Goal: Task Accomplishment & Management: Complete application form

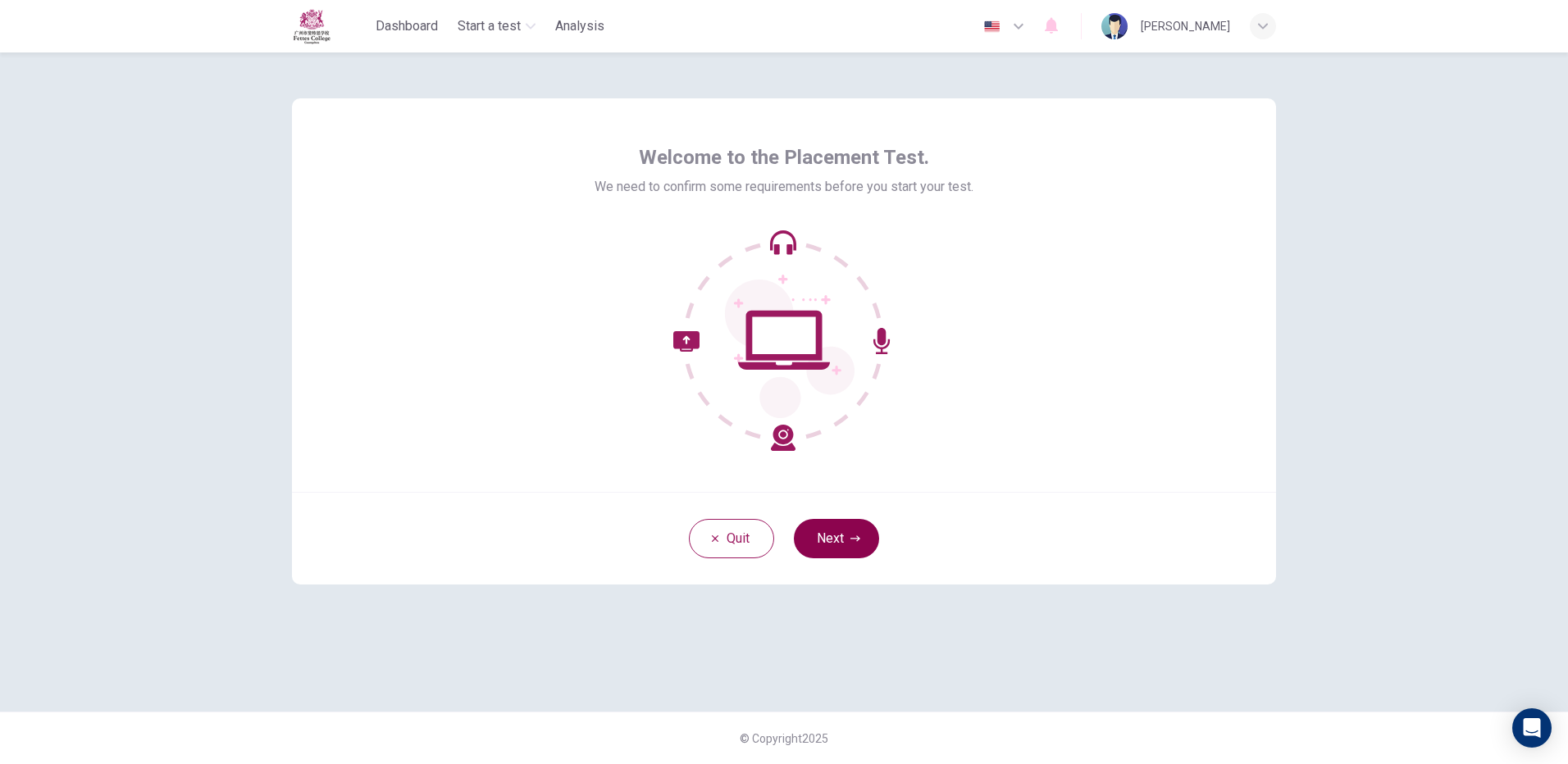
click at [856, 537] on icon "button" at bounding box center [856, 539] width 10 height 10
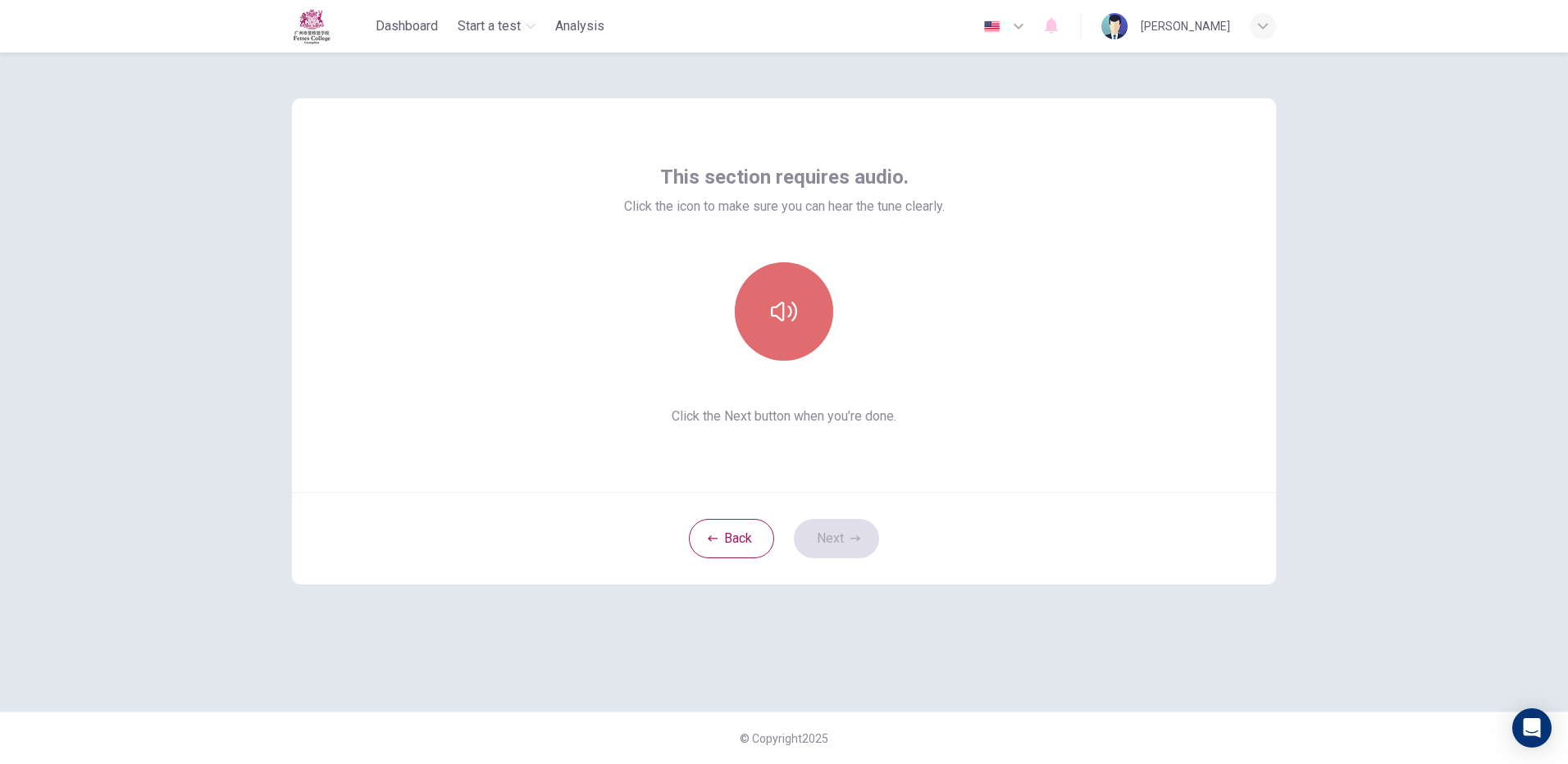
click at [808, 303] on button "button" at bounding box center [784, 311] width 98 height 98
click at [814, 359] on div at bounding box center [784, 311] width 177 height 98
click at [812, 337] on button "button" at bounding box center [784, 311] width 98 height 98
click at [781, 303] on icon "button" at bounding box center [784, 311] width 26 height 20
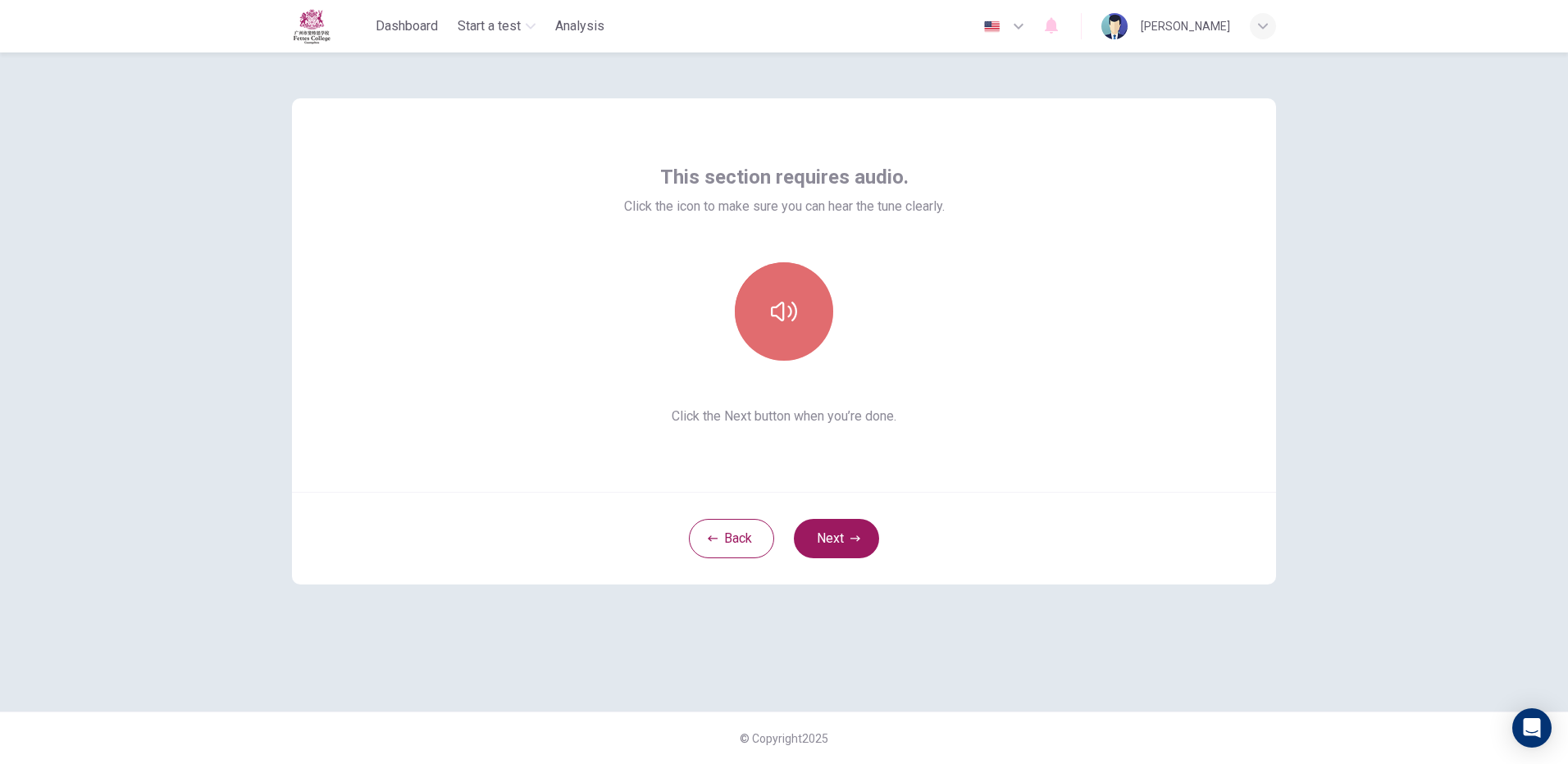
click at [781, 302] on icon "button" at bounding box center [784, 311] width 26 height 20
click at [779, 320] on icon "button" at bounding box center [784, 311] width 26 height 26
click at [777, 331] on button "button" at bounding box center [784, 311] width 98 height 98
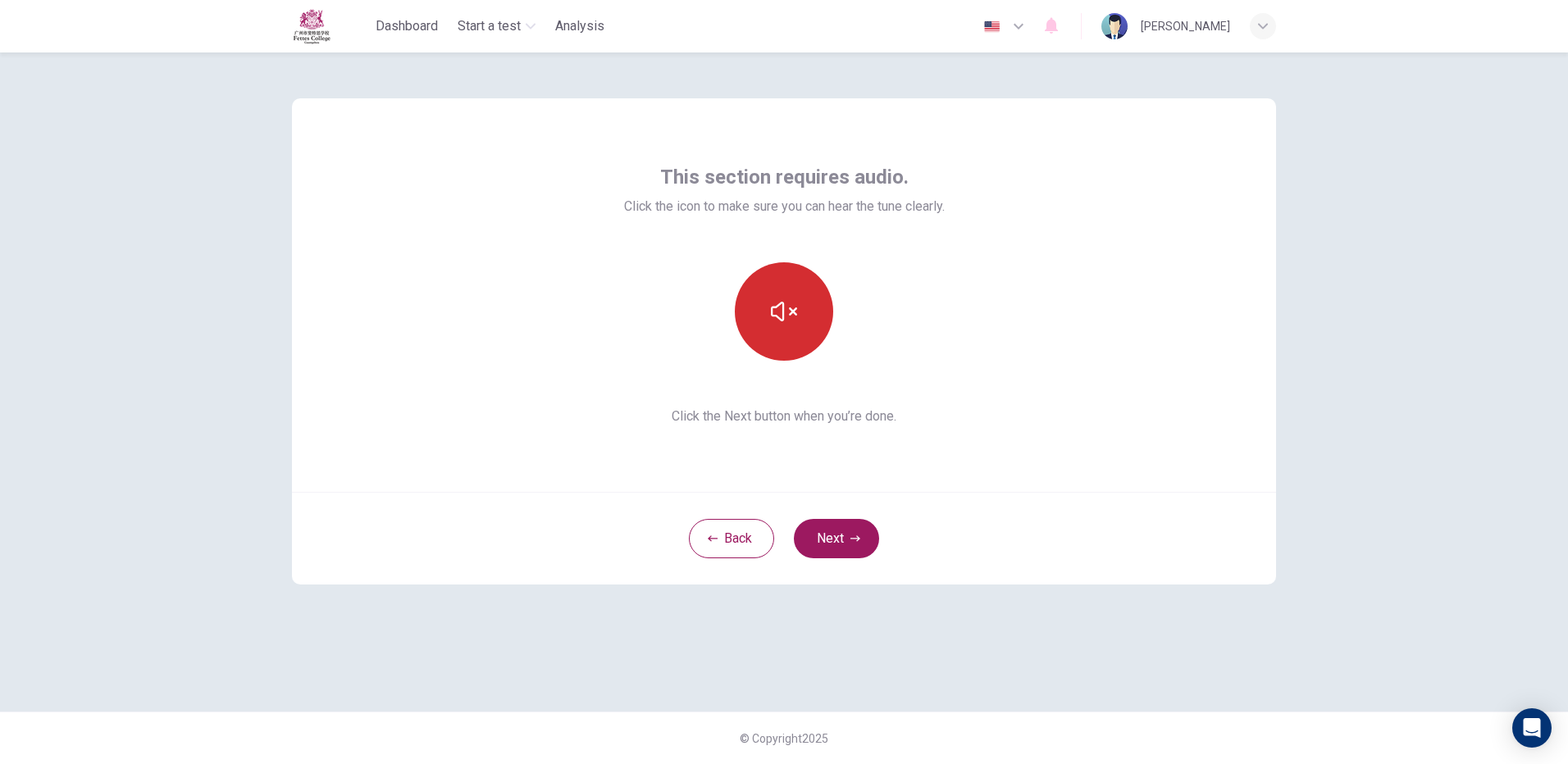
click at [776, 333] on button "button" at bounding box center [784, 311] width 98 height 98
click at [787, 305] on icon "button" at bounding box center [784, 311] width 26 height 26
click at [795, 291] on button "button" at bounding box center [784, 311] width 98 height 98
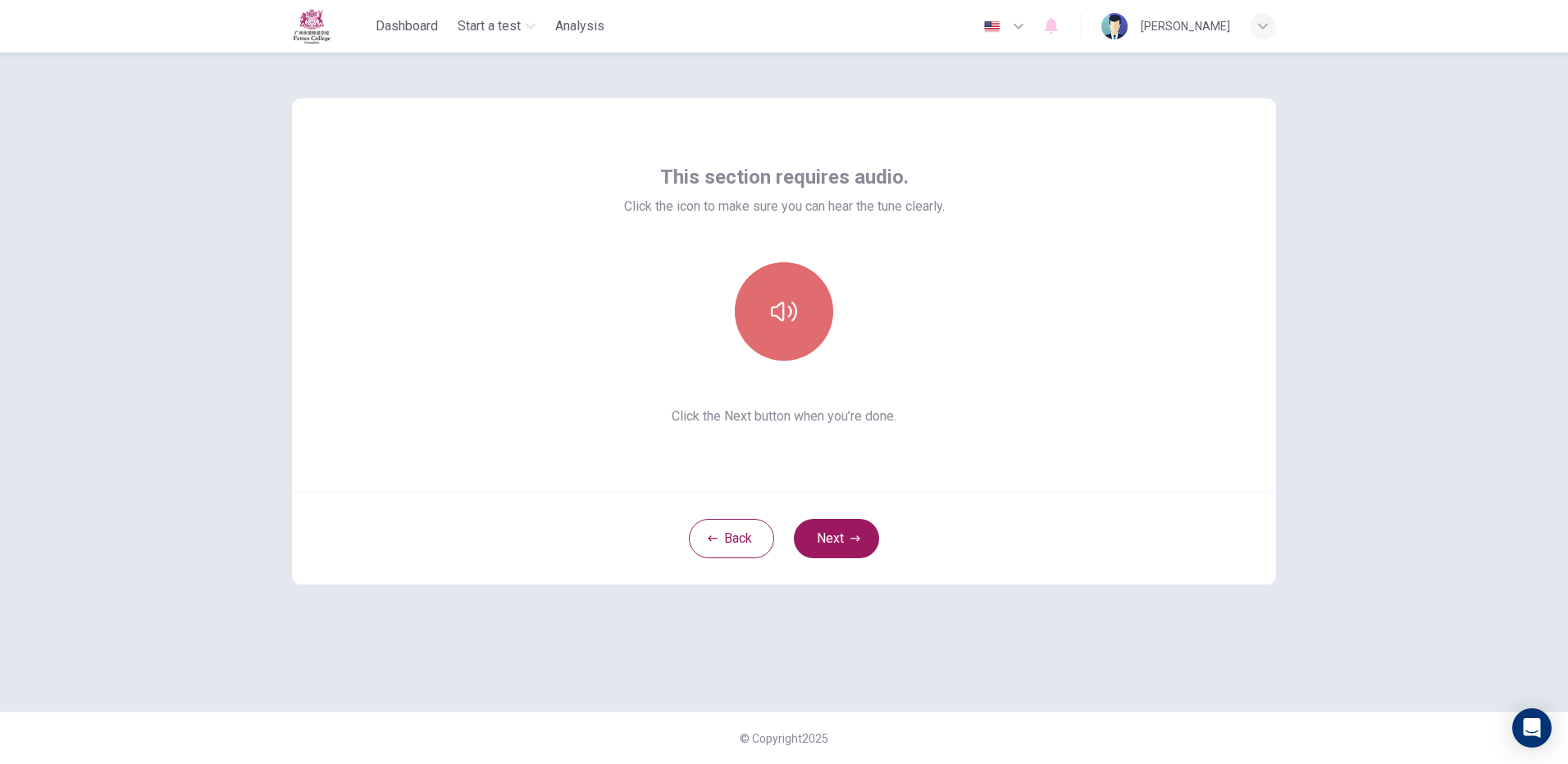
click at [793, 291] on button "button" at bounding box center [784, 311] width 98 height 98
click at [759, 324] on button "button" at bounding box center [784, 311] width 98 height 98
click at [796, 272] on button "button" at bounding box center [784, 311] width 98 height 98
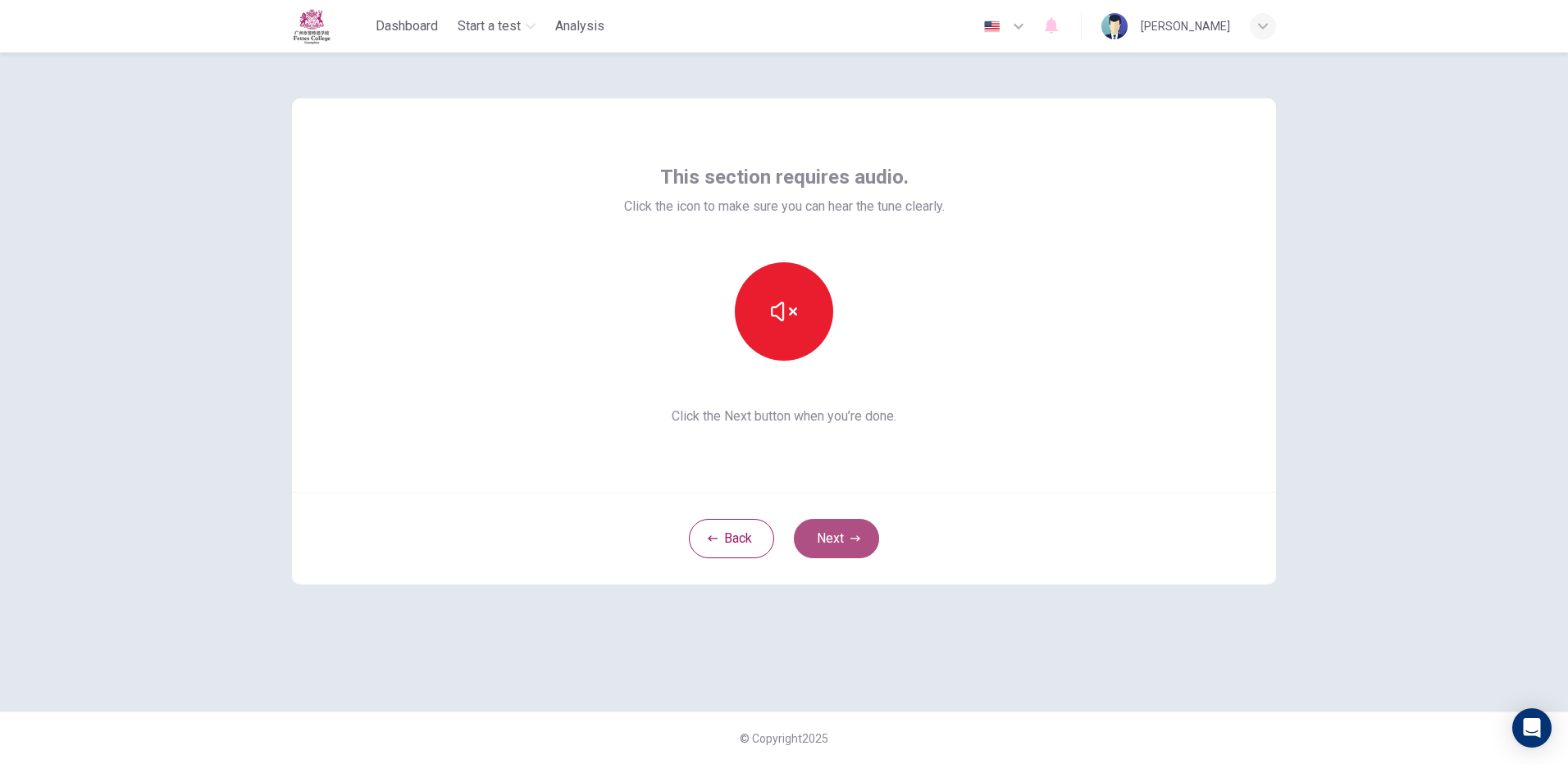
click at [876, 534] on button "Next" at bounding box center [837, 539] width 86 height 40
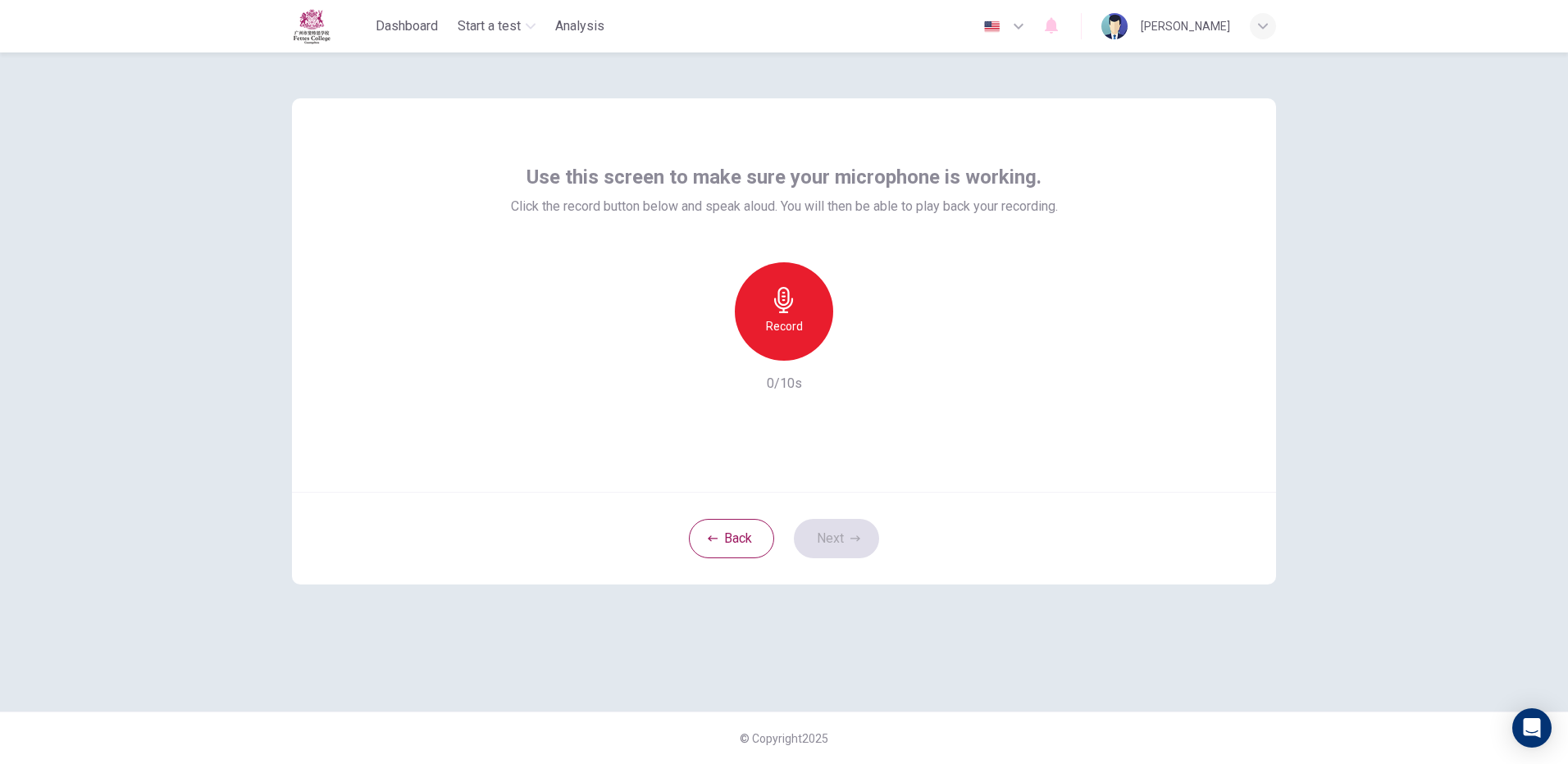
click at [807, 303] on div "Record" at bounding box center [784, 311] width 98 height 98
click at [804, 301] on div "Stop" at bounding box center [784, 311] width 98 height 98
click at [858, 352] on icon "button" at bounding box center [860, 347] width 16 height 16
click at [858, 352] on icon "button" at bounding box center [860, 348] width 12 height 12
click at [938, 605] on div "Use this screen to make sure your microphone is working. Click the record butto…" at bounding box center [784, 382] width 1037 height 660
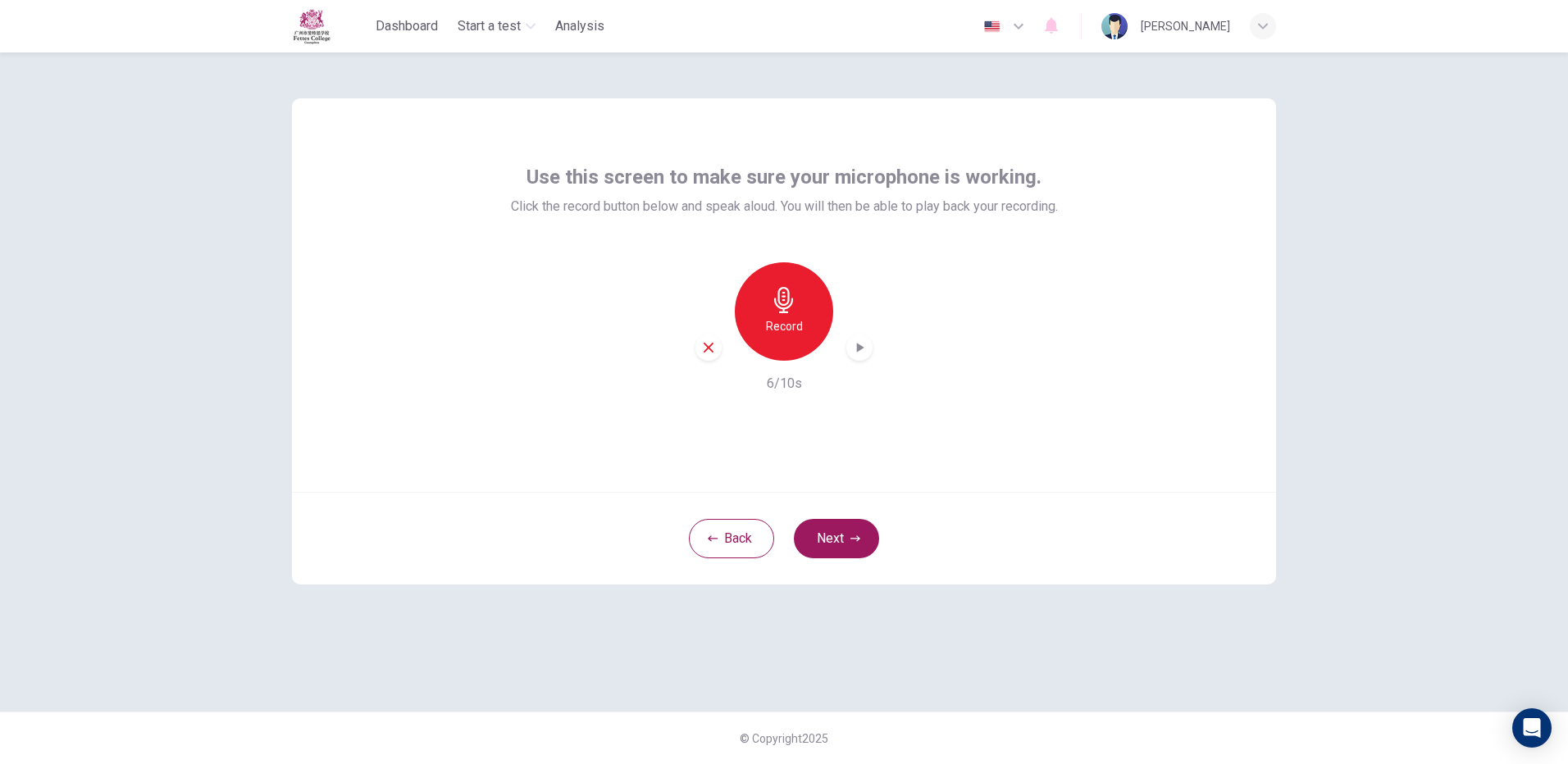
click at [871, 346] on div "button" at bounding box center [860, 347] width 26 height 26
click at [702, 348] on icon "button" at bounding box center [708, 347] width 15 height 15
click at [834, 539] on button "Next" at bounding box center [837, 539] width 86 height 40
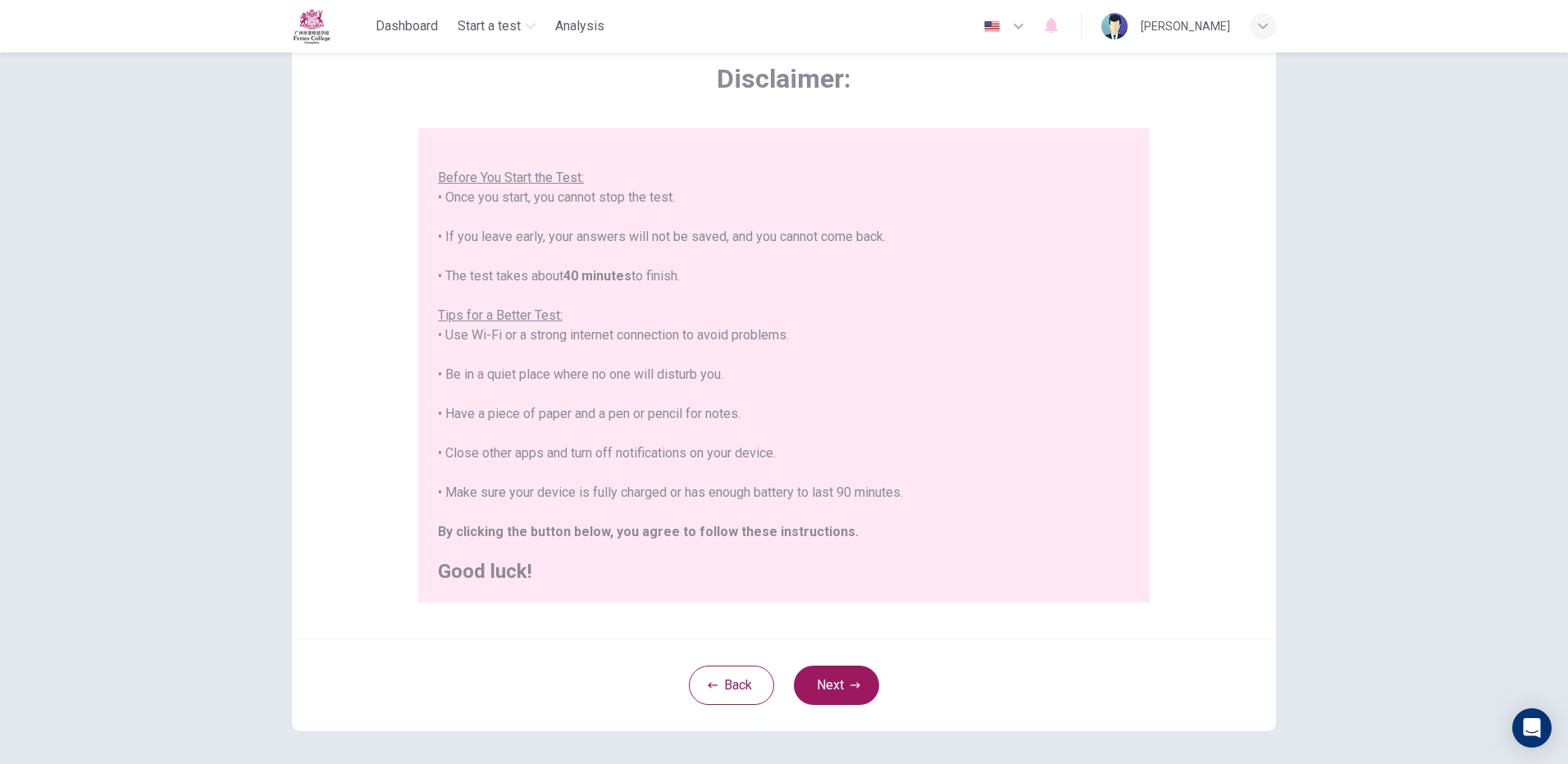
scroll to position [147, 0]
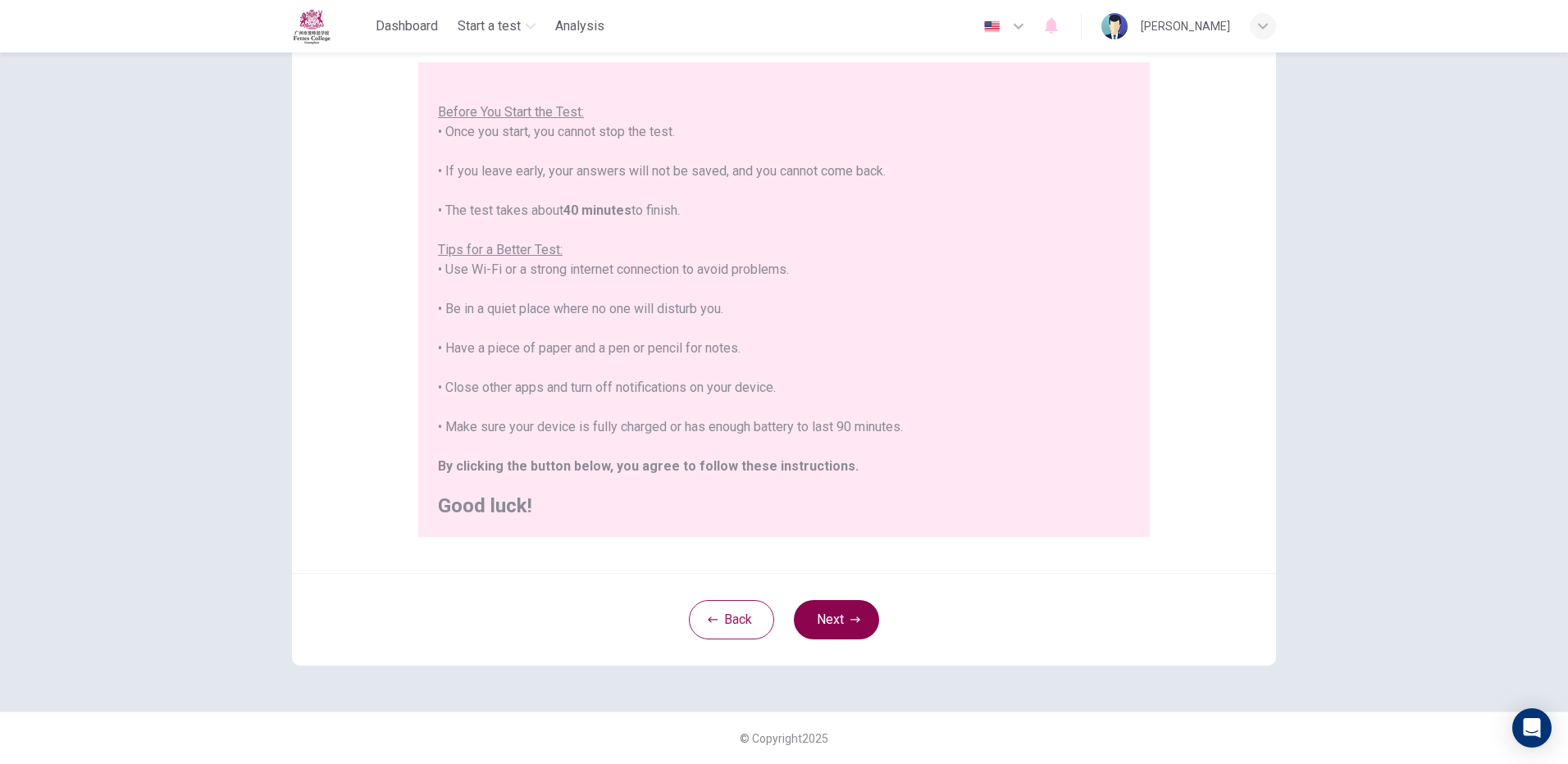
click at [813, 631] on button "Next" at bounding box center [837, 620] width 86 height 40
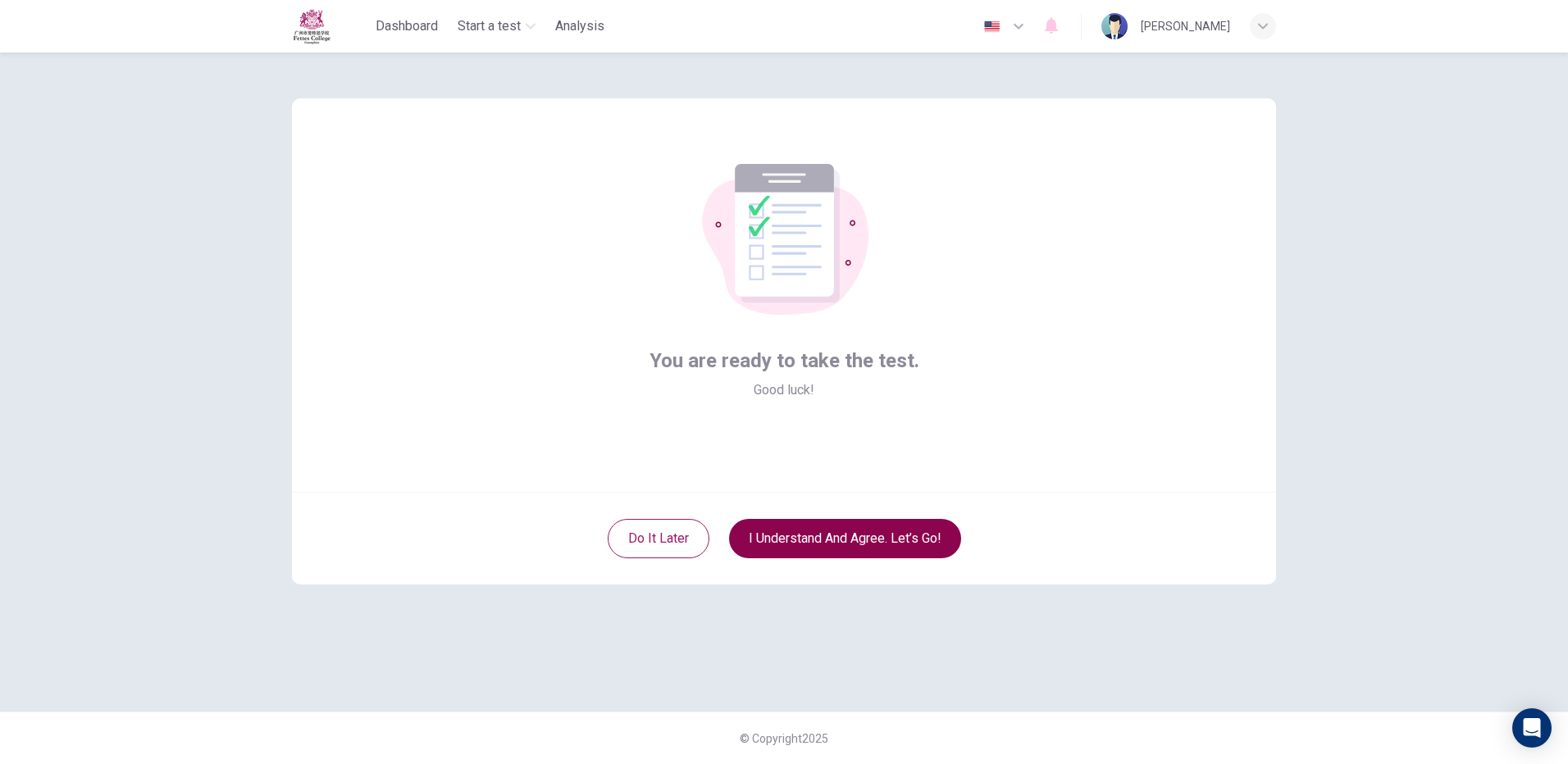
click at [807, 534] on button "I understand and agree. Let’s go!" at bounding box center [845, 539] width 232 height 40
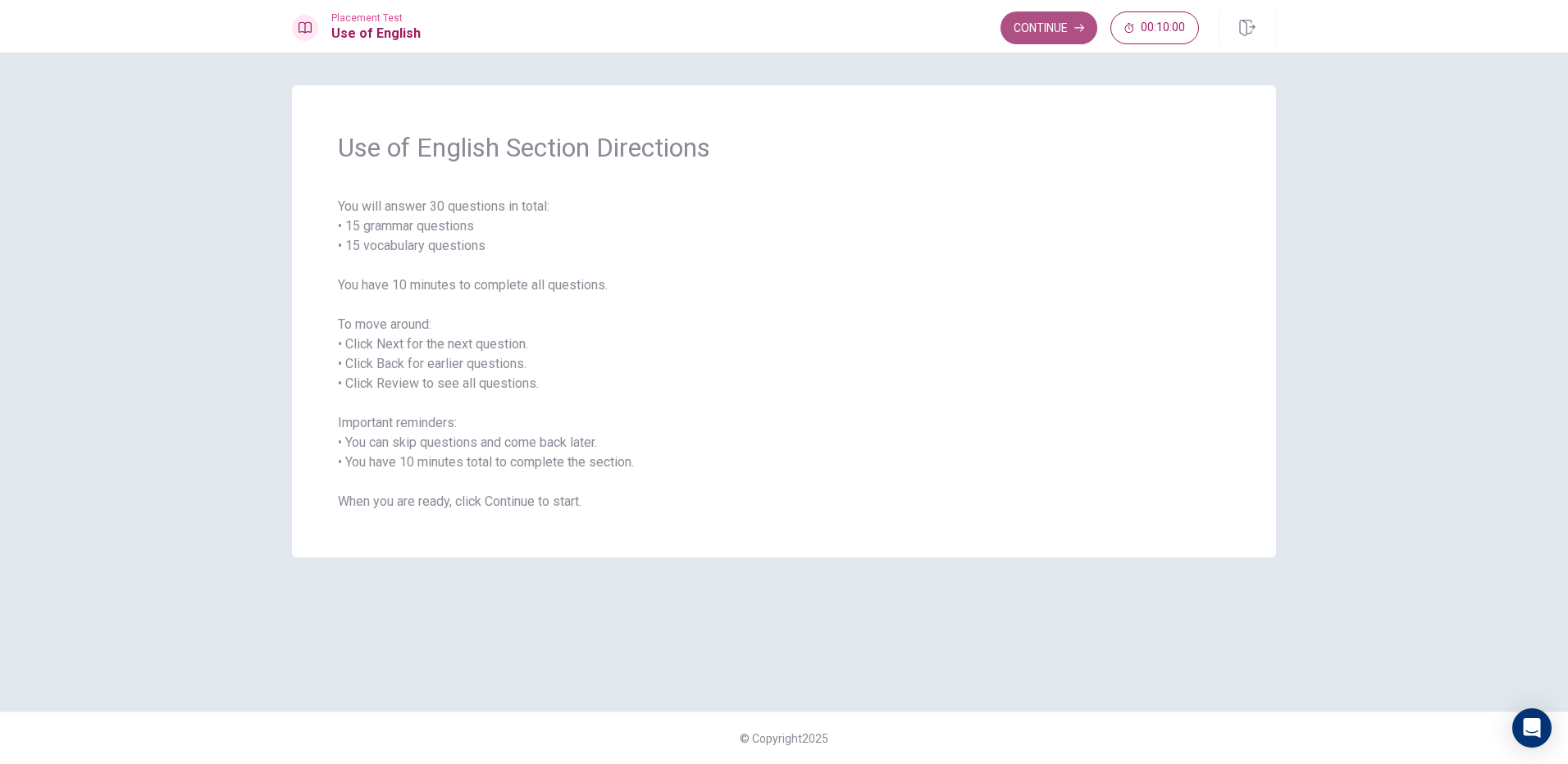
click at [1027, 19] on button "Continue" at bounding box center [1049, 28] width 97 height 33
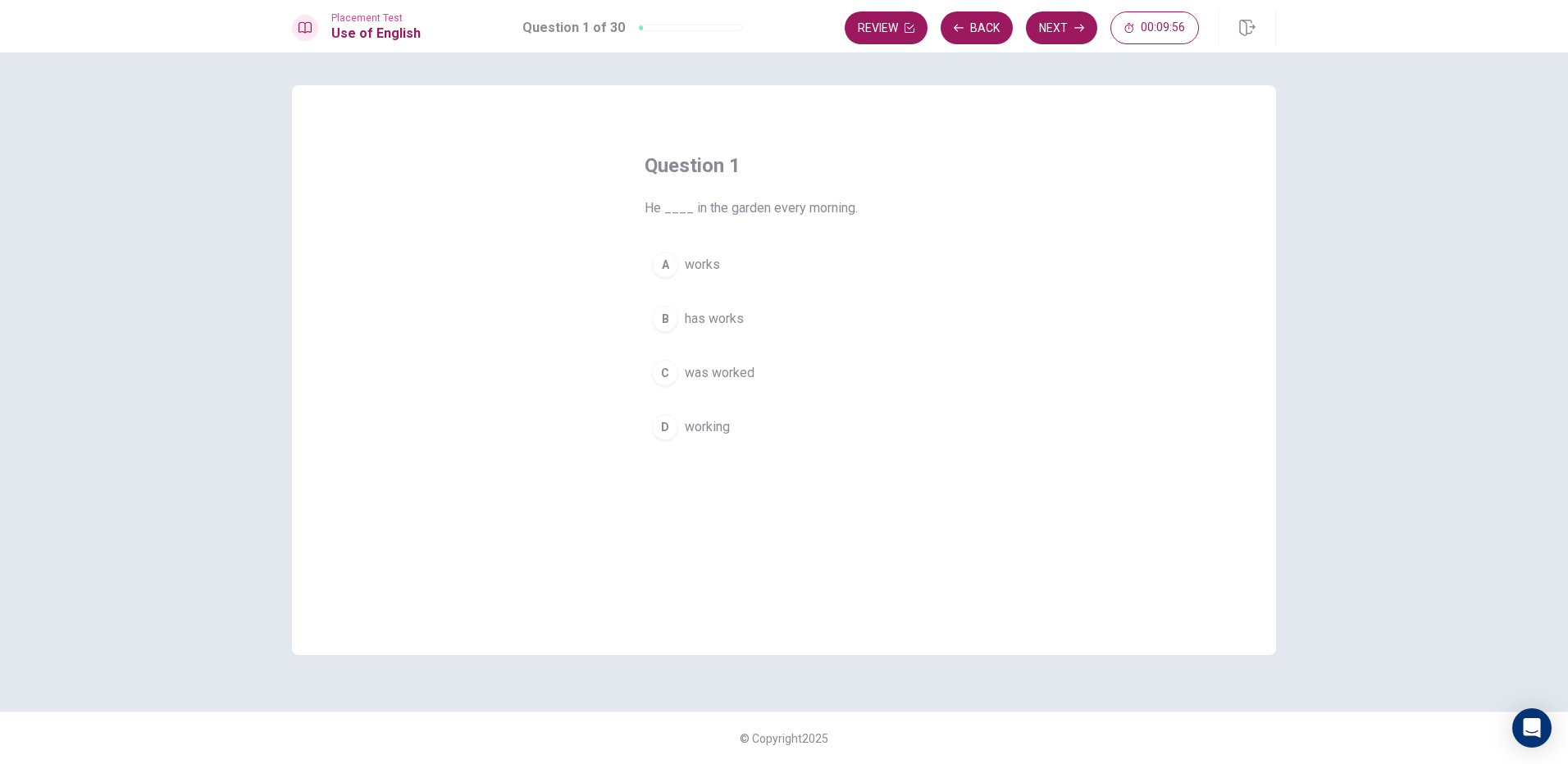
click at [717, 255] on span "works" at bounding box center [701, 265] width 35 height 20
click at [1078, 21] on button "Next" at bounding box center [1062, 28] width 72 height 33
click at [702, 264] on span "have" at bounding box center [697, 265] width 27 height 20
click at [1058, 18] on button "Next" at bounding box center [1062, 28] width 72 height 33
click at [715, 262] on button "A Did" at bounding box center [784, 265] width 279 height 41
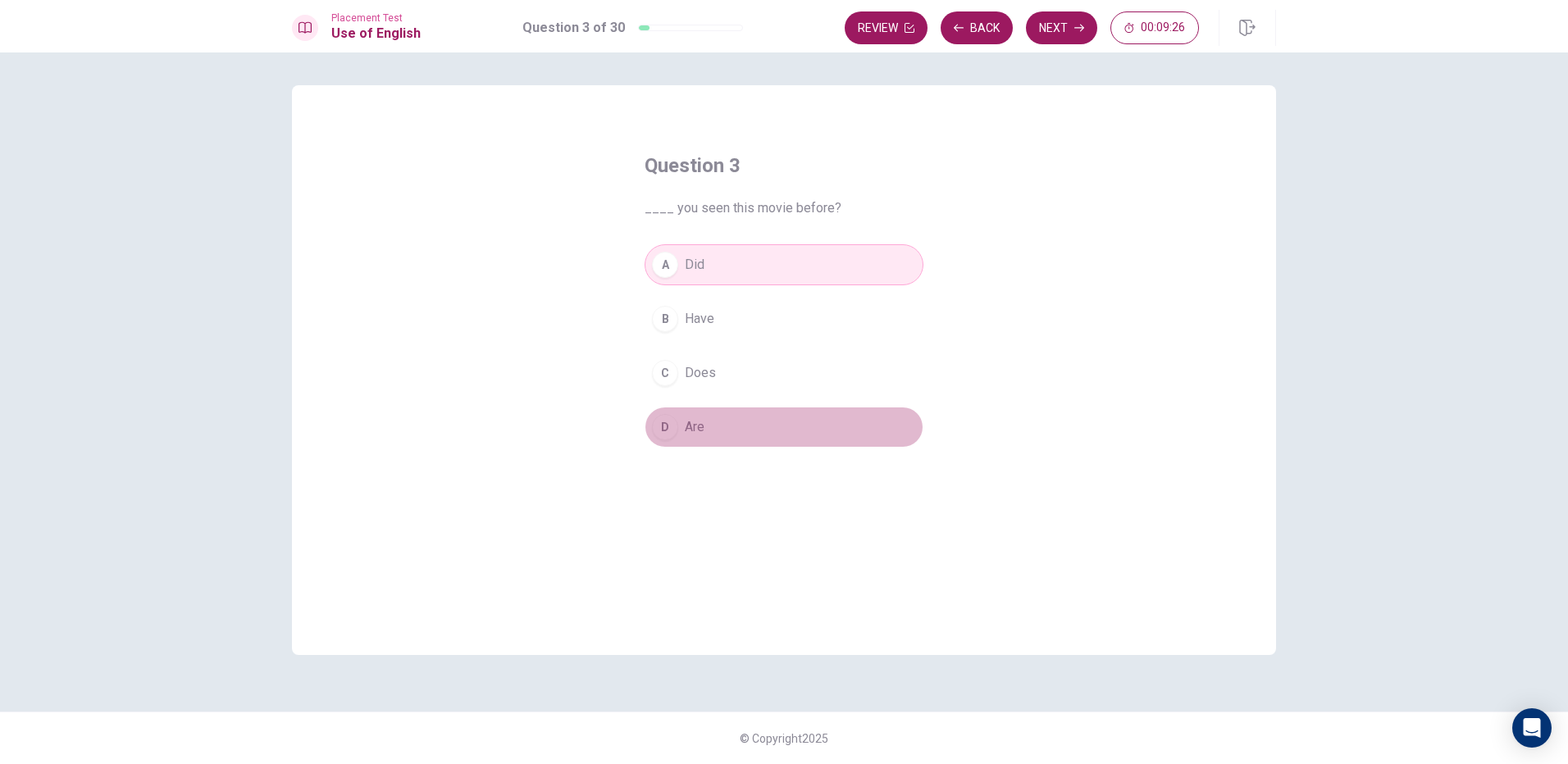
click at [719, 423] on button "D Are" at bounding box center [784, 427] width 279 height 41
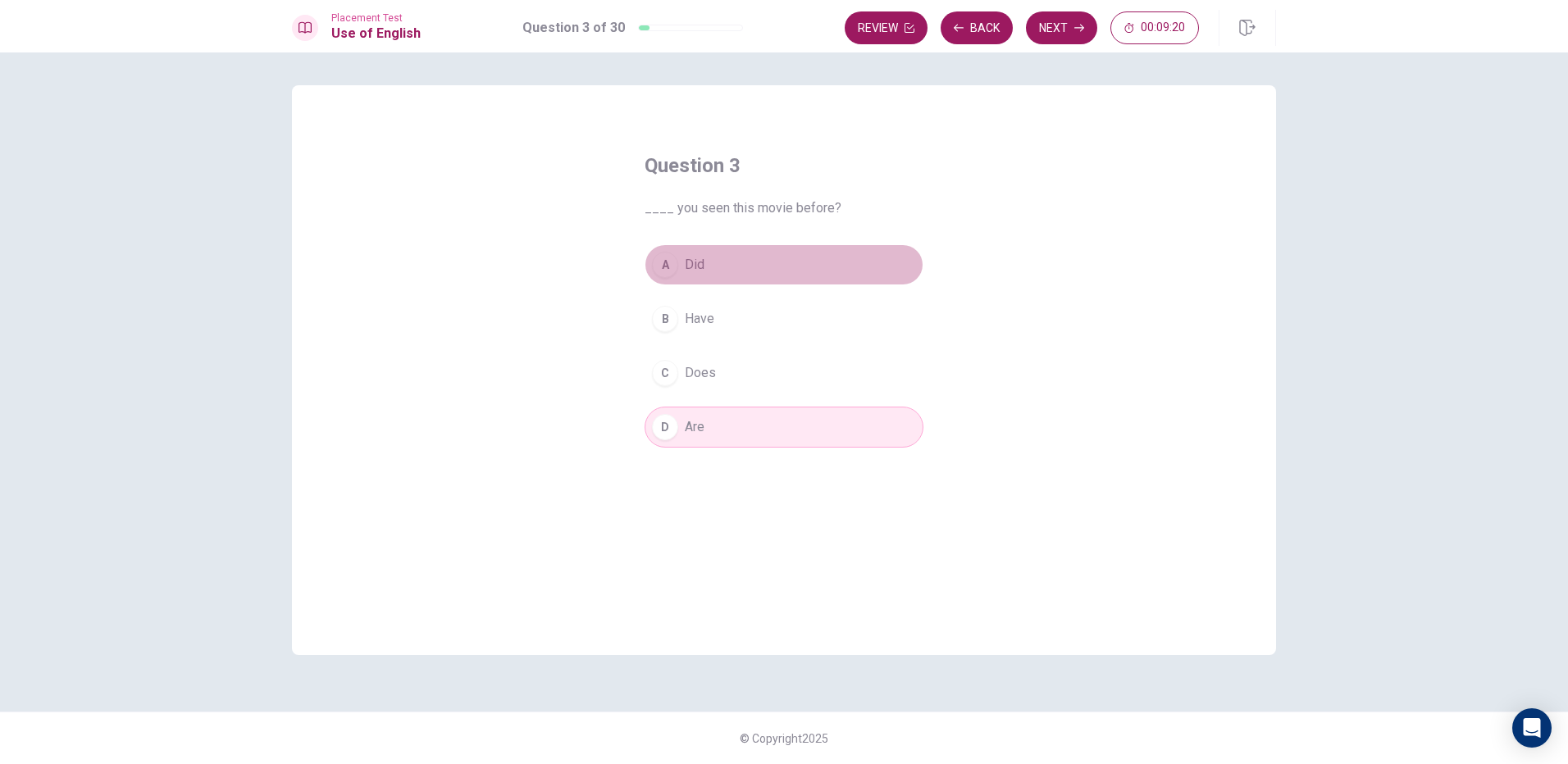
click at [726, 245] on button "A Did" at bounding box center [784, 265] width 279 height 41
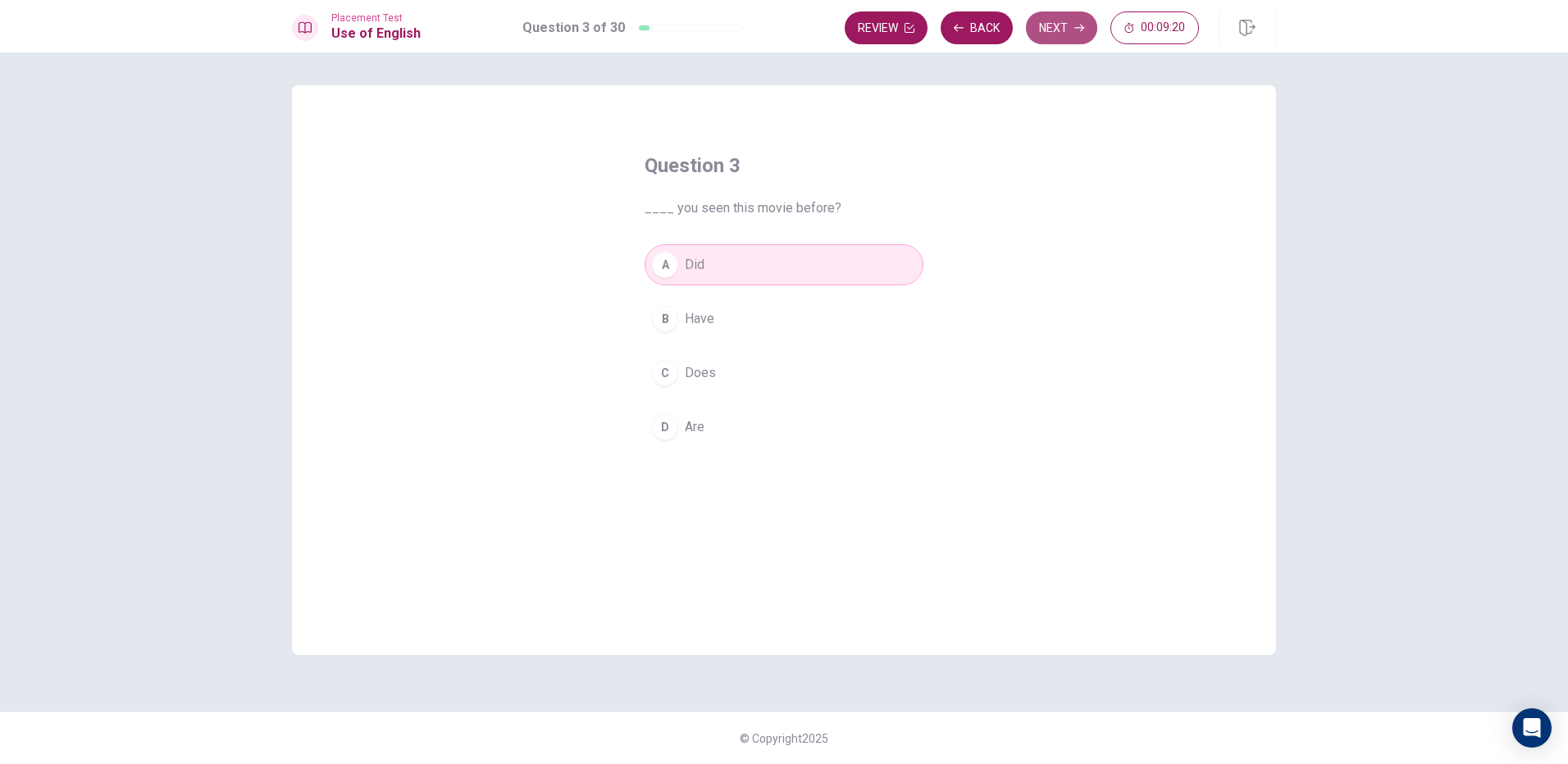
click at [1049, 44] on button "Next" at bounding box center [1062, 28] width 72 height 33
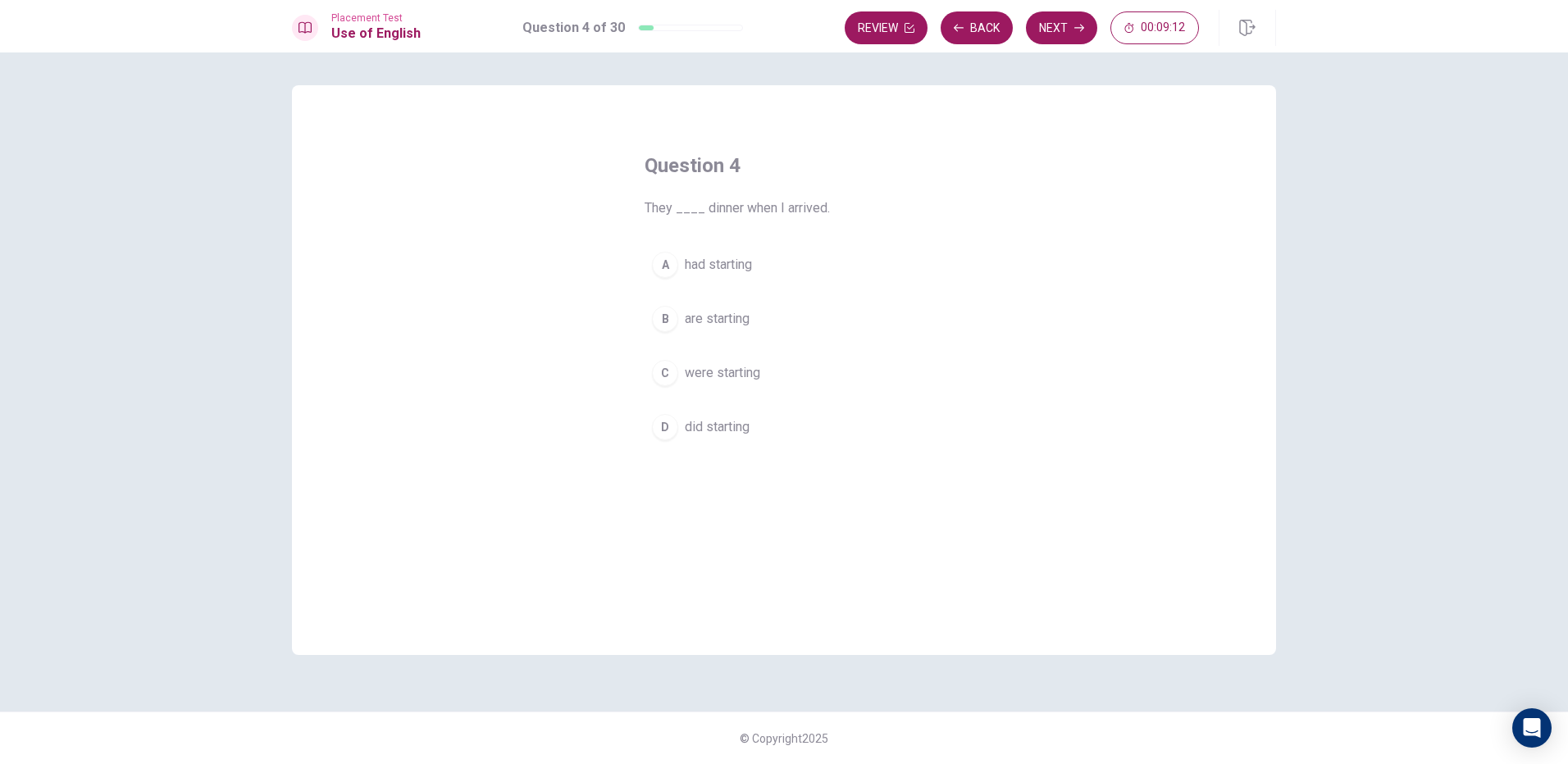
click at [742, 262] on span "had starting" at bounding box center [718, 265] width 68 height 20
click at [1050, 34] on button "Next" at bounding box center [1062, 28] width 72 height 33
click at [698, 321] on span "library" at bounding box center [701, 319] width 35 height 20
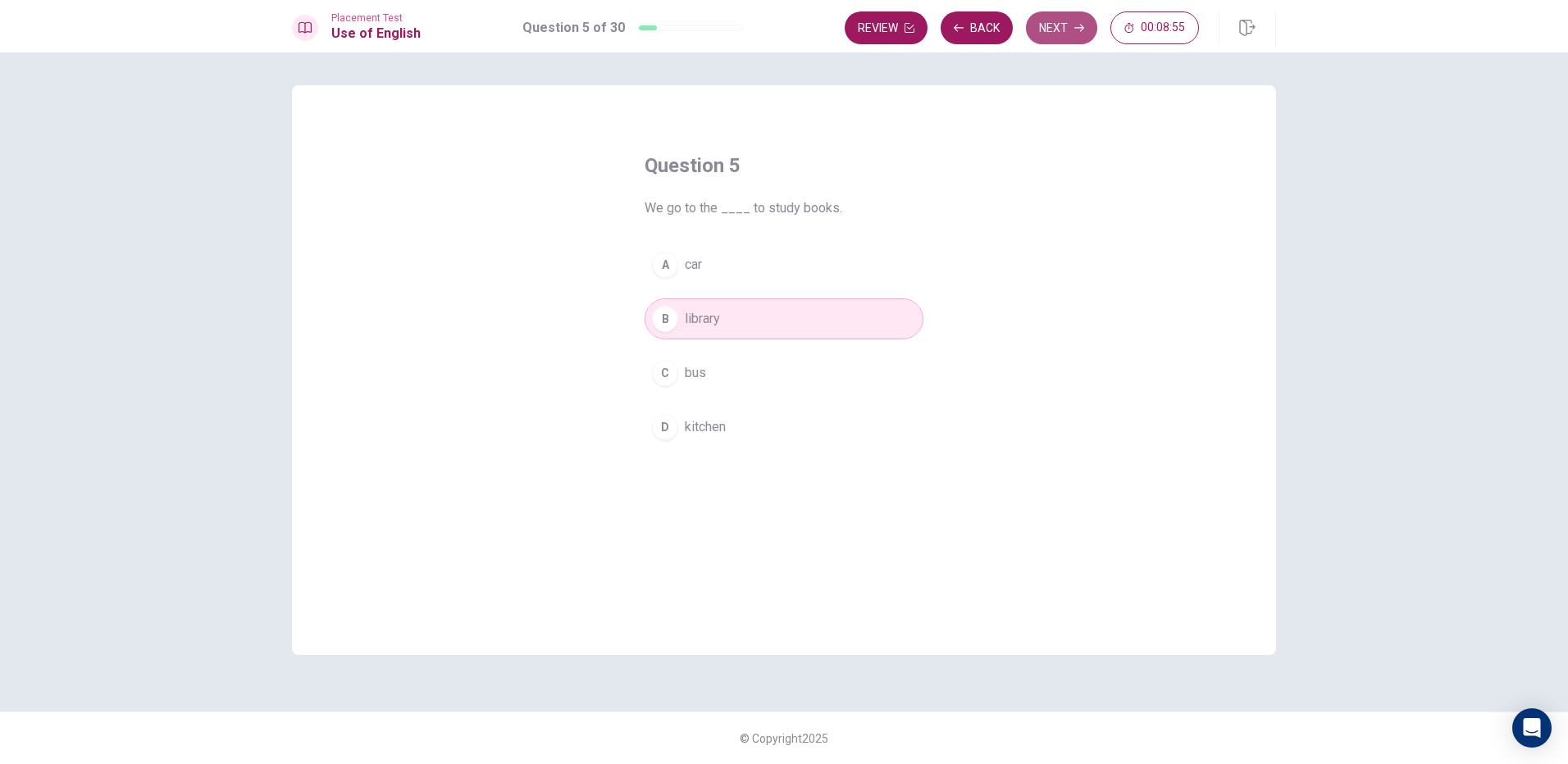
click at [1067, 21] on button "Next" at bounding box center [1062, 28] width 72 height 33
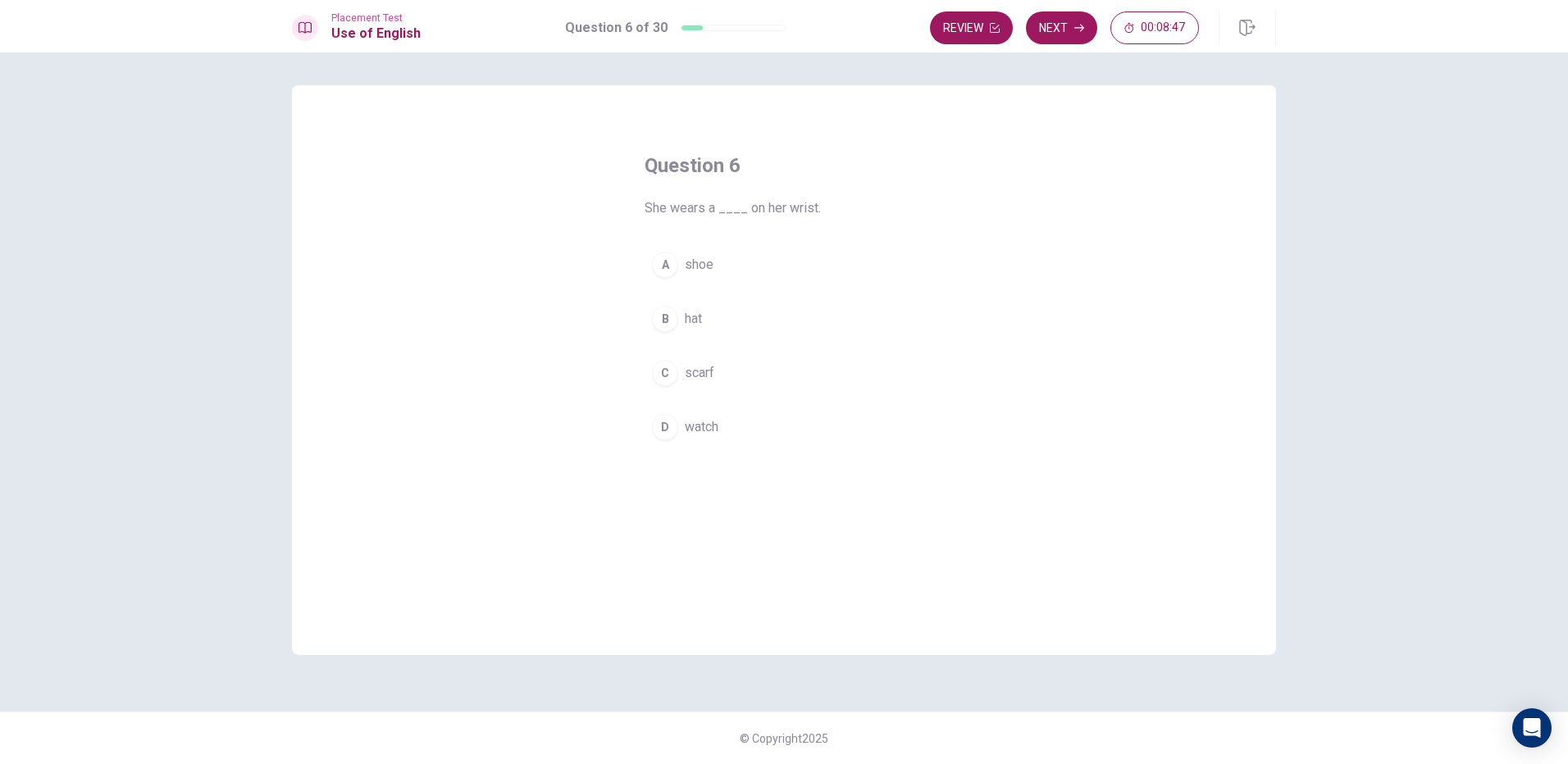
click at [670, 320] on div "B" at bounding box center [665, 318] width 26 height 26
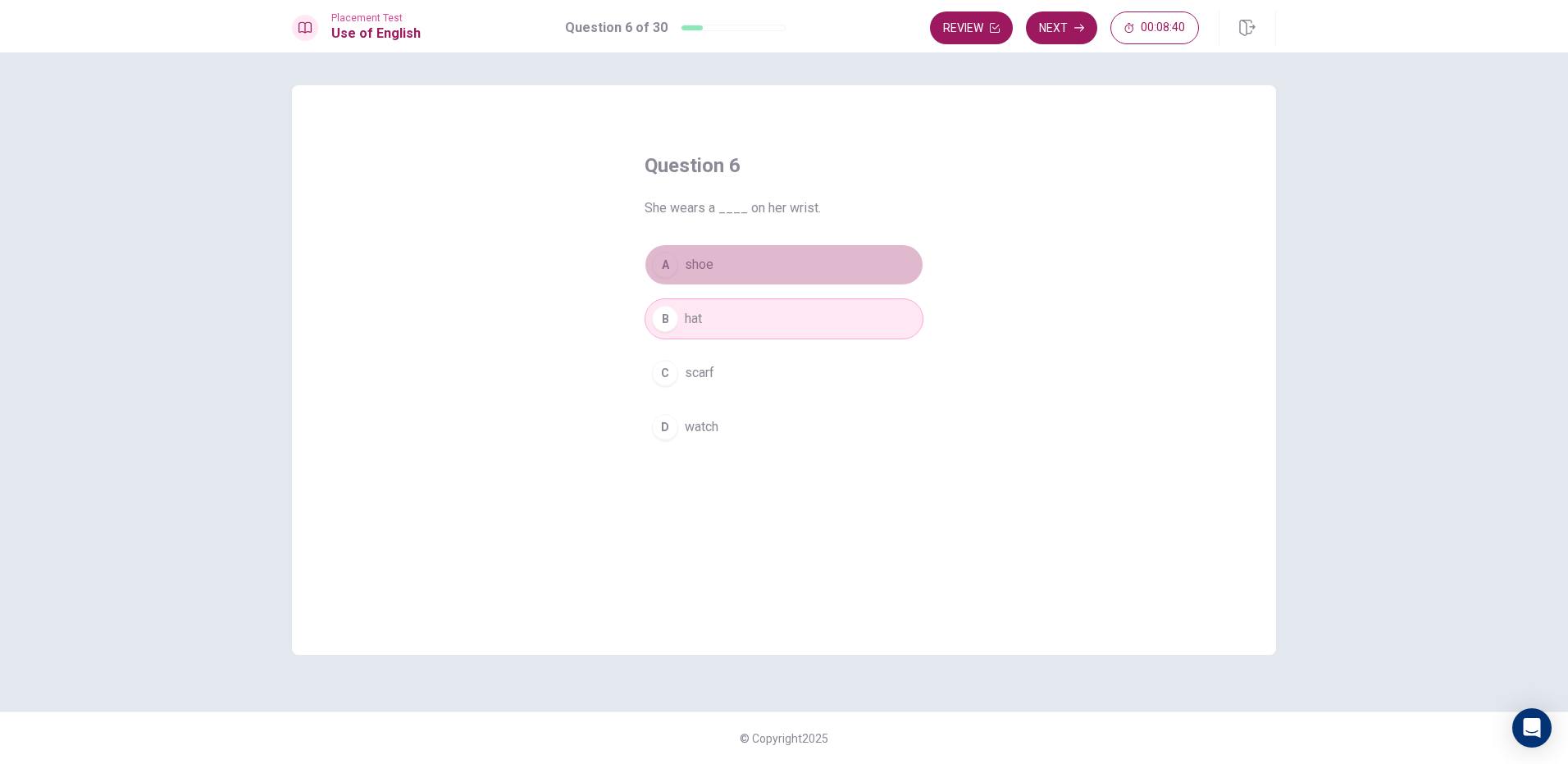
click at [744, 254] on button "A shoe" at bounding box center [784, 265] width 279 height 41
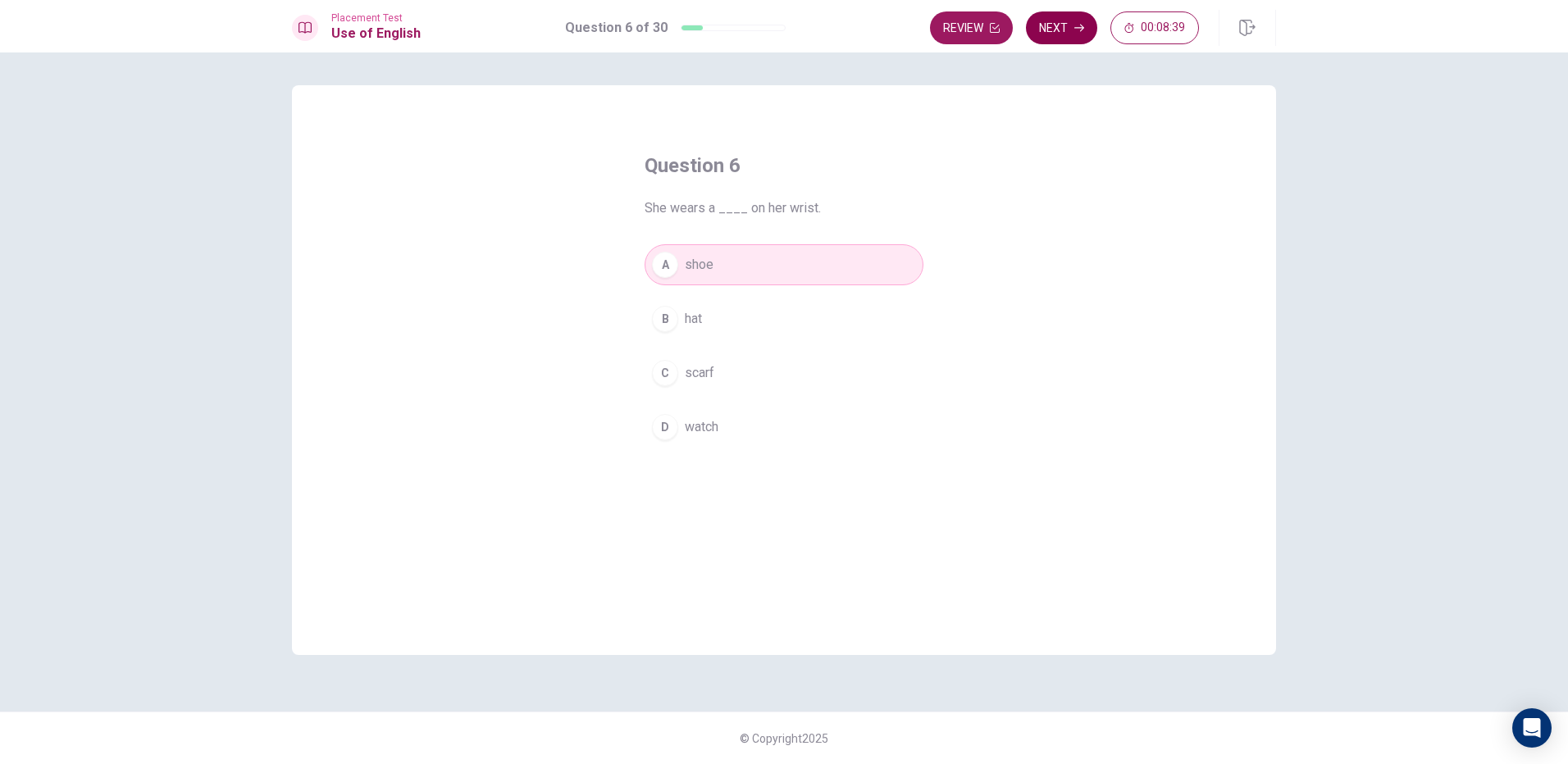
click at [1078, 22] on button "Next" at bounding box center [1062, 28] width 72 height 33
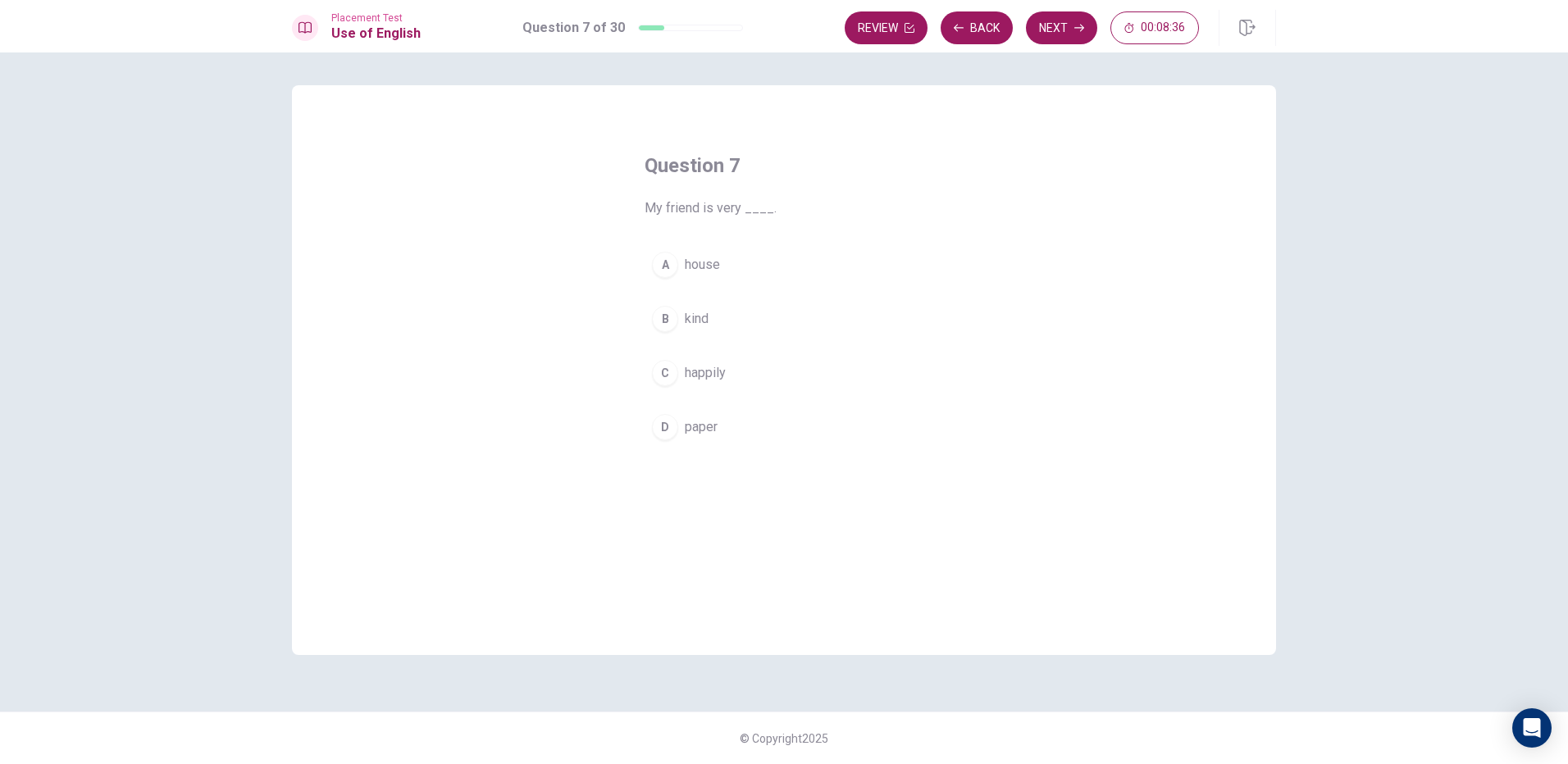
click at [693, 317] on span "kind" at bounding box center [696, 319] width 24 height 20
click at [1045, 27] on button "Next" at bounding box center [1062, 28] width 72 height 33
click at [724, 258] on button "A walks" at bounding box center [784, 265] width 279 height 41
click at [732, 297] on div "A walks B drives C throws D jumps" at bounding box center [784, 346] width 279 height 203
click at [741, 318] on button "B drives" at bounding box center [784, 318] width 279 height 41
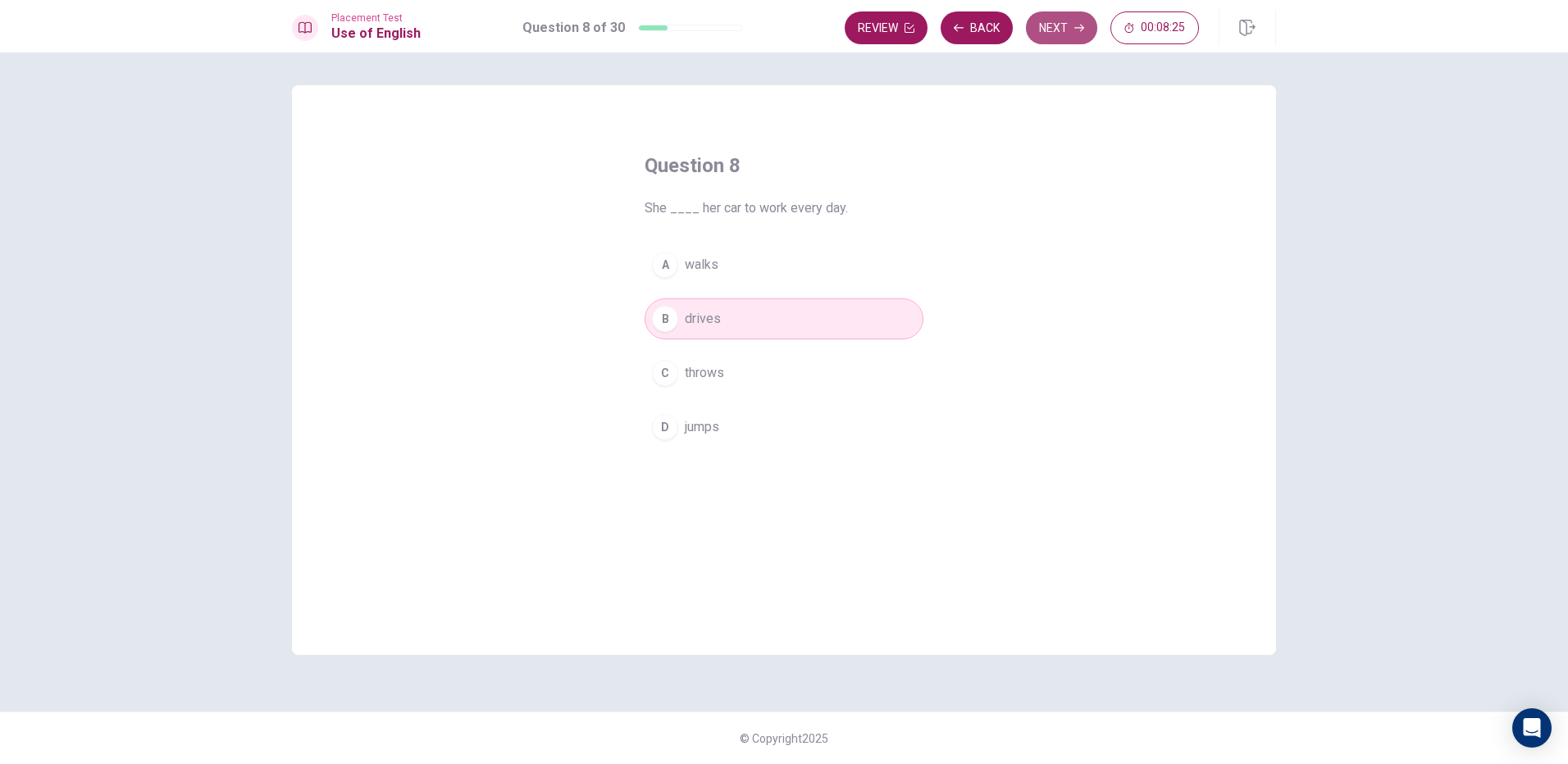
click at [1048, 34] on button "Next" at bounding box center [1062, 28] width 72 height 33
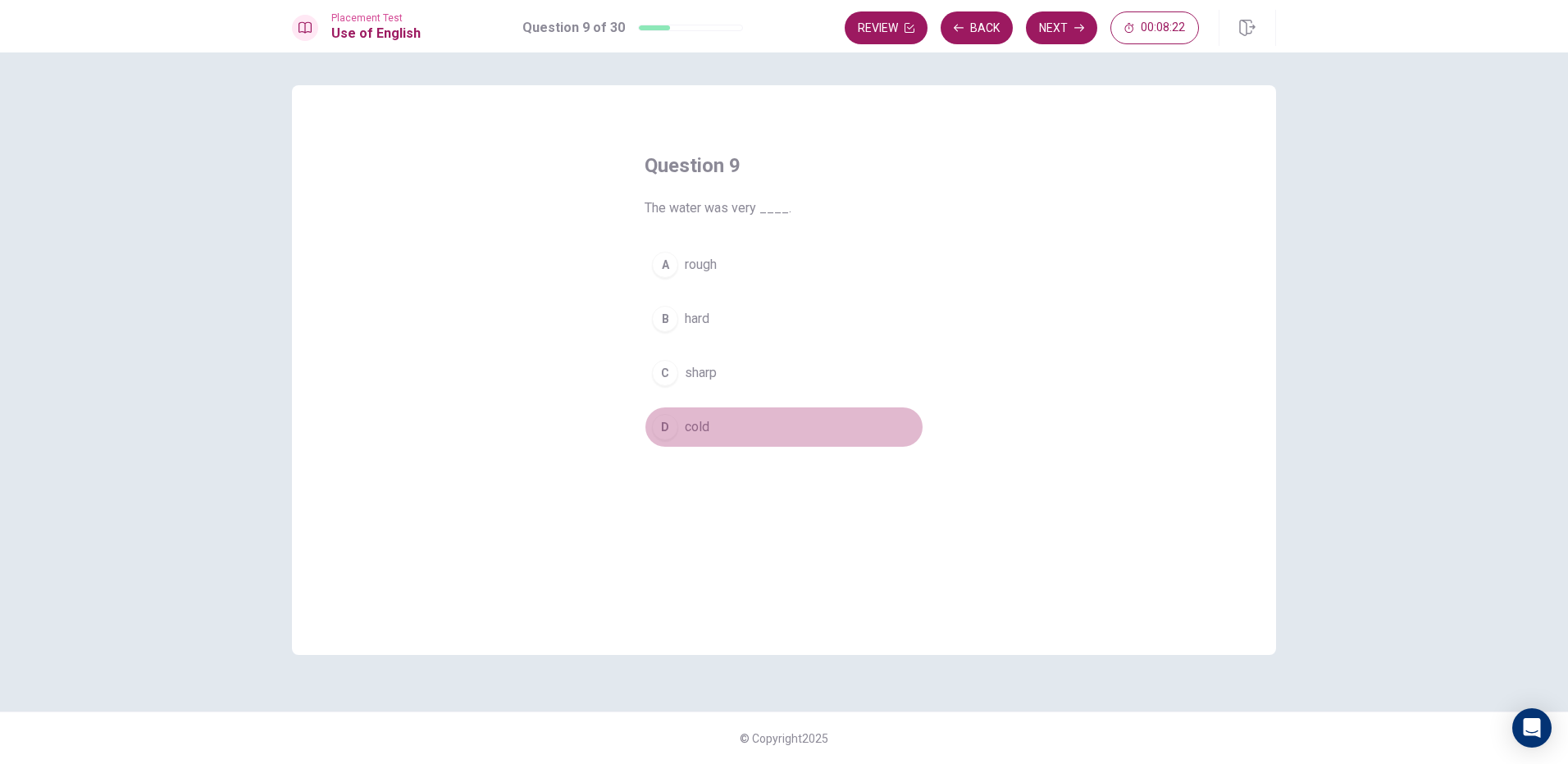
click at [688, 423] on span "cold" at bounding box center [696, 428] width 25 height 20
click at [1057, 29] on button "Next" at bounding box center [1062, 28] width 72 height 33
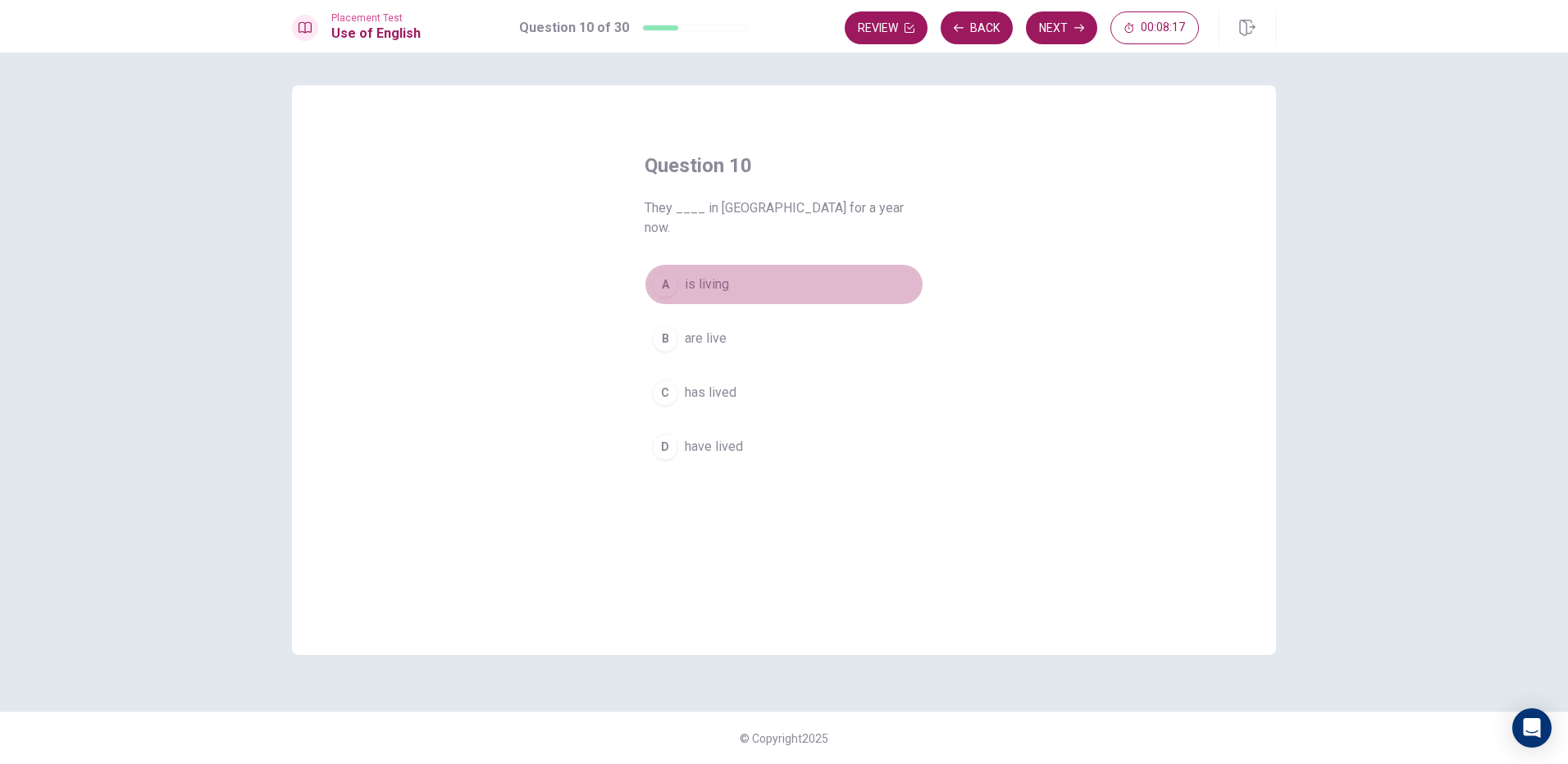
click at [723, 275] on span "is living" at bounding box center [706, 285] width 45 height 20
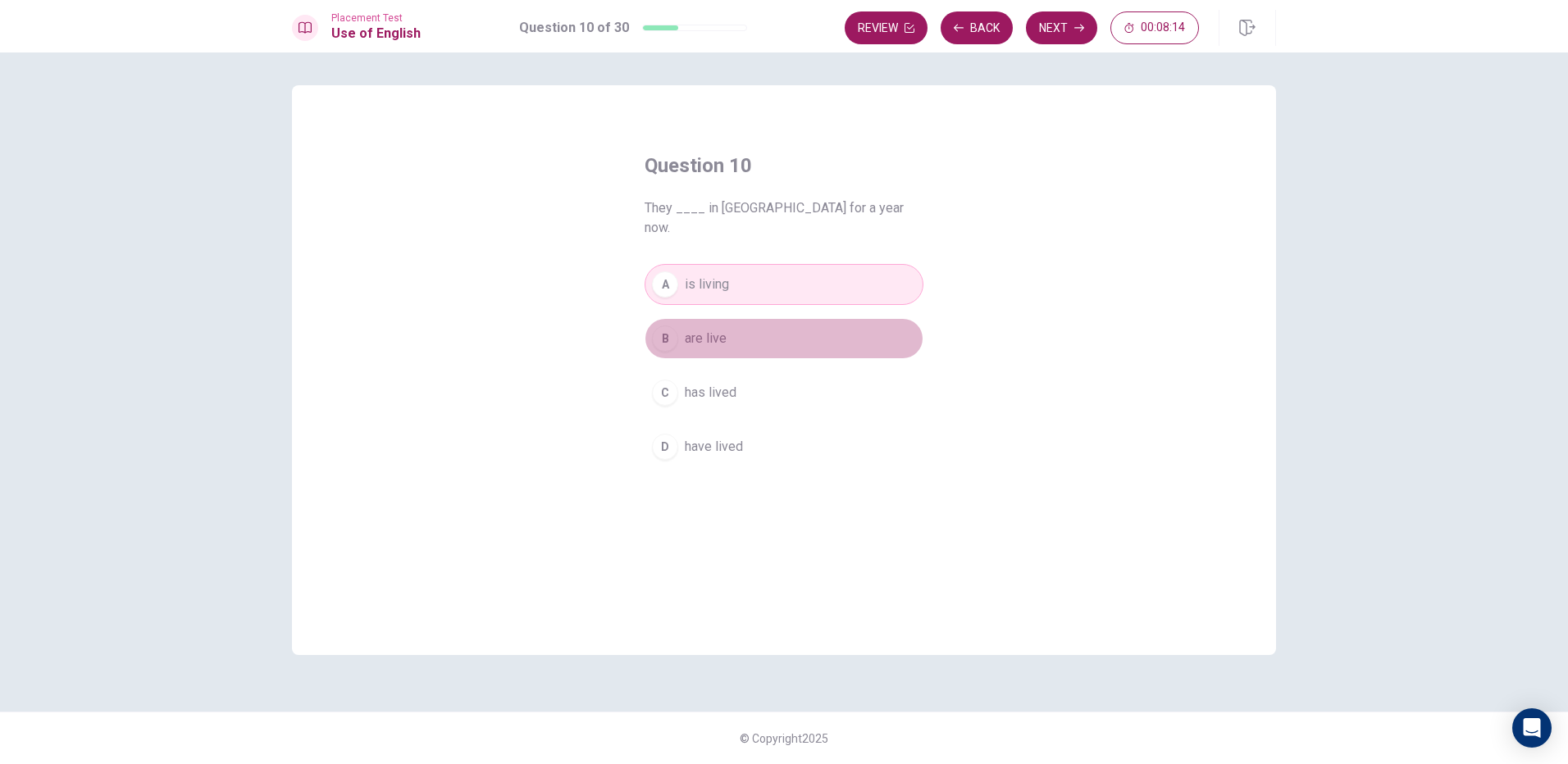
click at [749, 322] on button "B are live" at bounding box center [784, 338] width 279 height 41
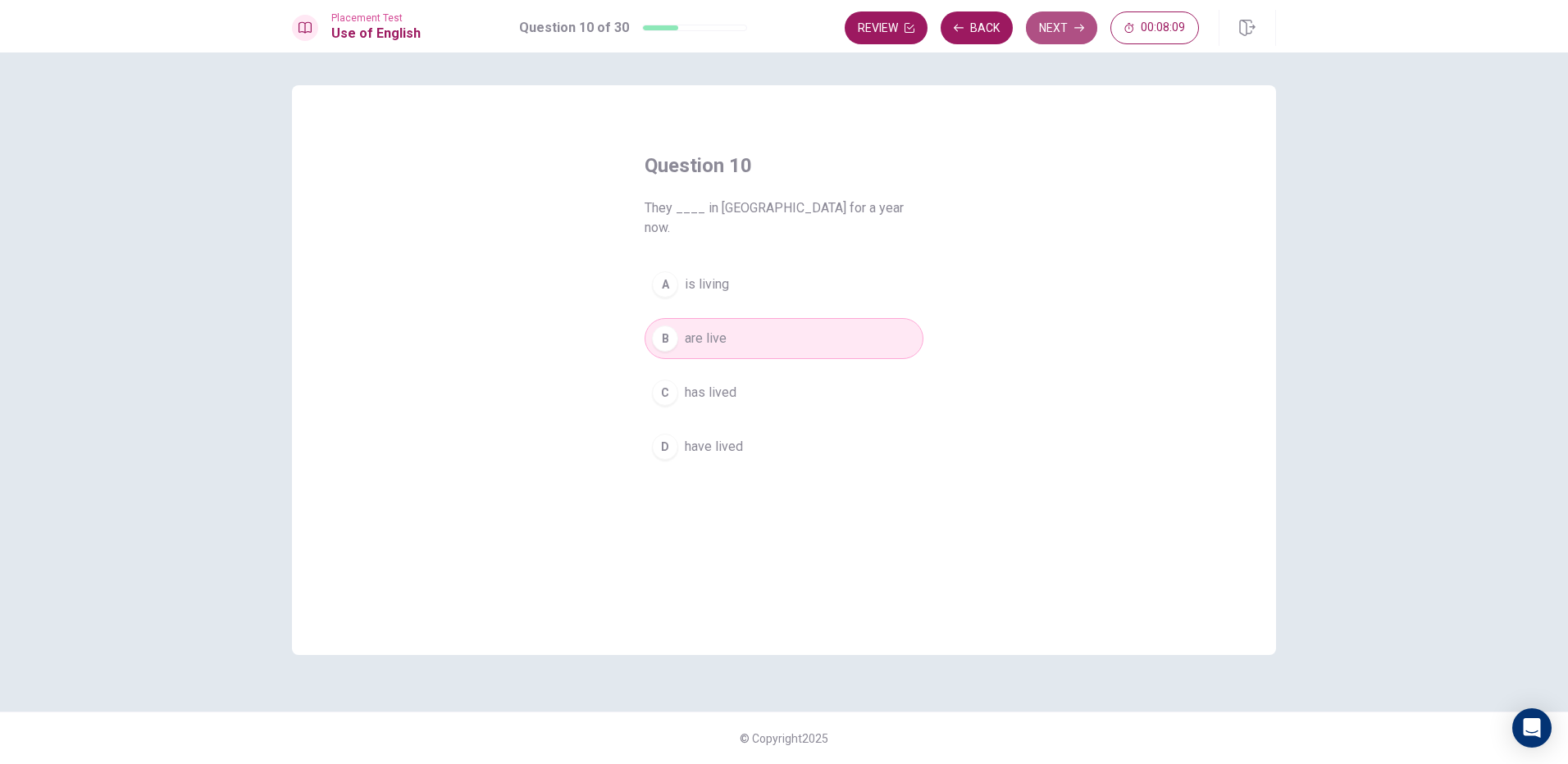
click at [1062, 40] on button "Next" at bounding box center [1062, 28] width 72 height 33
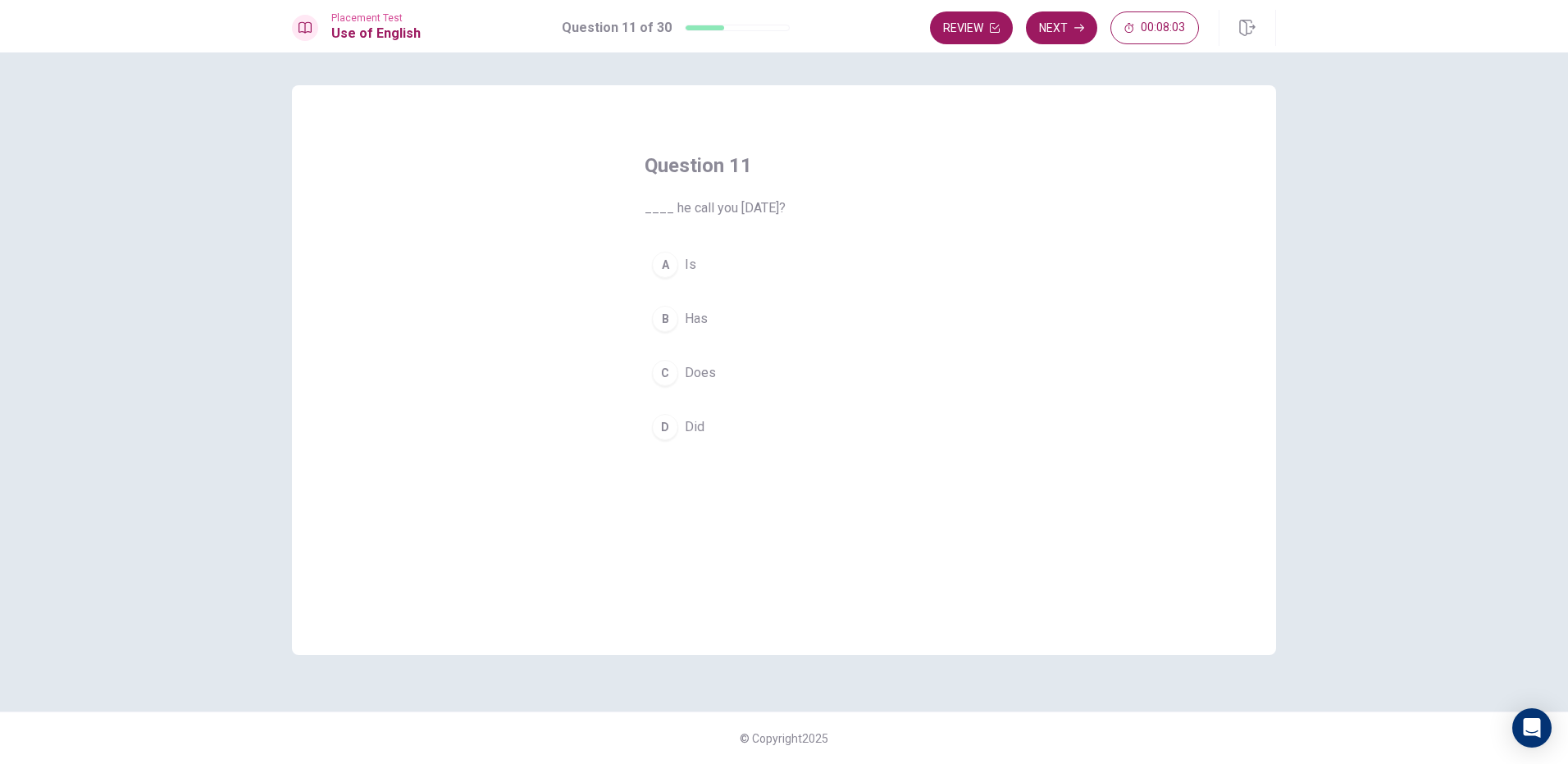
click at [674, 320] on div "B" at bounding box center [665, 318] width 26 height 26
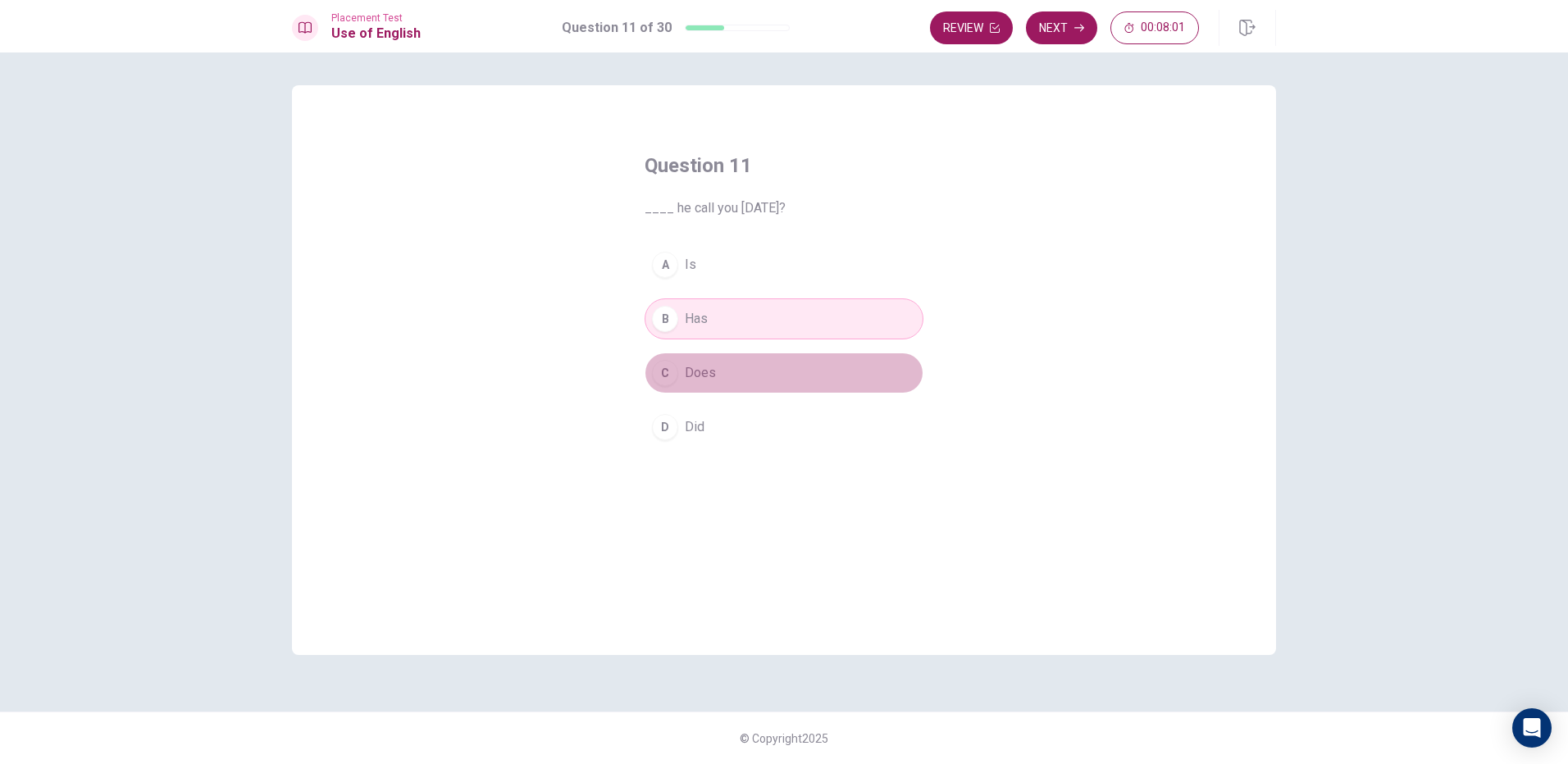
click at [684, 366] on button "C Does" at bounding box center [784, 372] width 279 height 41
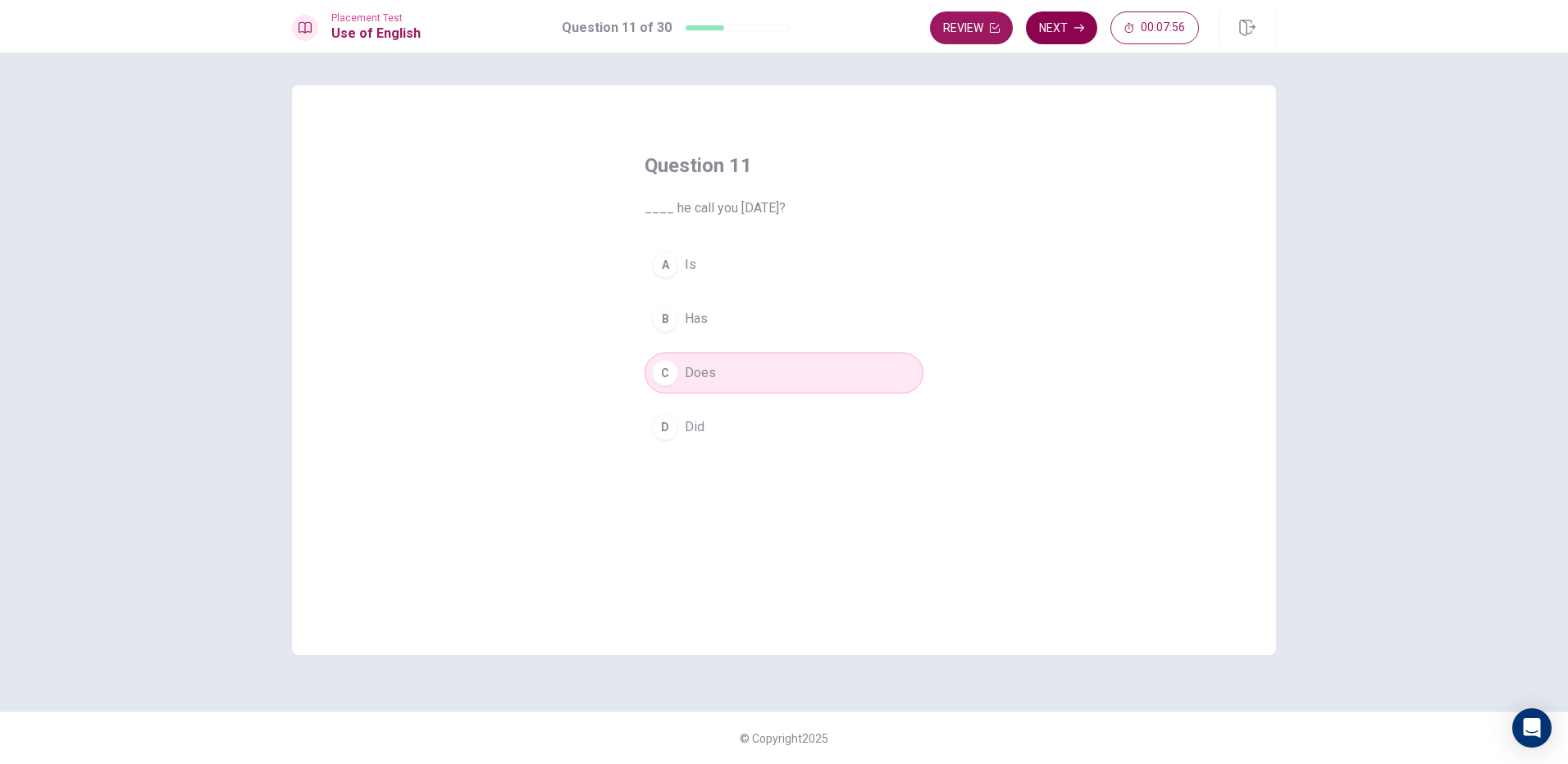
click at [1065, 32] on button "Next" at bounding box center [1062, 28] width 72 height 33
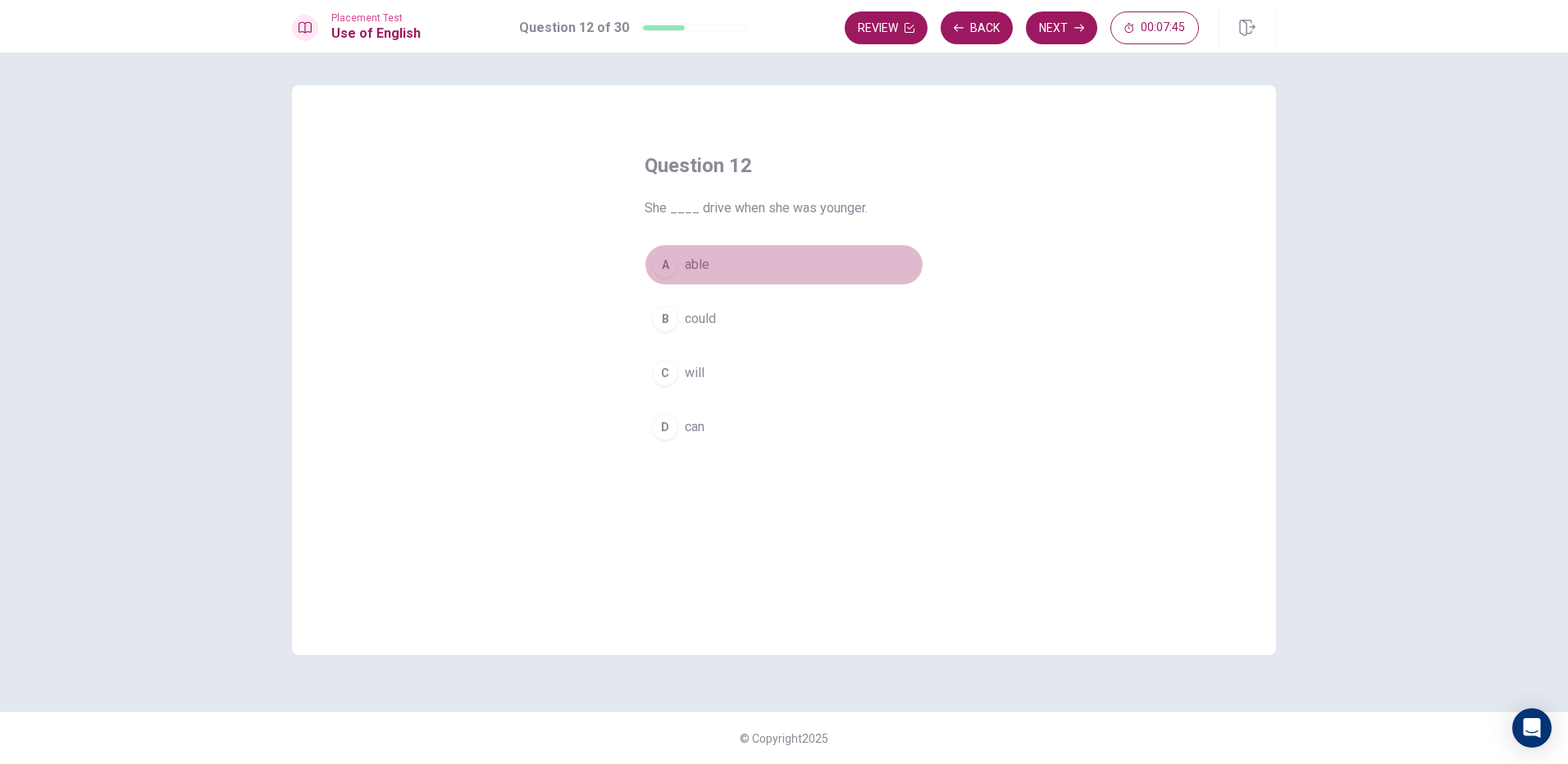
click at [749, 258] on button "A able" at bounding box center [784, 265] width 279 height 41
click at [722, 422] on button "D can" at bounding box center [784, 427] width 279 height 41
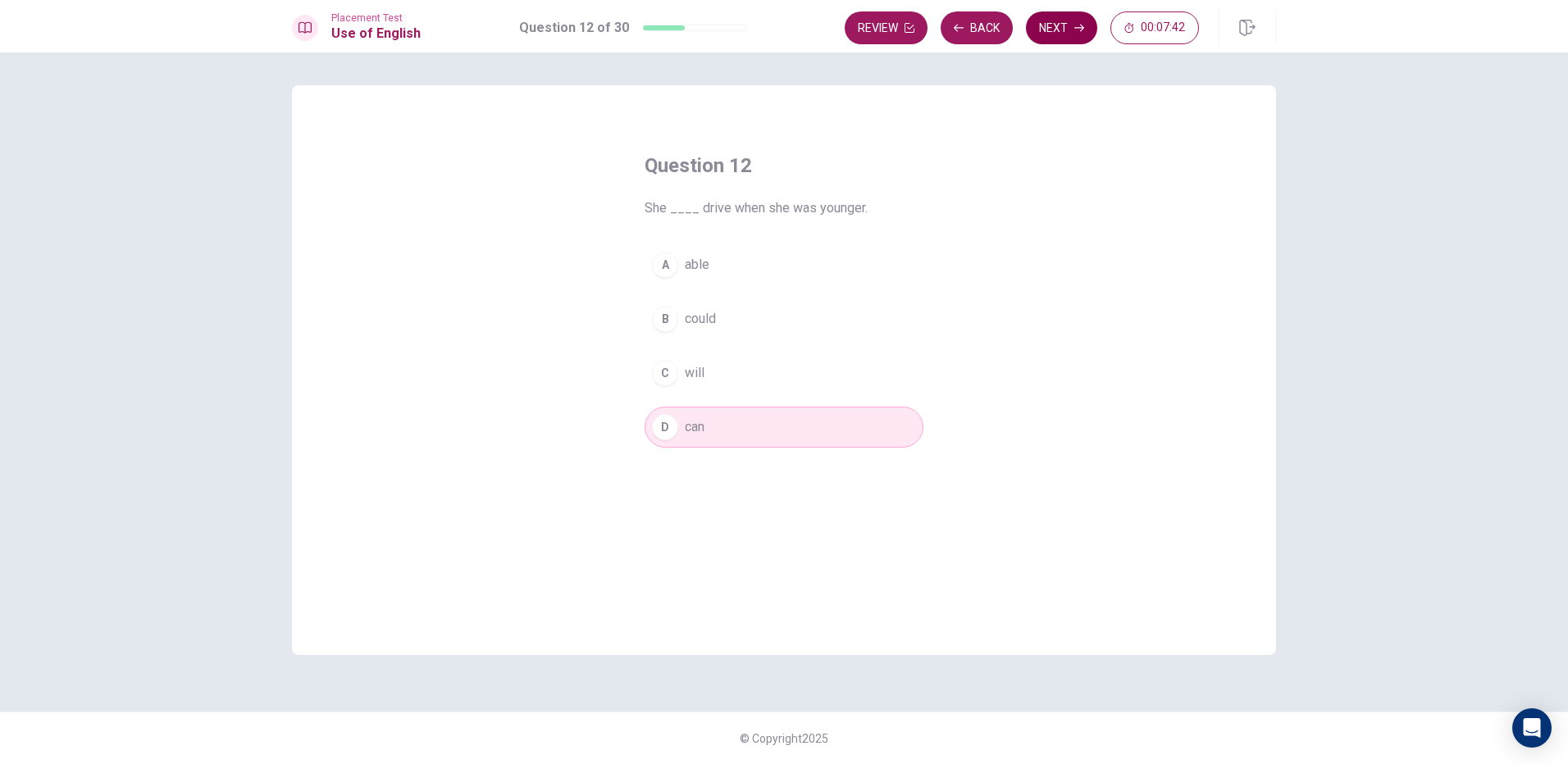
click at [1033, 30] on button "Next" at bounding box center [1062, 28] width 72 height 33
click at [743, 267] on button "A Does" at bounding box center [784, 265] width 279 height 41
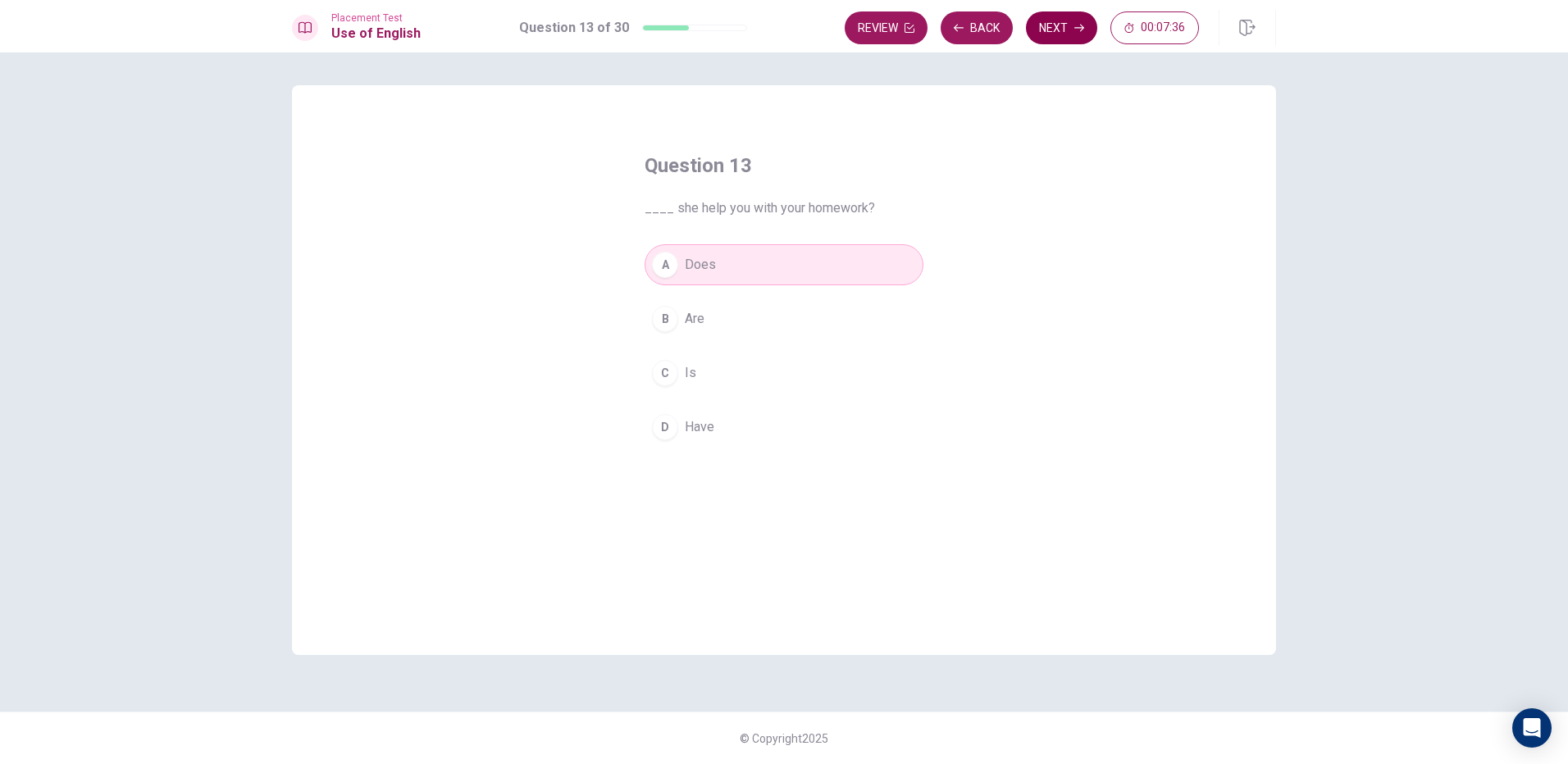
click at [1057, 29] on button "Next" at bounding box center [1062, 28] width 72 height 33
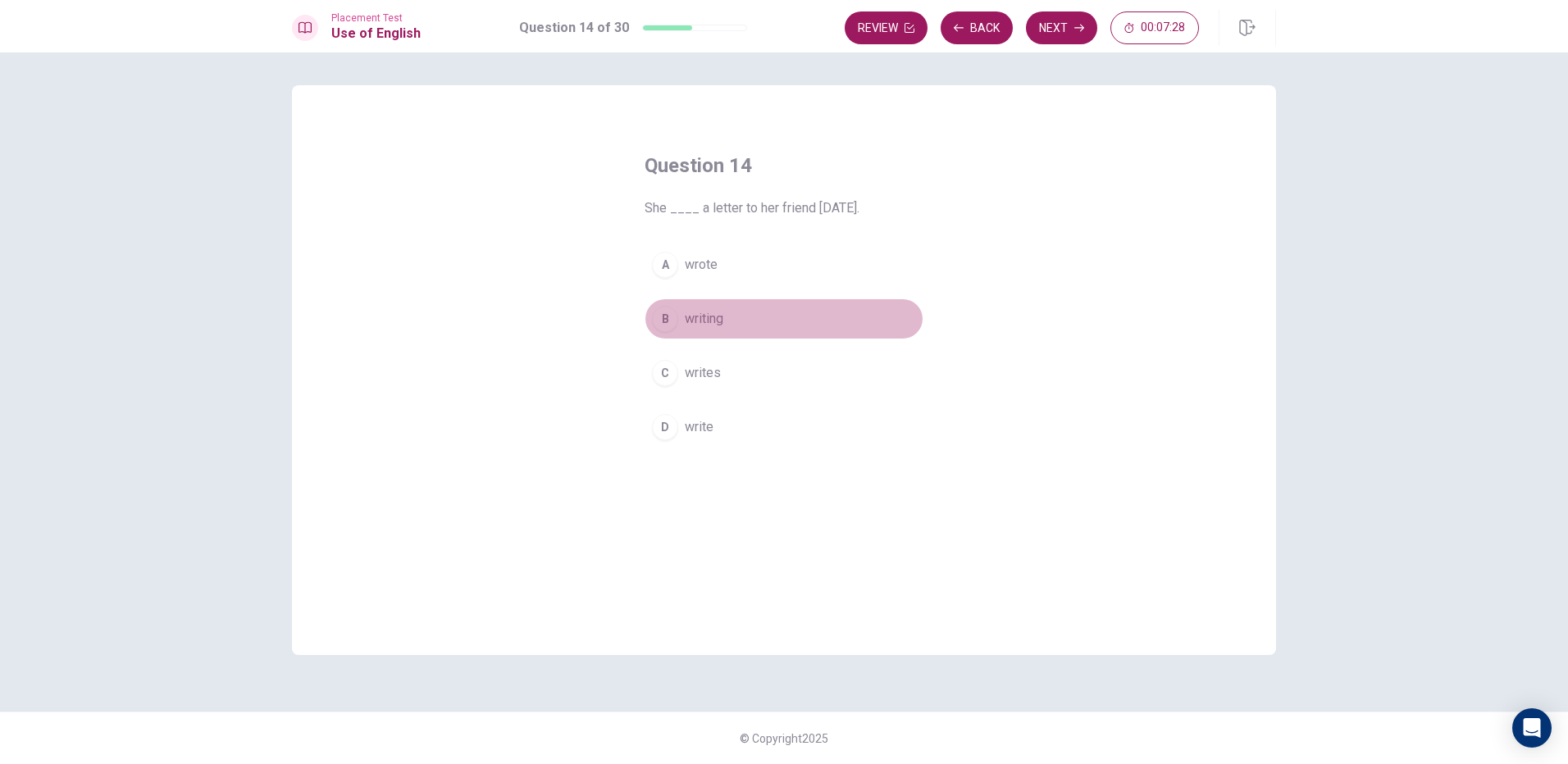
click at [722, 319] on span "writing" at bounding box center [703, 319] width 39 height 20
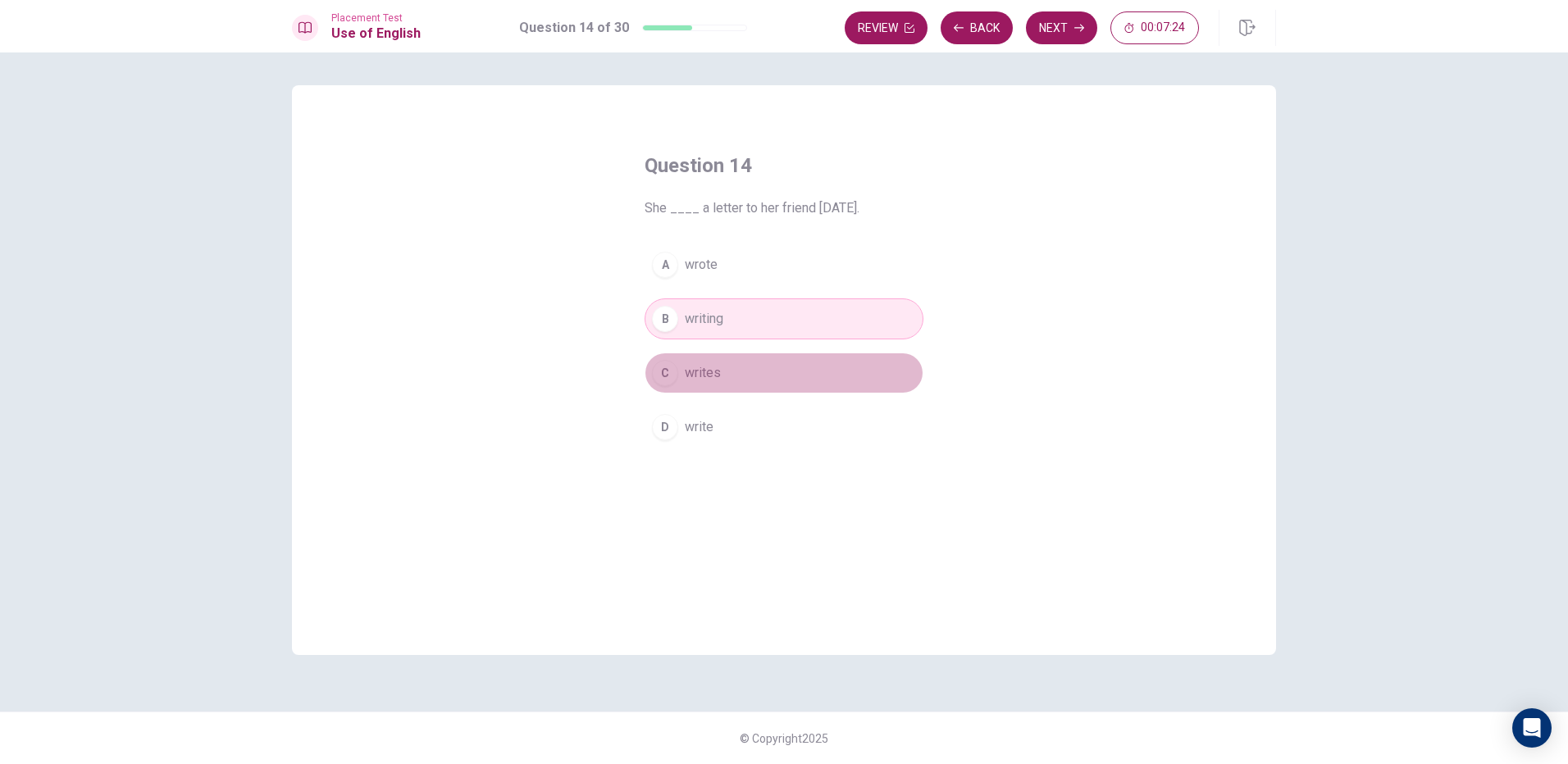
click at [763, 364] on button "C writes" at bounding box center [784, 372] width 279 height 41
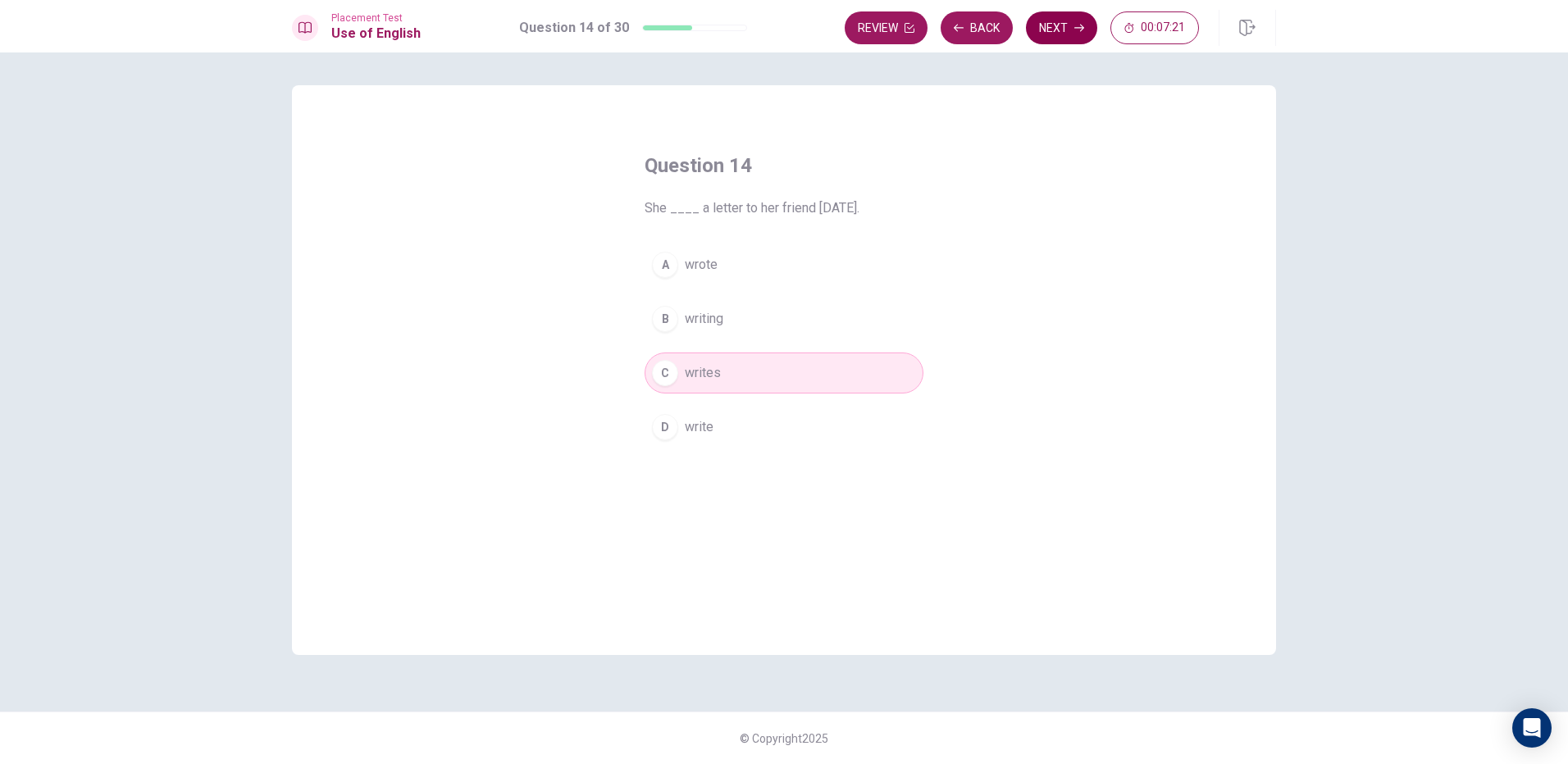
click at [1080, 28] on icon "button" at bounding box center [1079, 28] width 10 height 7
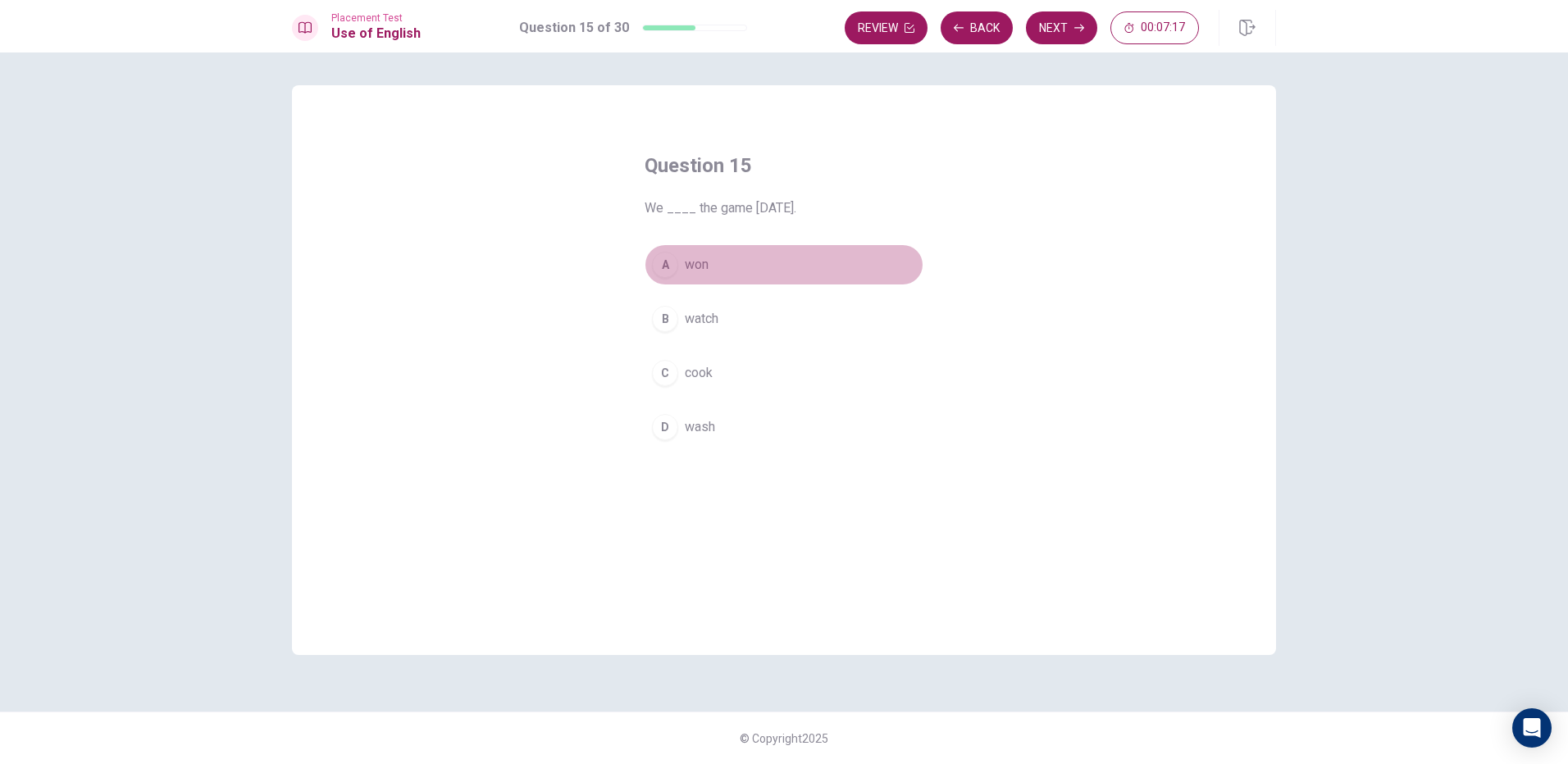
click at [704, 268] on span "won" at bounding box center [696, 265] width 24 height 20
click at [1082, 38] on button "Next" at bounding box center [1062, 28] width 72 height 33
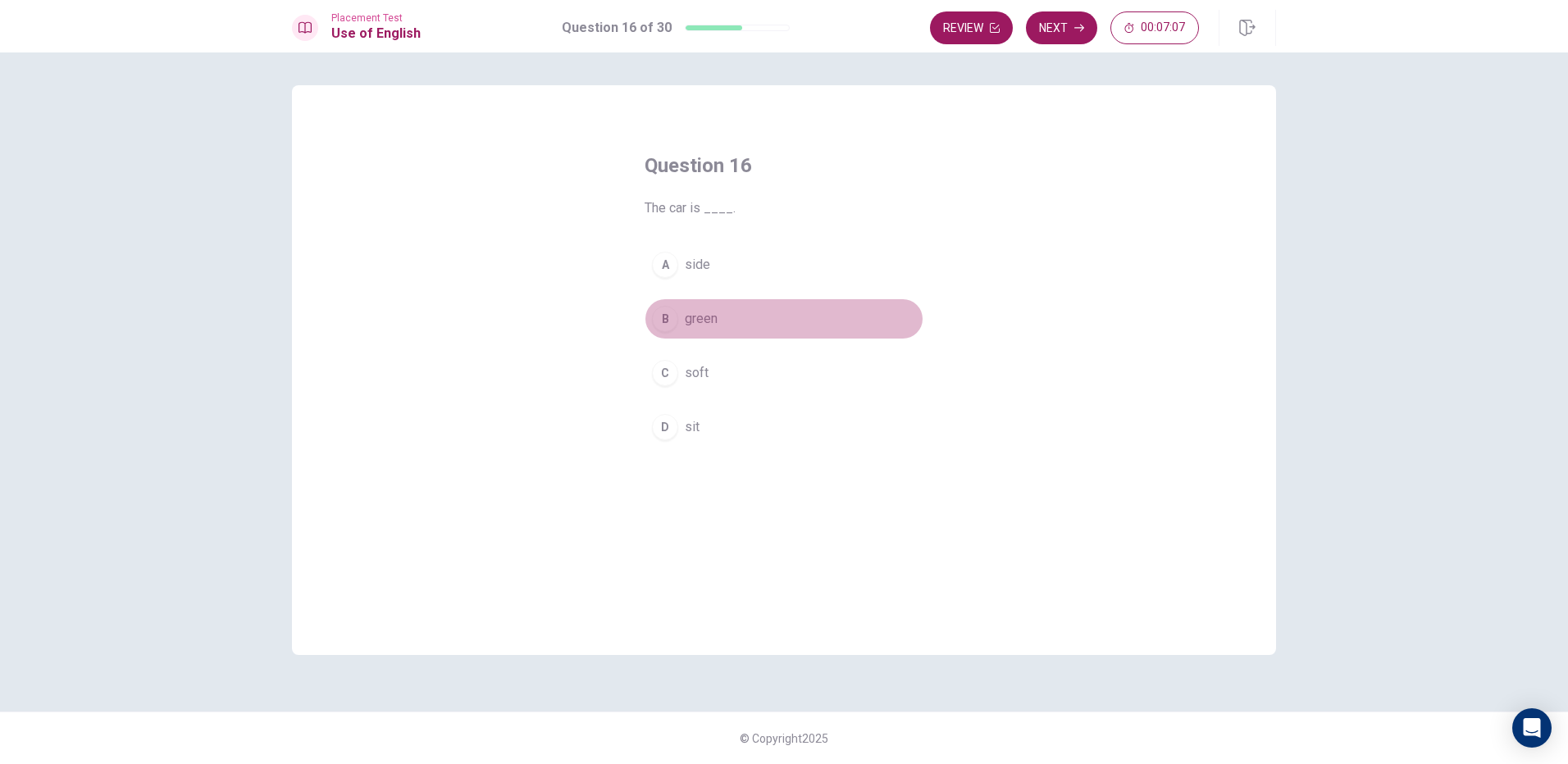
click at [719, 326] on button "B green" at bounding box center [784, 318] width 279 height 41
click at [1053, 30] on button "Next" at bounding box center [1062, 28] width 72 height 33
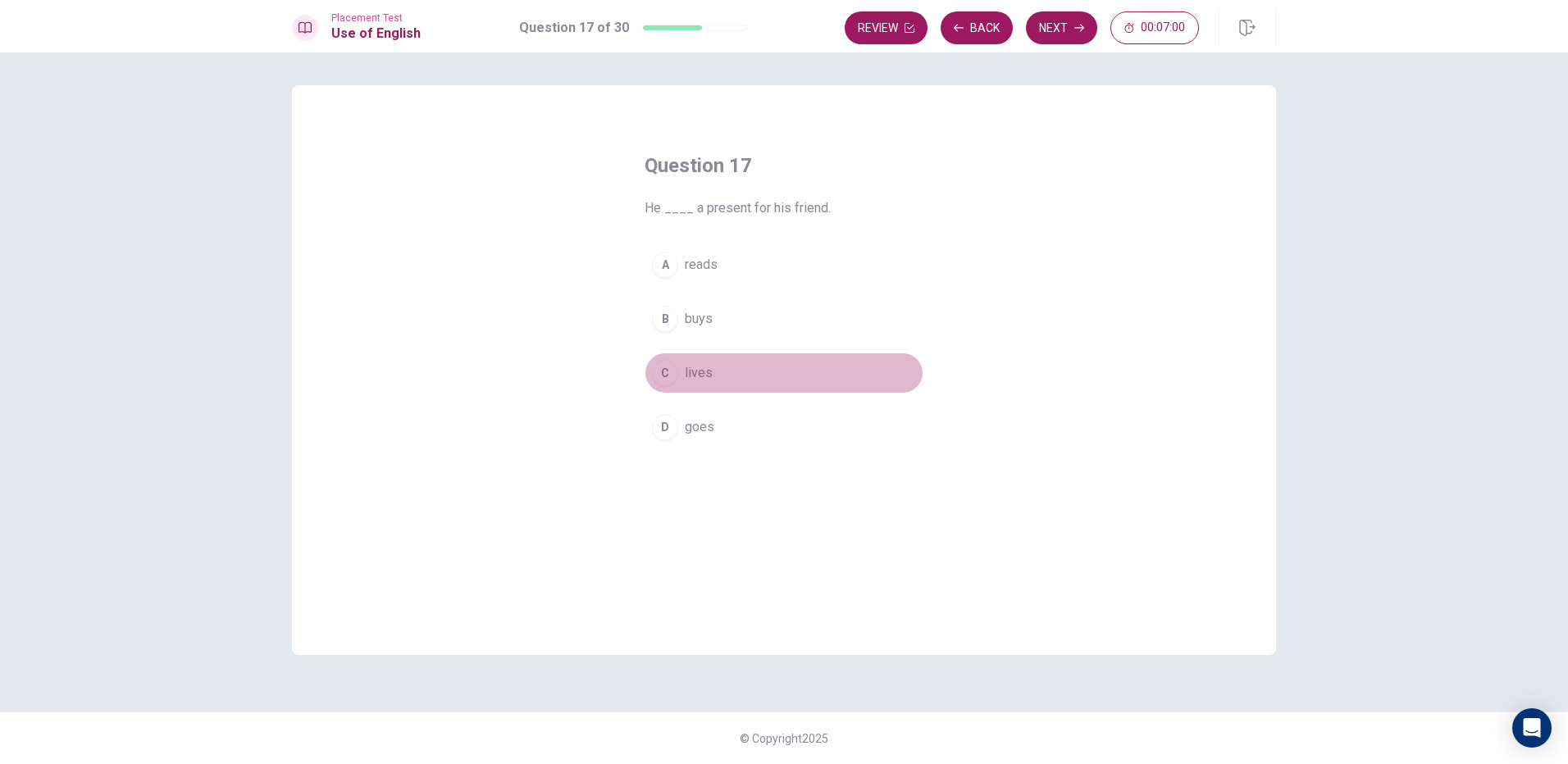
click at [711, 382] on span "lives" at bounding box center [698, 373] width 28 height 20
click at [713, 313] on button "B buys" at bounding box center [784, 318] width 279 height 41
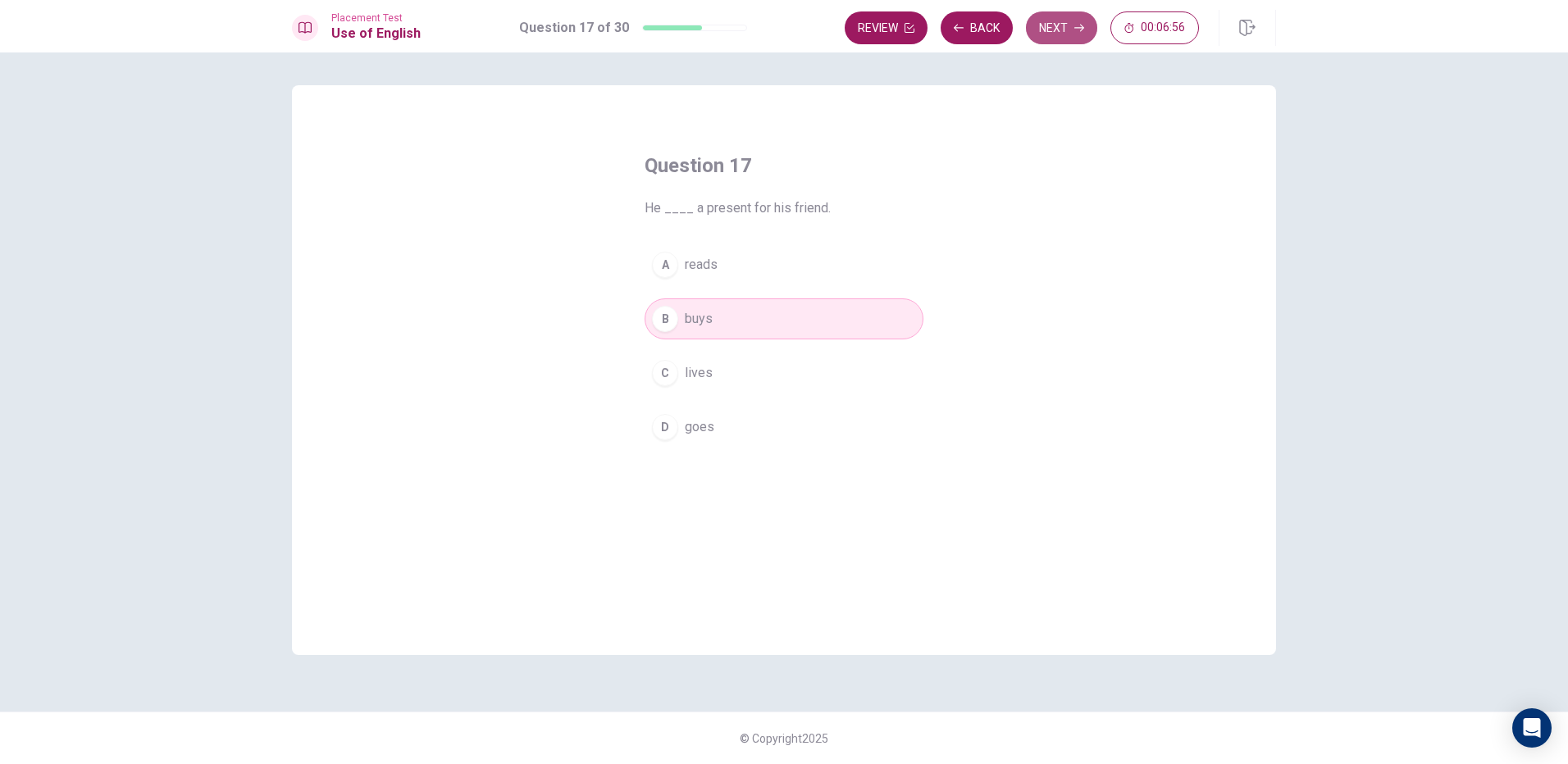
click at [1052, 16] on button "Next" at bounding box center [1062, 28] width 72 height 33
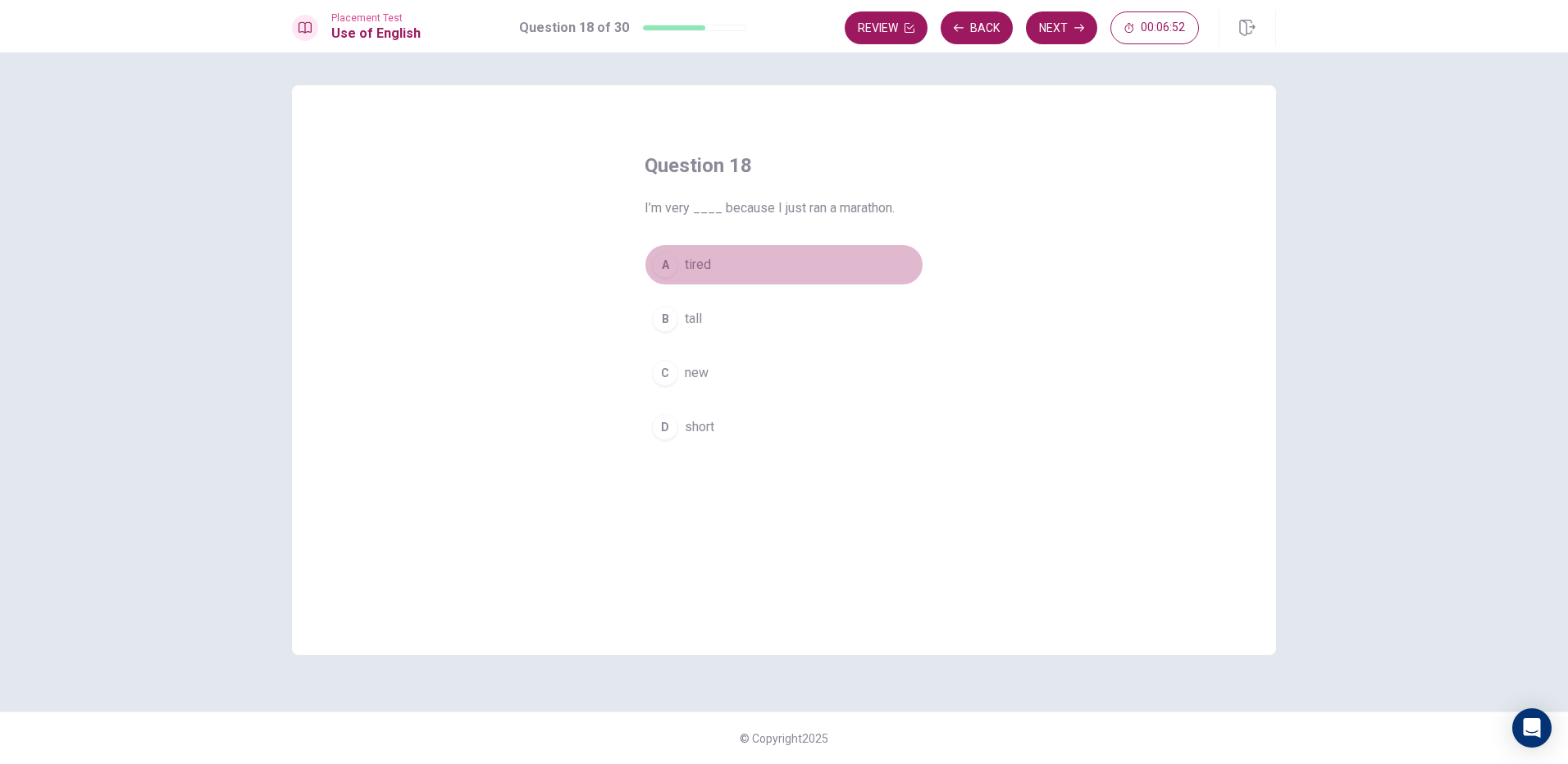
click at [708, 256] on span "tired" at bounding box center [697, 265] width 26 height 20
click at [1074, 34] on button "Next" at bounding box center [1062, 28] width 72 height 33
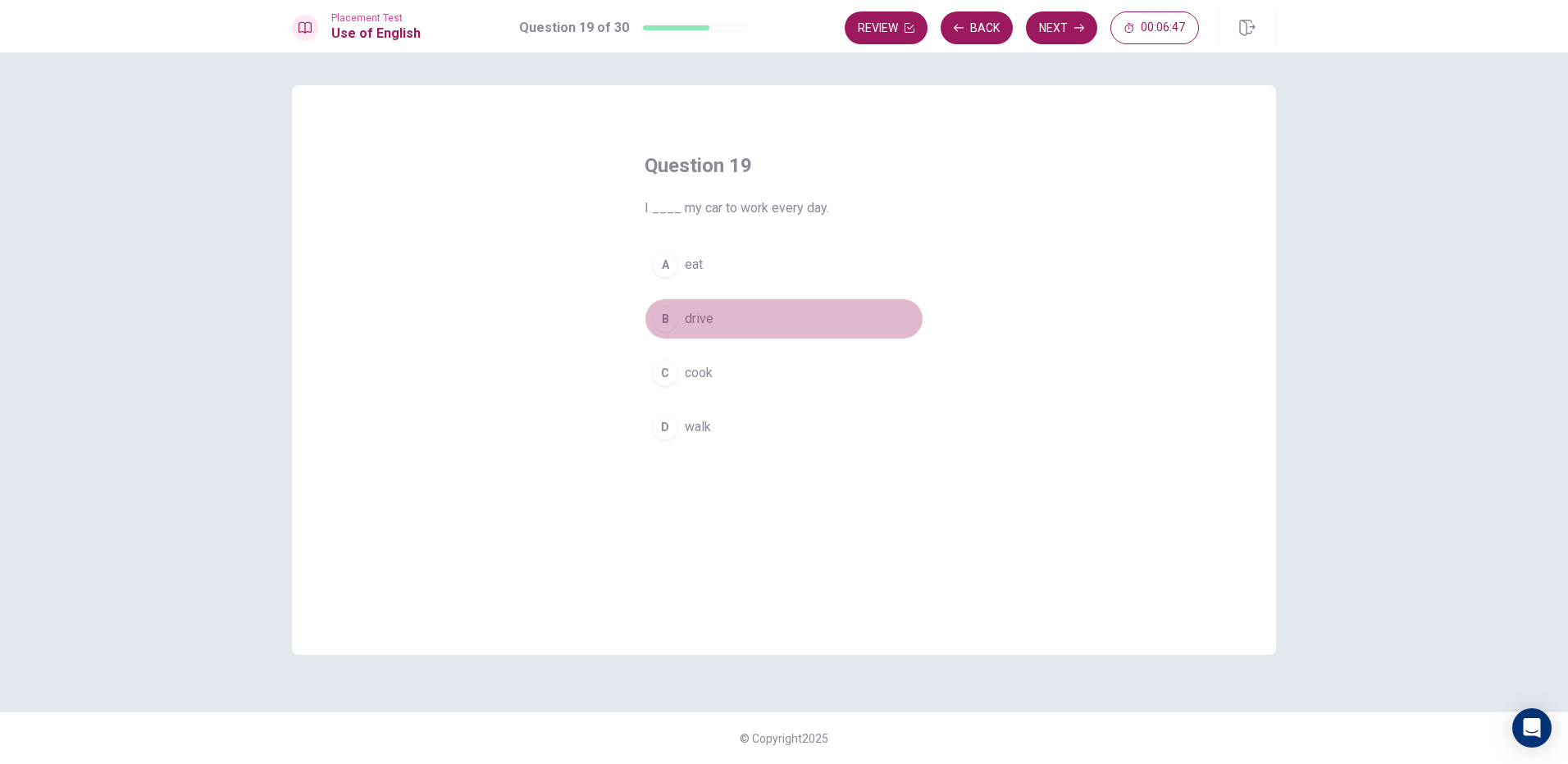
click at [695, 315] on span "drive" at bounding box center [698, 319] width 29 height 20
click at [1069, 25] on button "Next" at bounding box center [1062, 28] width 72 height 33
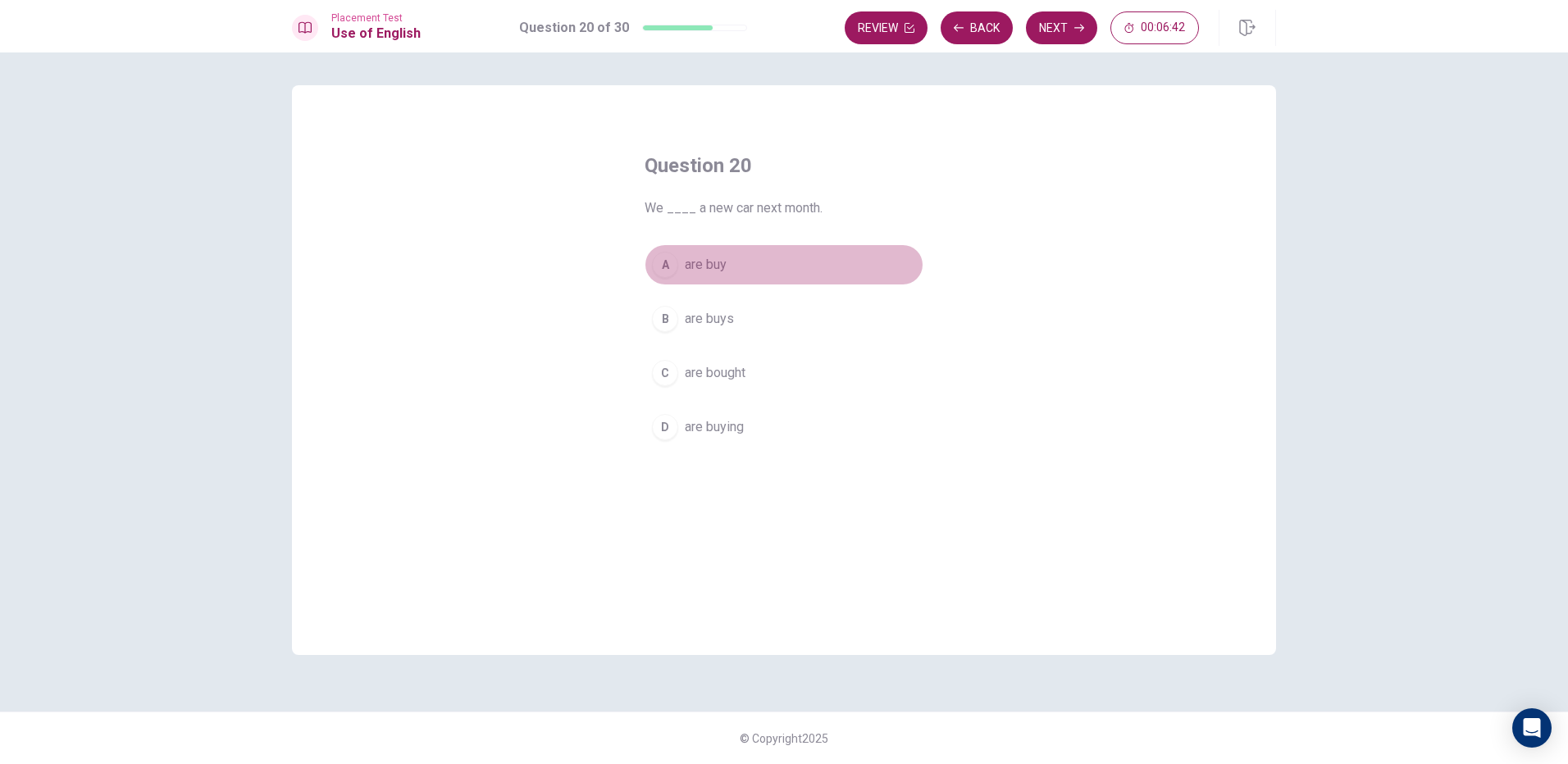
click at [703, 261] on span "are buy" at bounding box center [705, 265] width 42 height 20
click at [1039, 32] on button "Next" at bounding box center [1062, 28] width 72 height 33
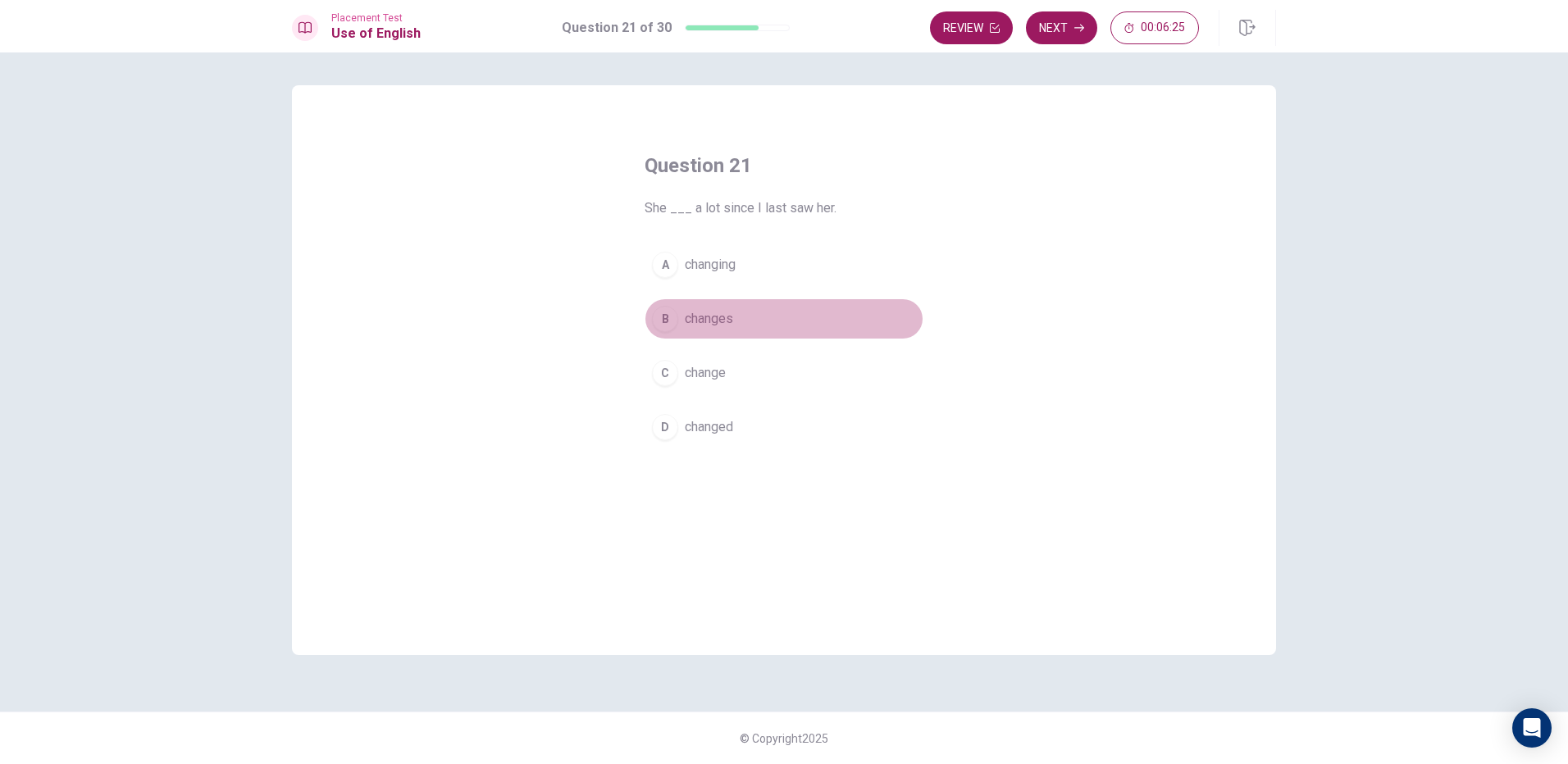
click at [714, 315] on span "changes" at bounding box center [708, 319] width 49 height 20
click at [1067, 24] on button "Next" at bounding box center [1062, 28] width 72 height 33
click at [702, 323] on span "meet" at bounding box center [699, 319] width 30 height 20
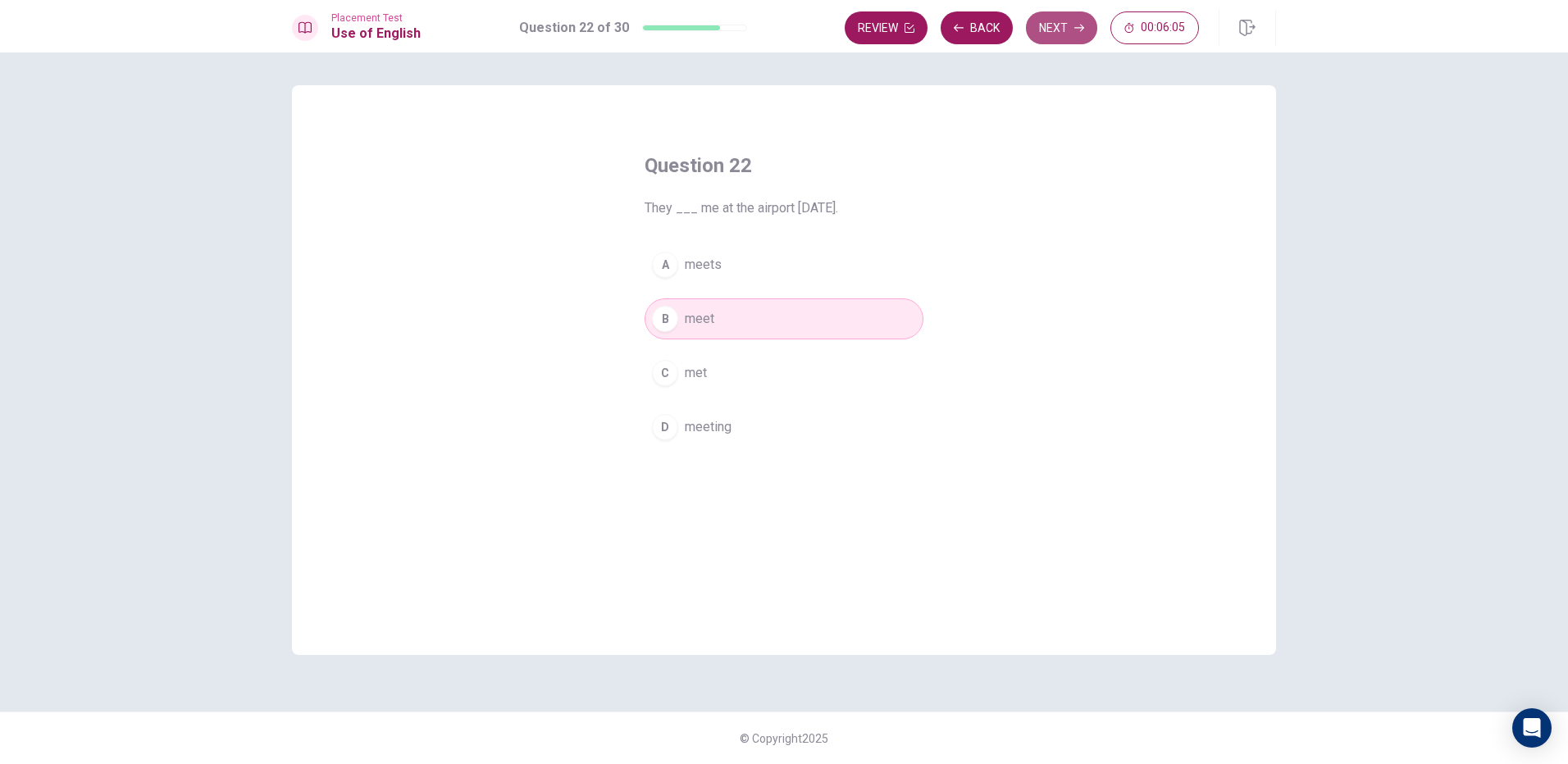
click at [1043, 34] on button "Next" at bounding box center [1062, 28] width 72 height 33
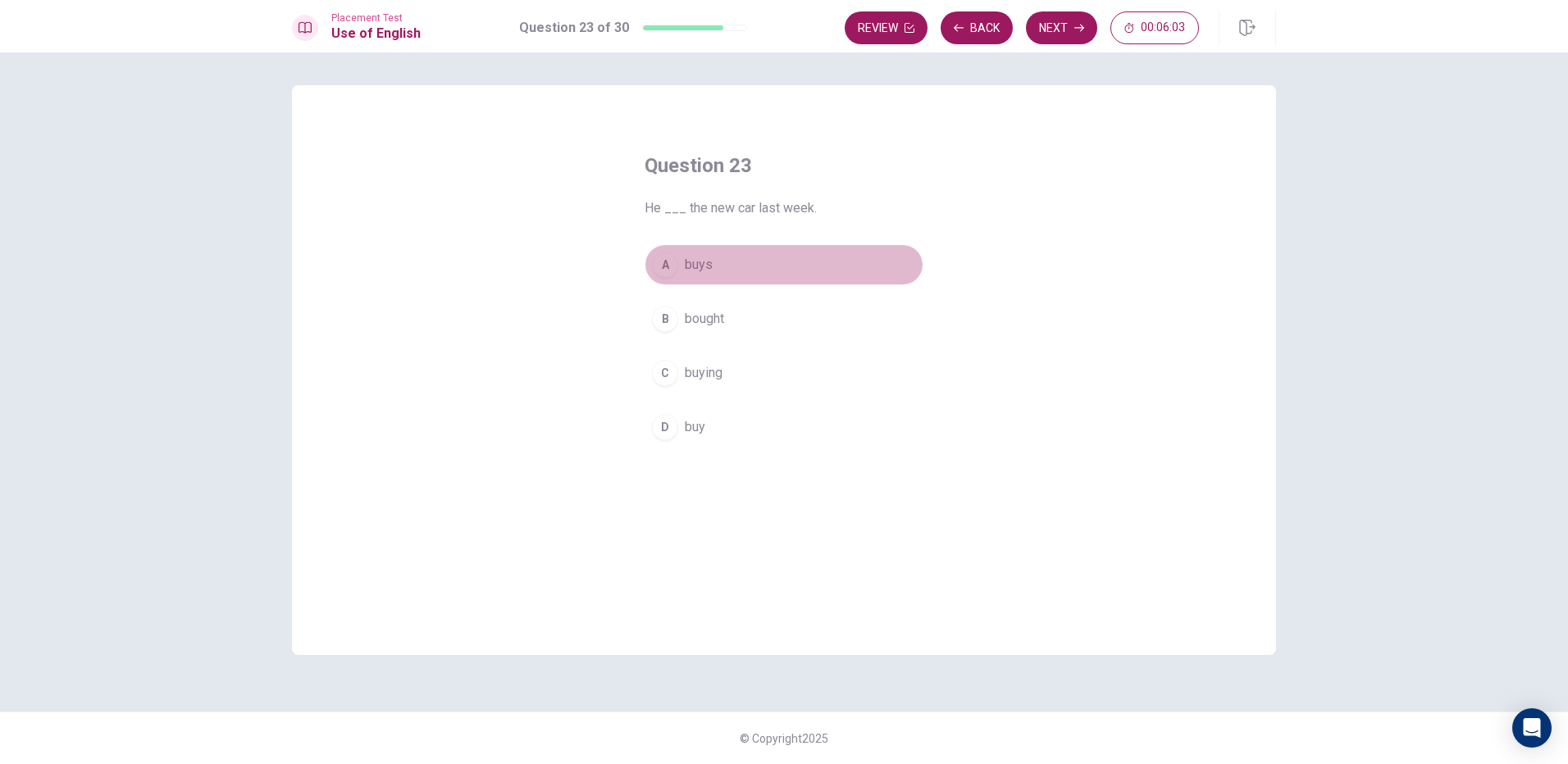
click at [741, 260] on button "A buys" at bounding box center [784, 265] width 279 height 41
click at [733, 319] on button "B bought" at bounding box center [784, 318] width 279 height 41
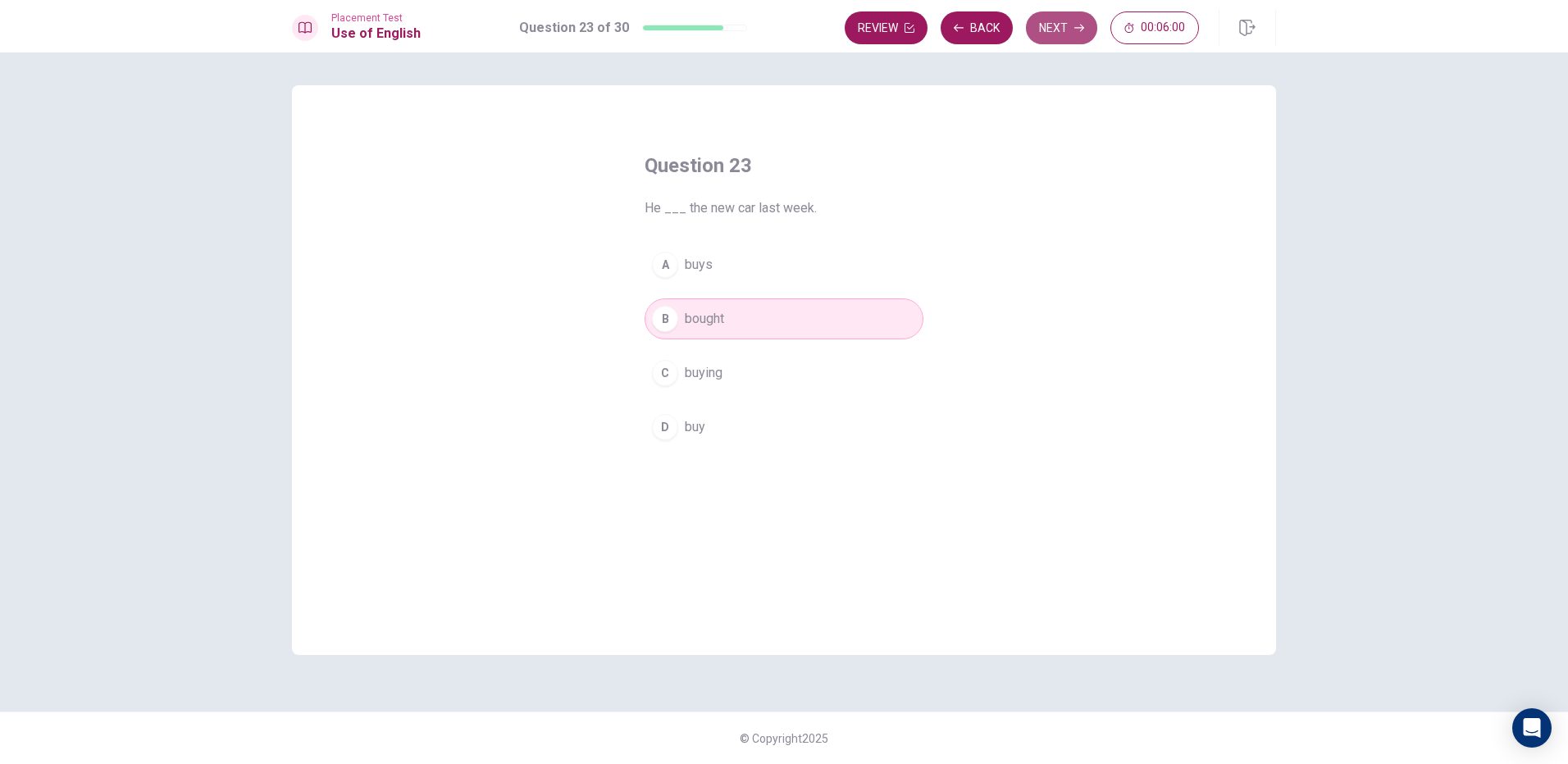
click at [1074, 18] on button "Next" at bounding box center [1062, 28] width 72 height 33
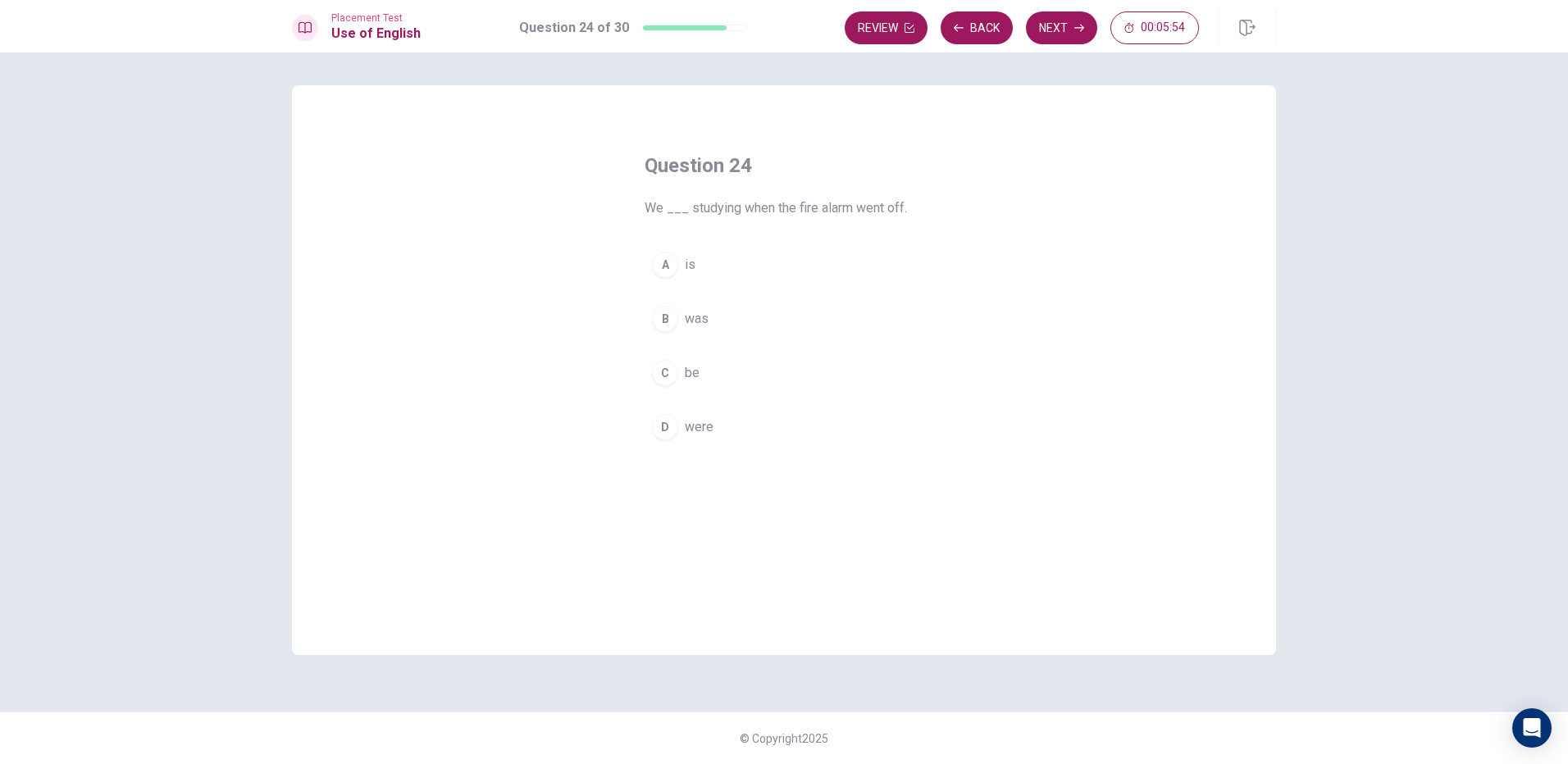
click at [687, 418] on span "were" at bounding box center [698, 428] width 29 height 20
click at [1072, 42] on button "Next" at bounding box center [1062, 28] width 72 height 33
click at [724, 323] on span "microwave" at bounding box center [715, 319] width 63 height 20
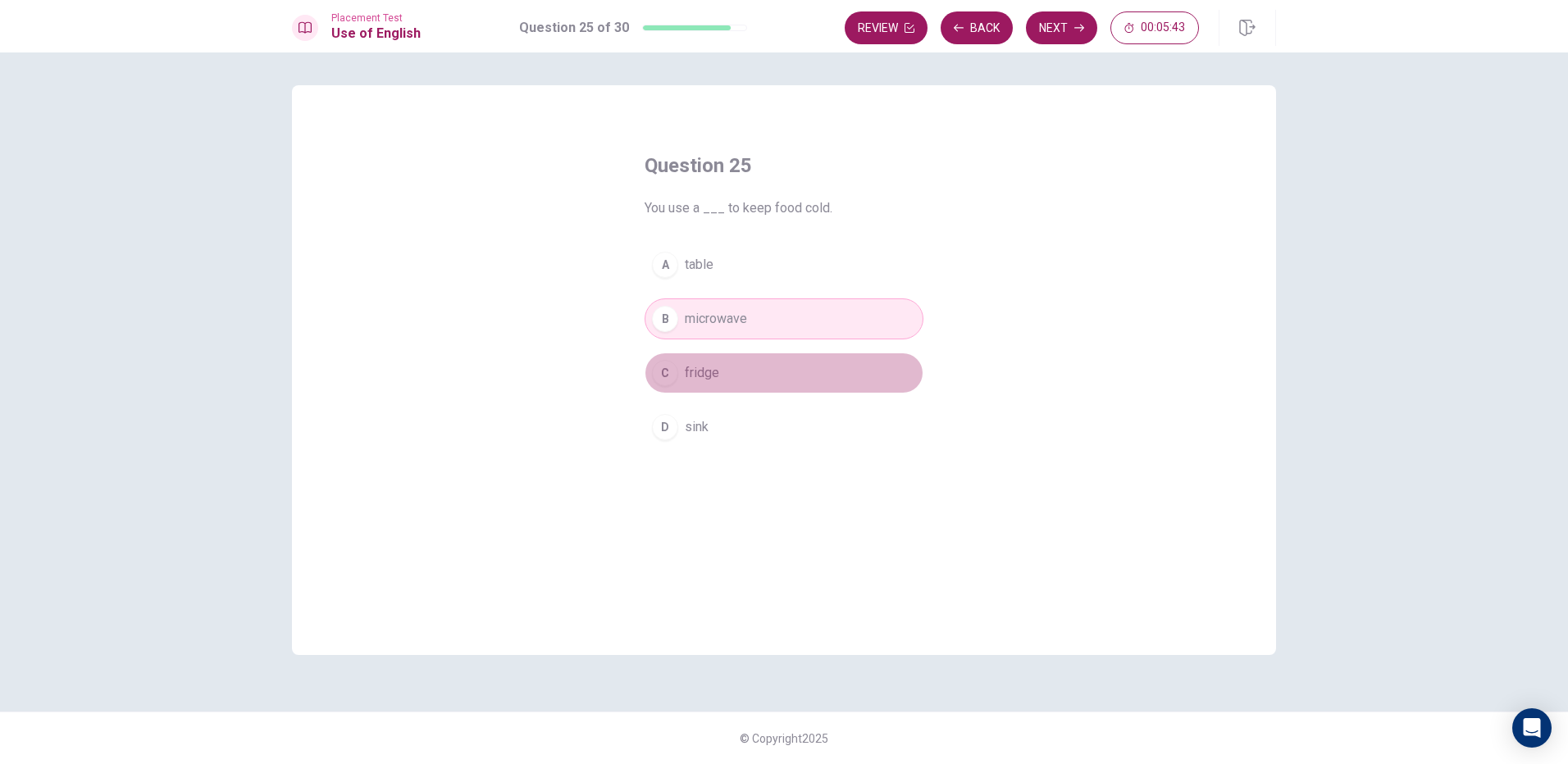
click at [704, 369] on span "fridge" at bounding box center [701, 373] width 35 height 20
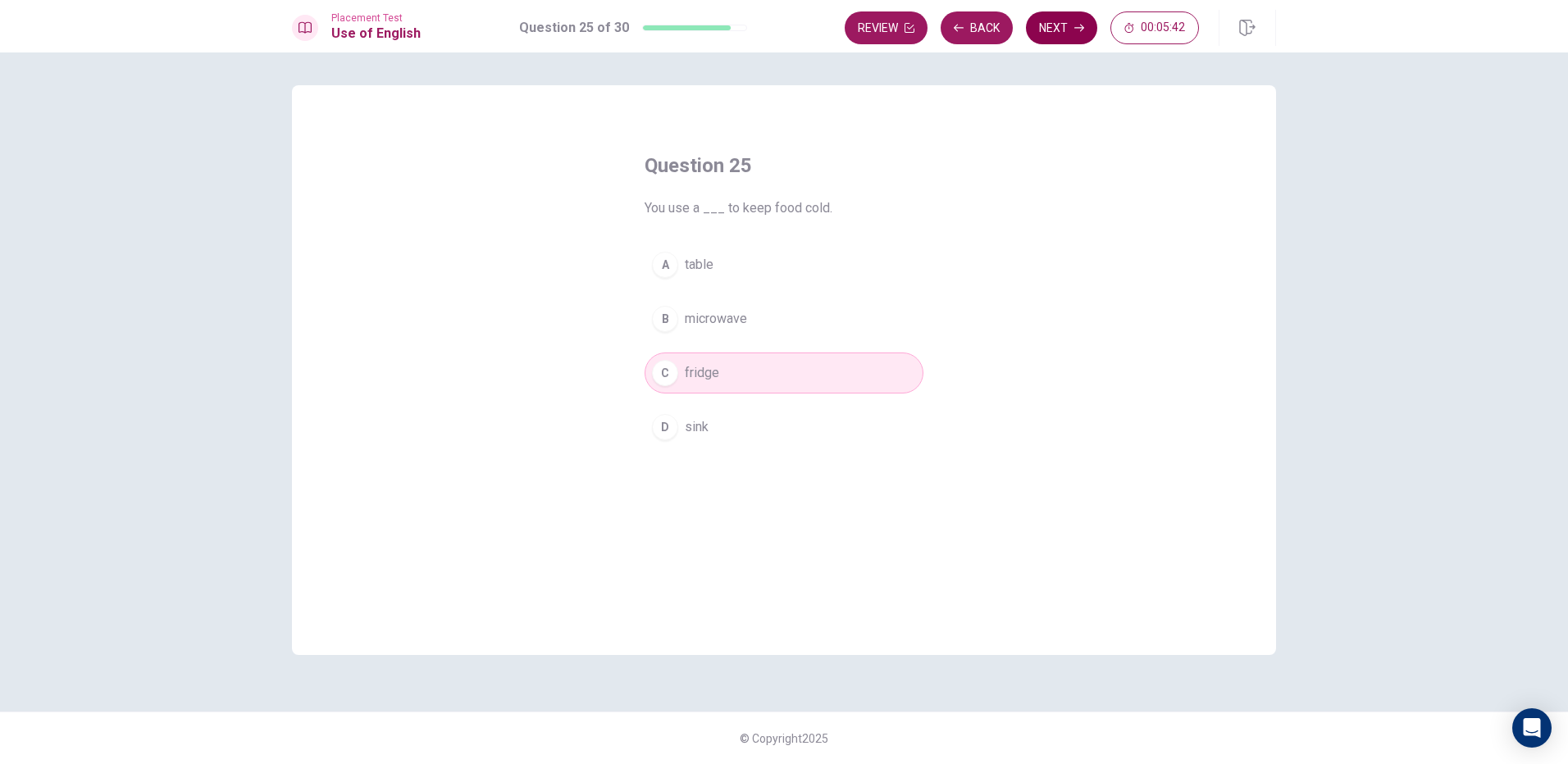
click at [1071, 36] on button "Next" at bounding box center [1062, 28] width 72 height 33
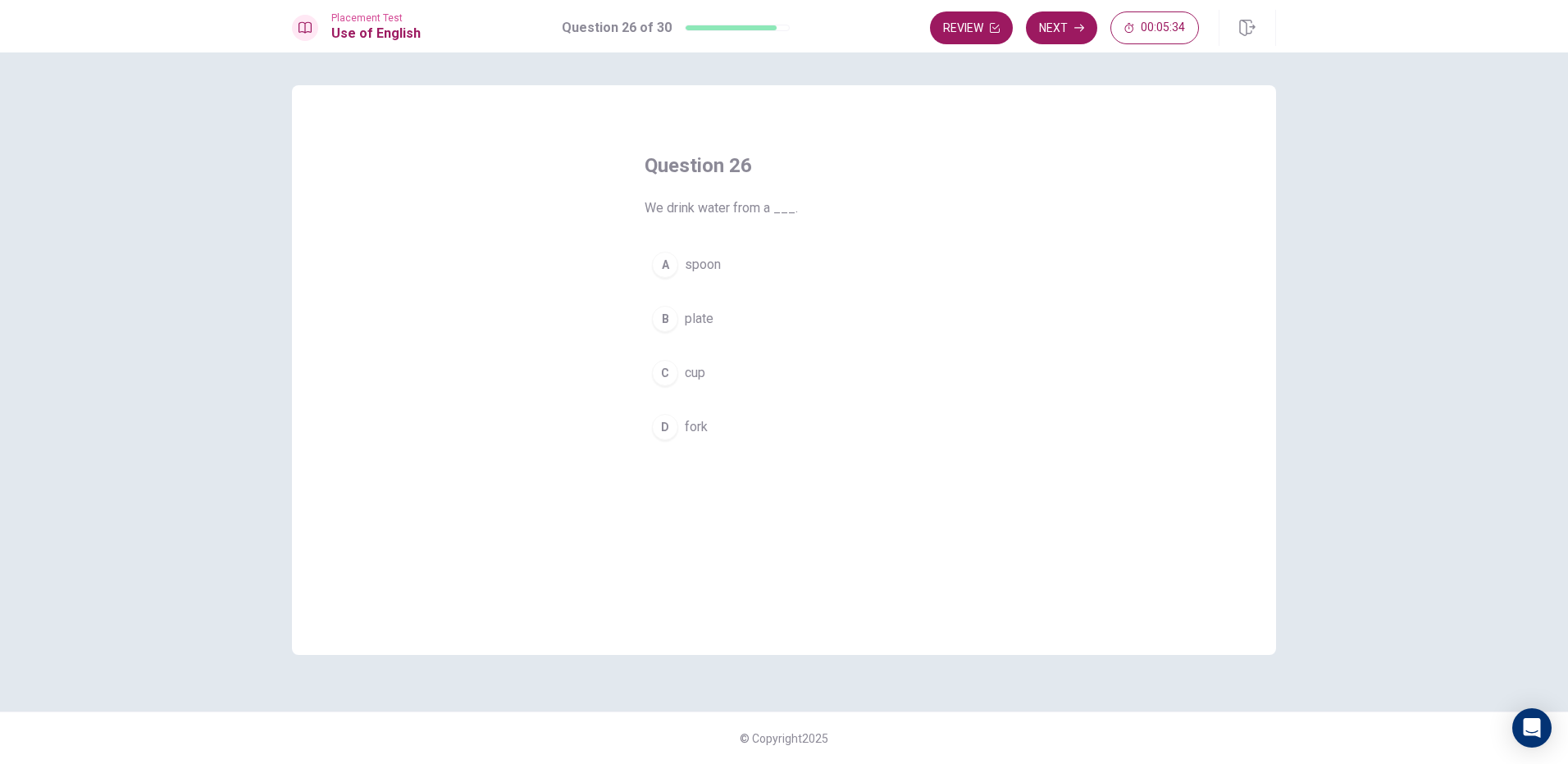
click at [697, 373] on span "cup" at bounding box center [694, 373] width 21 height 20
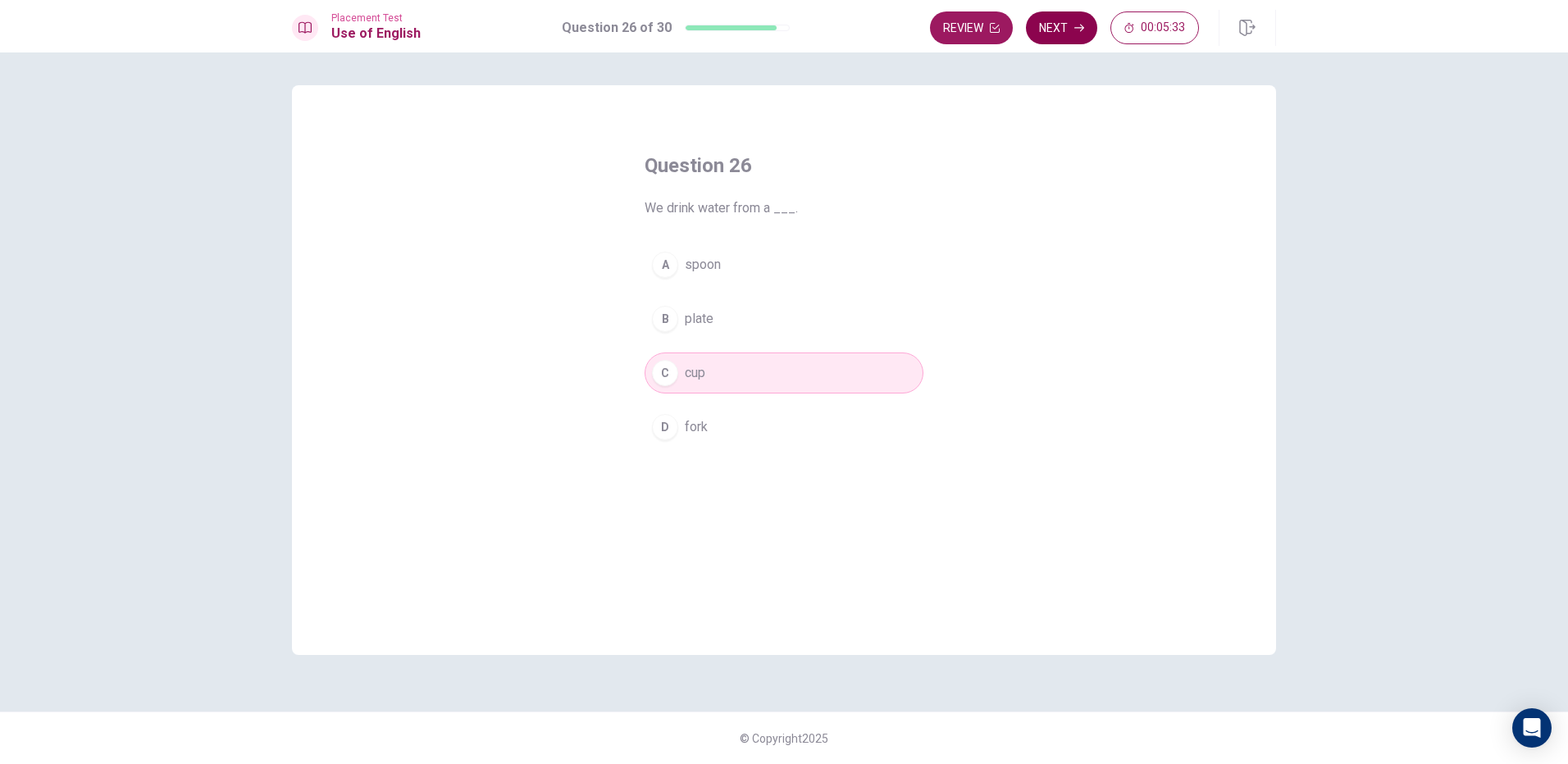
click at [1069, 18] on button "Next" at bounding box center [1062, 28] width 72 height 33
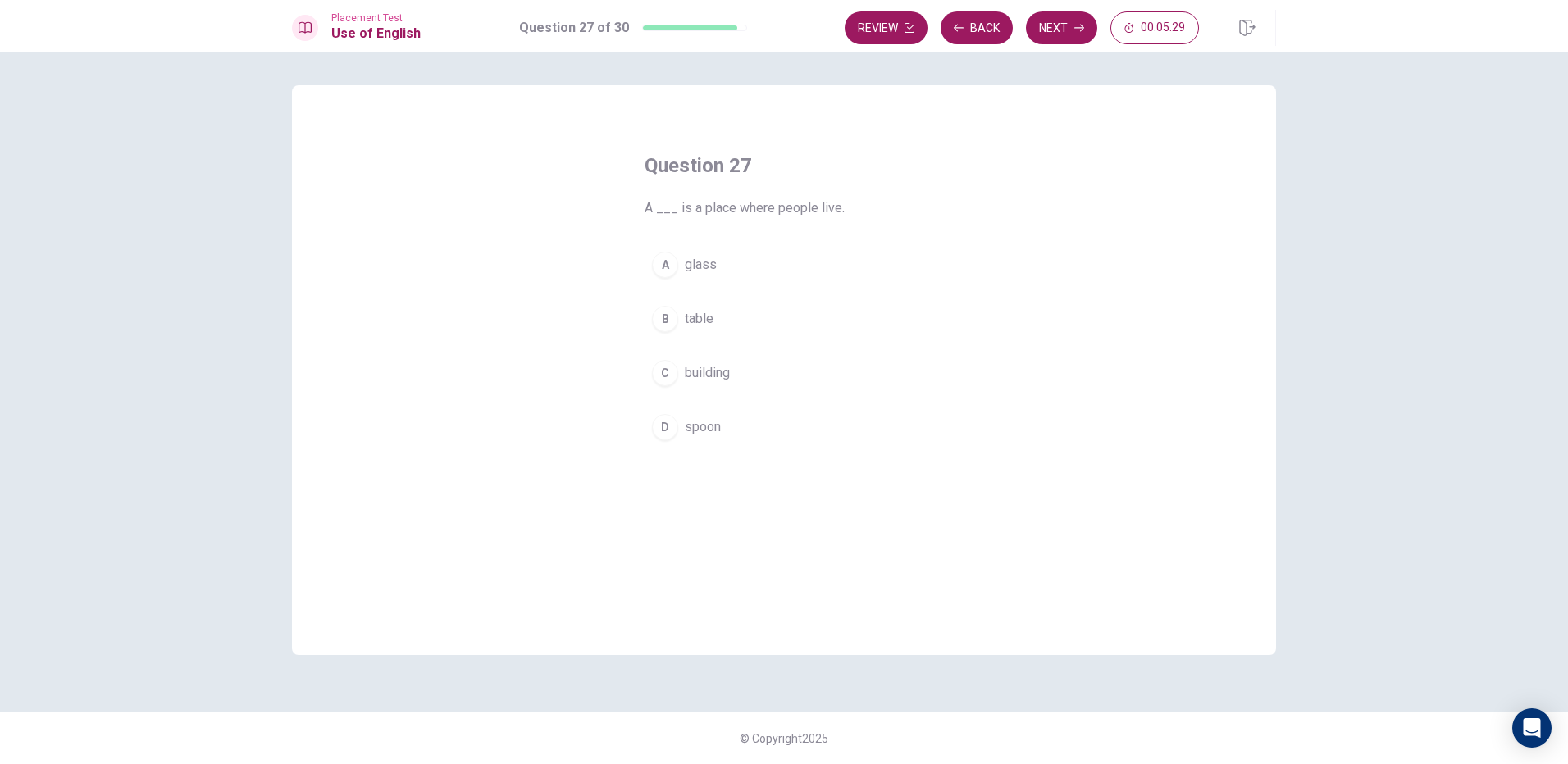
click at [719, 372] on span "building" at bounding box center [706, 373] width 45 height 20
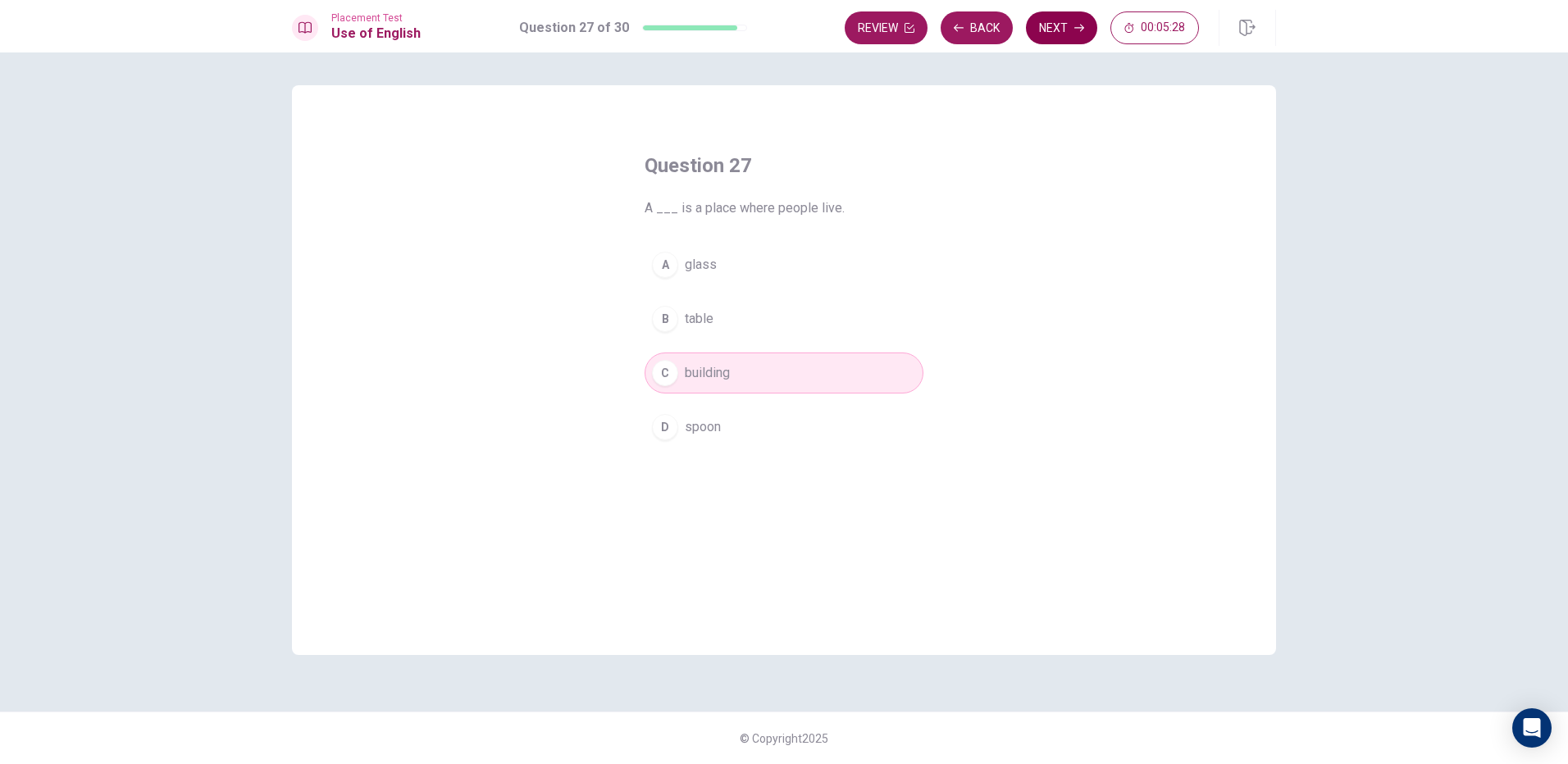
click at [1066, 22] on button "Next" at bounding box center [1062, 28] width 72 height 33
click at [704, 368] on button "C tall" at bounding box center [784, 372] width 279 height 41
click at [1056, 39] on button "Next" at bounding box center [1062, 28] width 72 height 33
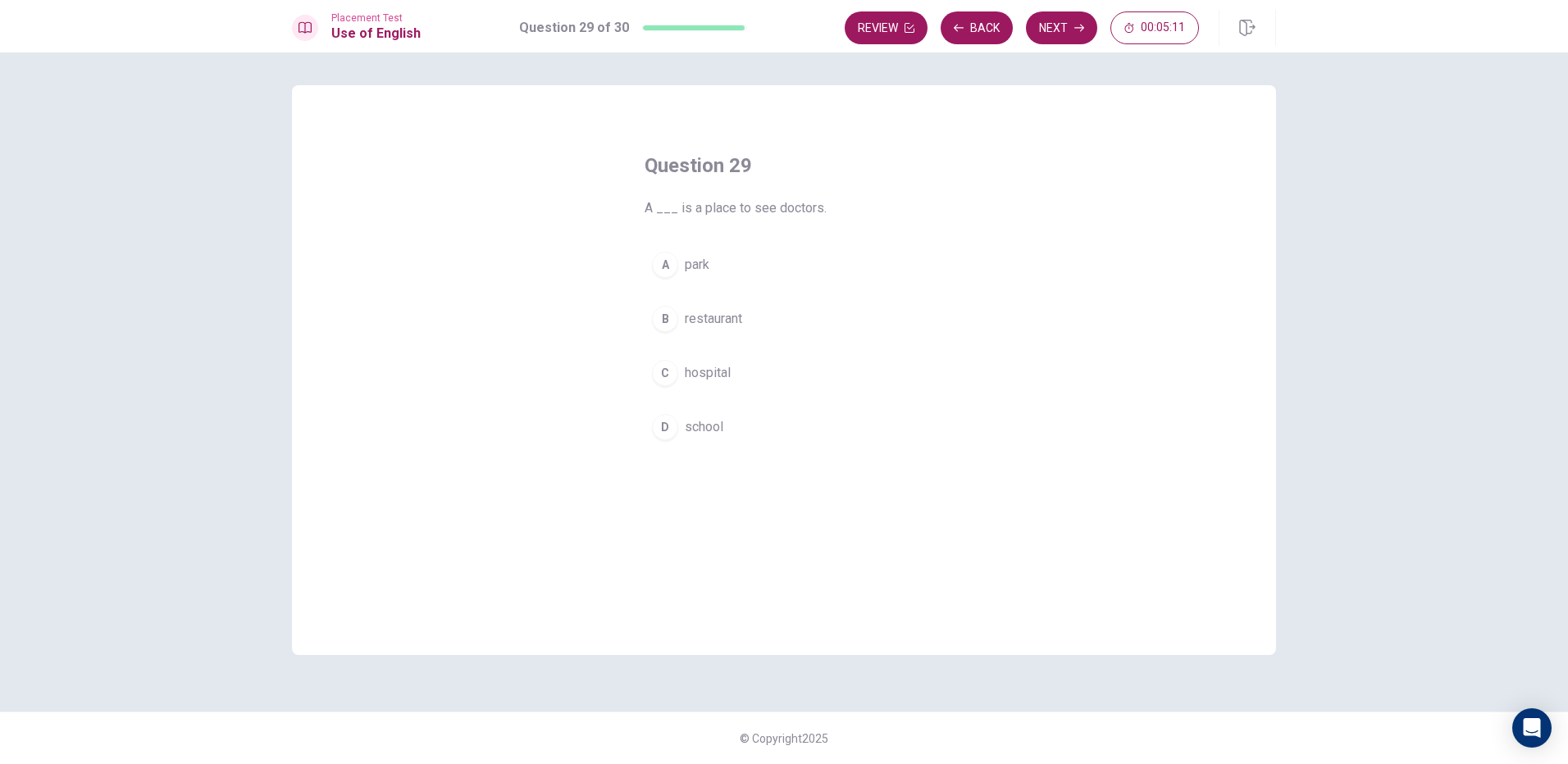
click at [688, 378] on span "hospital" at bounding box center [707, 373] width 46 height 20
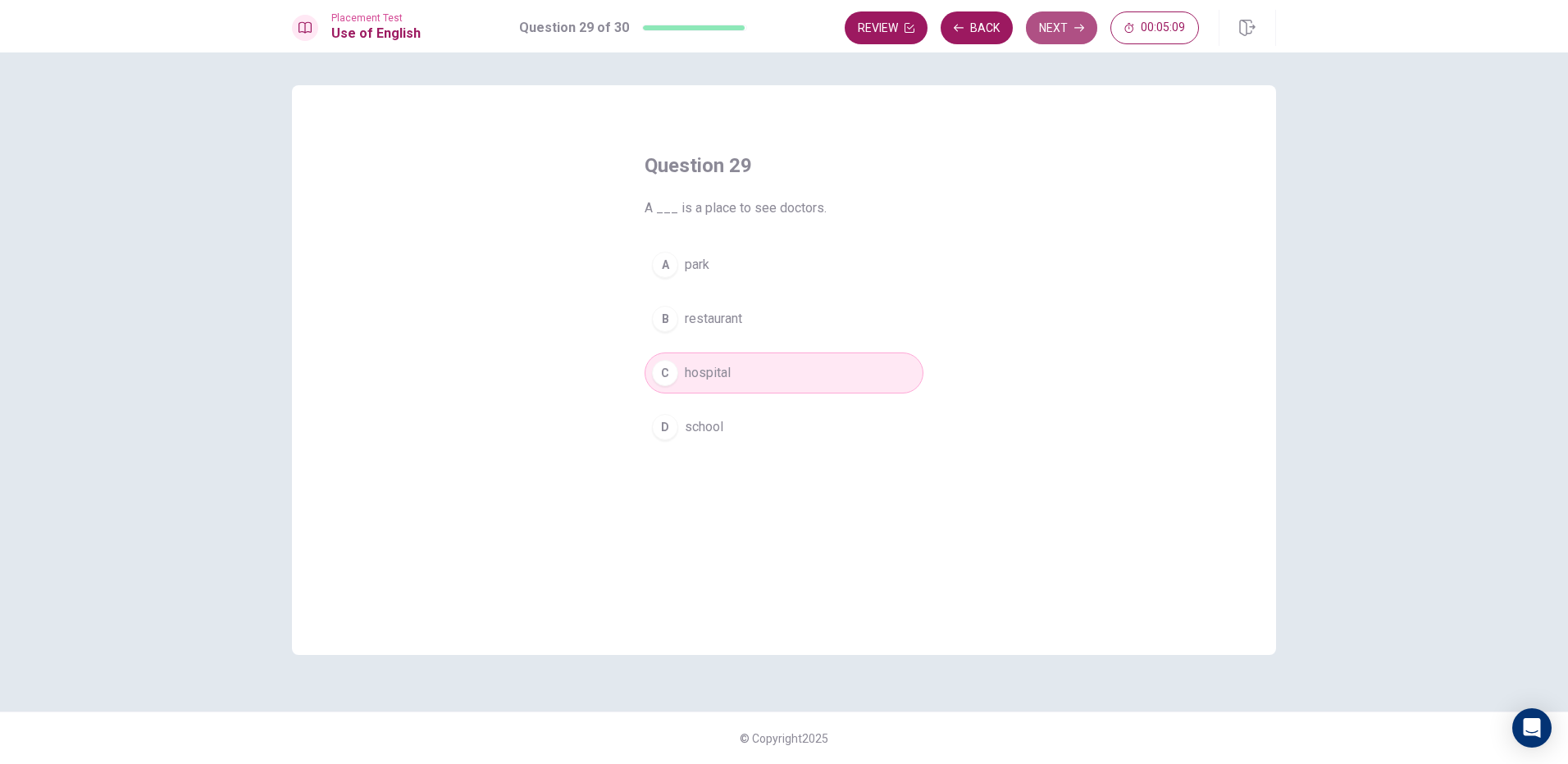
click at [1073, 15] on button "Next" at bounding box center [1062, 28] width 72 height 33
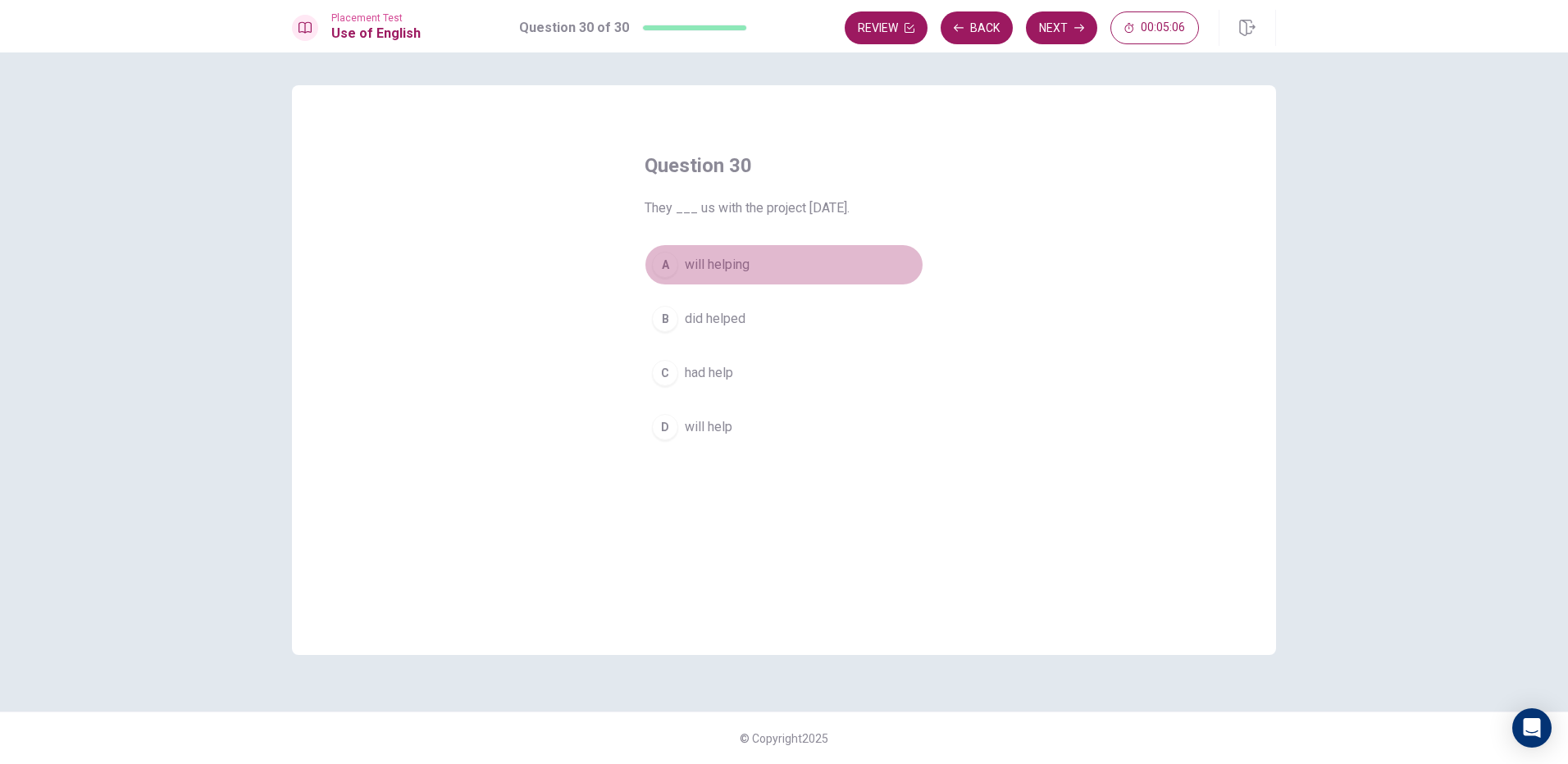
click at [714, 263] on span "will helping" at bounding box center [716, 265] width 65 height 20
click at [1039, 14] on button "Next" at bounding box center [1062, 28] width 72 height 33
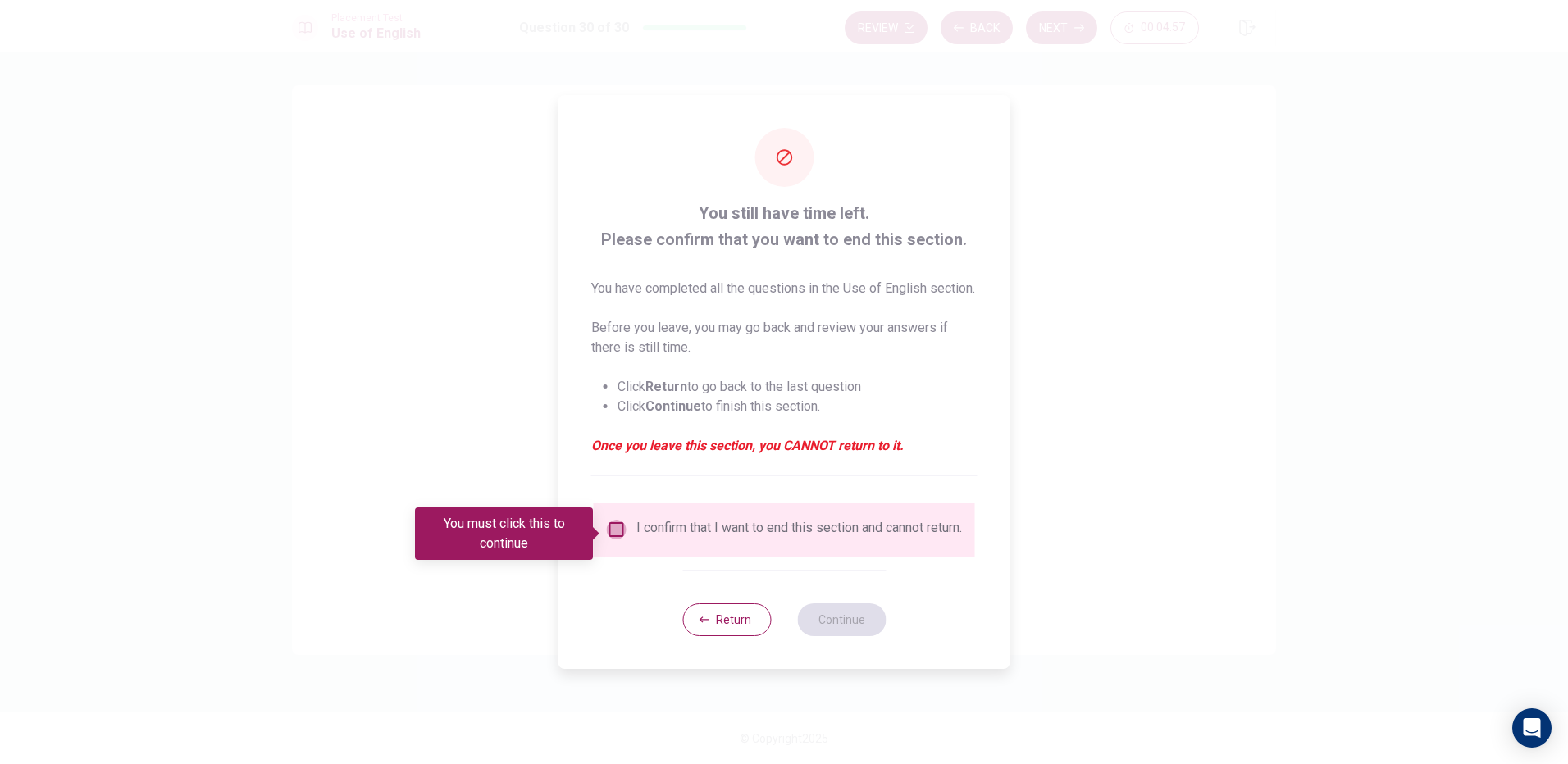
click at [614, 534] on input "You must click this to continue" at bounding box center [617, 530] width 20 height 20
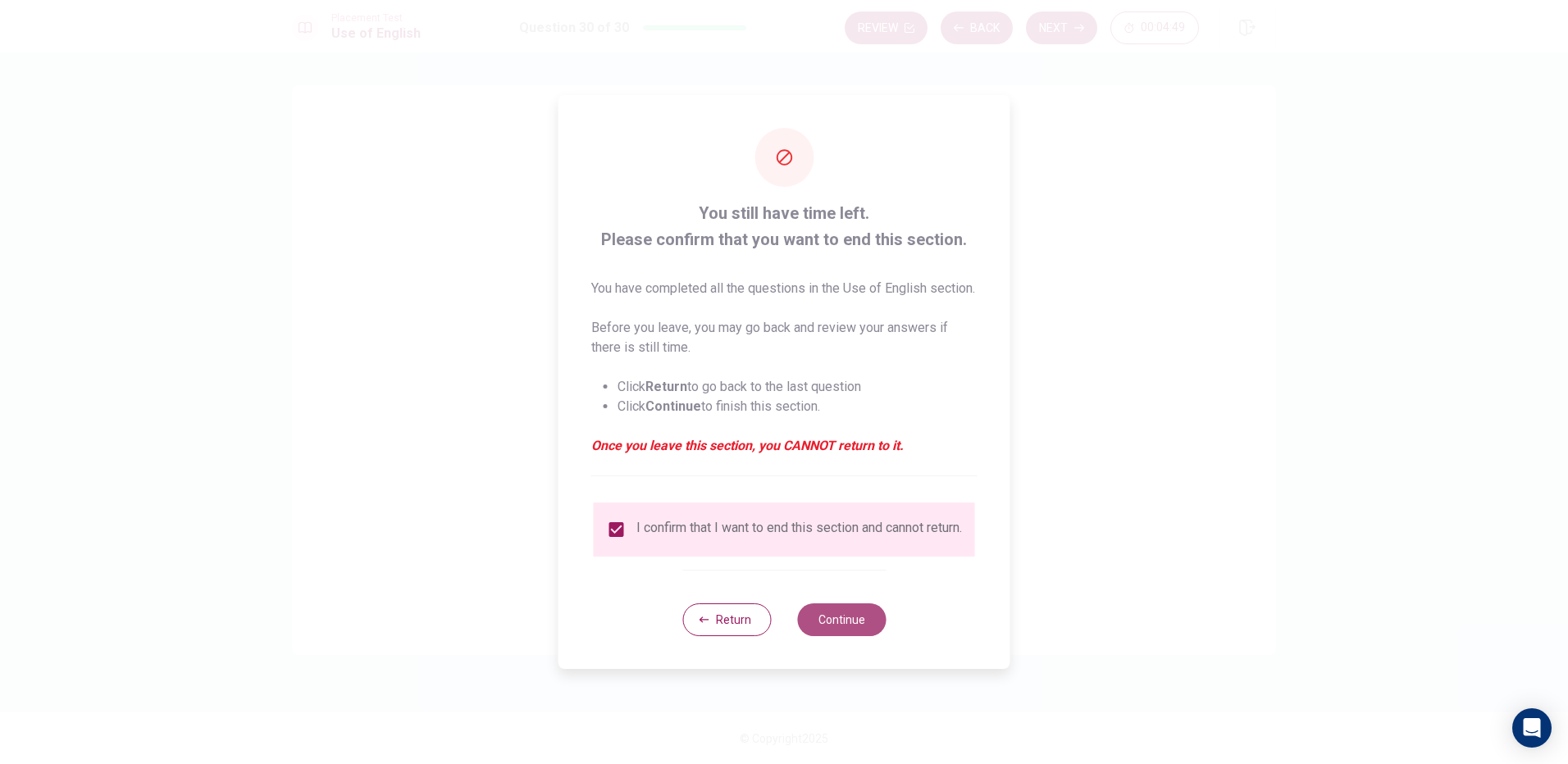
click at [821, 627] on button "Continue" at bounding box center [841, 620] width 89 height 33
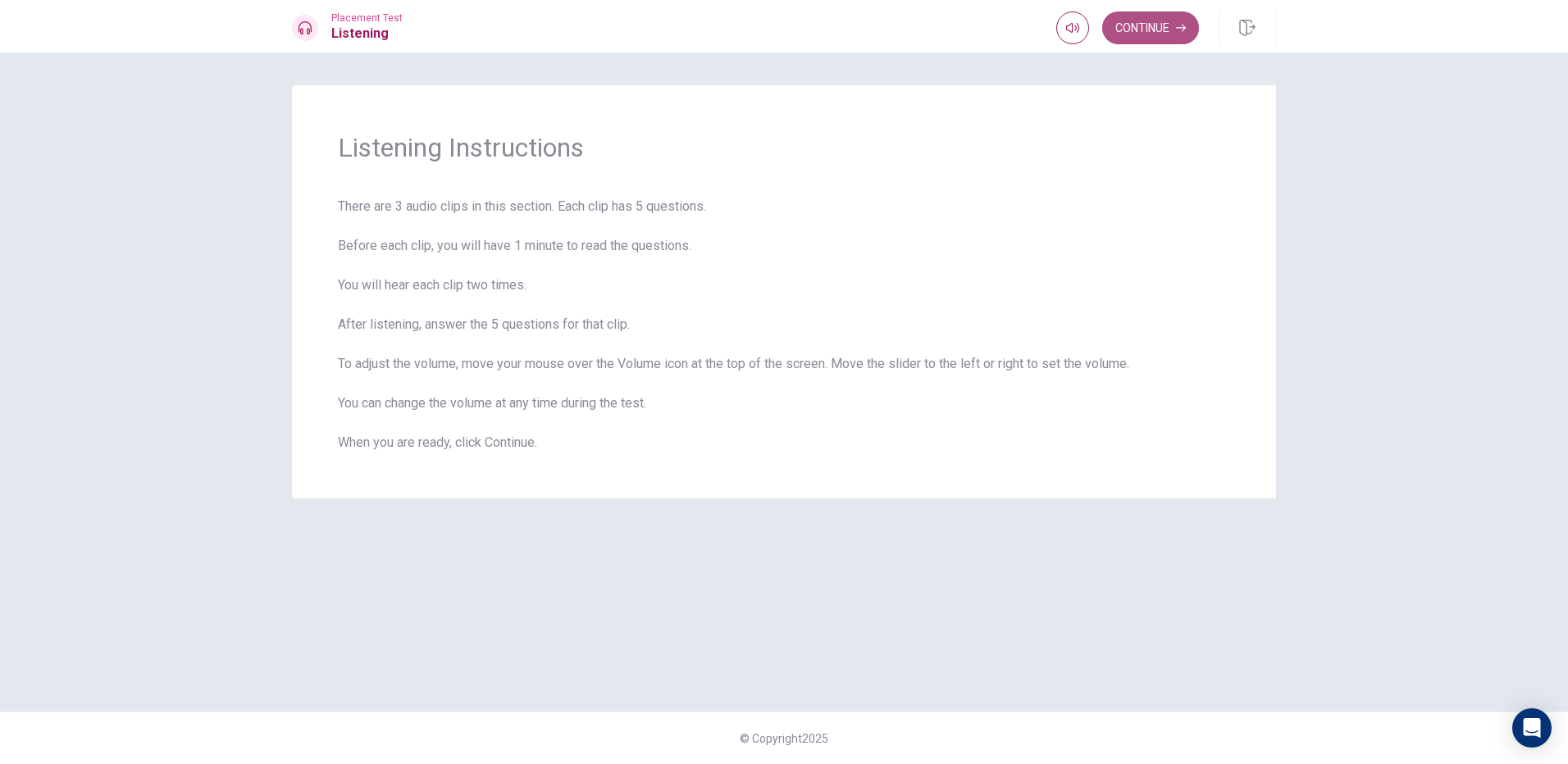
click at [1169, 21] on button "Continue" at bounding box center [1150, 28] width 97 height 33
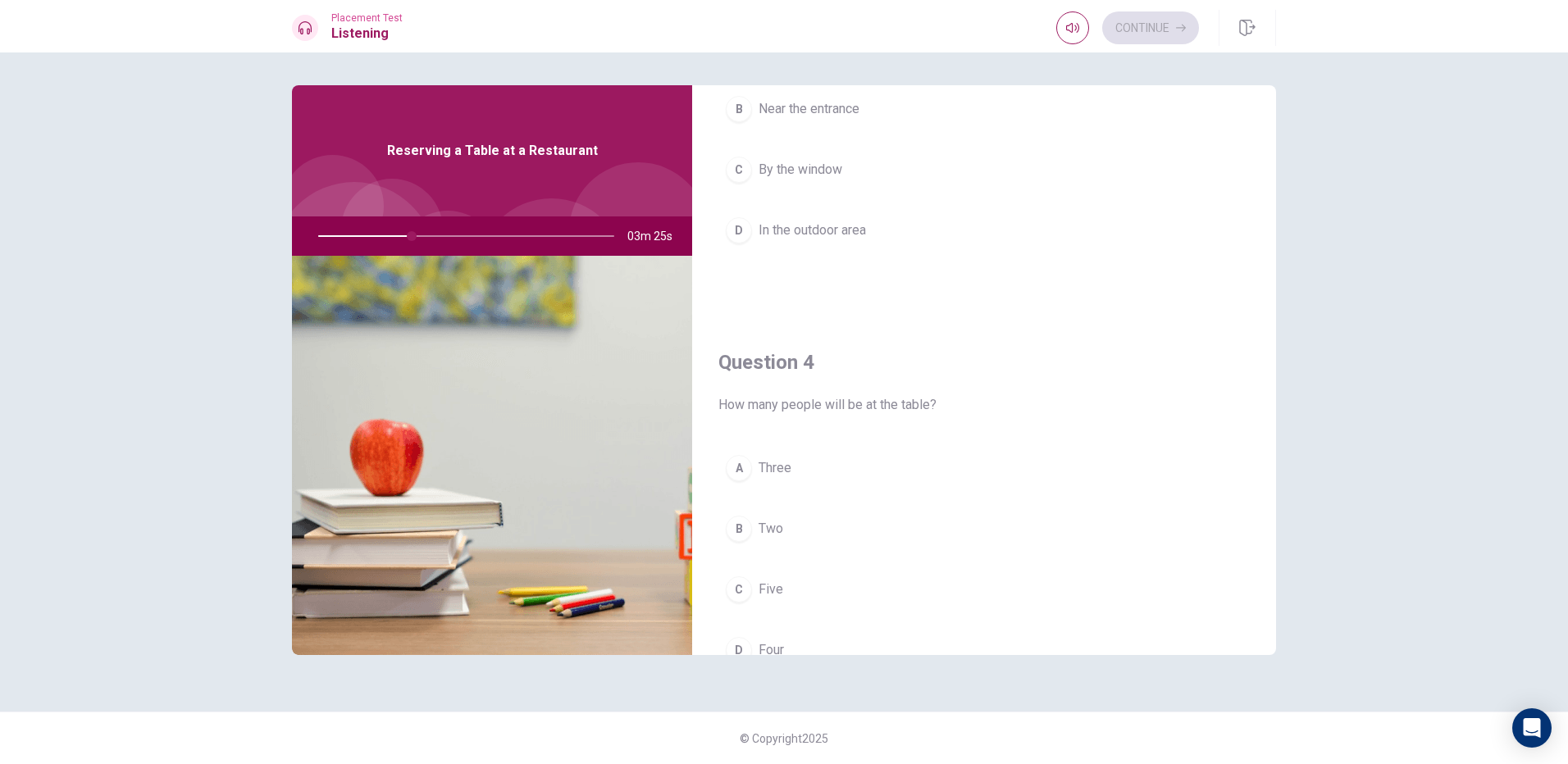
scroll to position [1066, 0]
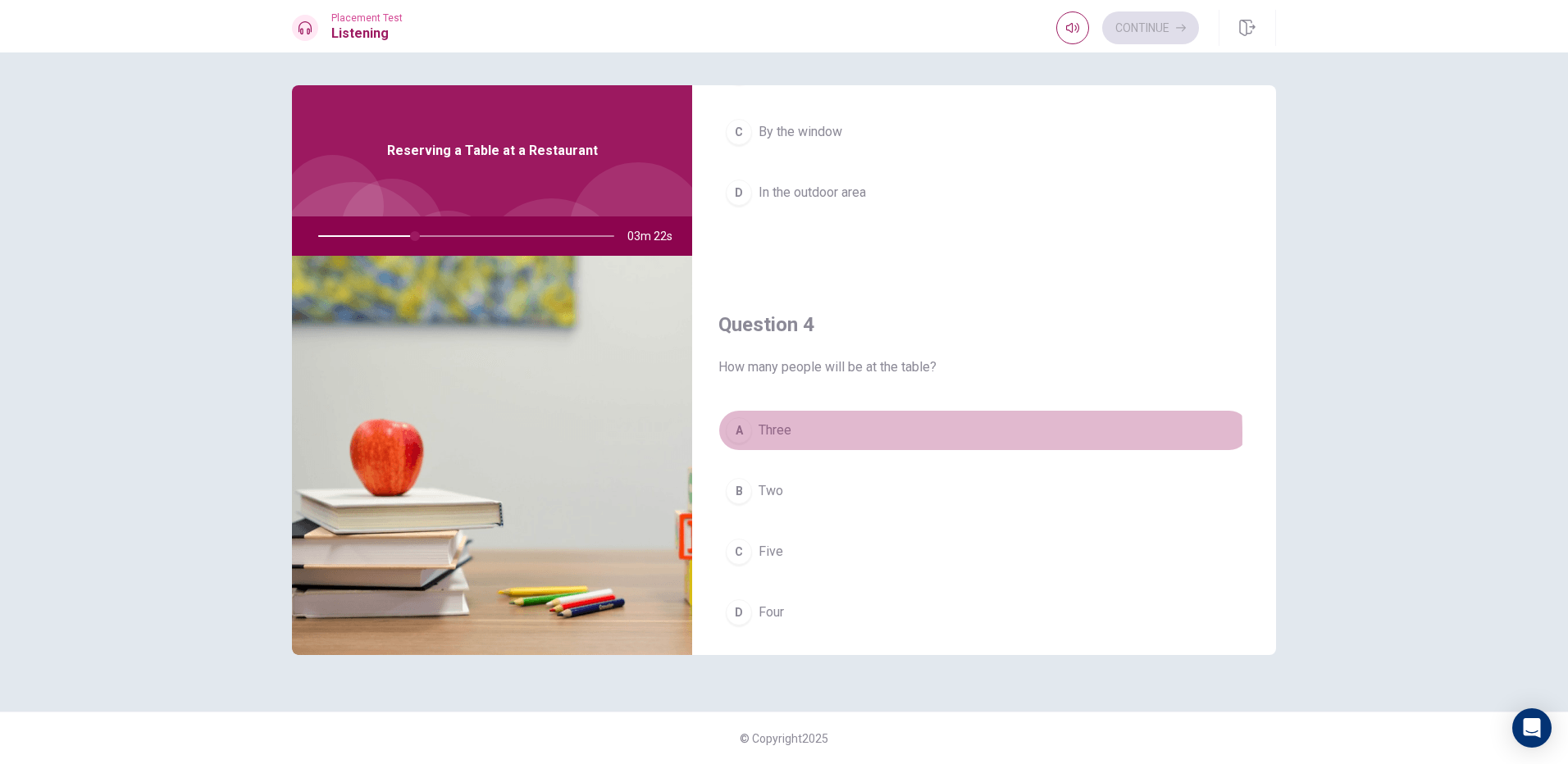
click at [805, 435] on button "A Three" at bounding box center [984, 430] width 531 height 41
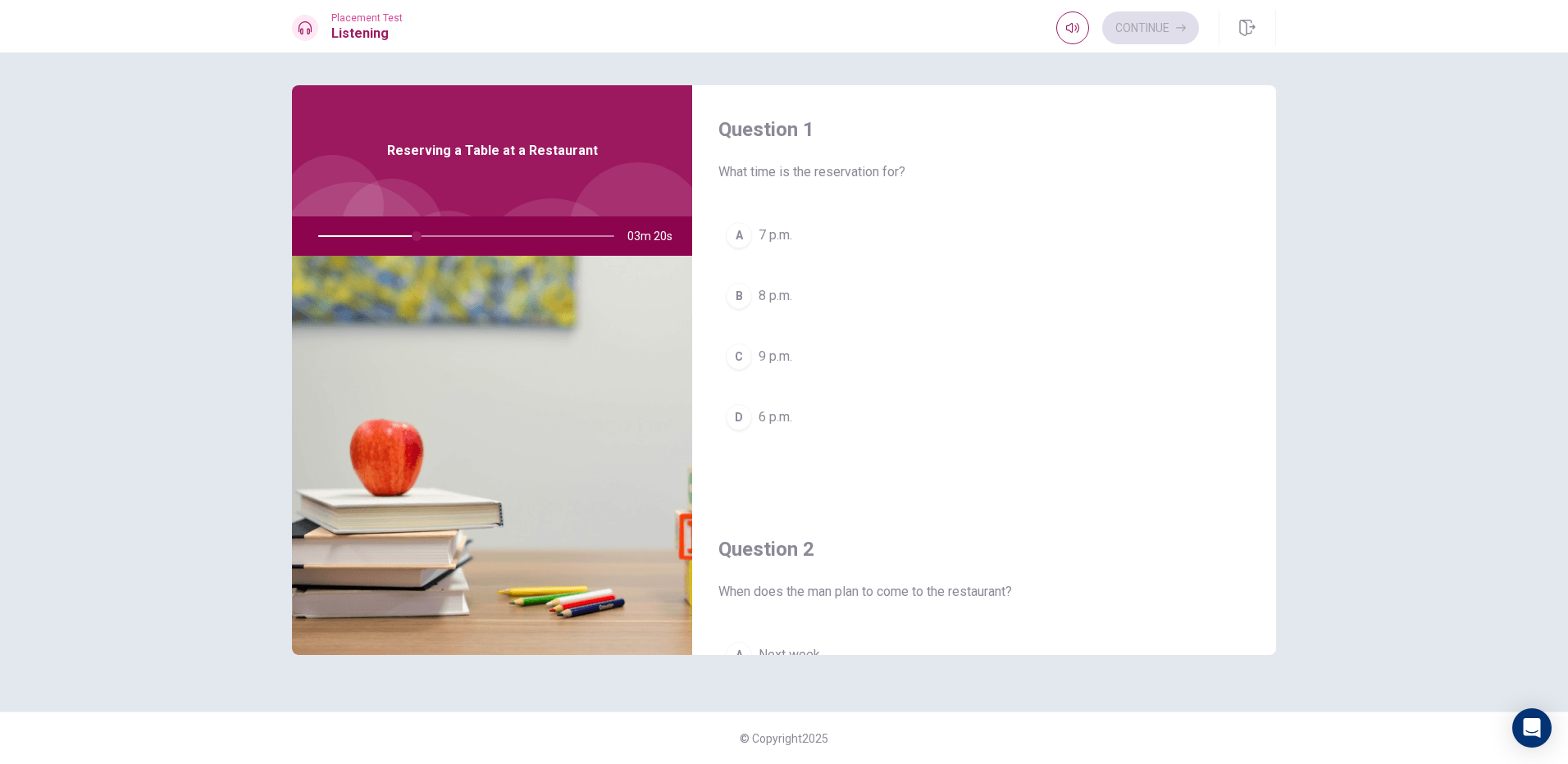
scroll to position [0, 0]
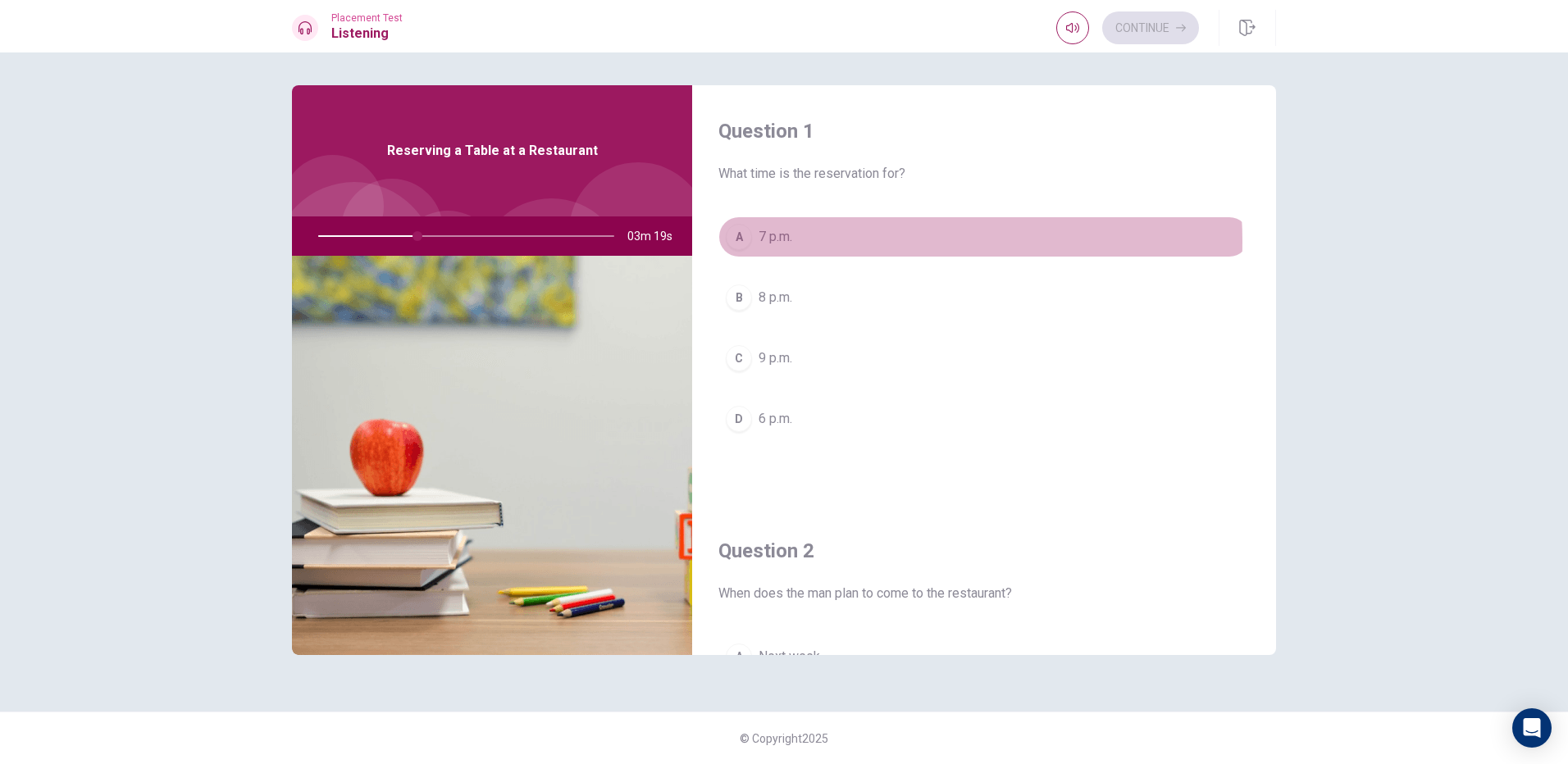
click at [827, 242] on button "A 7 p.m." at bounding box center [984, 237] width 531 height 41
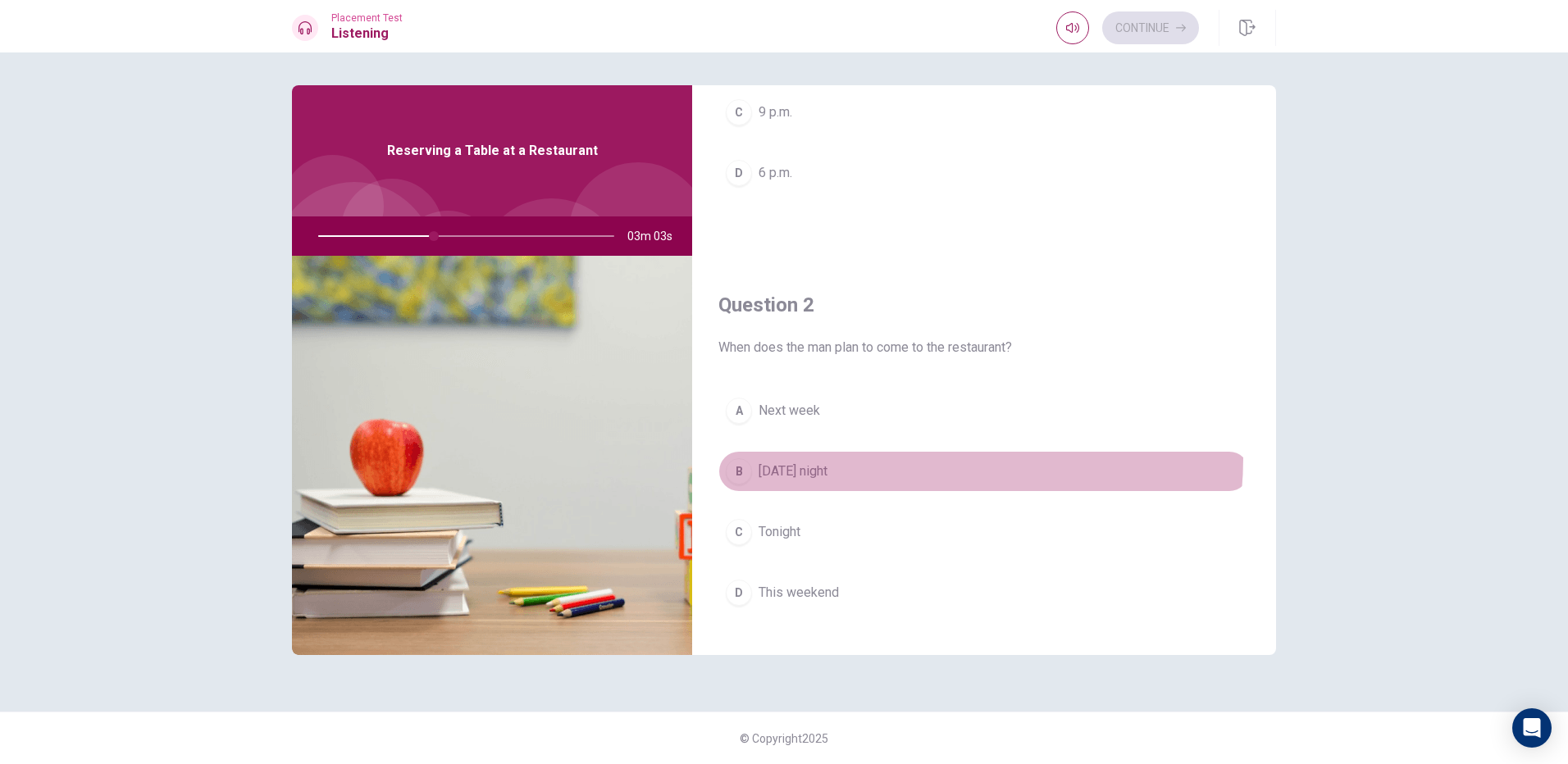
click at [871, 458] on button "B [DATE] night" at bounding box center [984, 471] width 531 height 41
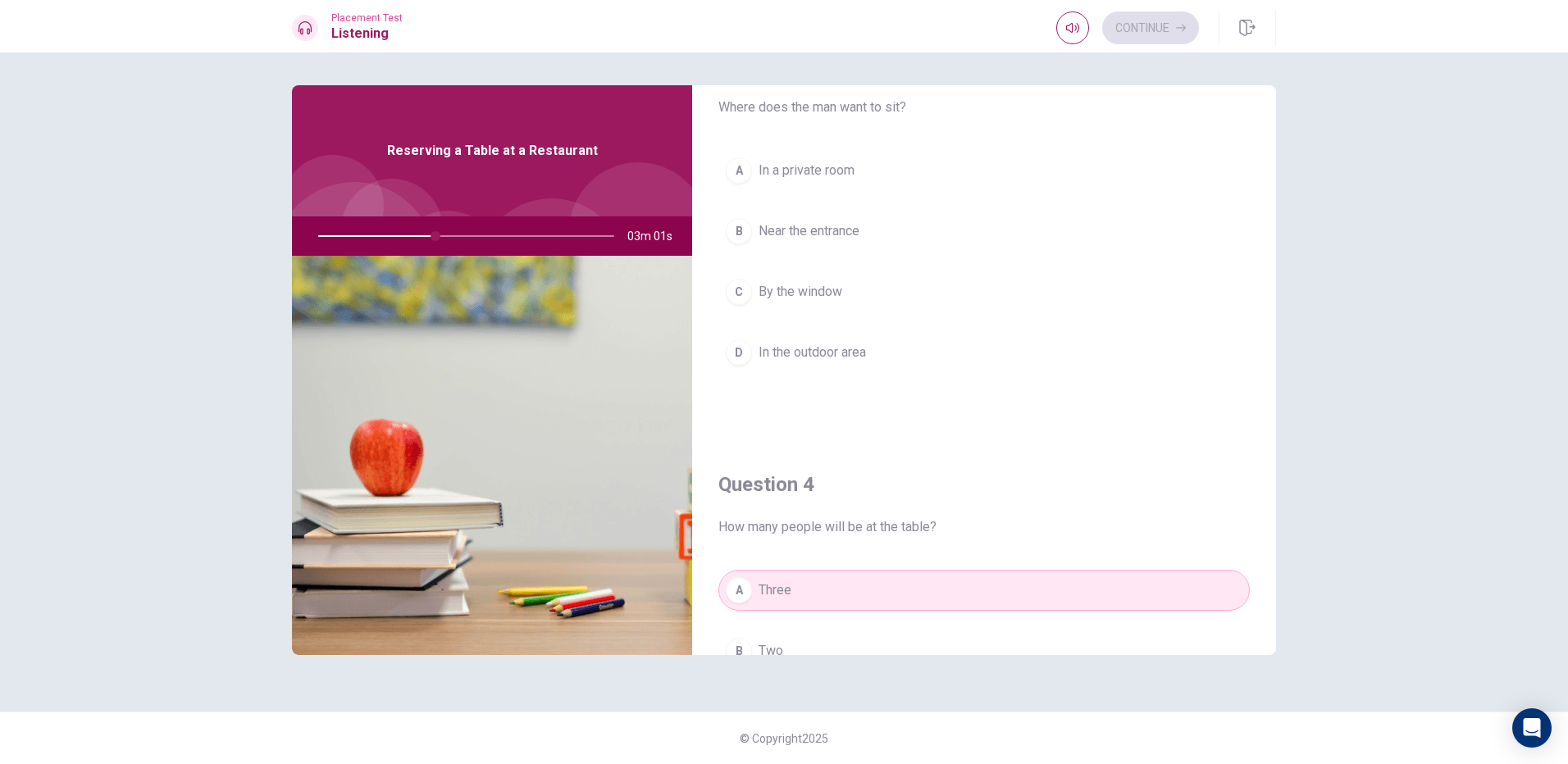
scroll to position [1148, 0]
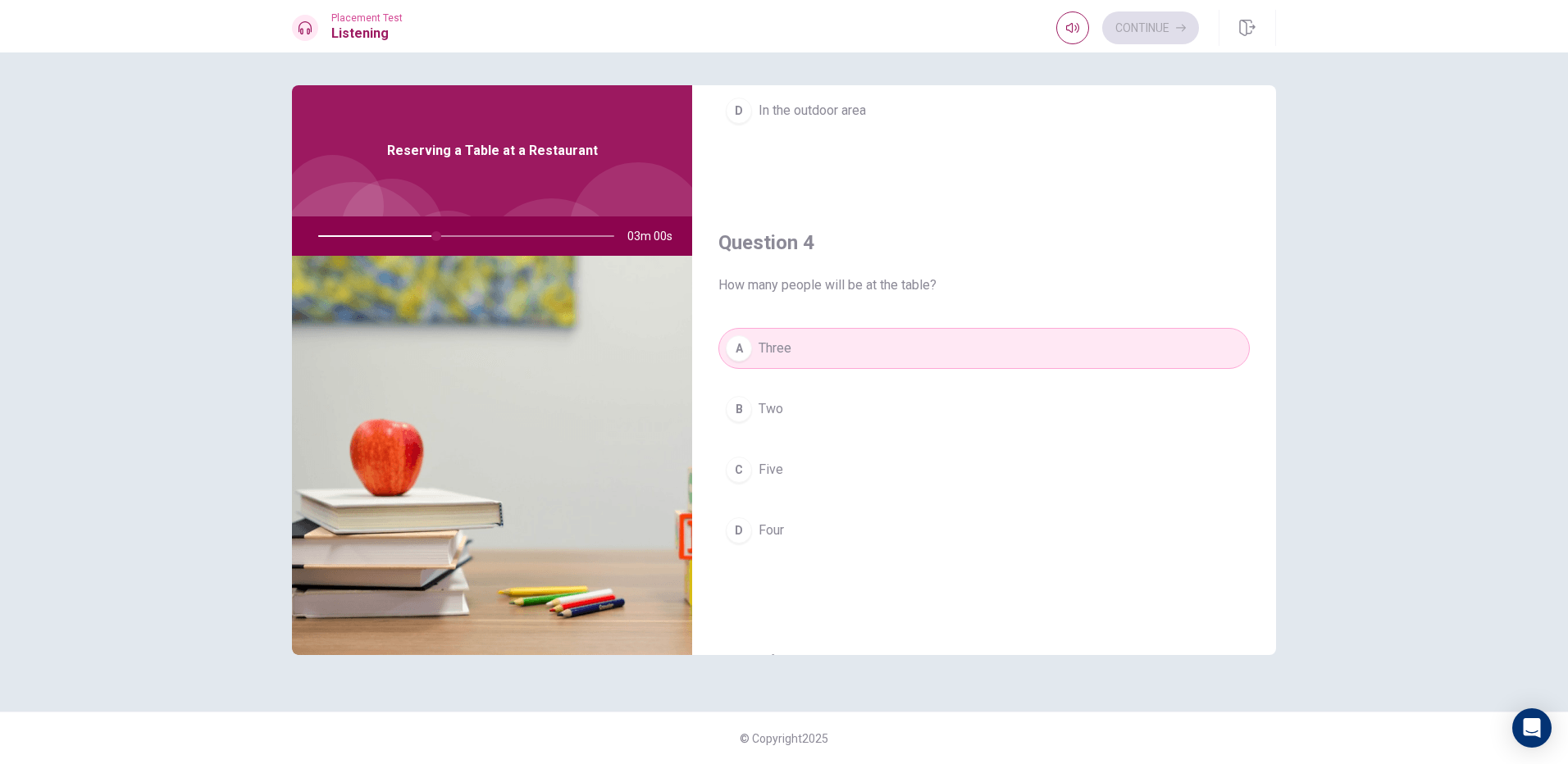
click at [855, 523] on button "D Four" at bounding box center [984, 530] width 531 height 41
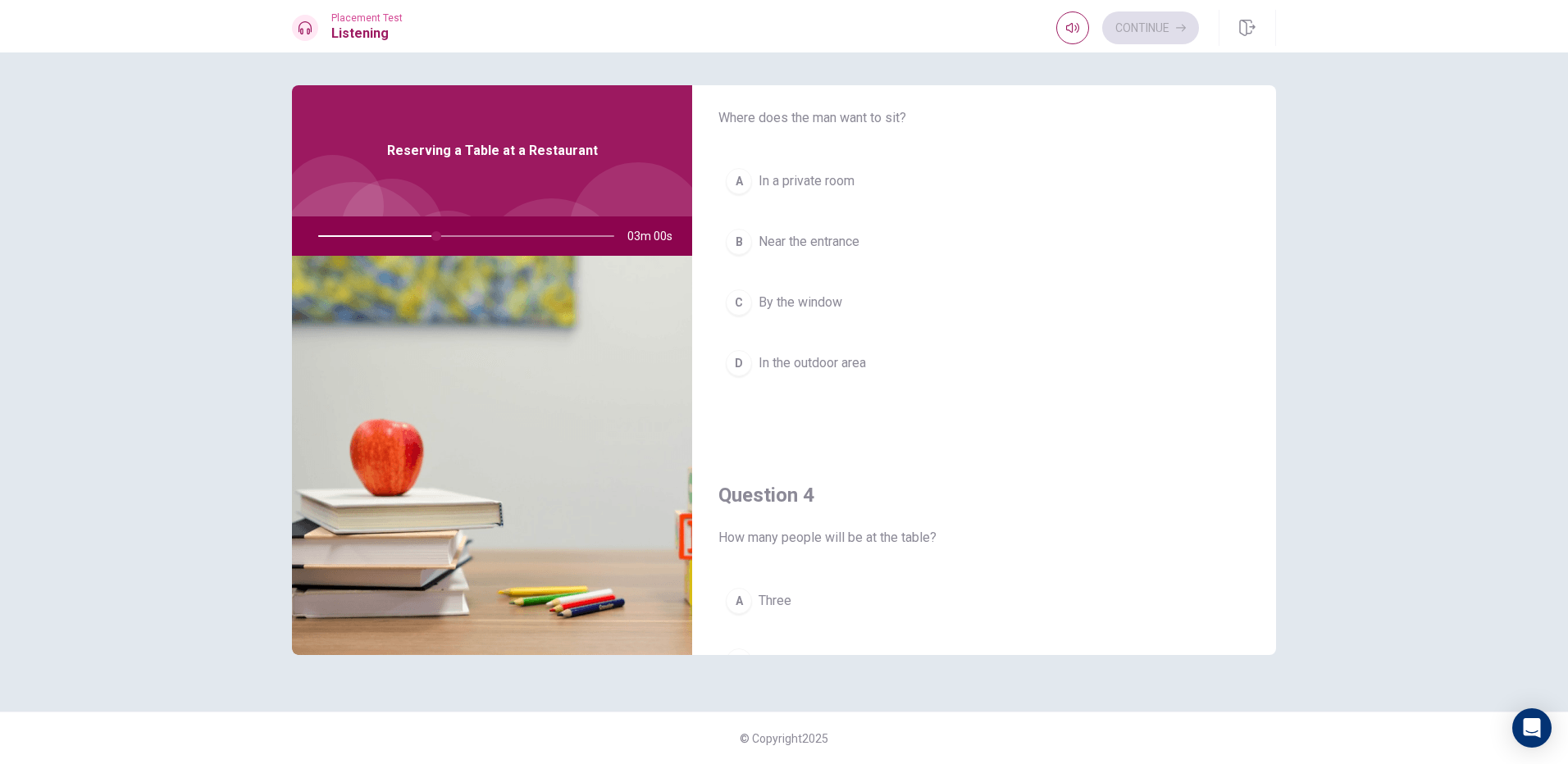
scroll to position [820, 0]
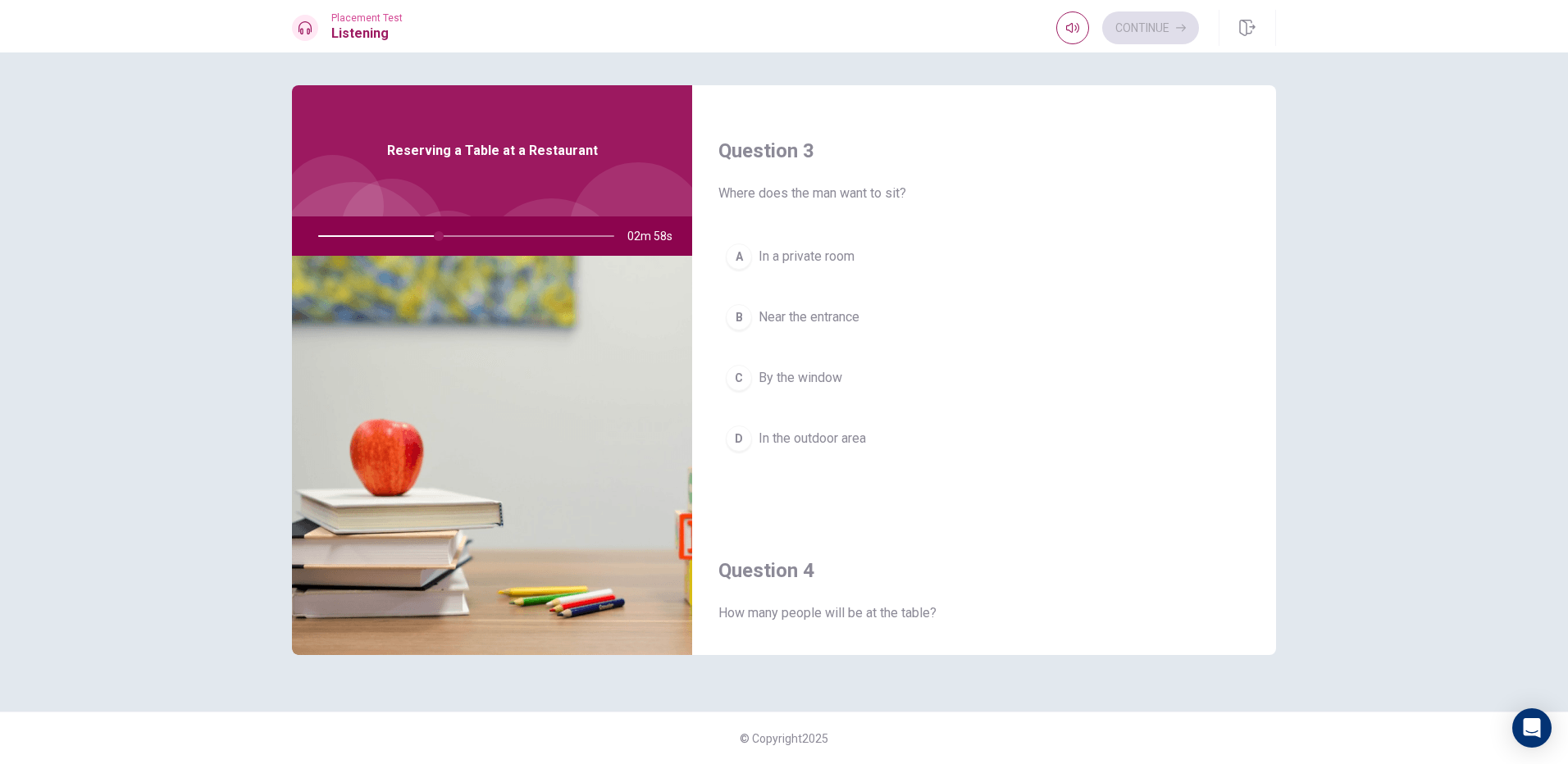
click at [878, 375] on button "C By the window" at bounding box center [984, 377] width 531 height 41
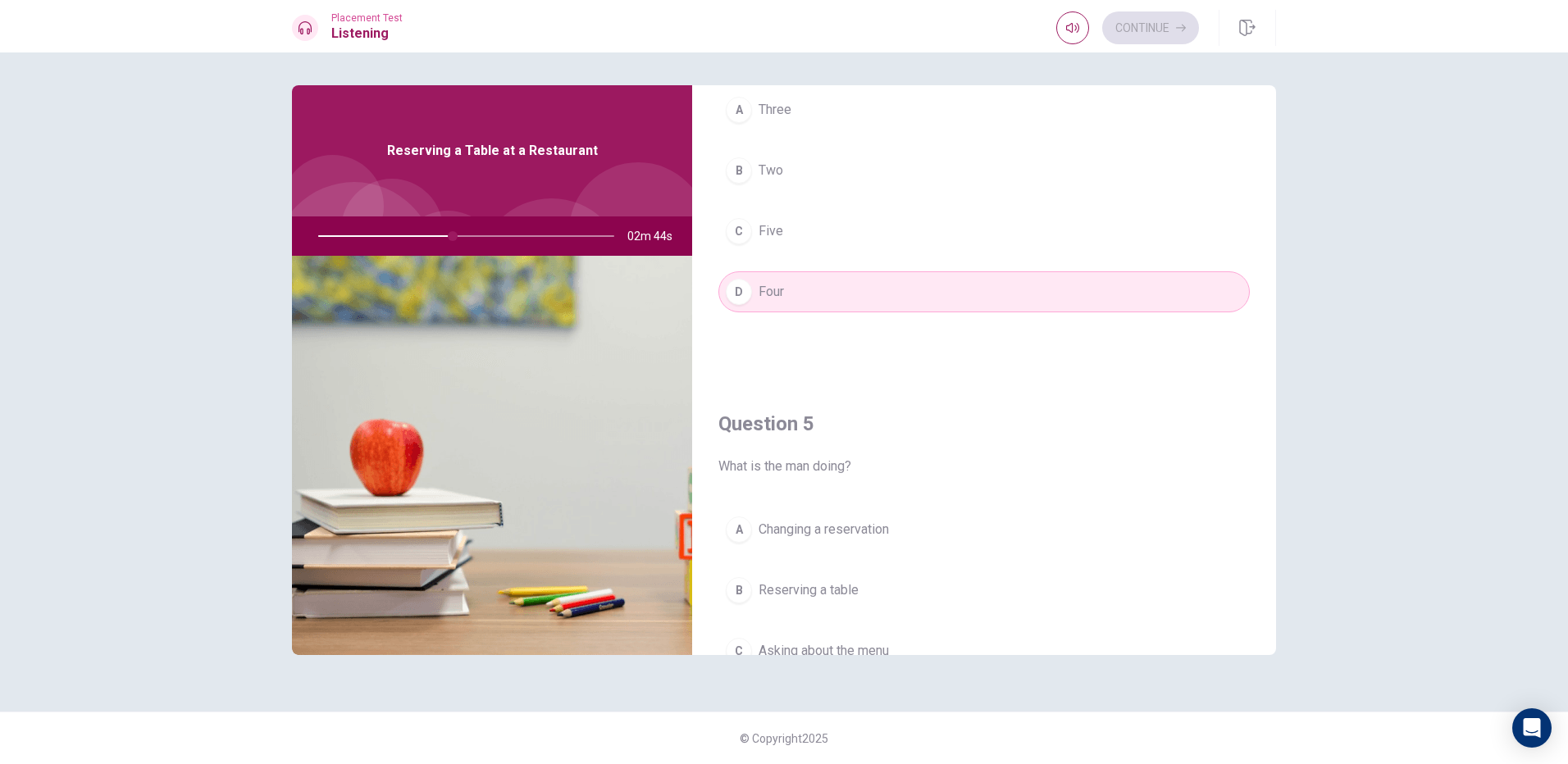
scroll to position [1529, 0]
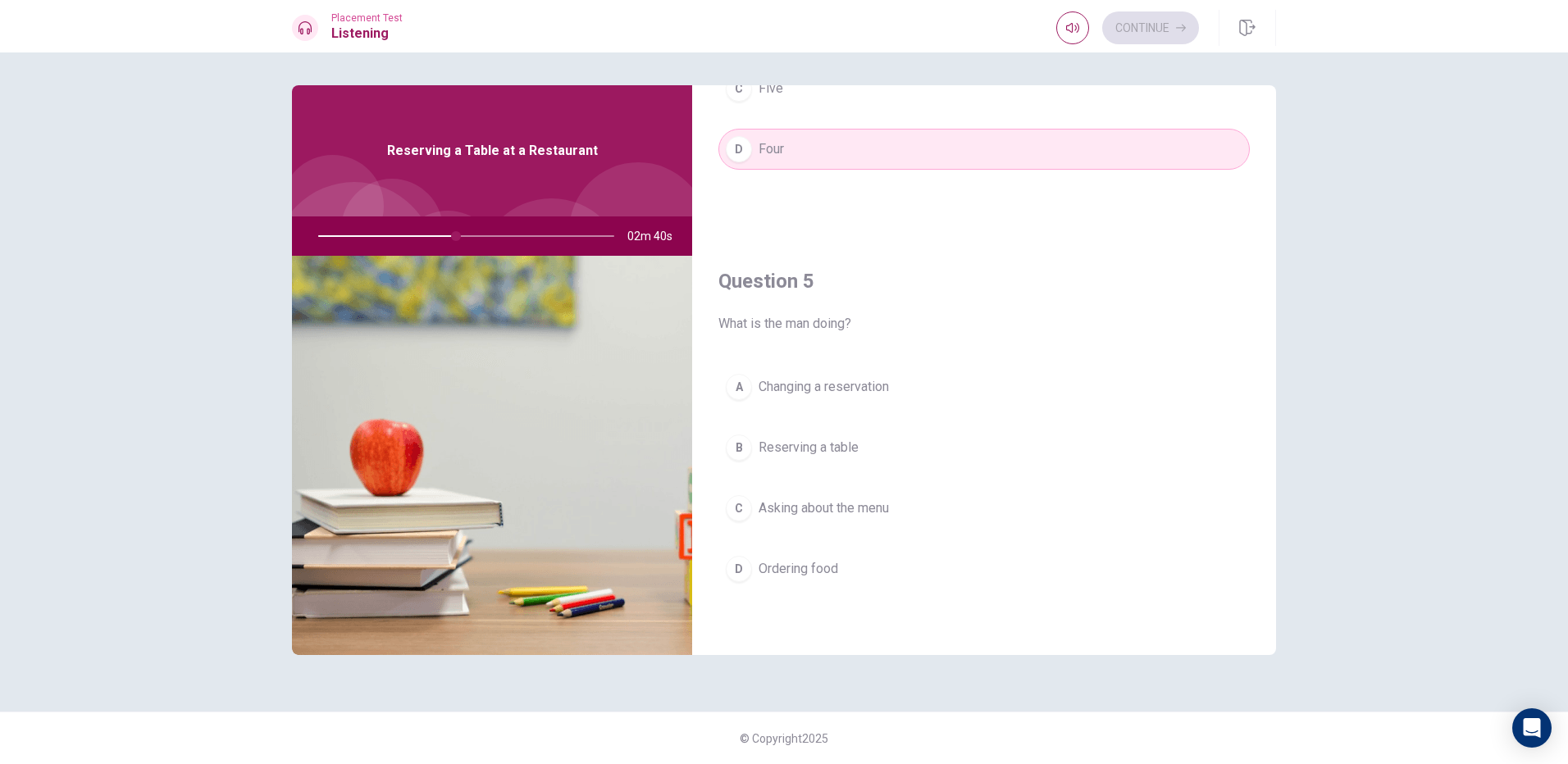
click at [777, 447] on span "Reserving a table" at bounding box center [809, 448] width 100 height 20
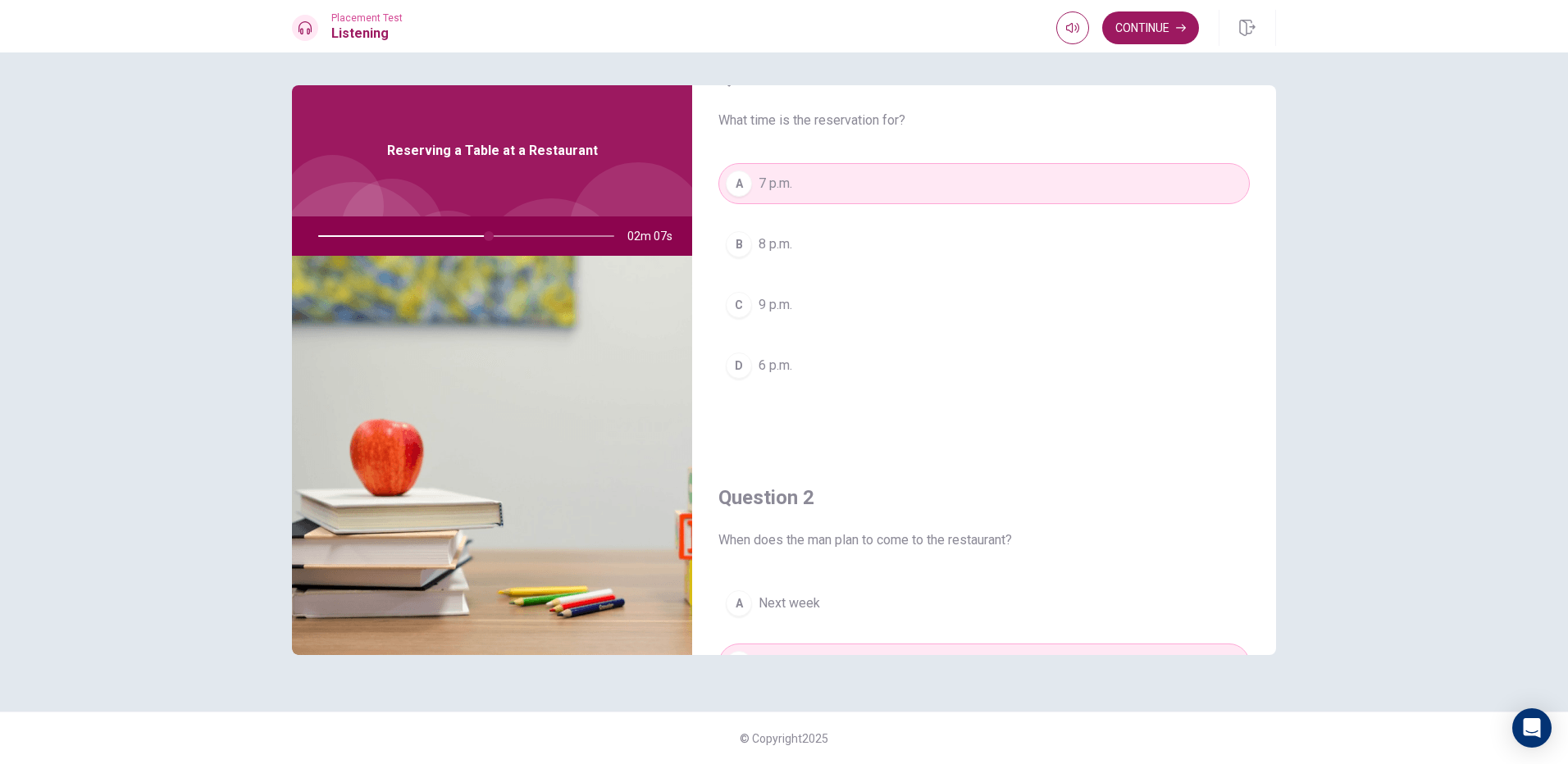
scroll to position [0, 0]
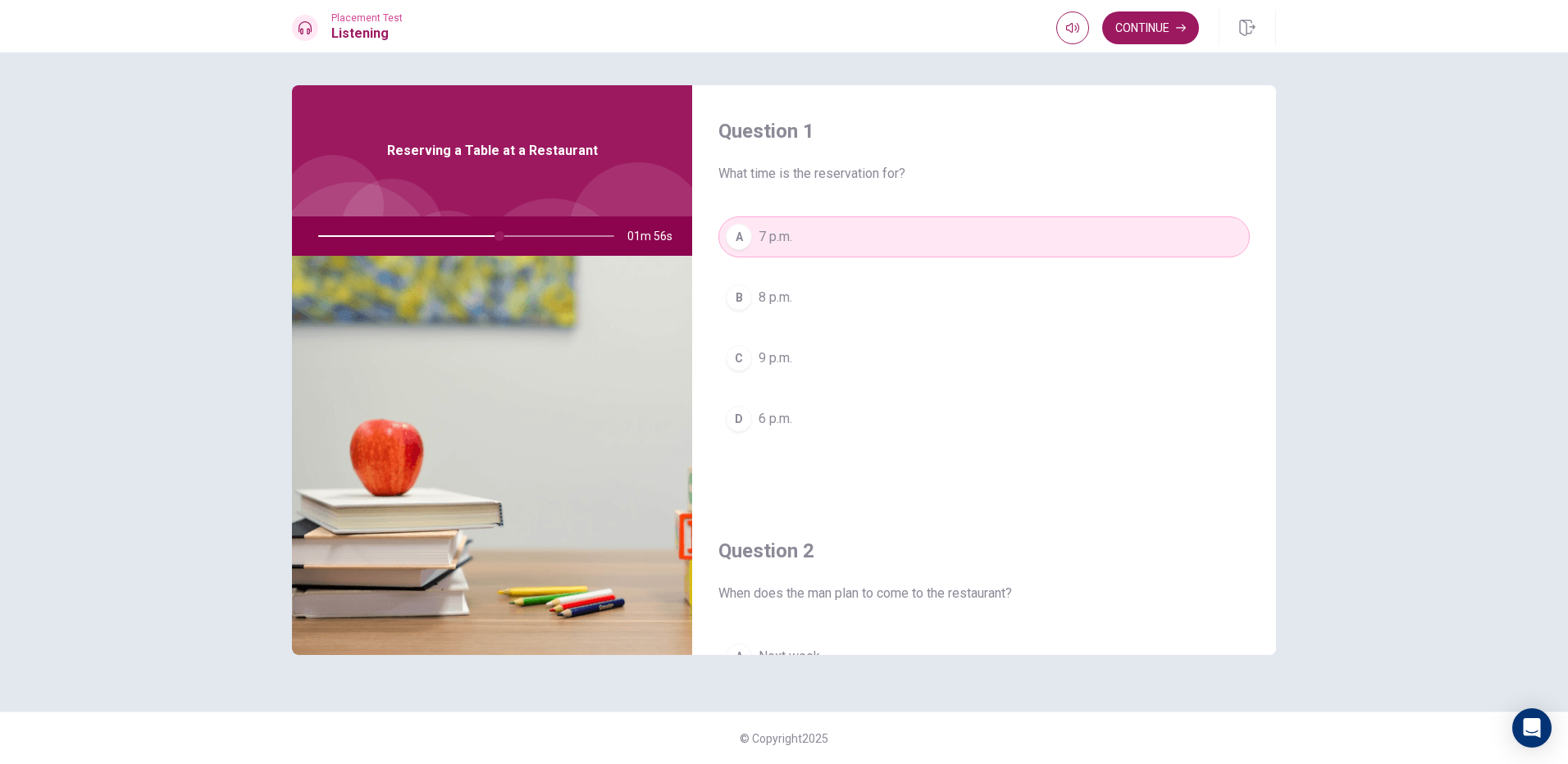
click at [407, 236] on div at bounding box center [463, 237] width 329 height 40
drag, startPoint x: 501, startPoint y: 233, endPoint x: 390, endPoint y: 241, distance: 111.3
click at [406, 228] on div at bounding box center [463, 237] width 329 height 40
click at [1187, 27] on button "Continue" at bounding box center [1150, 28] width 97 height 33
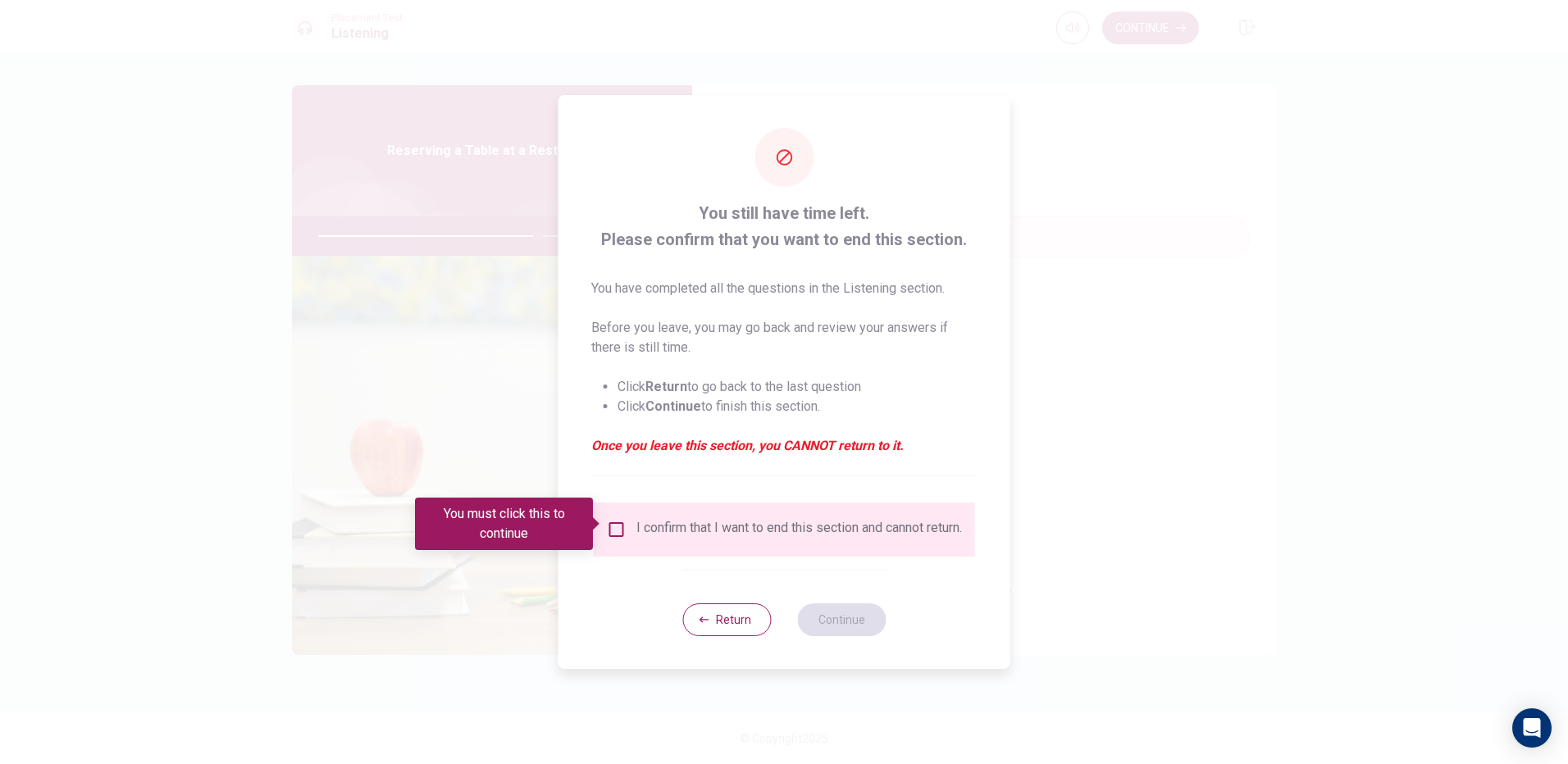
drag, startPoint x: 1151, startPoint y: 482, endPoint x: 802, endPoint y: 586, distance: 364.2
click at [1146, 486] on div at bounding box center [784, 382] width 1568 height 764
click at [687, 616] on button "Return" at bounding box center [726, 620] width 89 height 33
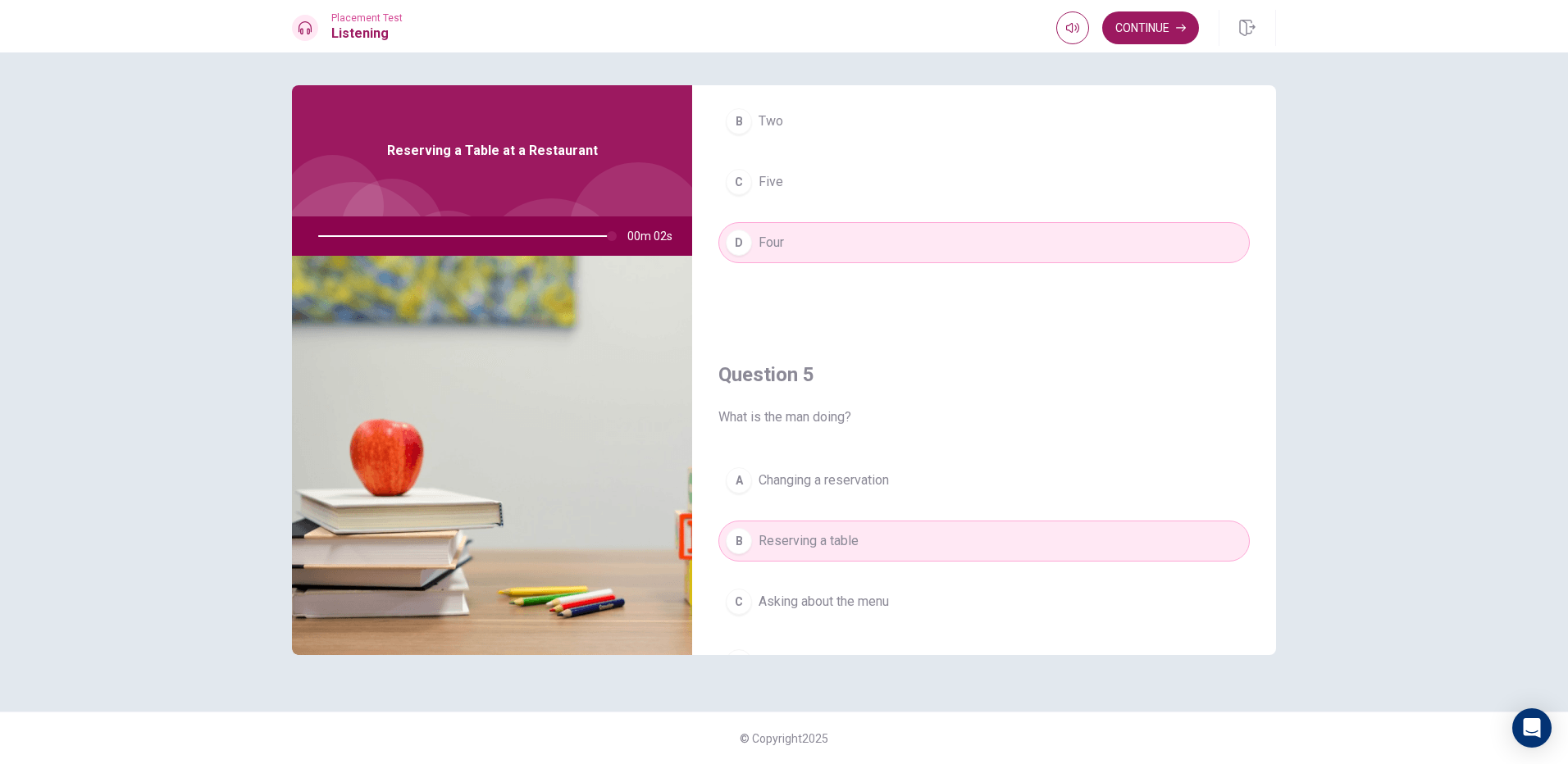
scroll to position [1529, 0]
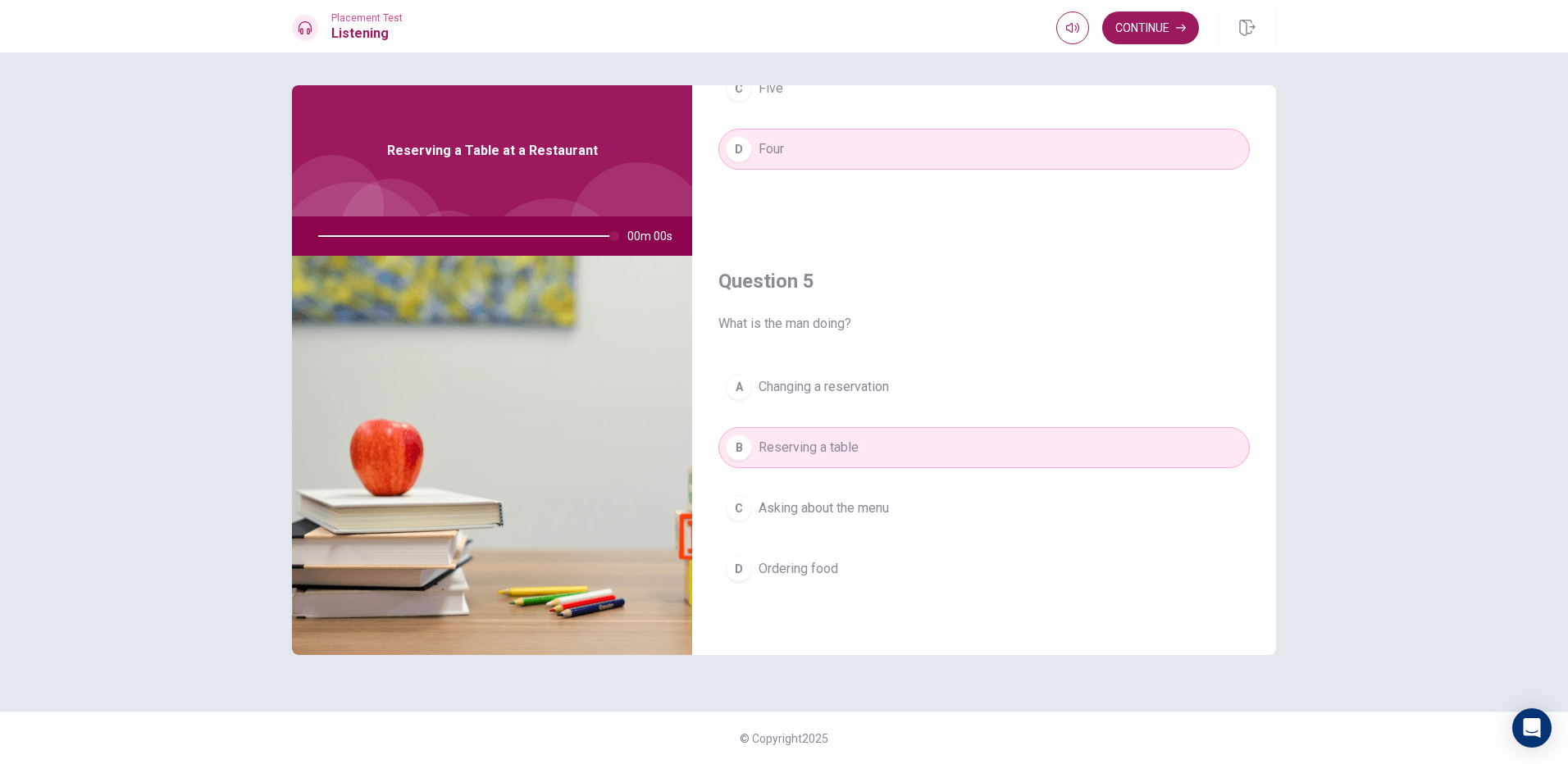
type input "0"
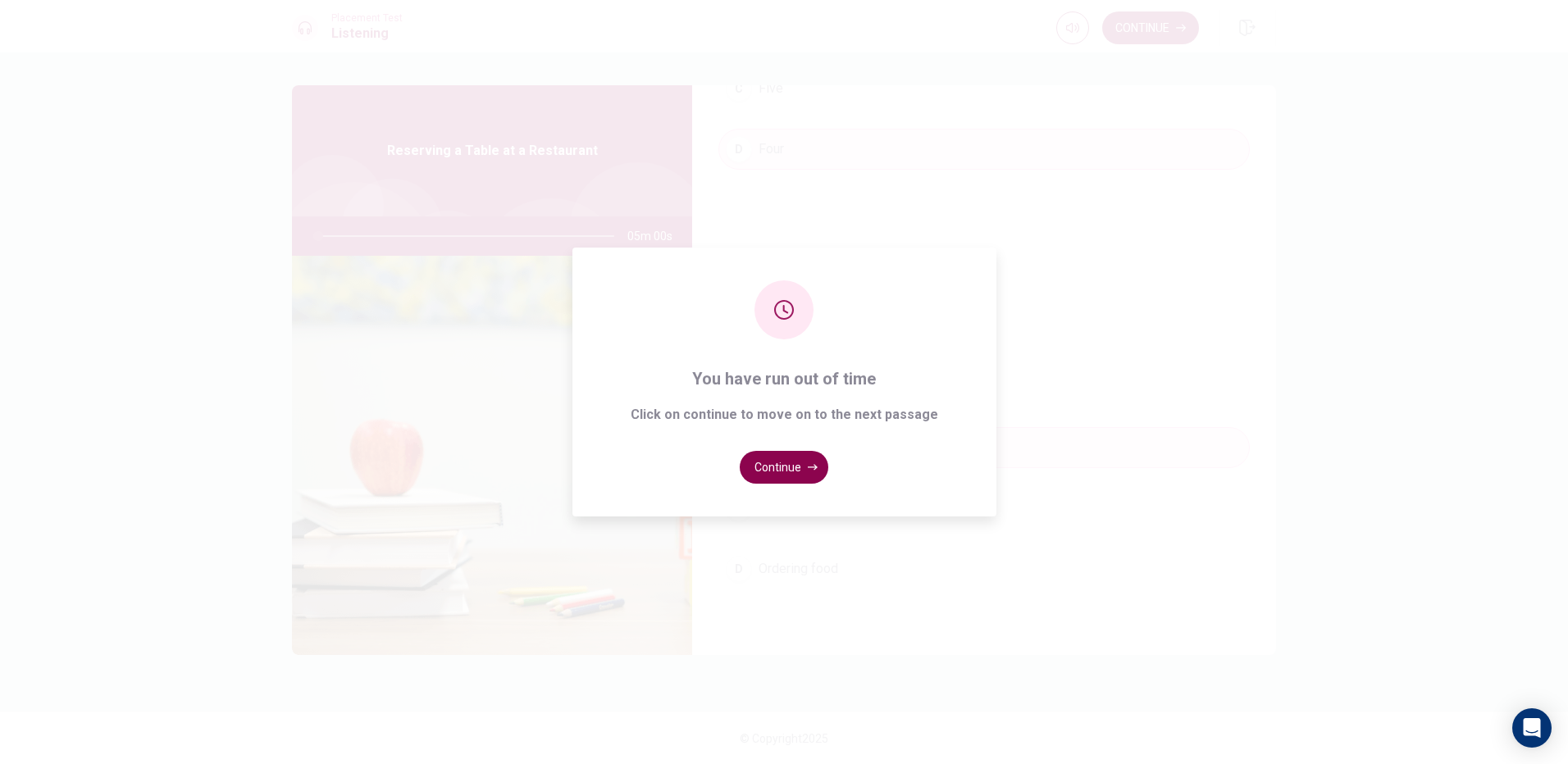
click at [773, 472] on button "Continue" at bounding box center [784, 467] width 89 height 33
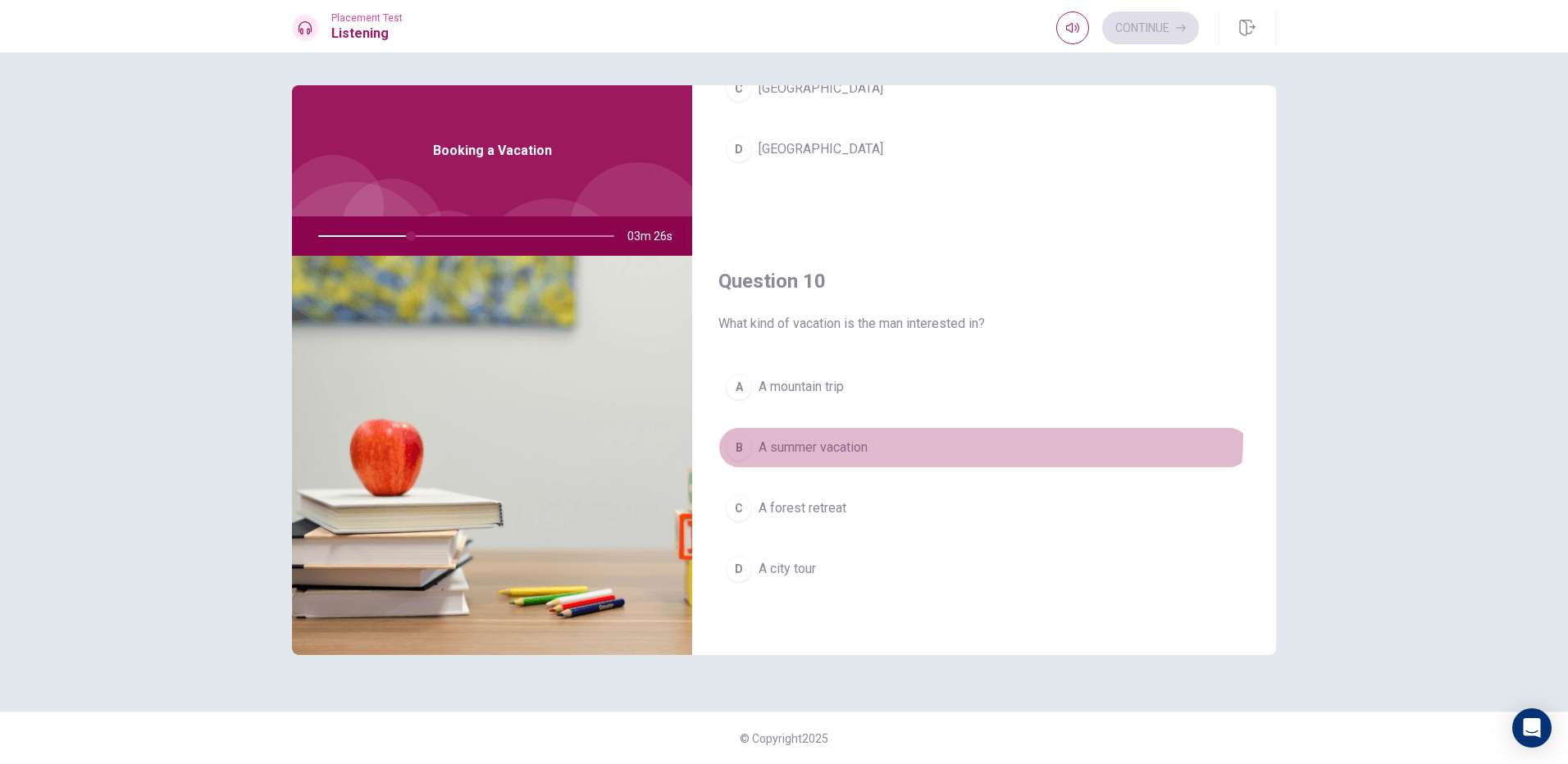
click at [933, 436] on button "B A summer vacation" at bounding box center [984, 447] width 531 height 41
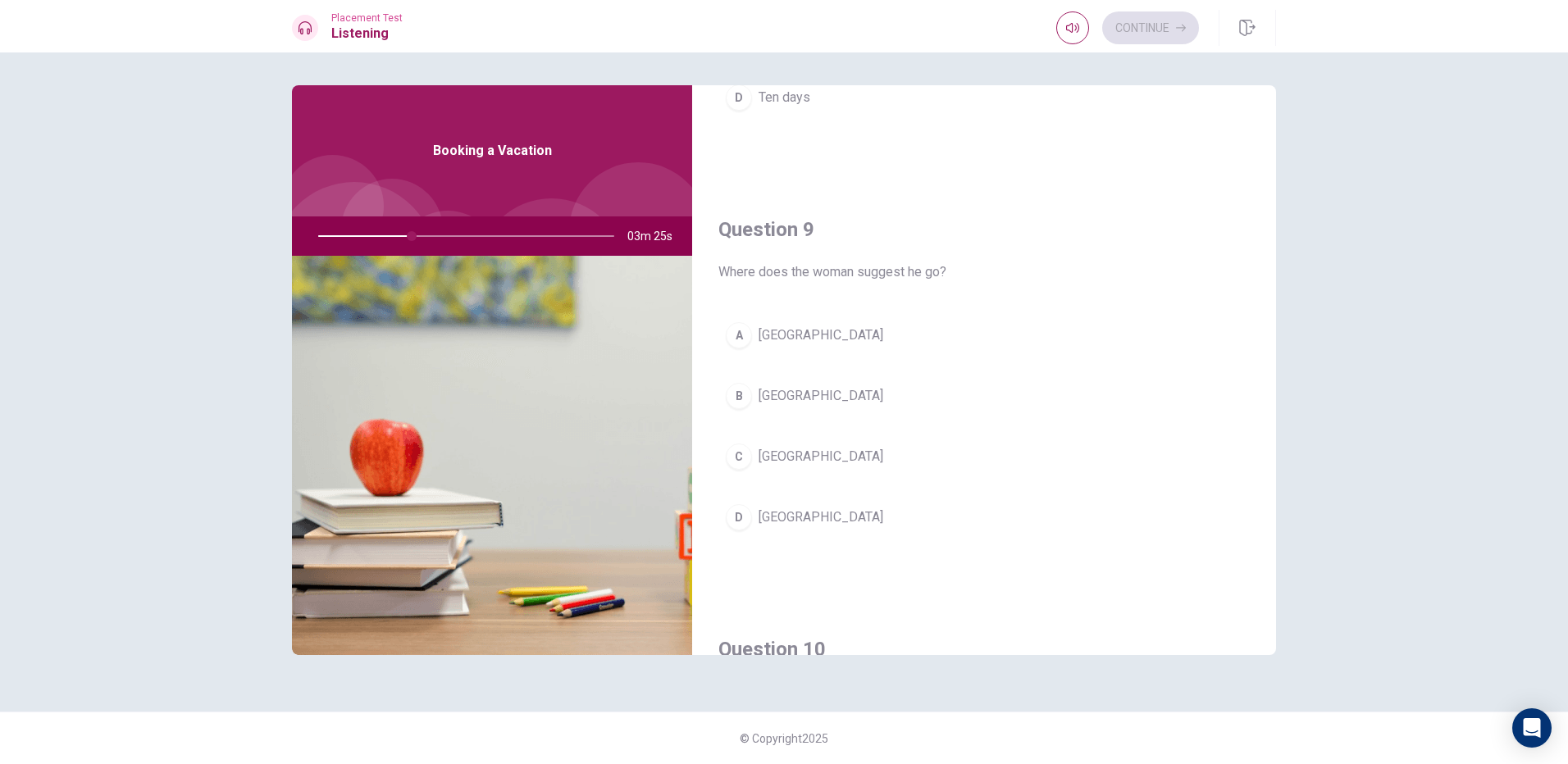
scroll to position [1119, 0]
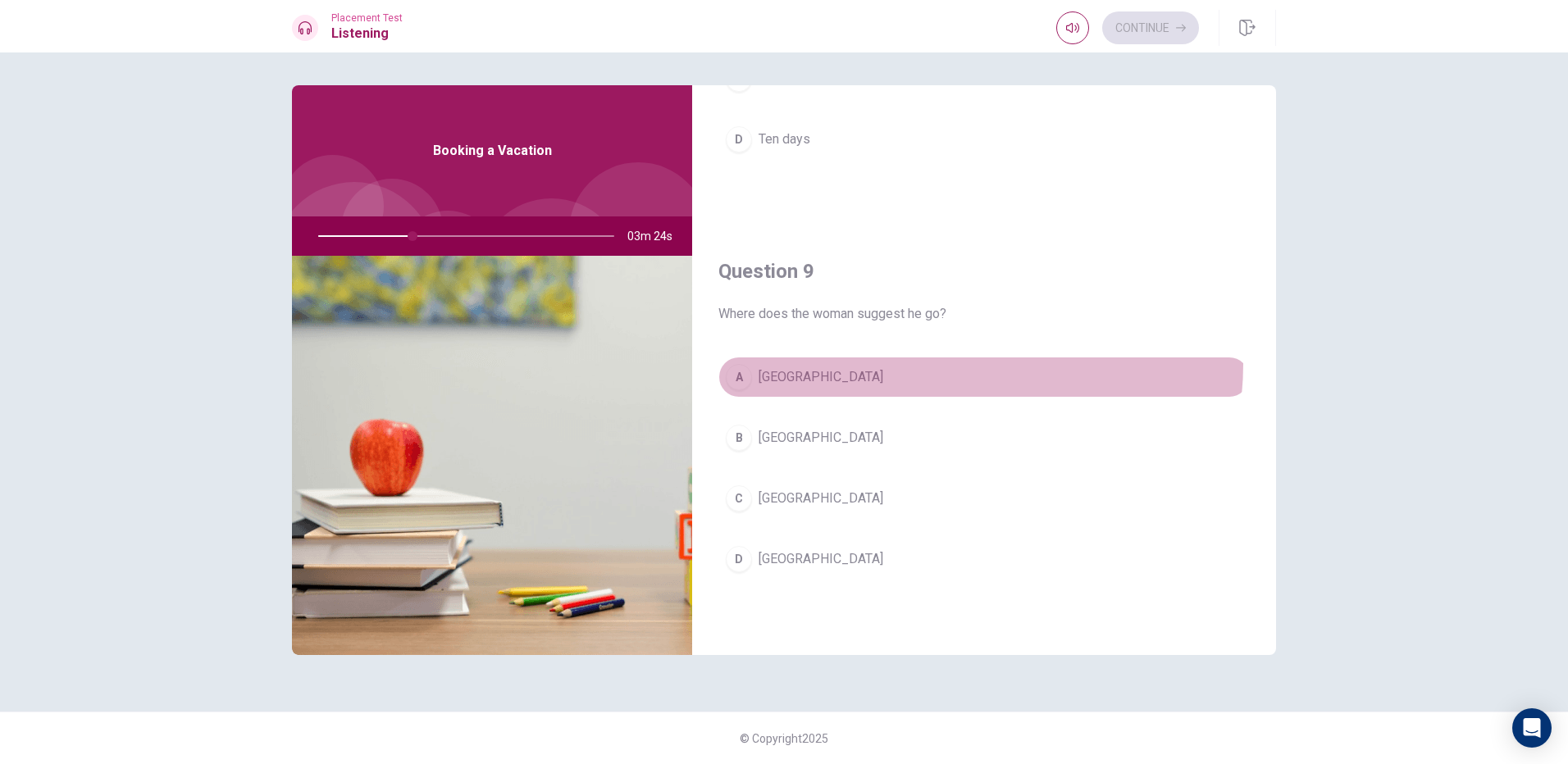
click at [945, 364] on button "A [GEOGRAPHIC_DATA]" at bounding box center [984, 377] width 531 height 41
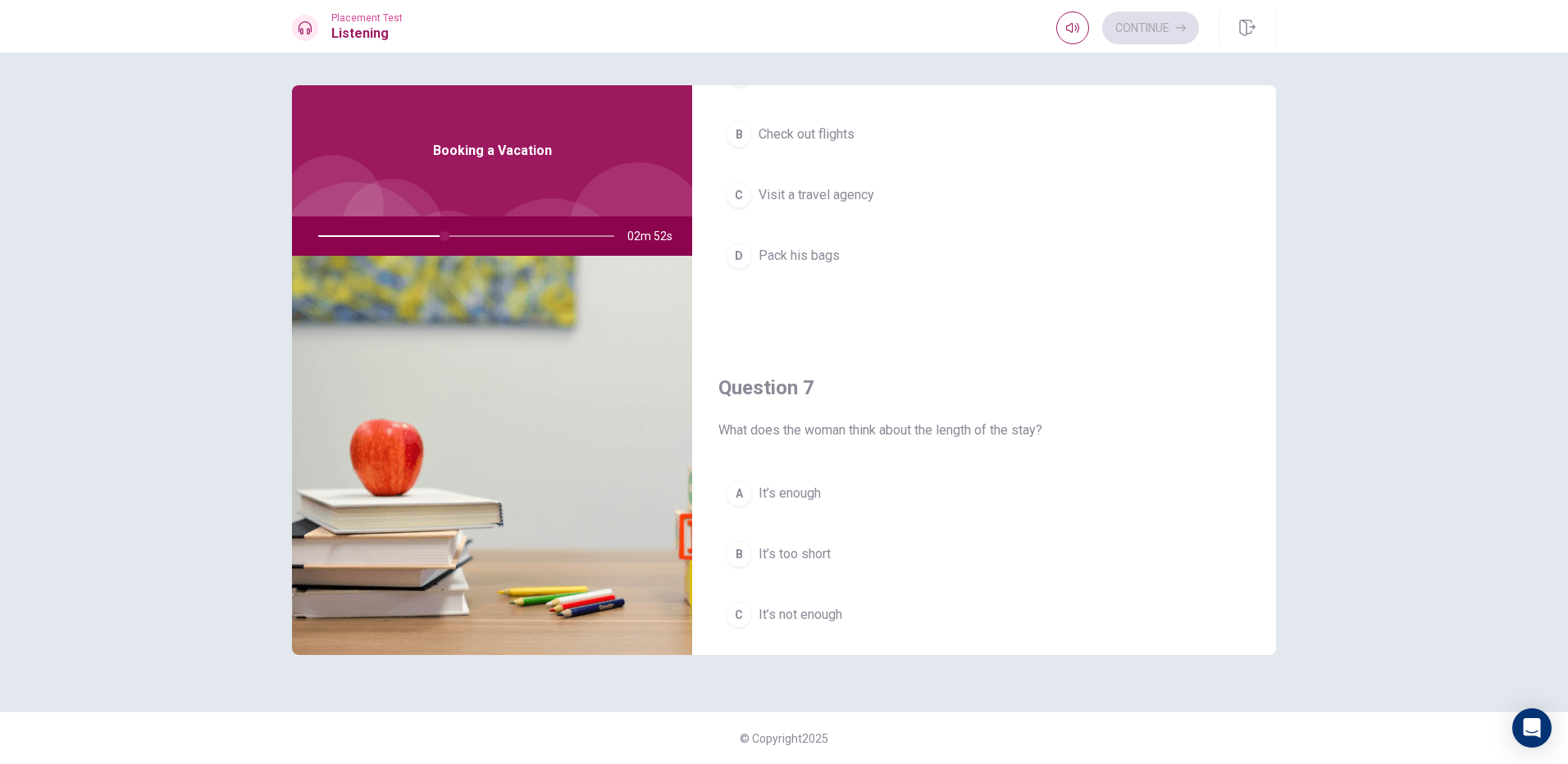
scroll to position [246, 0]
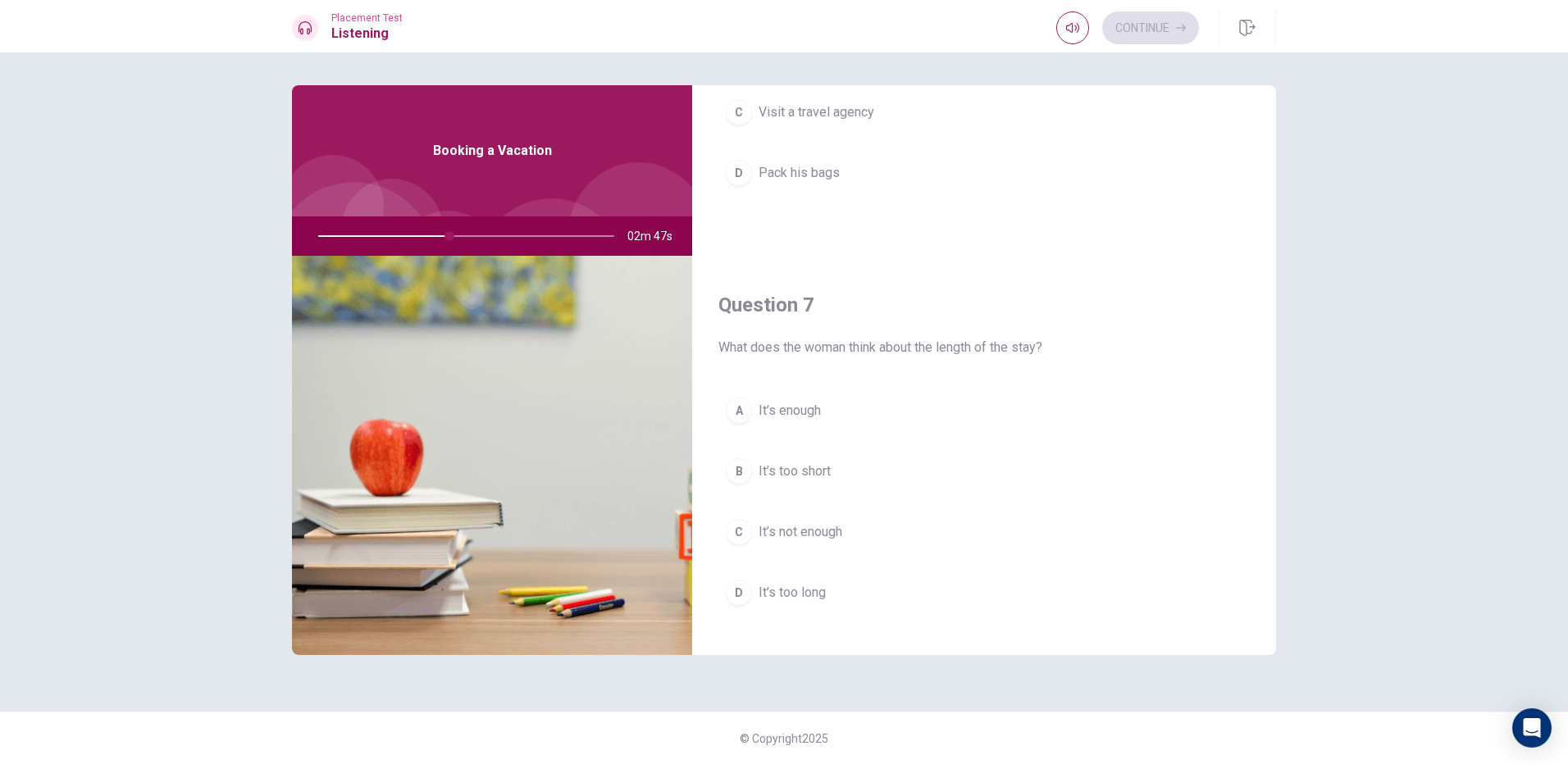
click at [835, 409] on button "A It’s enough" at bounding box center [984, 410] width 531 height 41
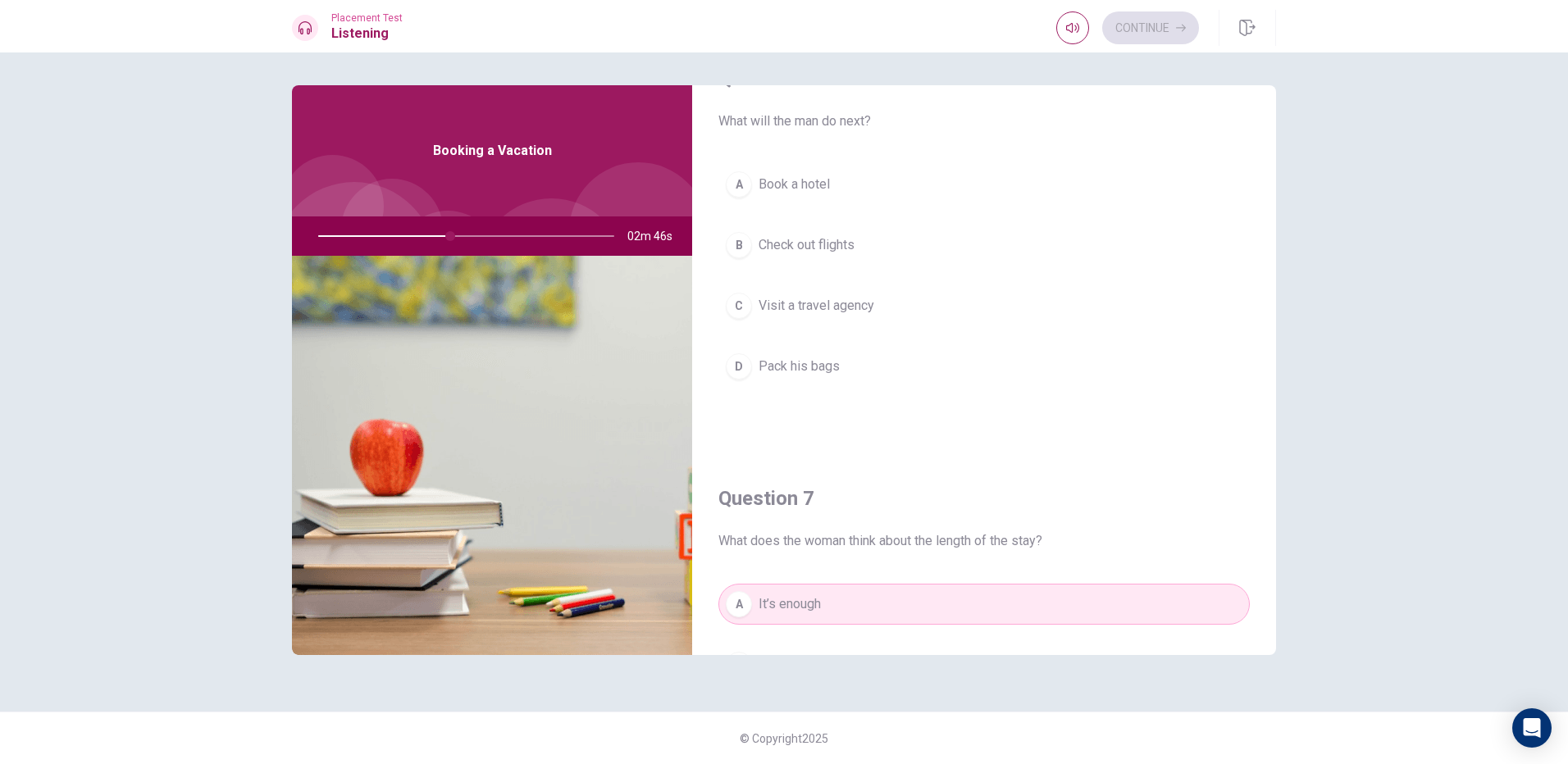
scroll to position [0, 0]
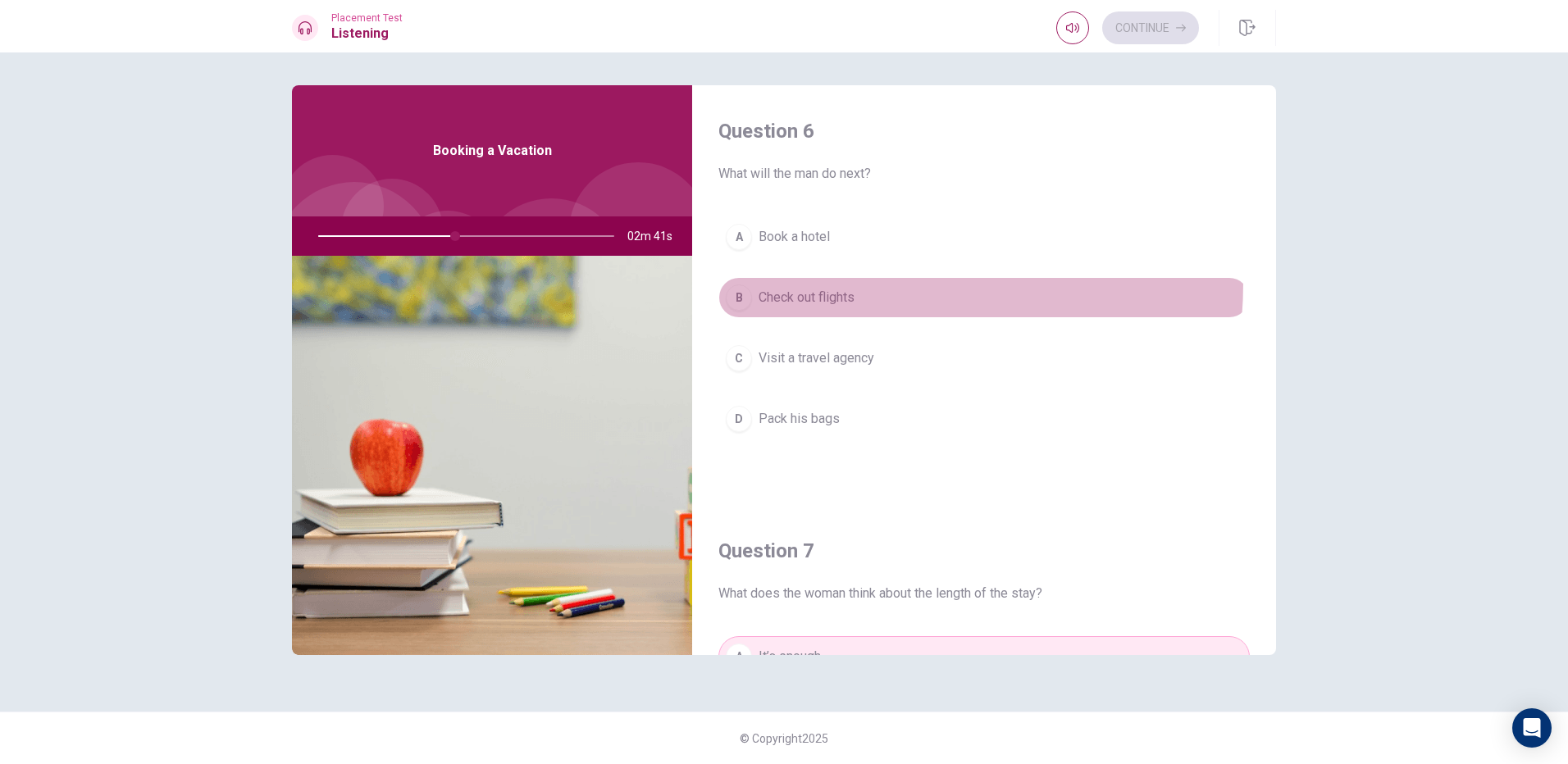
click at [834, 283] on button "B Check out flights" at bounding box center [984, 297] width 531 height 41
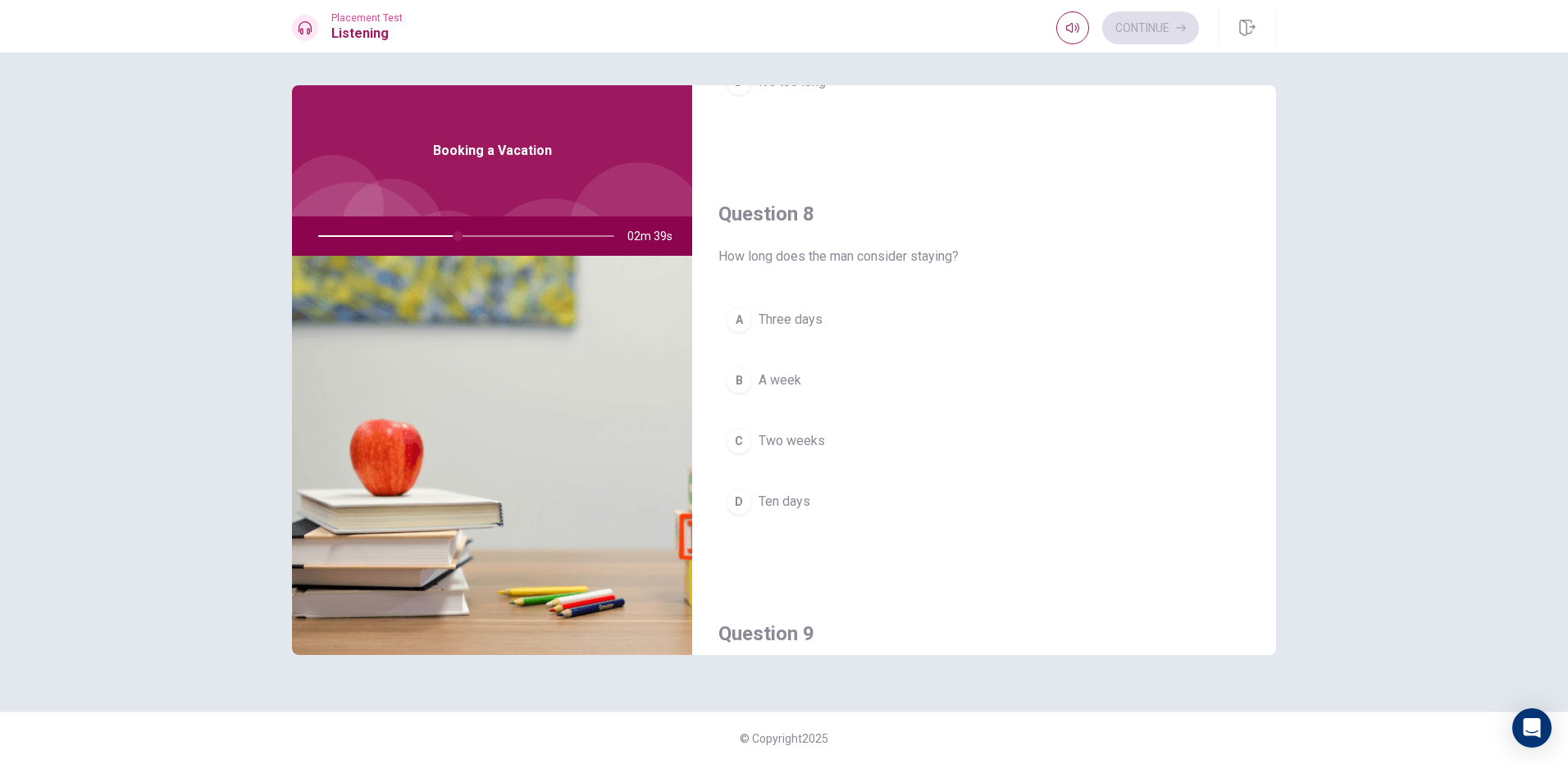
scroll to position [738, 0]
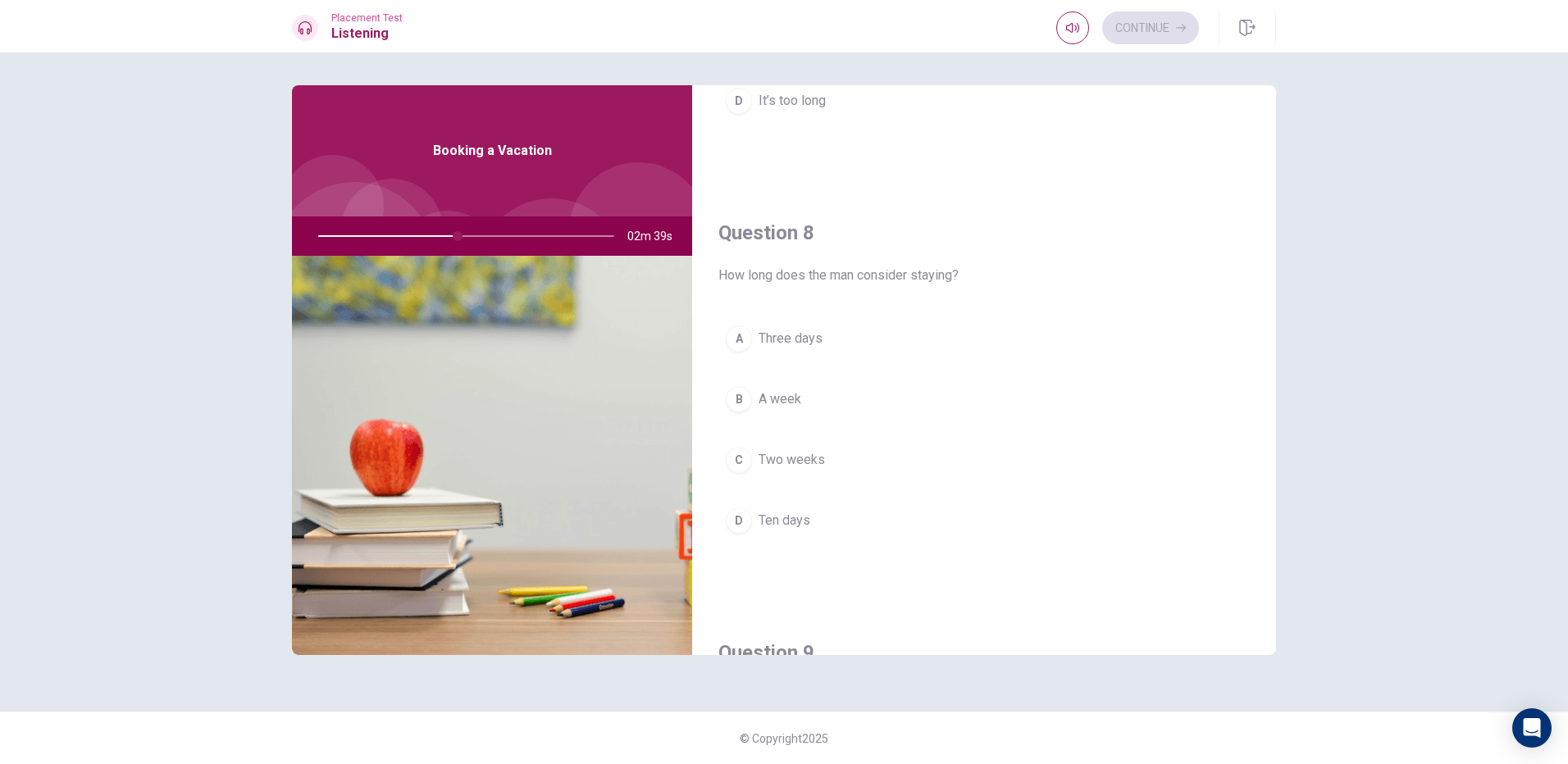
click at [854, 392] on button "B A week" at bounding box center [984, 399] width 531 height 41
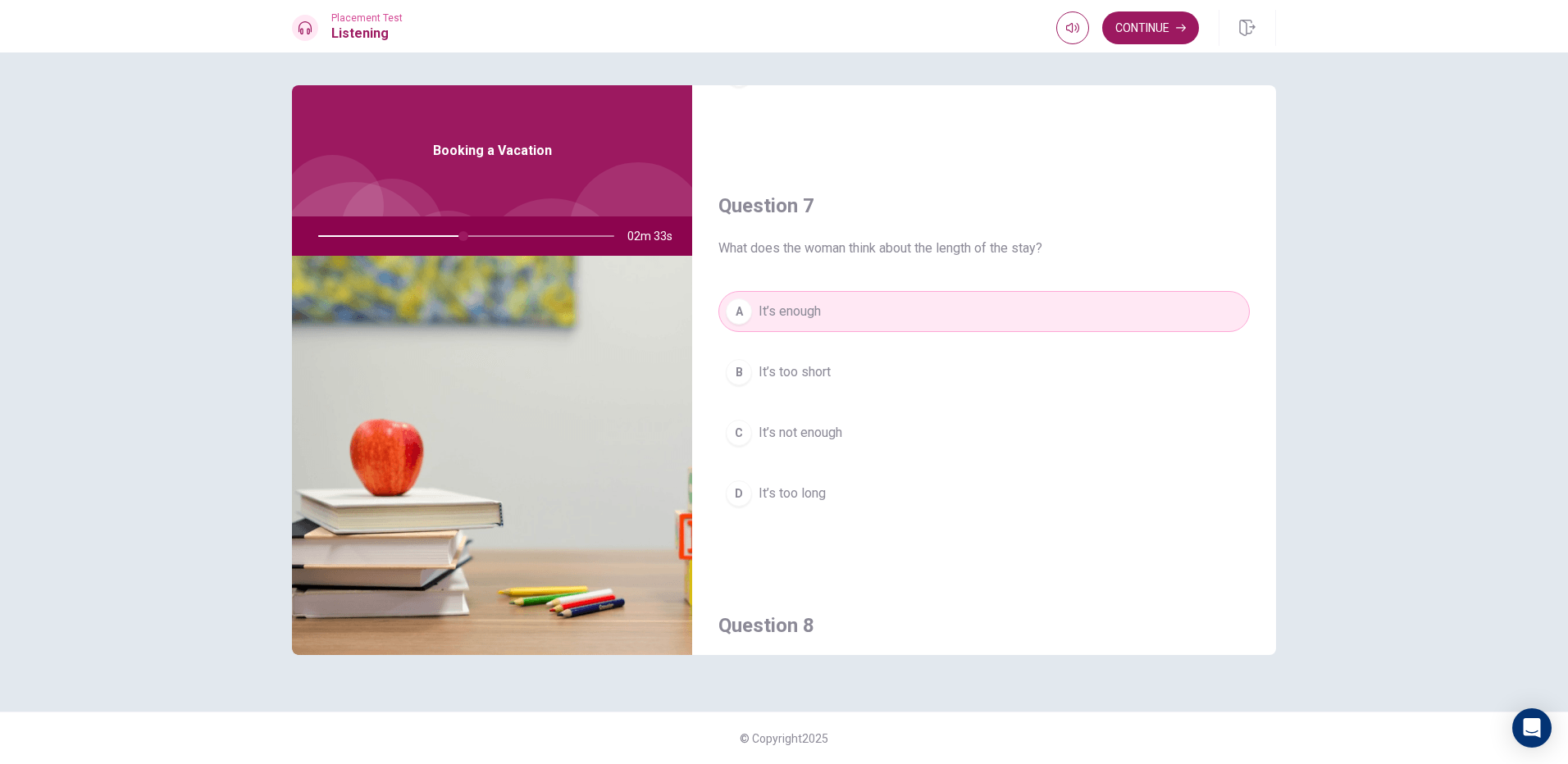
scroll to position [328, 0]
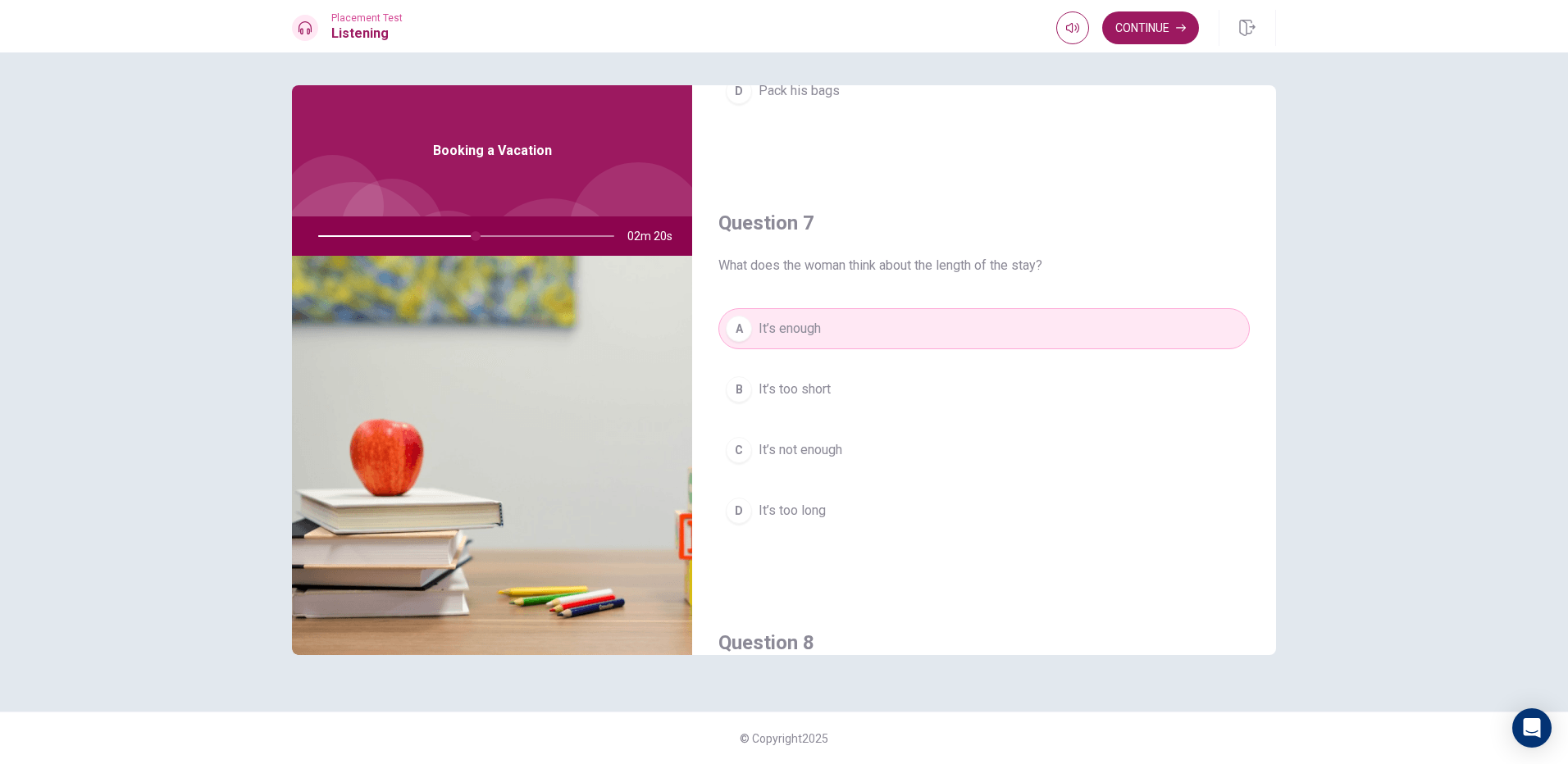
click at [1121, 53] on div "Question 6 What will the man do next? A Book a hotel B Check out flights C Visi…" at bounding box center [784, 409] width 1568 height 712
click at [1140, 27] on button "Continue" at bounding box center [1150, 28] width 97 height 33
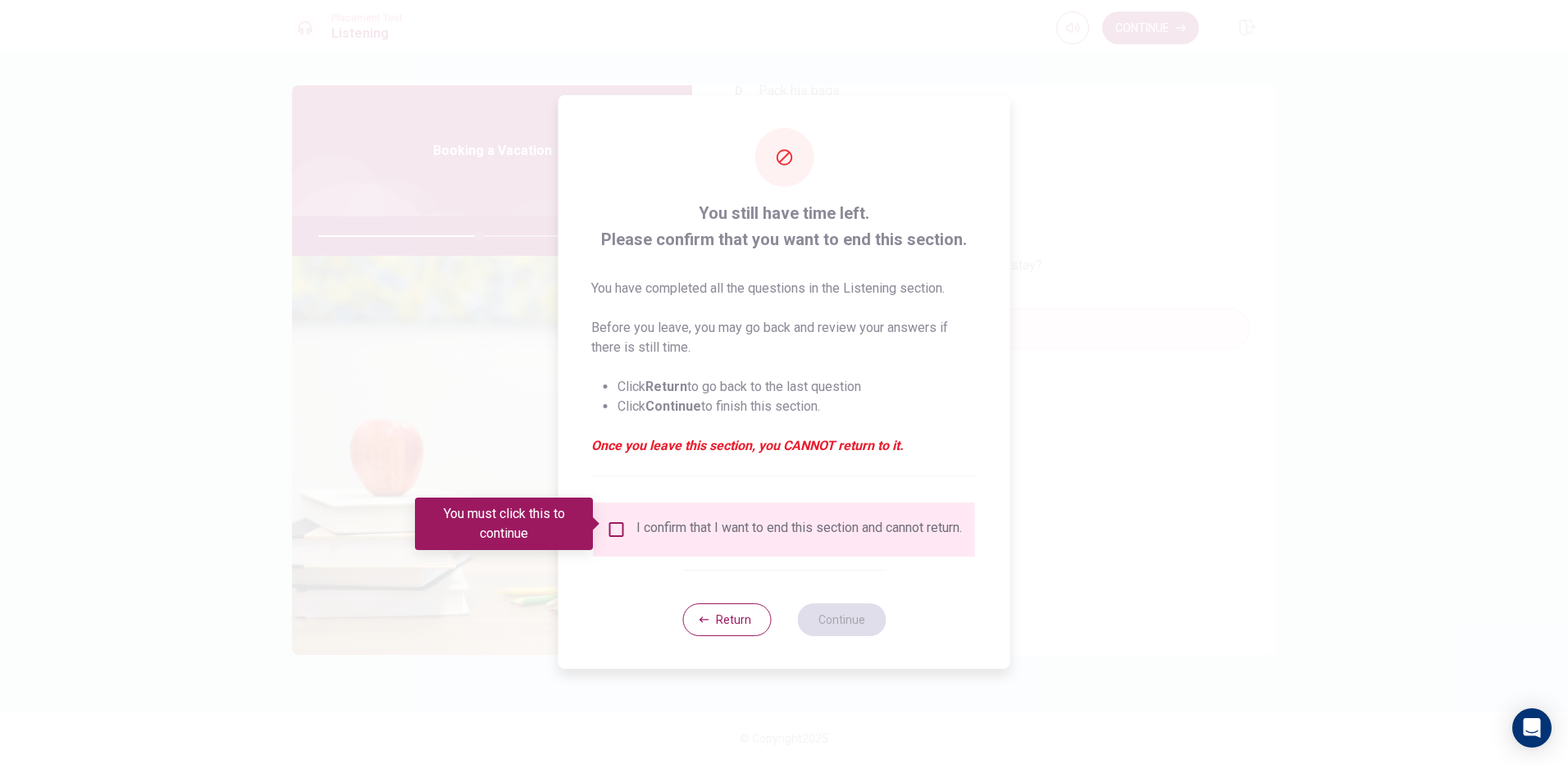
click at [633, 505] on div "I confirm that I want to end this section and cannot return." at bounding box center [784, 529] width 381 height 54
click at [622, 525] on input "You must click this to continue" at bounding box center [617, 530] width 20 height 20
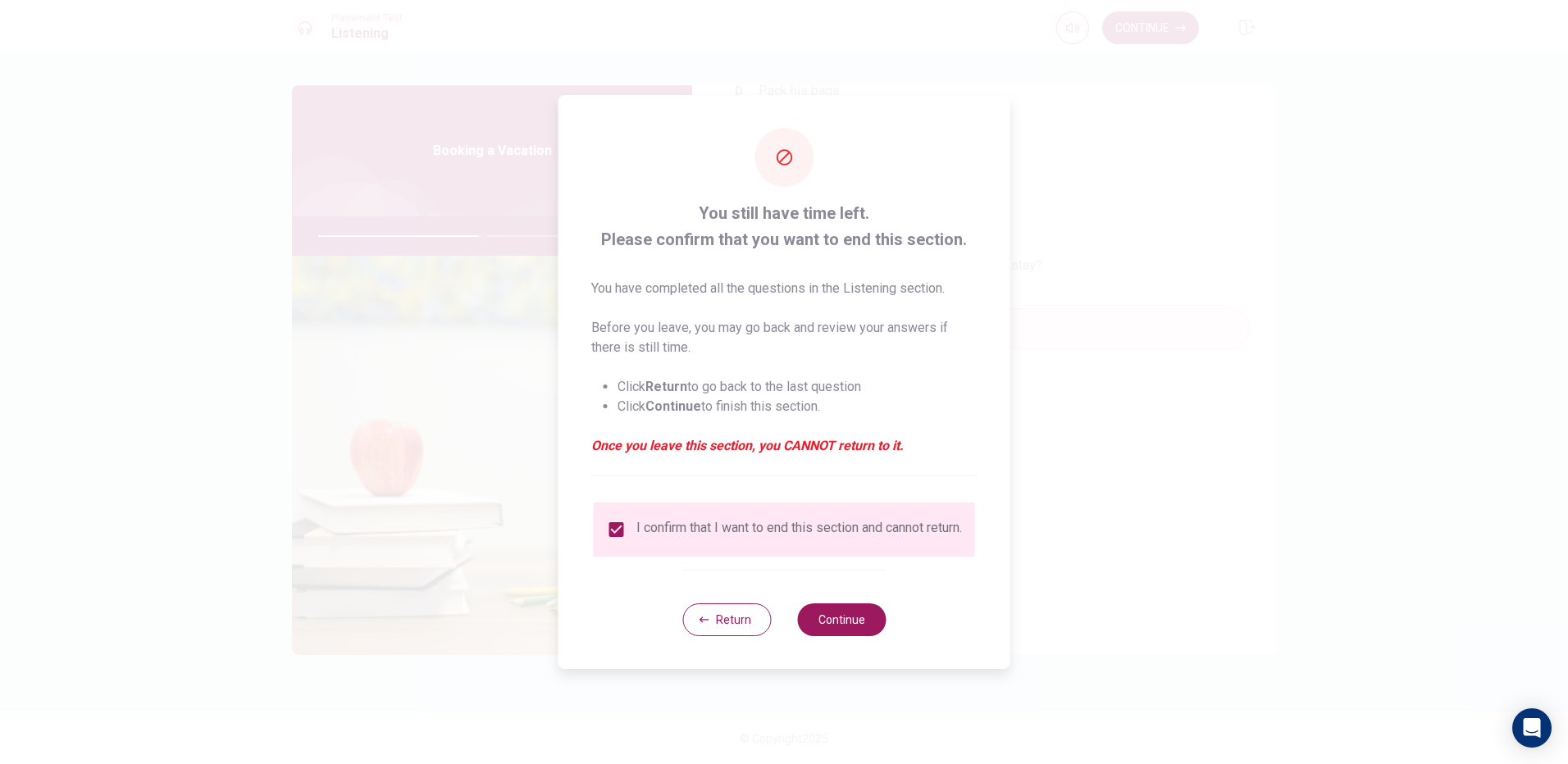
click at [1058, 630] on div at bounding box center [784, 382] width 1568 height 764
click at [734, 622] on button "Return" at bounding box center [726, 620] width 89 height 33
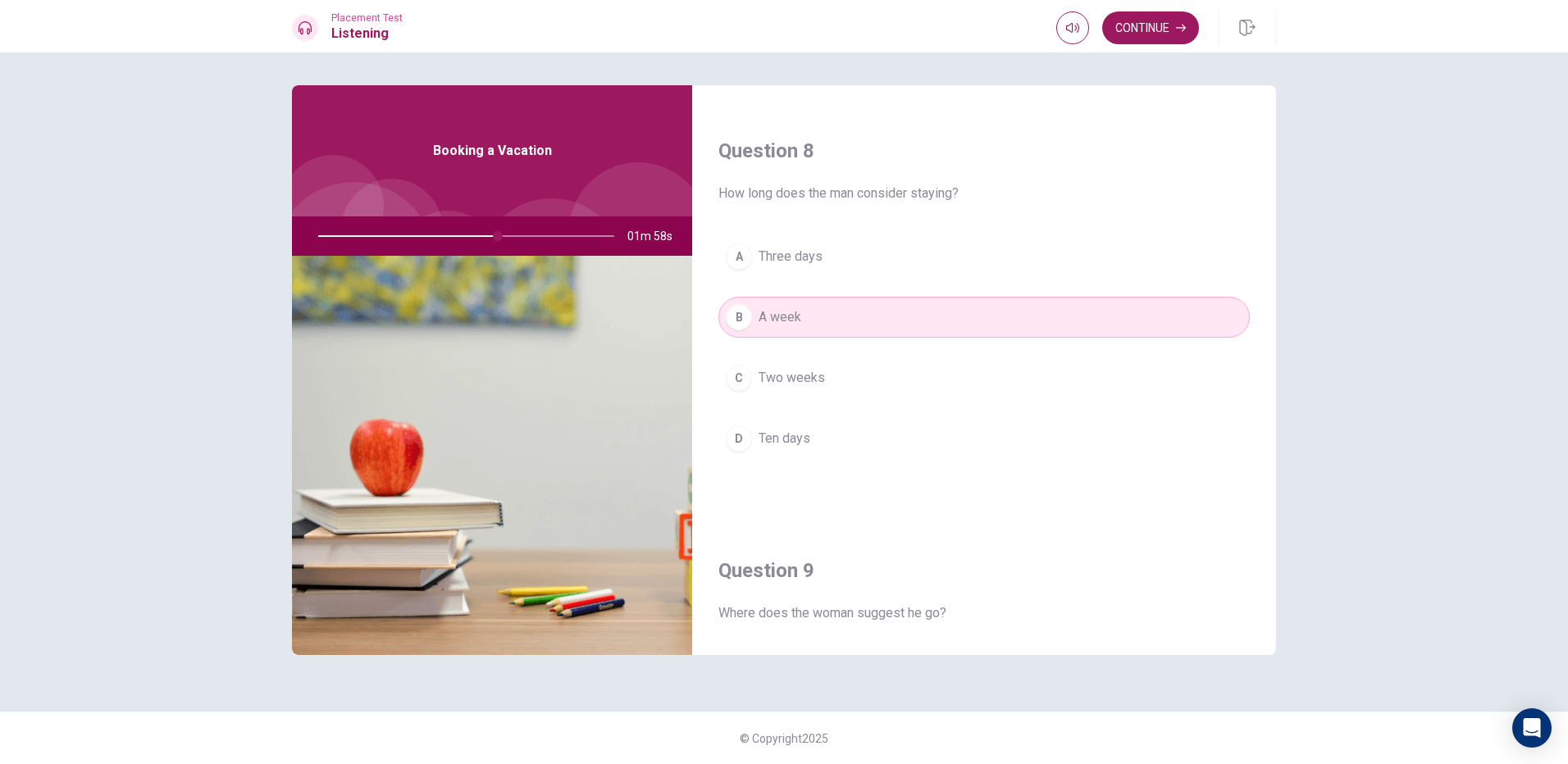
scroll to position [791, 0]
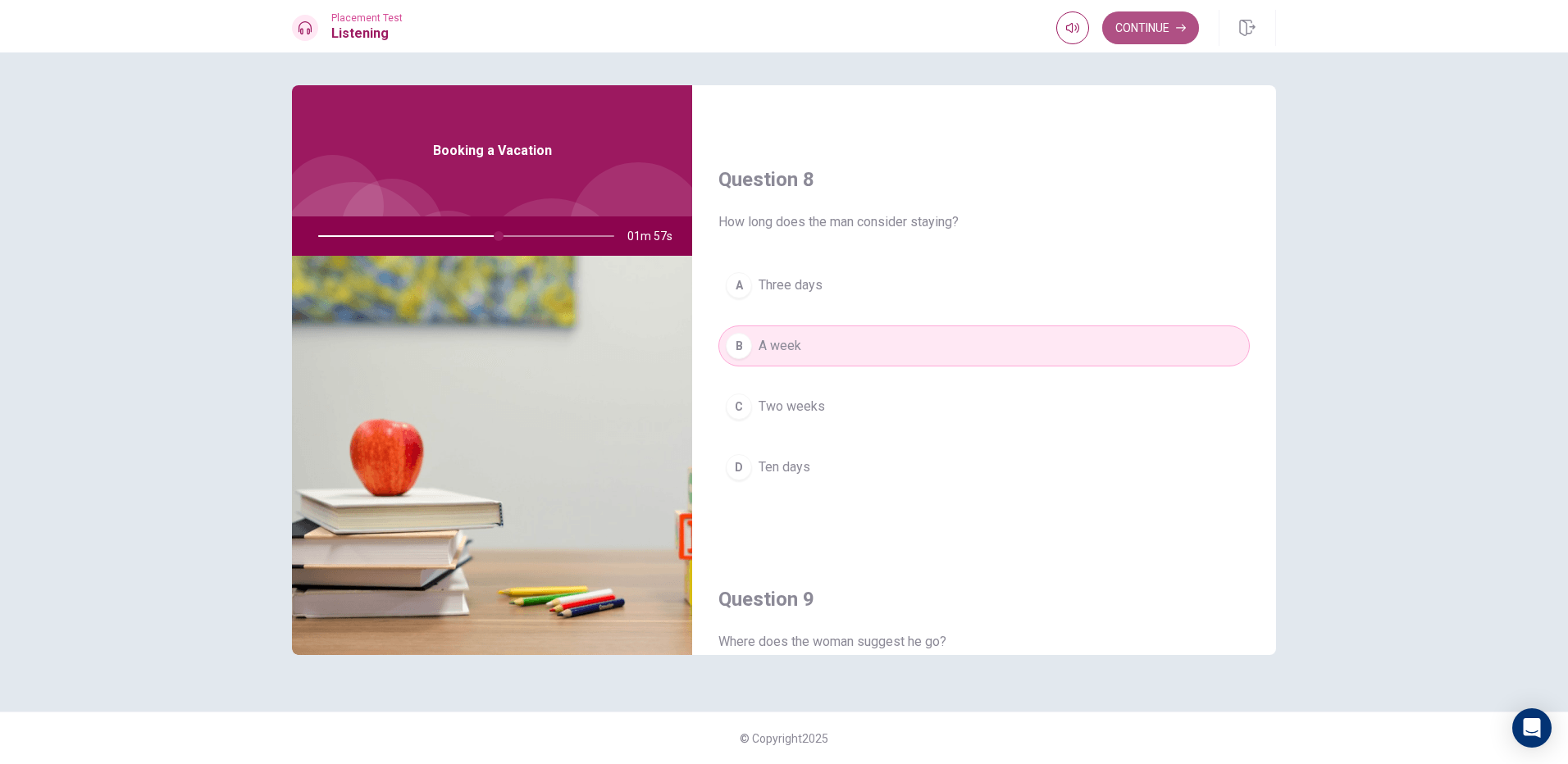
click at [1142, 26] on button "Continue" at bounding box center [1150, 28] width 97 height 33
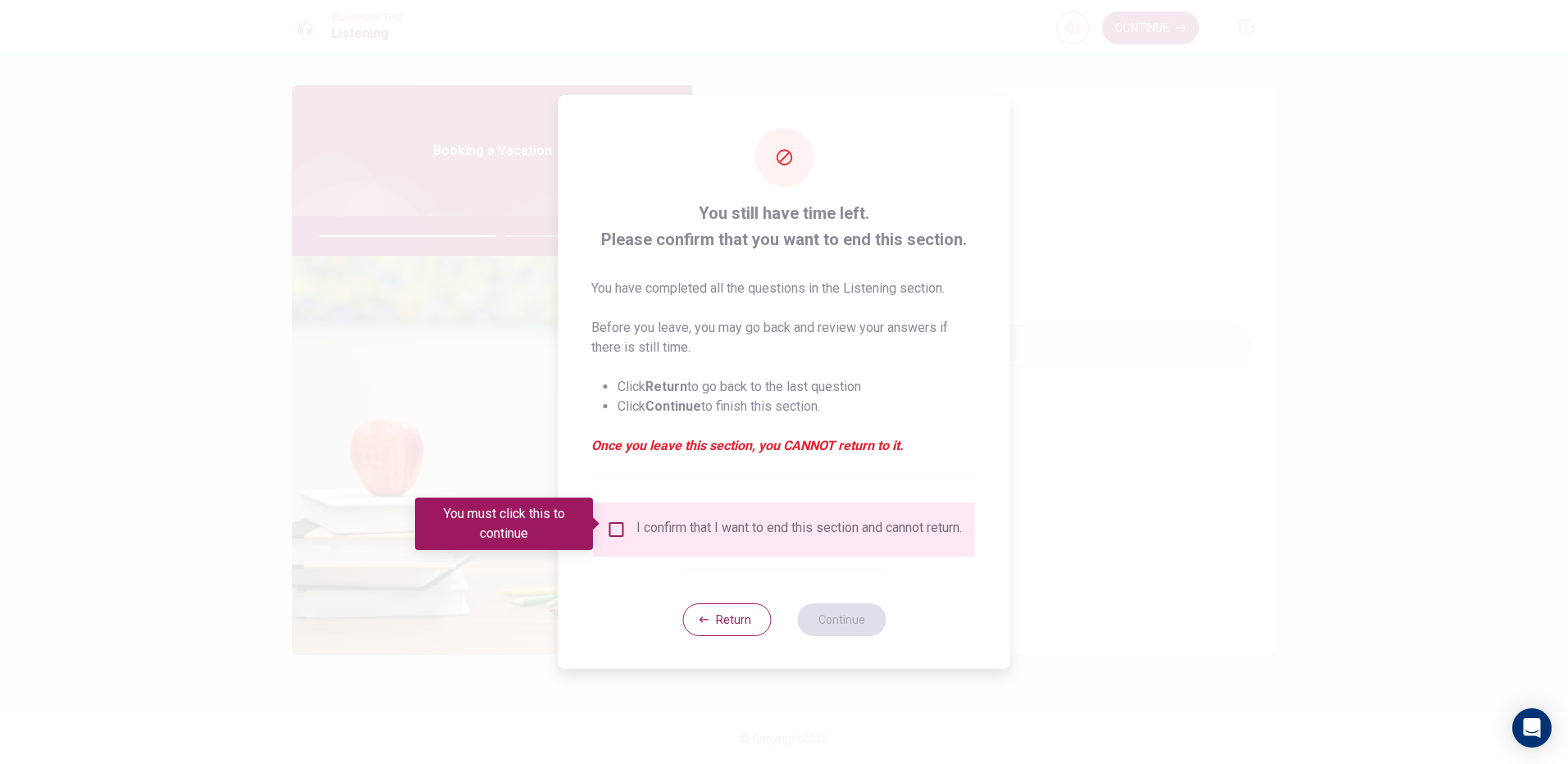
click at [614, 521] on input "You must click this to continue" at bounding box center [617, 530] width 20 height 20
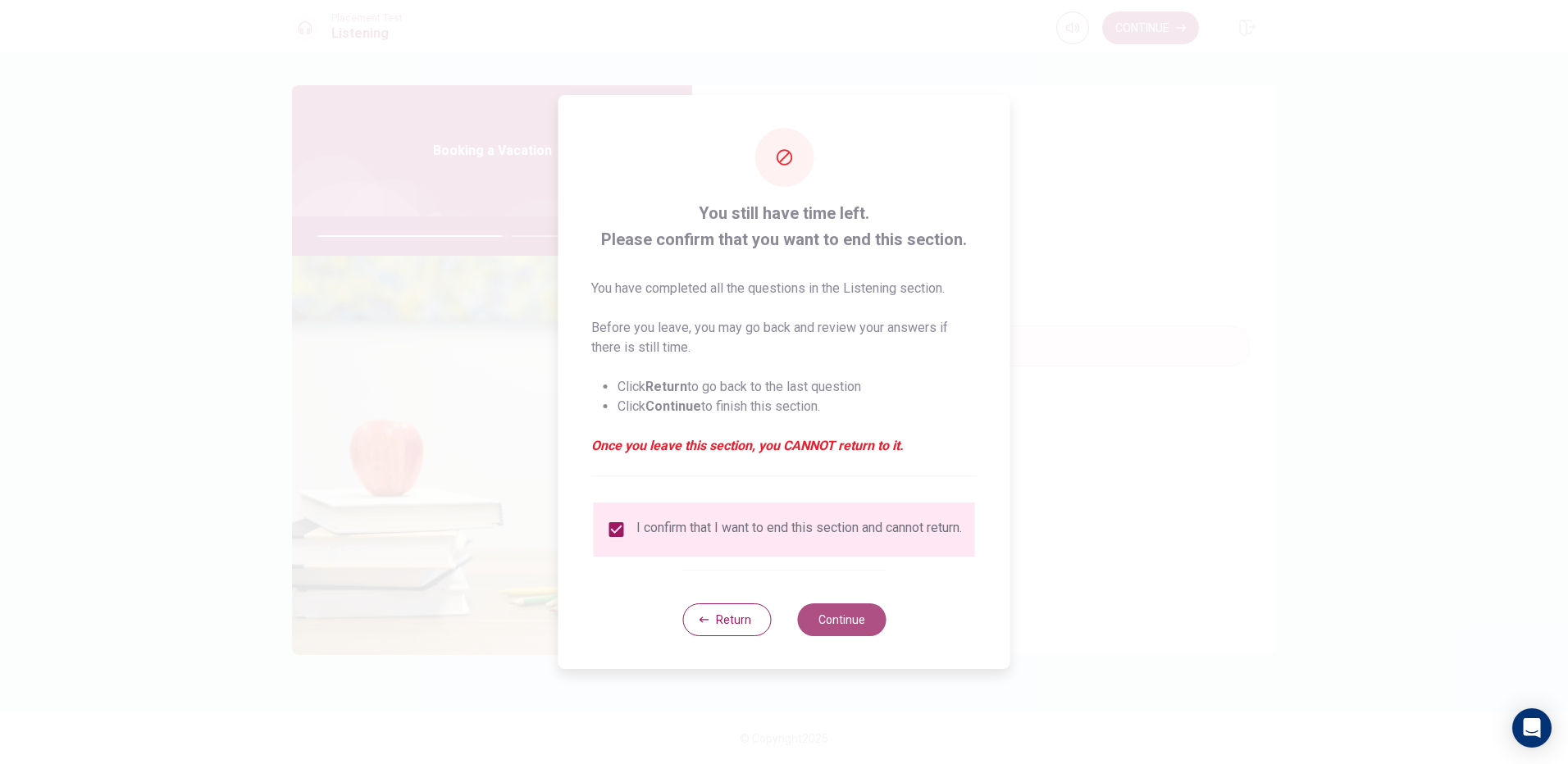
click at [862, 622] on button "Continue" at bounding box center [841, 620] width 89 height 33
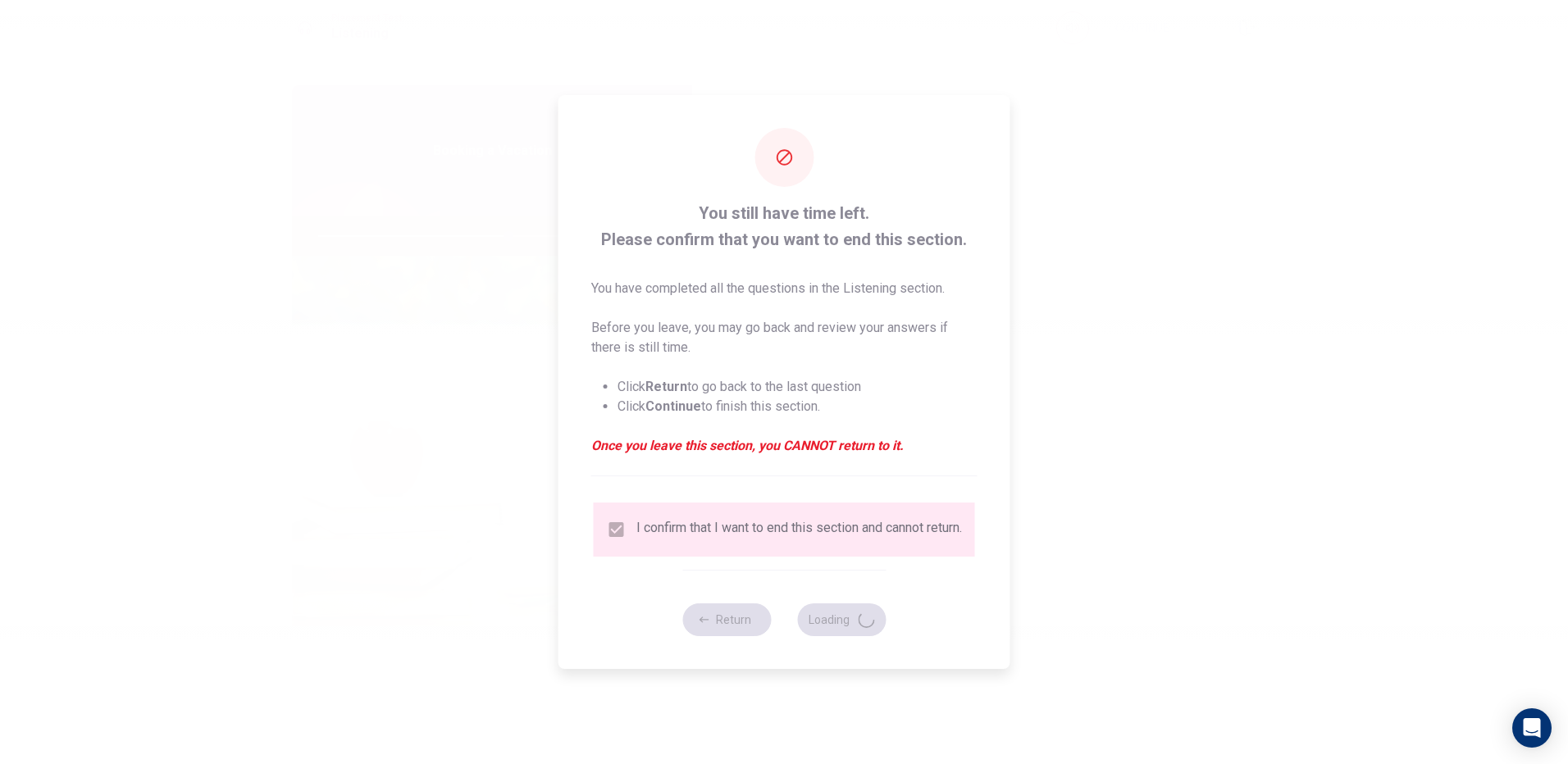
type input "65"
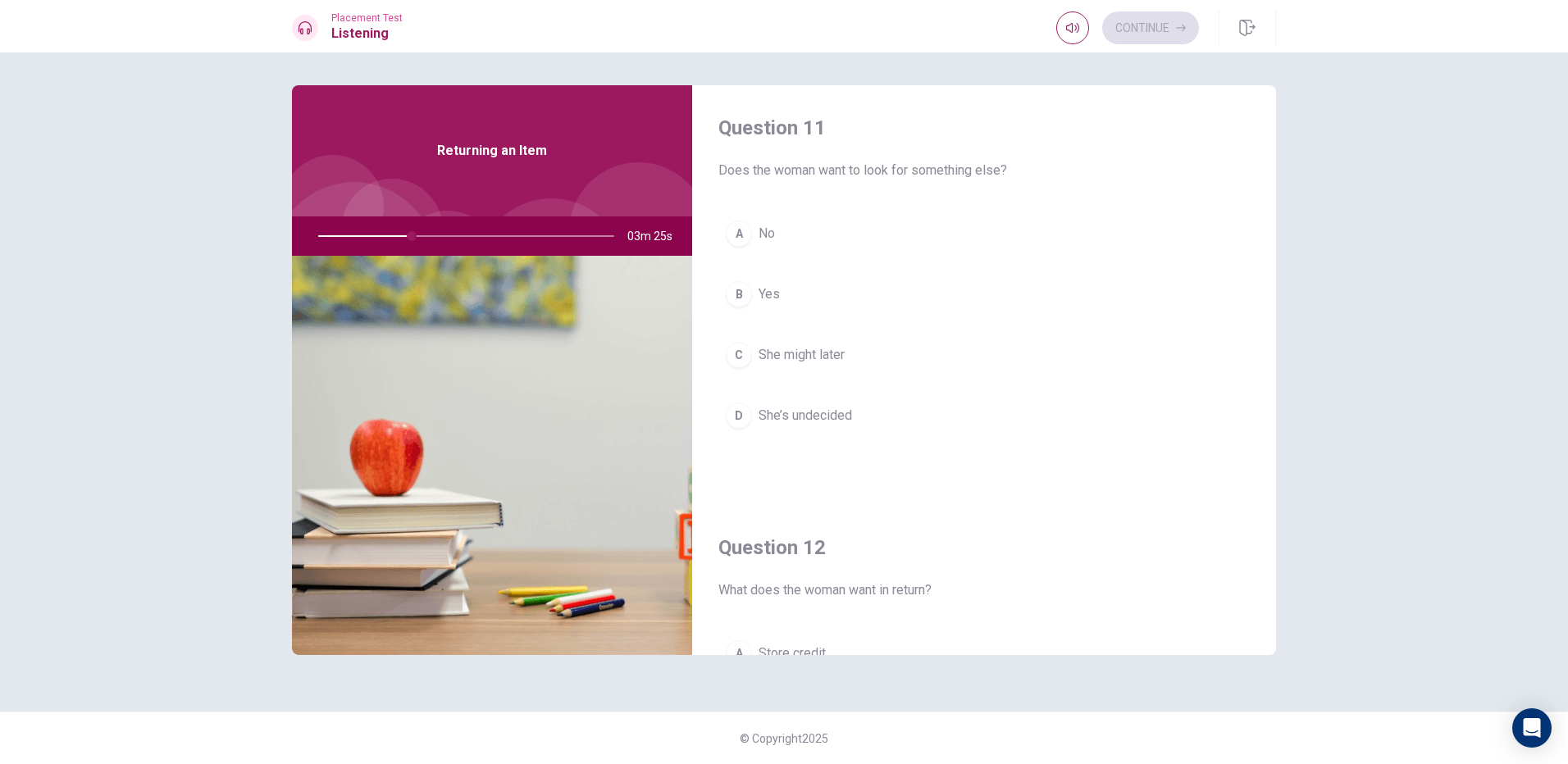
scroll to position [0, 0]
click at [903, 296] on button "B Yes" at bounding box center [984, 297] width 531 height 41
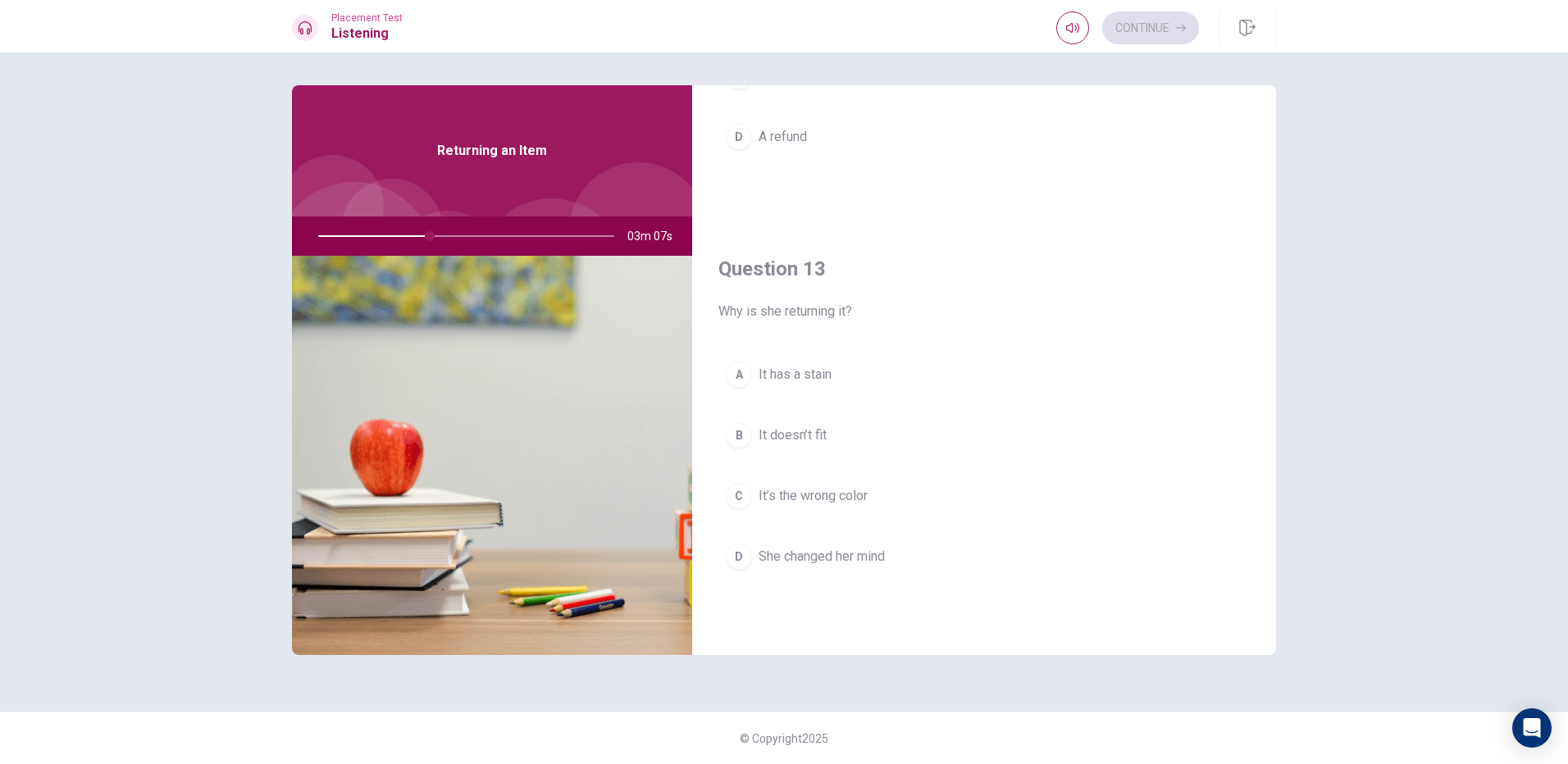
scroll to position [738, 0]
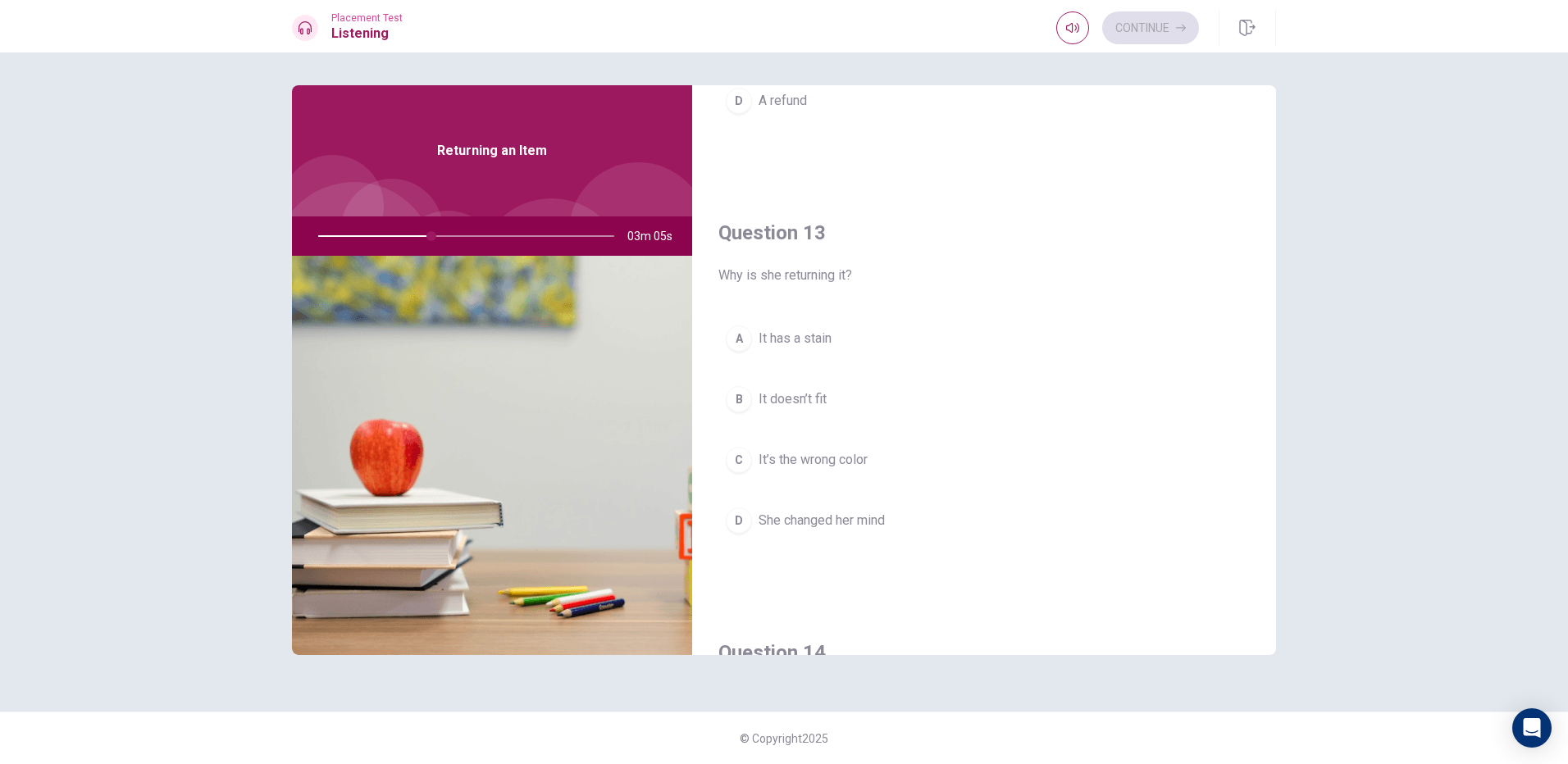
click at [840, 403] on button "B It doesn’t fit" at bounding box center [984, 399] width 531 height 41
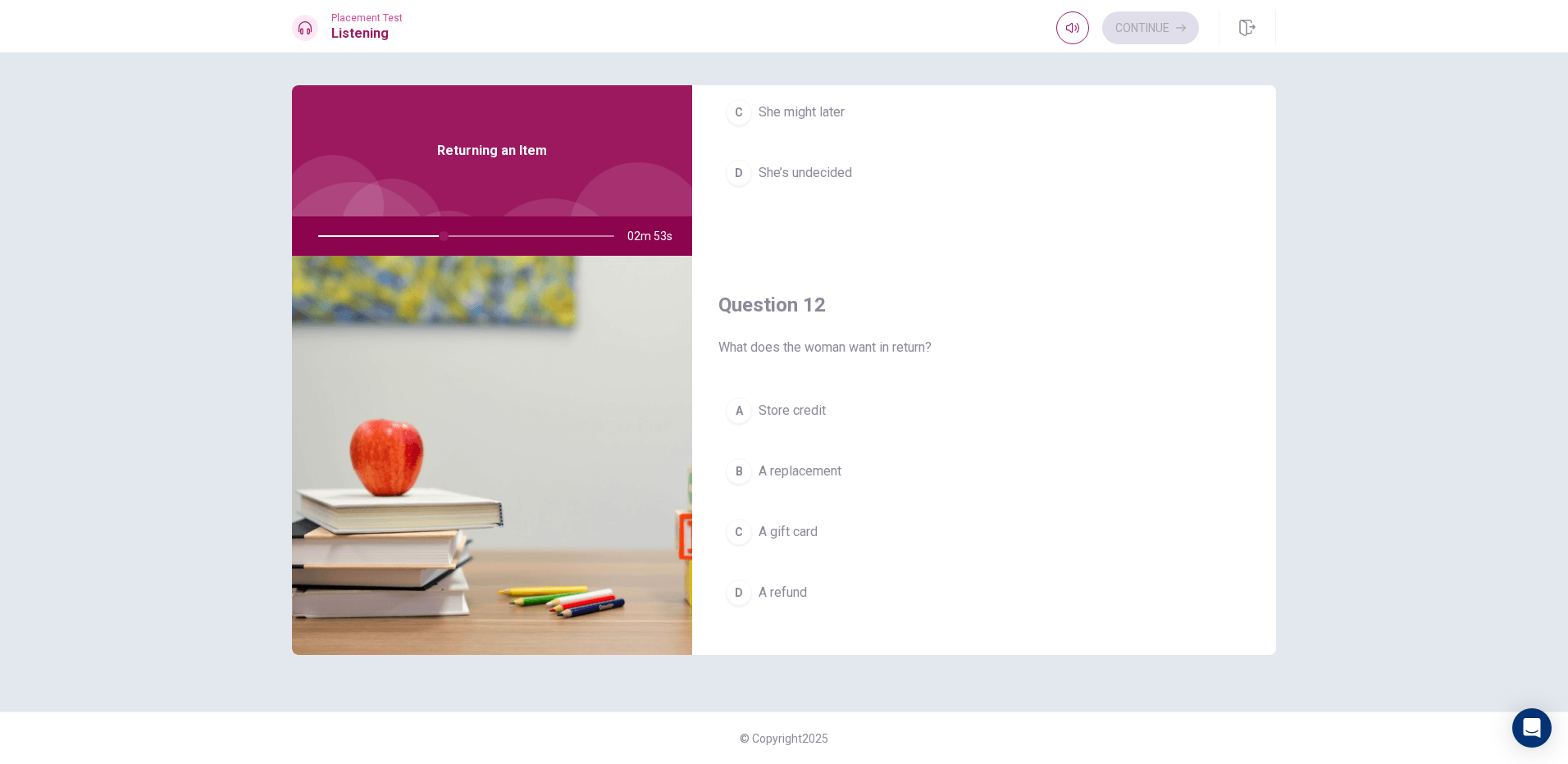
scroll to position [217, 0]
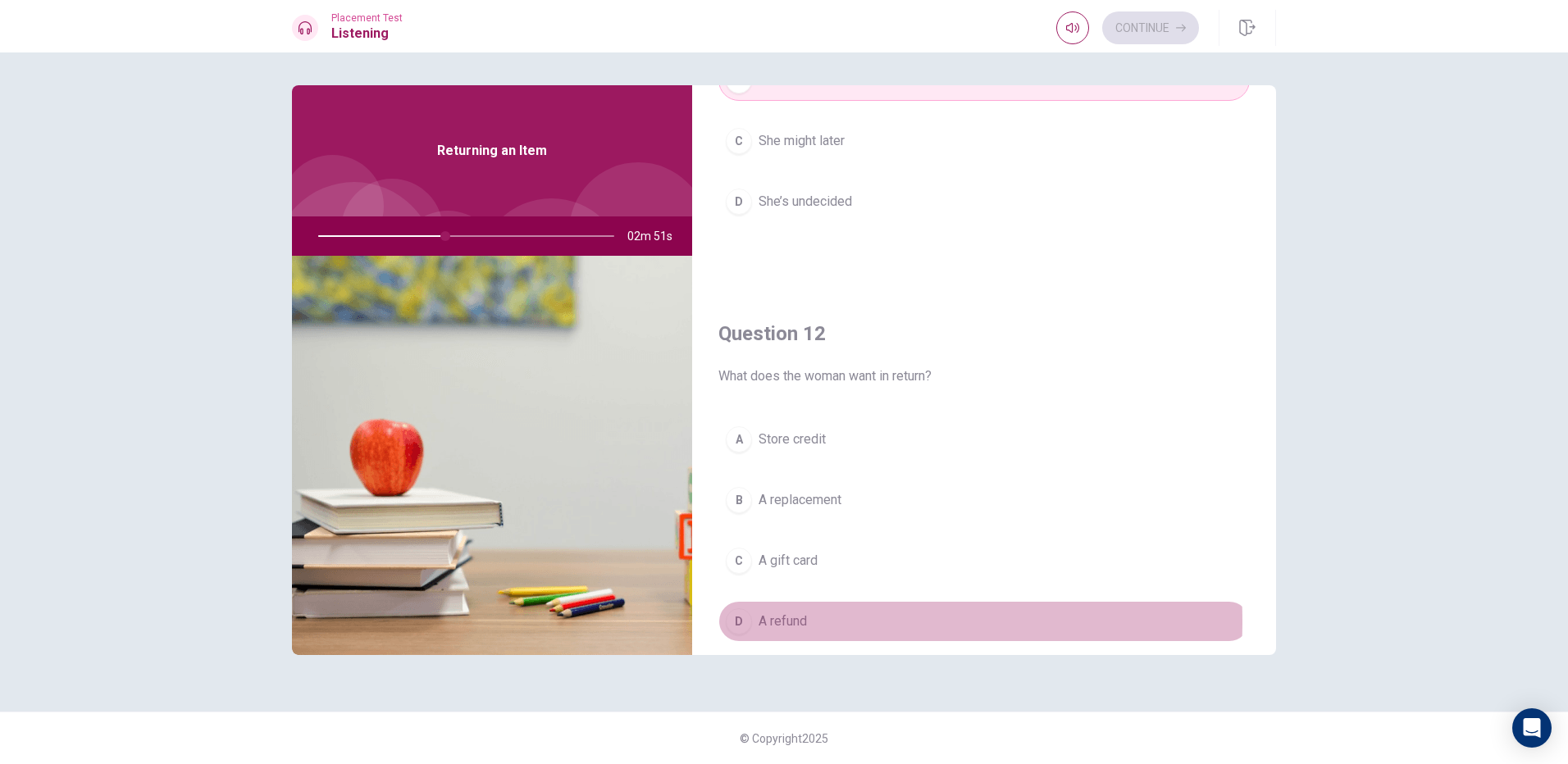
click at [809, 622] on button "D A refund" at bounding box center [984, 621] width 531 height 41
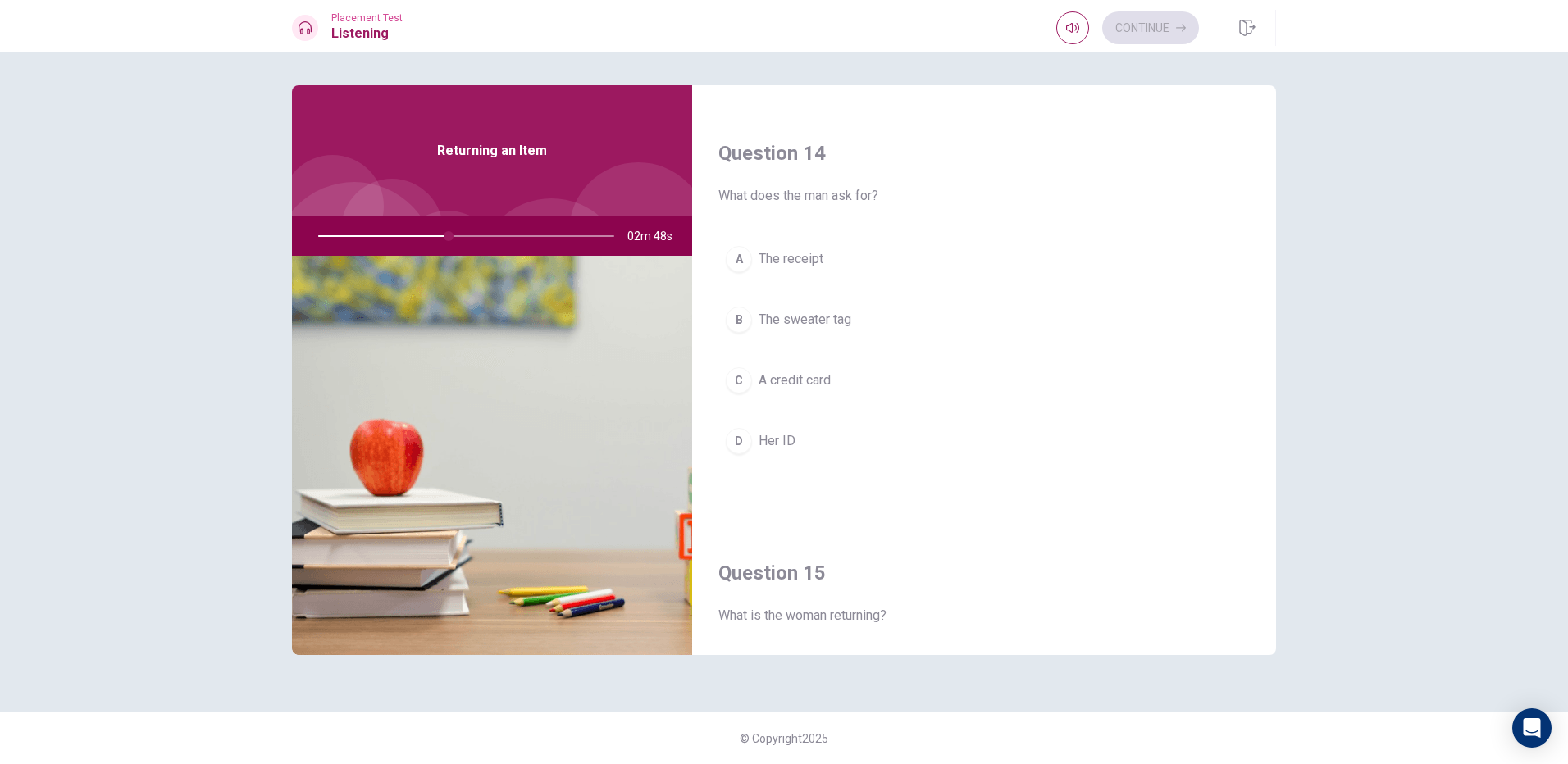
scroll to position [1202, 0]
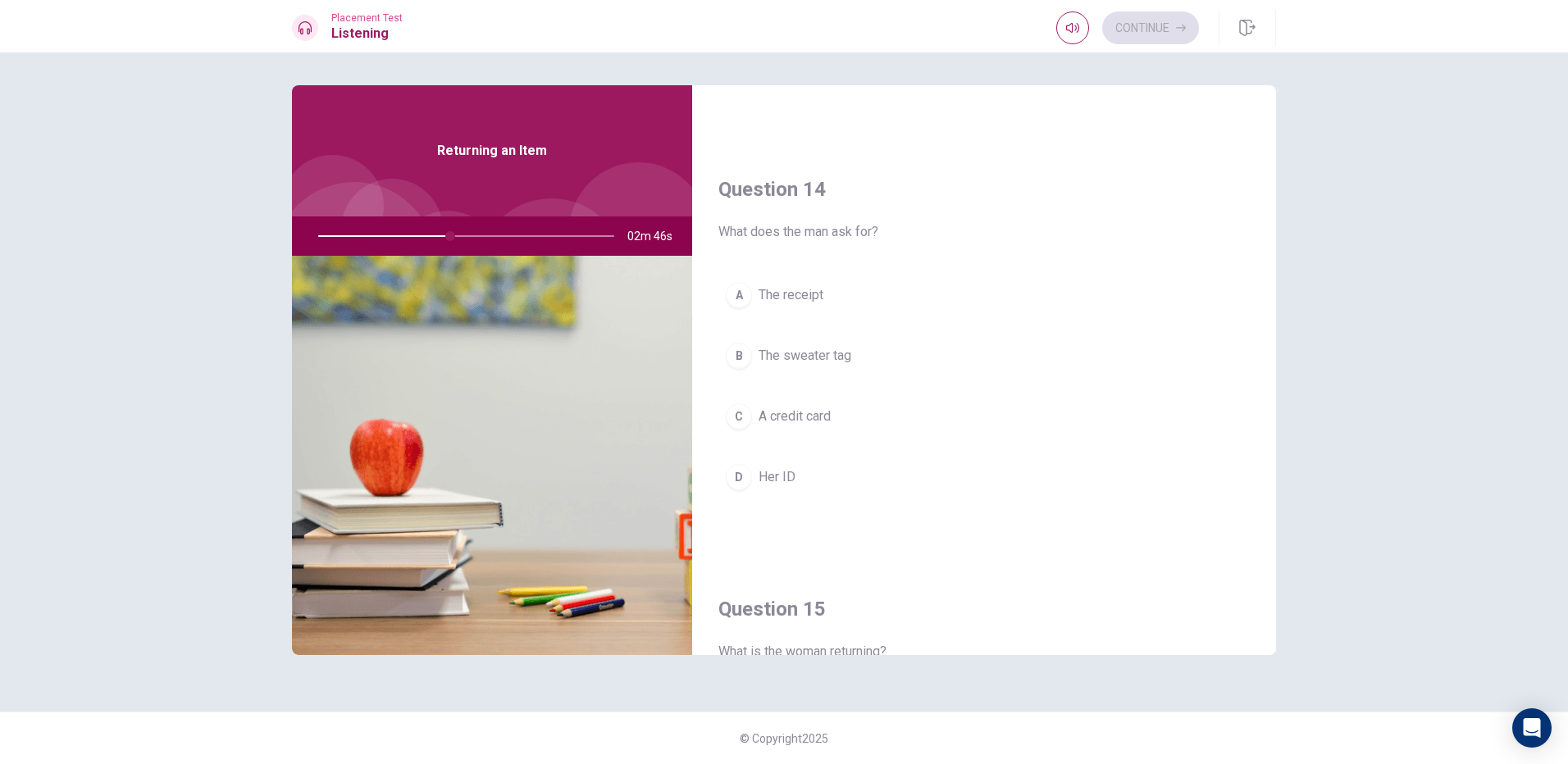
click at [850, 283] on button "A The receipt" at bounding box center [984, 294] width 531 height 41
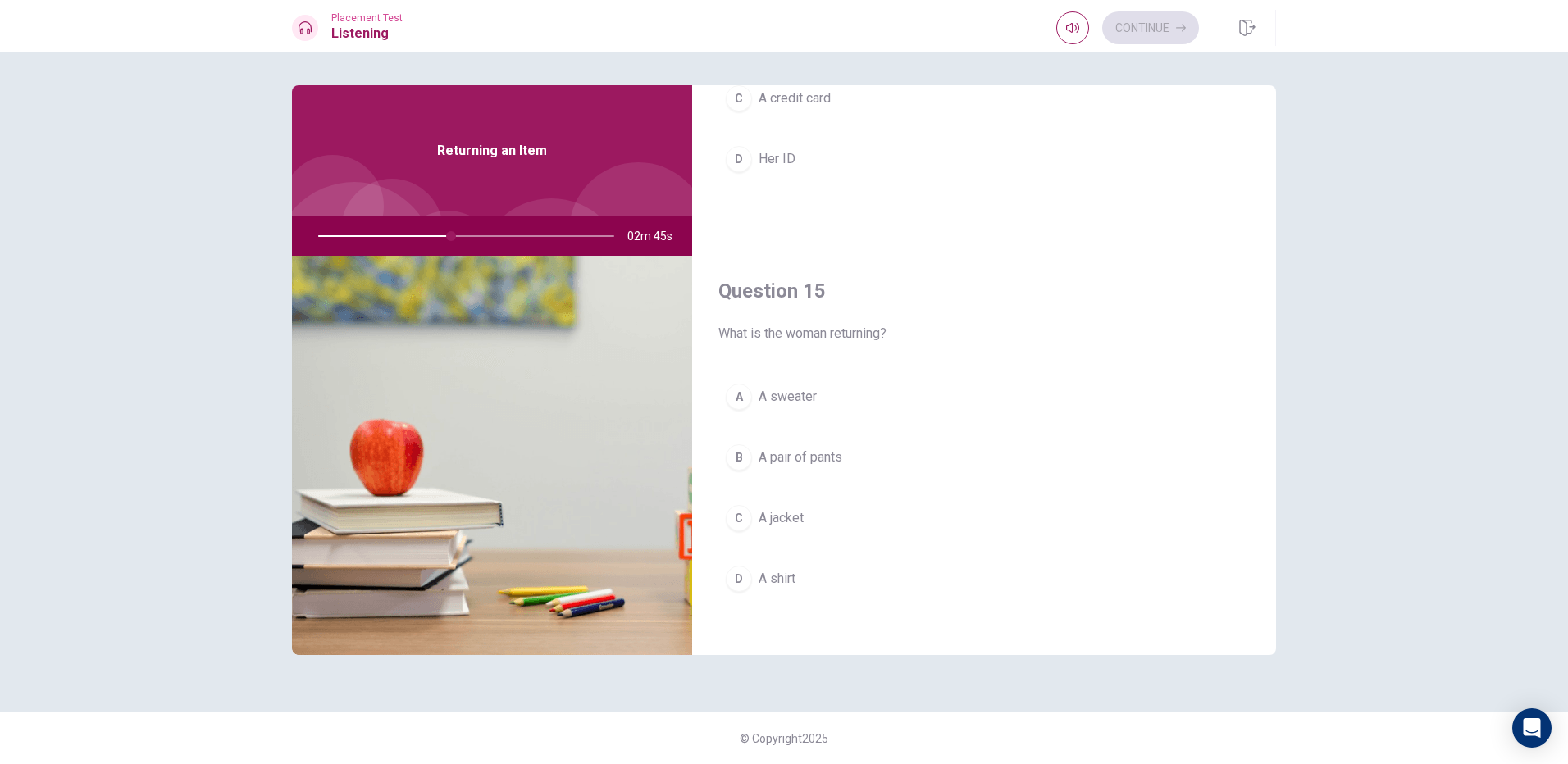
scroll to position [1529, 0]
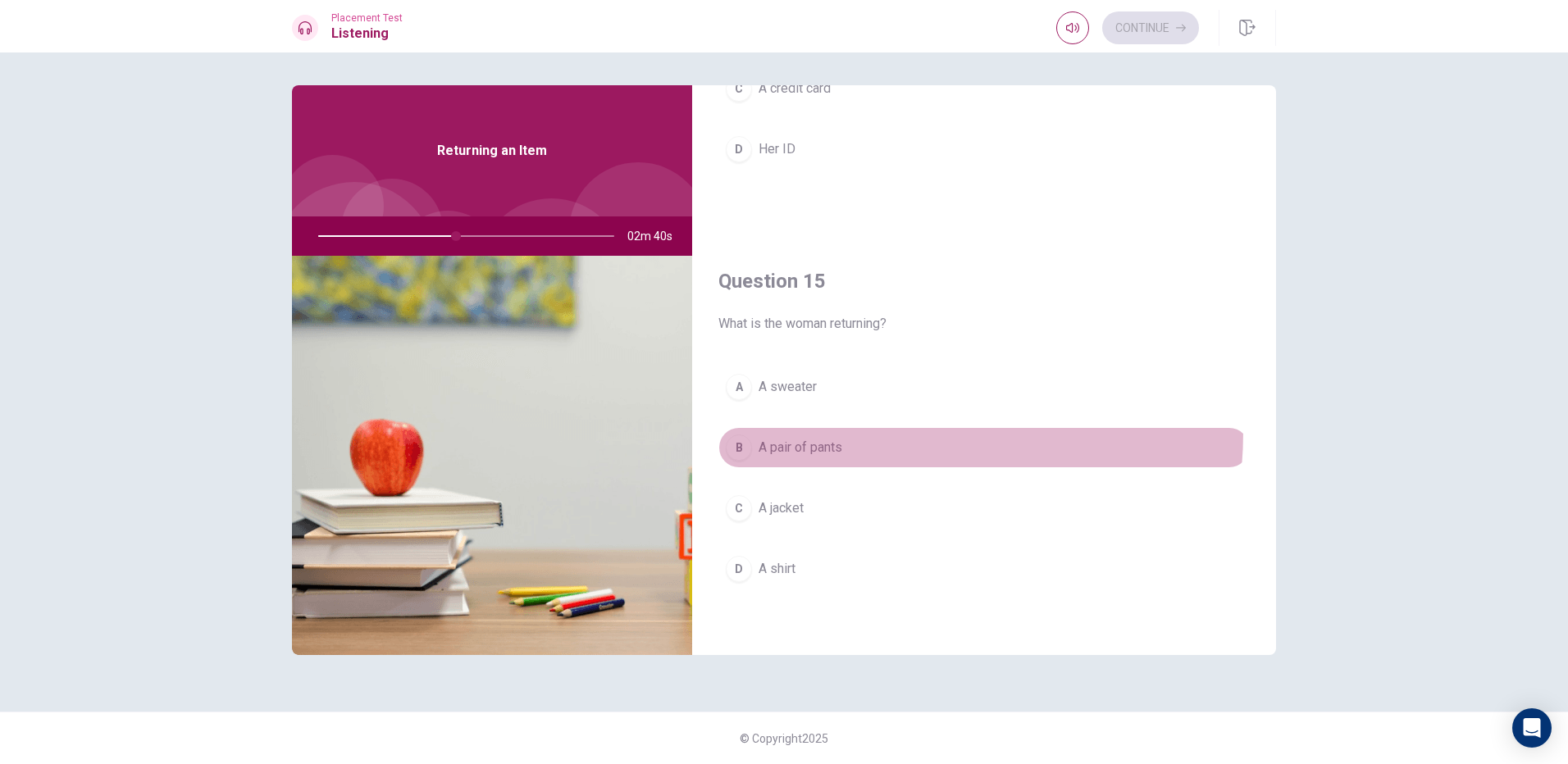
click at [819, 432] on button "B A pair of pants" at bounding box center [984, 447] width 531 height 41
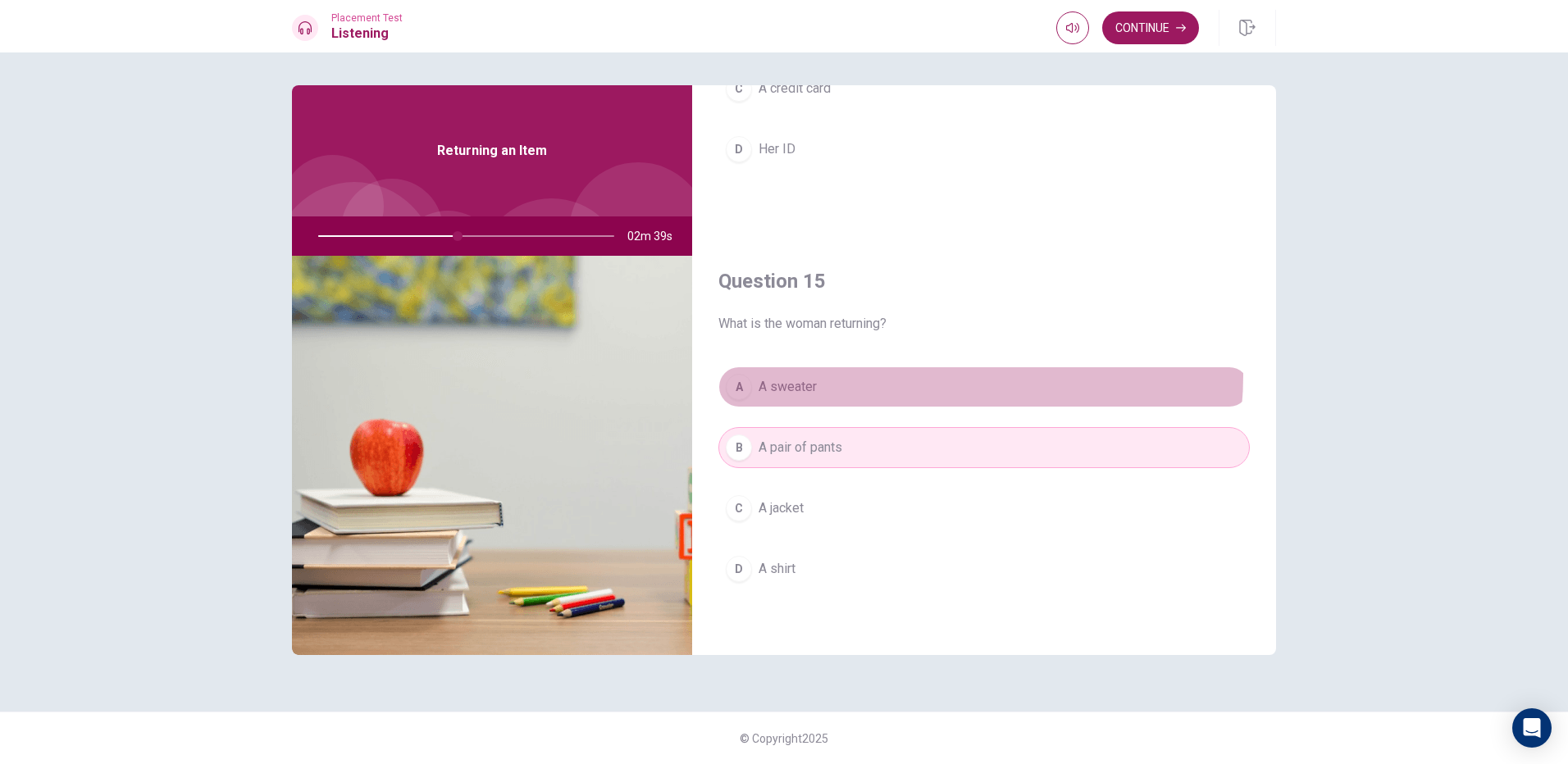
click at [917, 376] on button "A A sweater" at bounding box center [984, 386] width 531 height 41
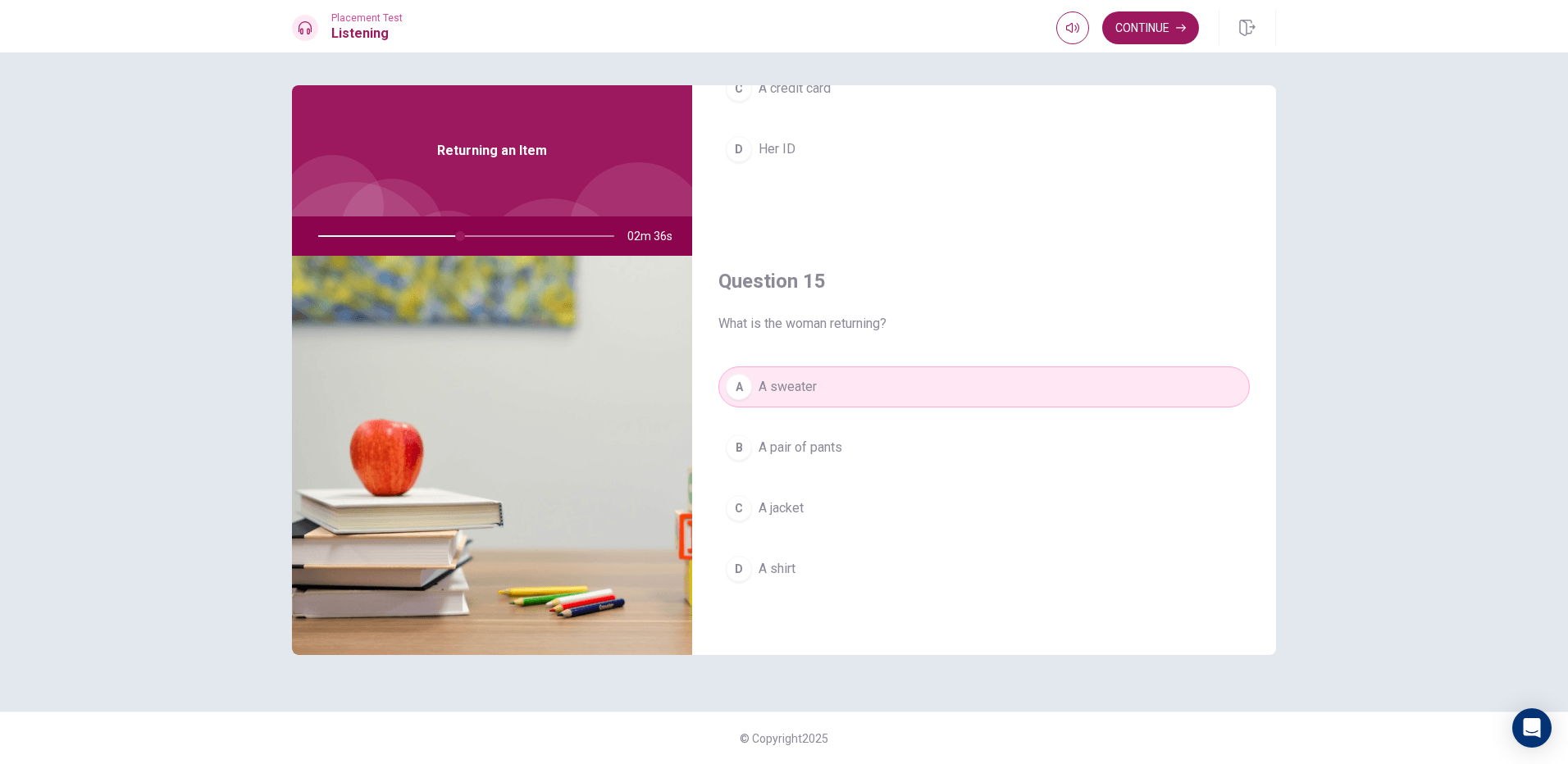
click at [901, 441] on button "B A pair of pants" at bounding box center [984, 447] width 531 height 41
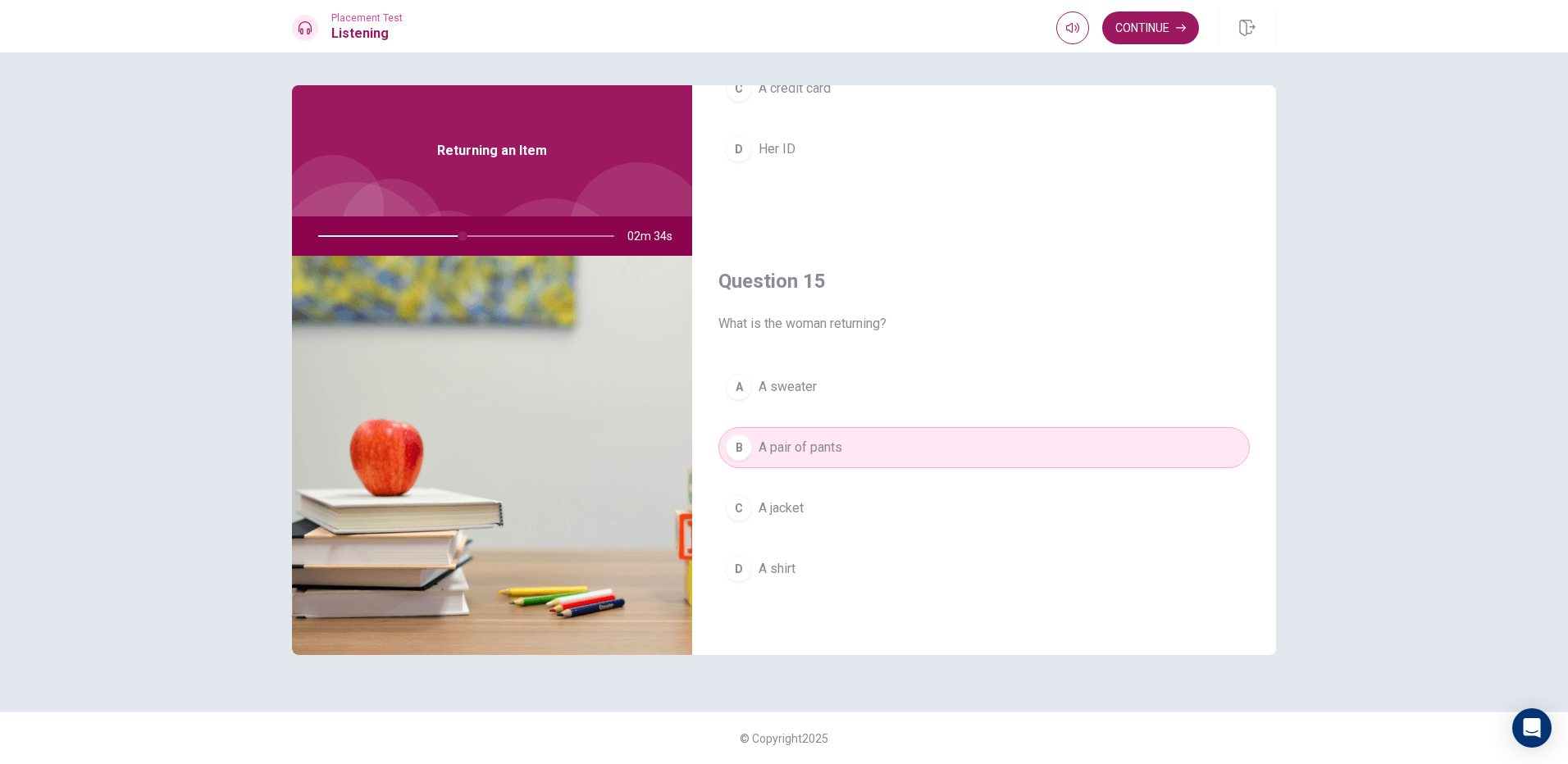
click at [842, 575] on button "D A shirt" at bounding box center [984, 568] width 531 height 41
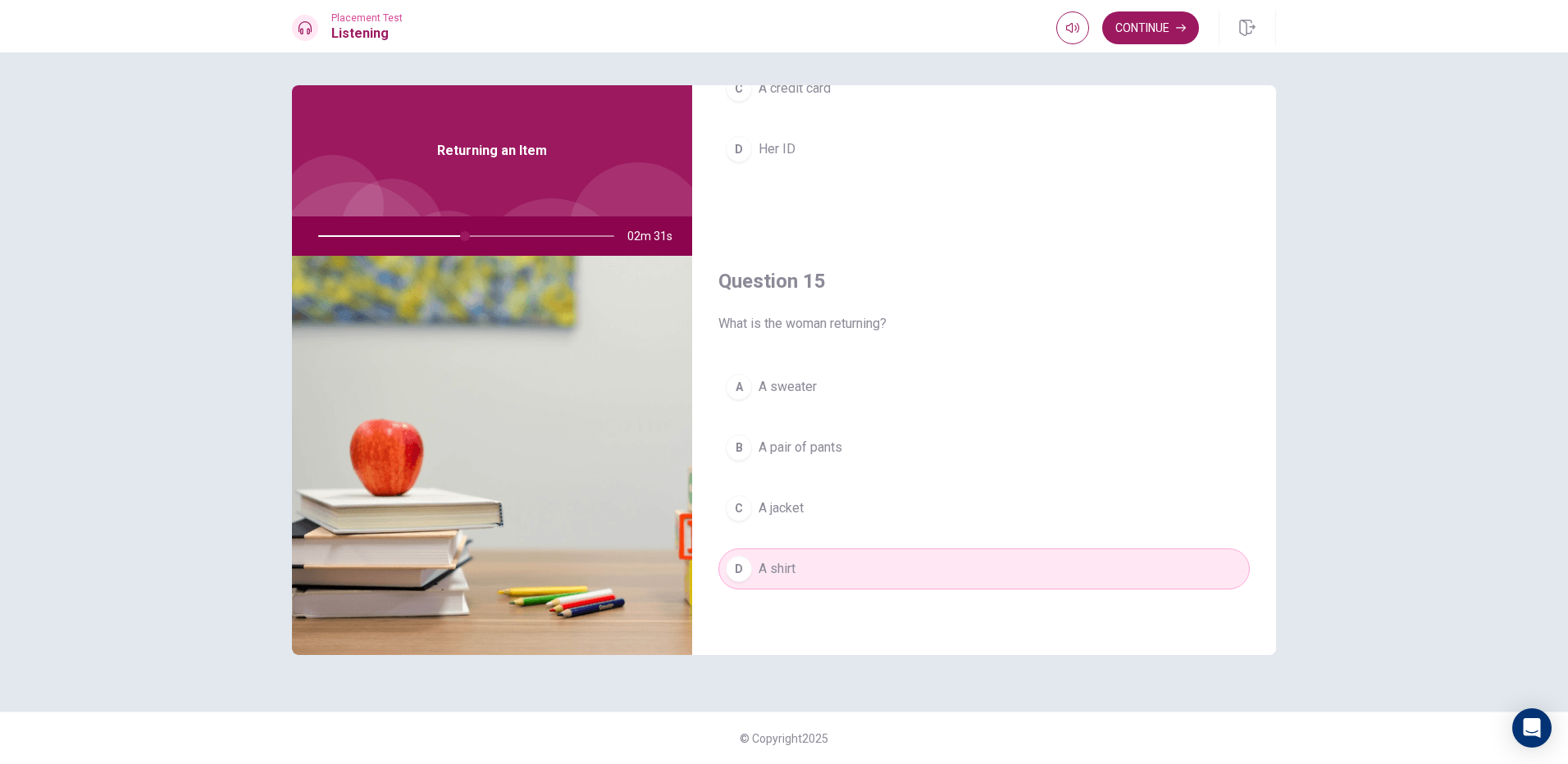
click at [853, 508] on button "C A jacket" at bounding box center [984, 507] width 531 height 41
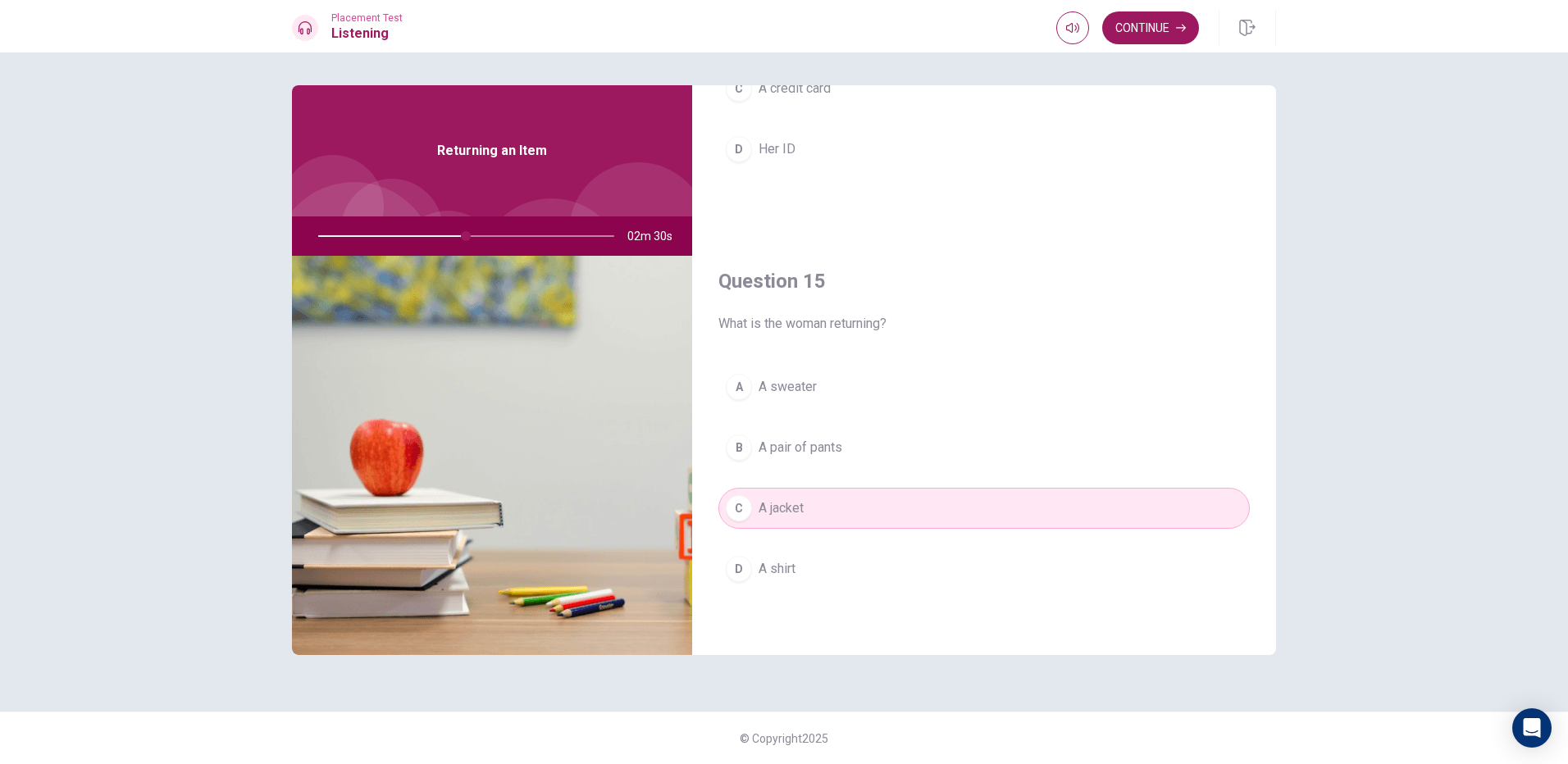
click at [922, 384] on button "A A sweater" at bounding box center [984, 386] width 531 height 41
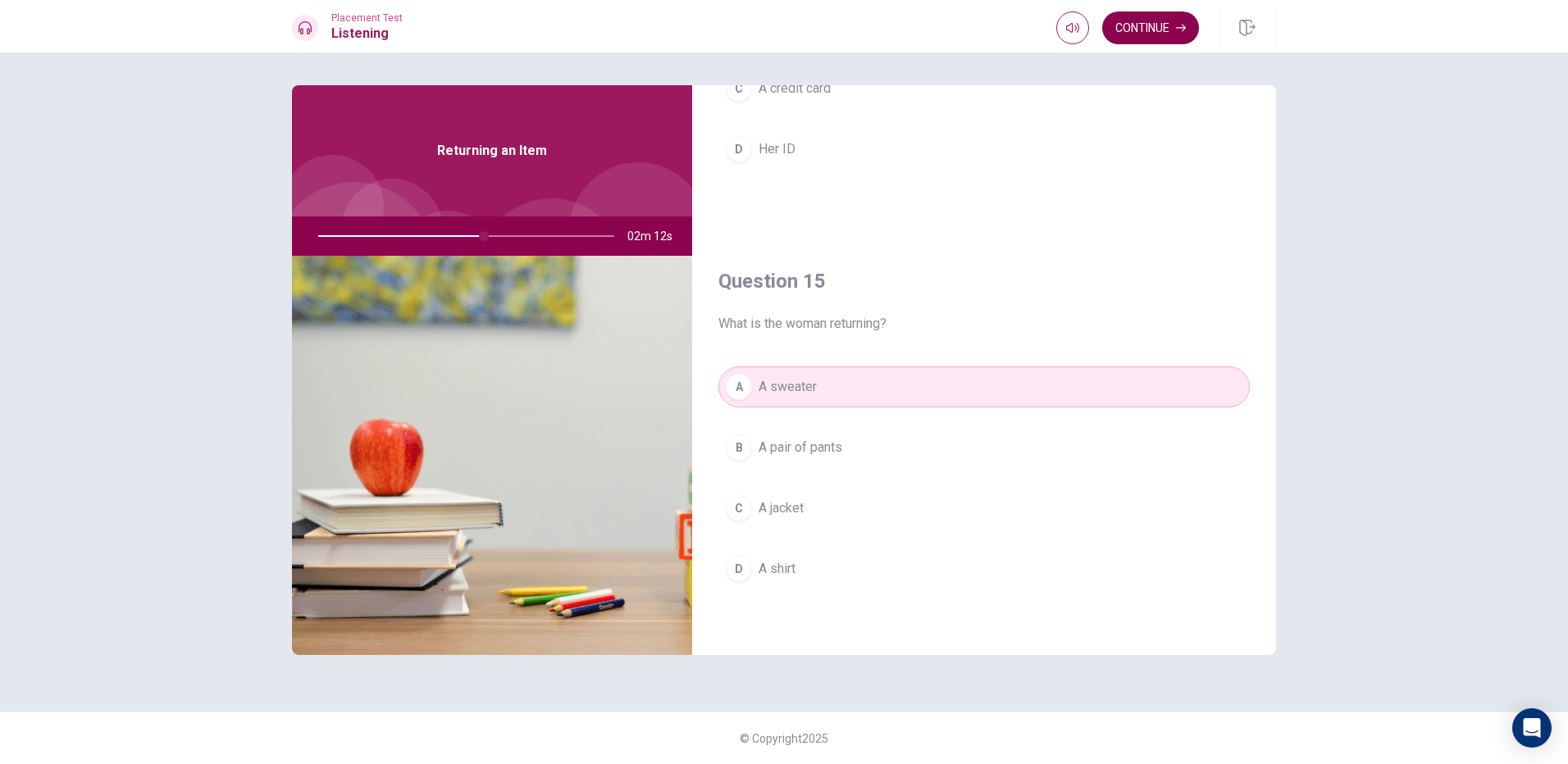
click at [1148, 37] on button "Continue" at bounding box center [1150, 28] width 97 height 33
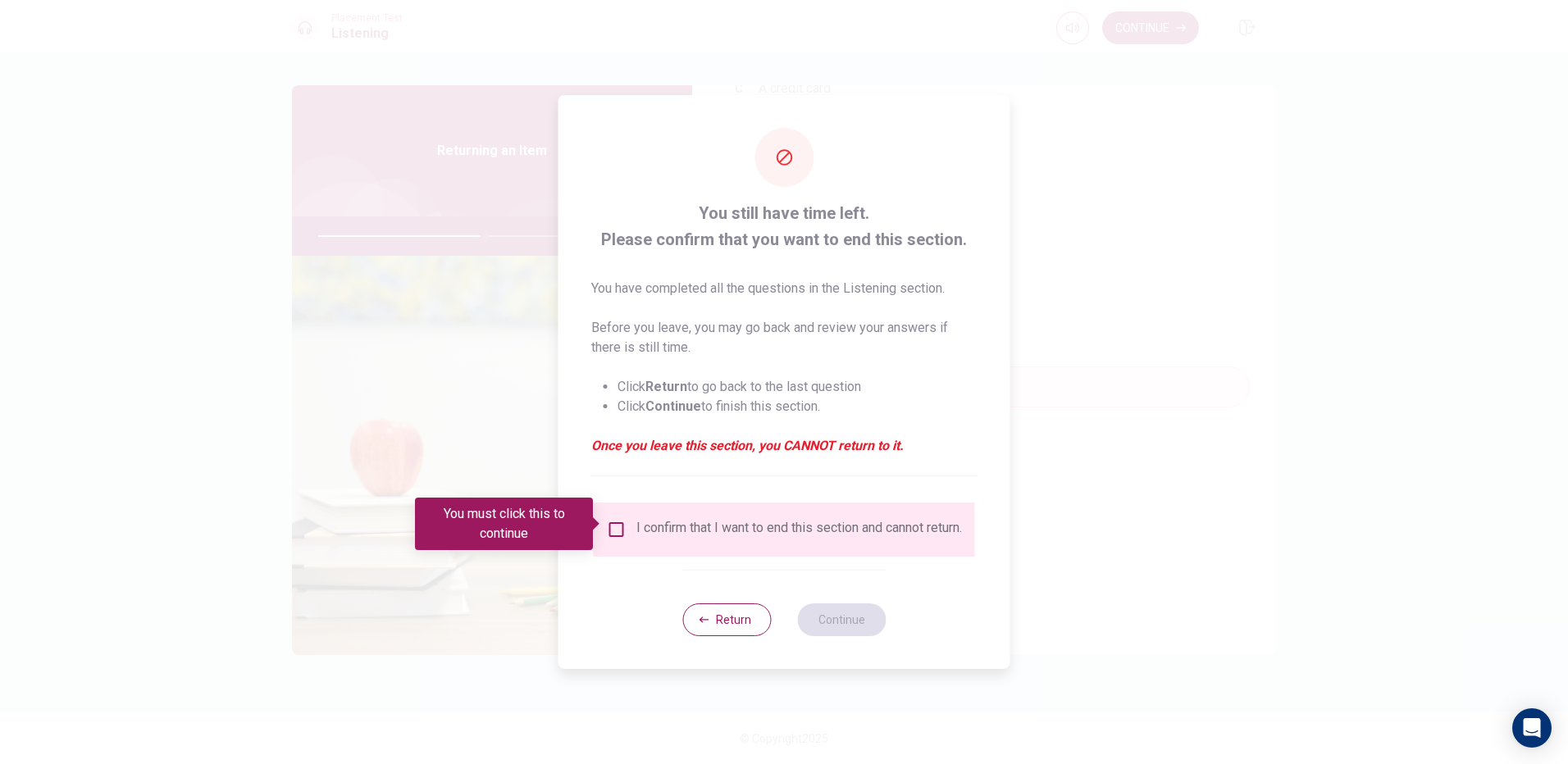
click at [606, 513] on div "I confirm that I want to end this section and cannot return." at bounding box center [784, 529] width 381 height 54
click at [607, 521] on input "You must click this to continue" at bounding box center [617, 530] width 20 height 20
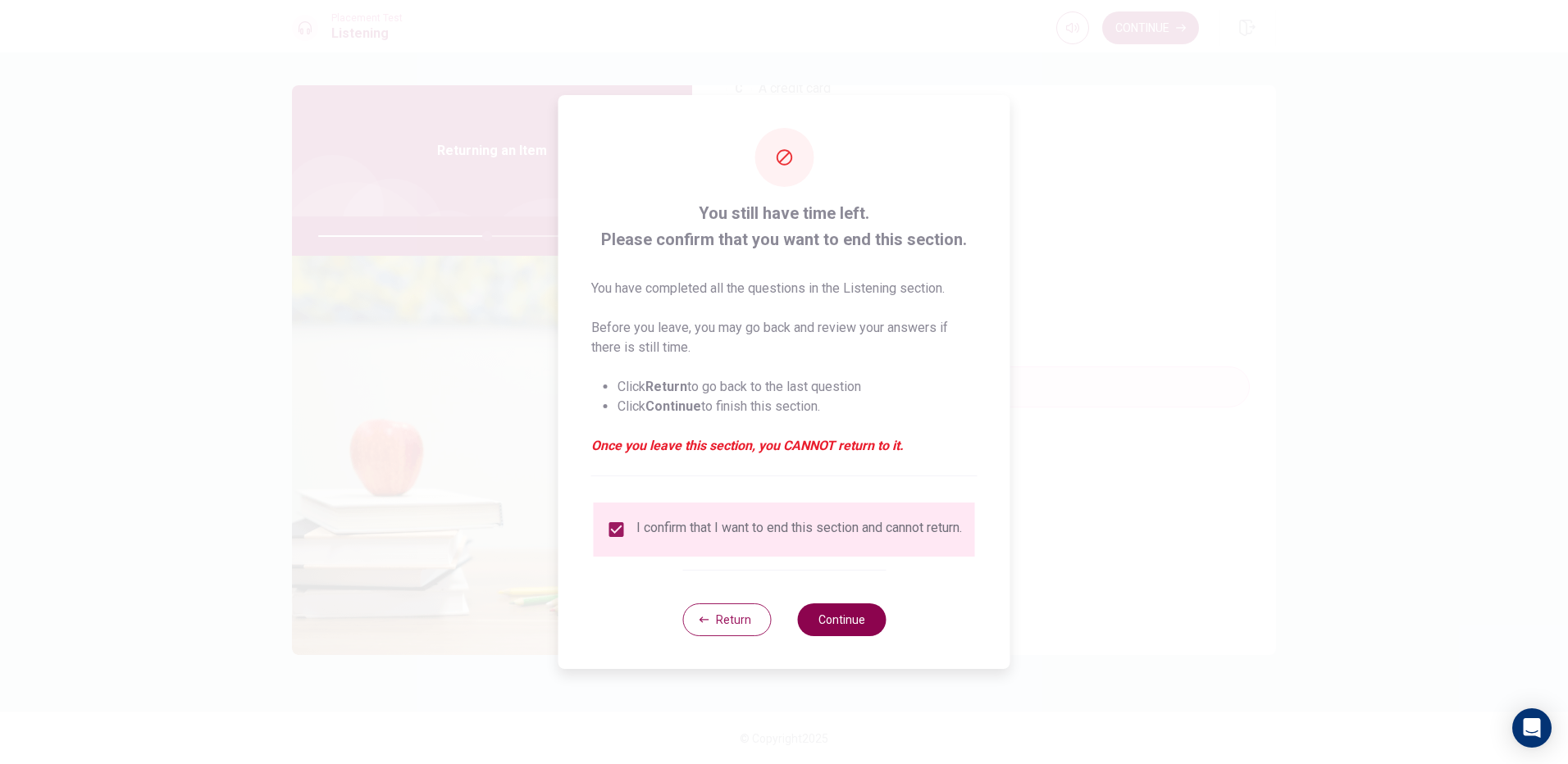
click at [827, 627] on button "Continue" at bounding box center [841, 620] width 89 height 33
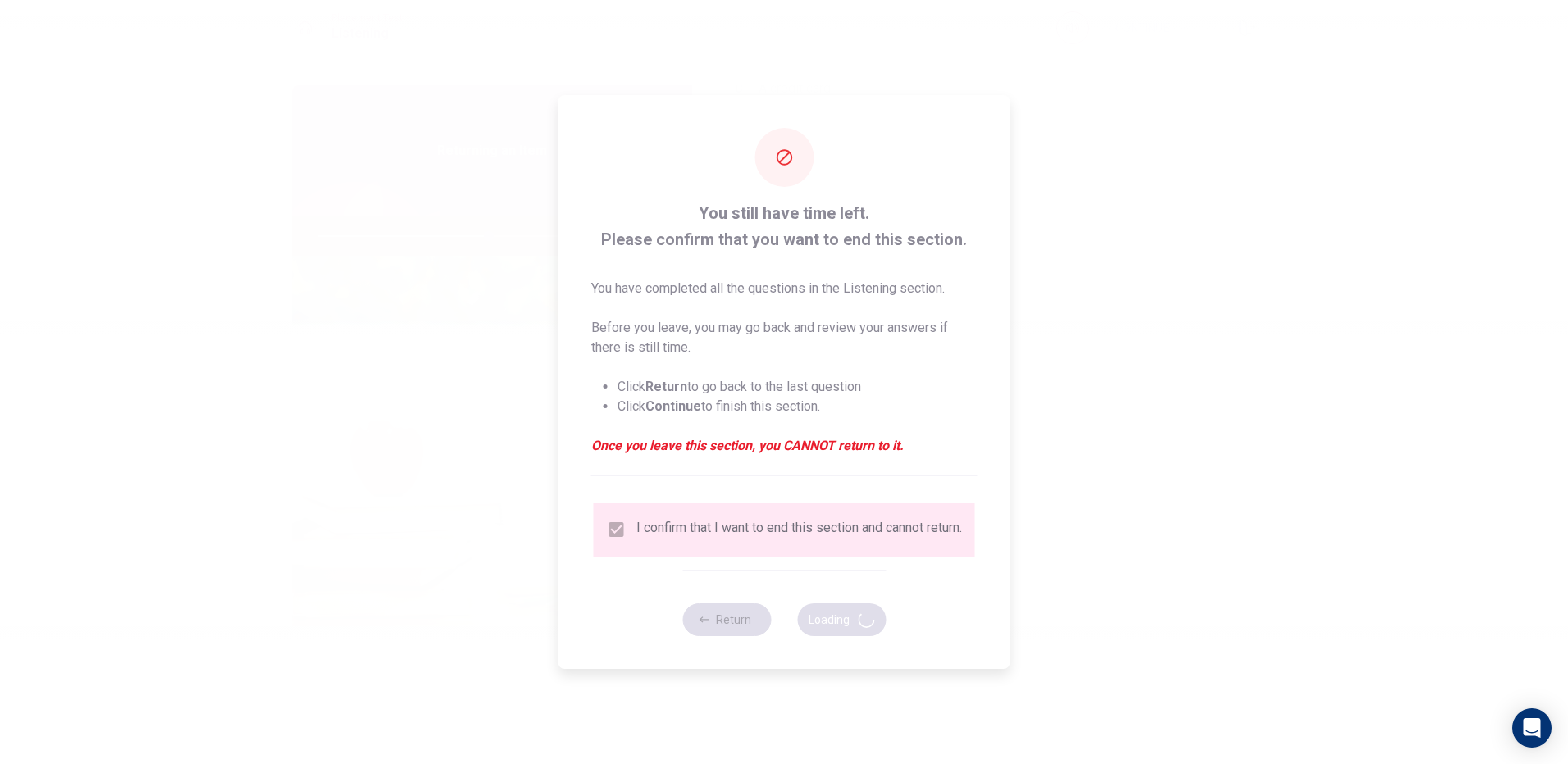
type input "58"
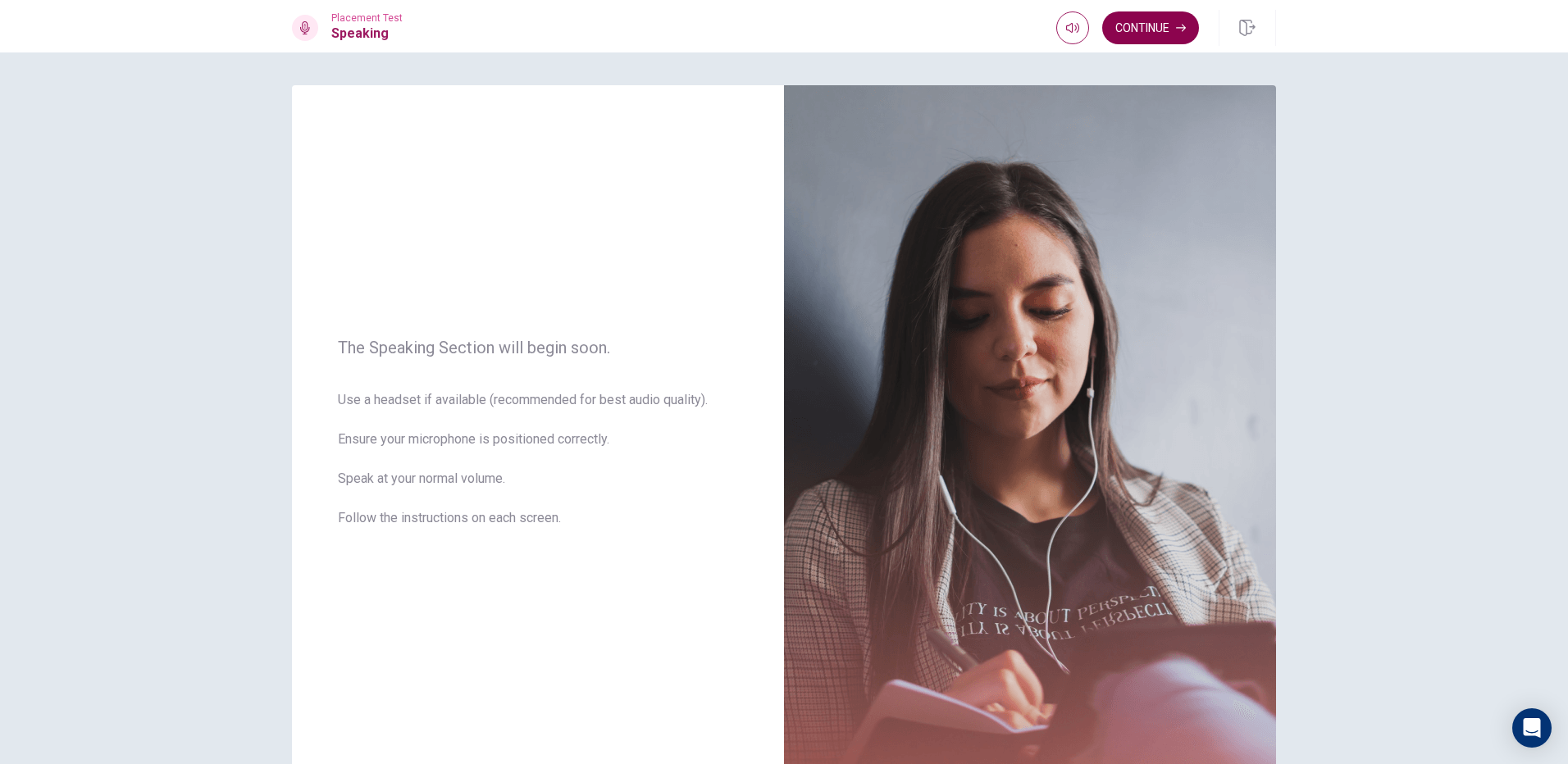
click at [1134, 22] on button "Continue" at bounding box center [1150, 28] width 97 height 33
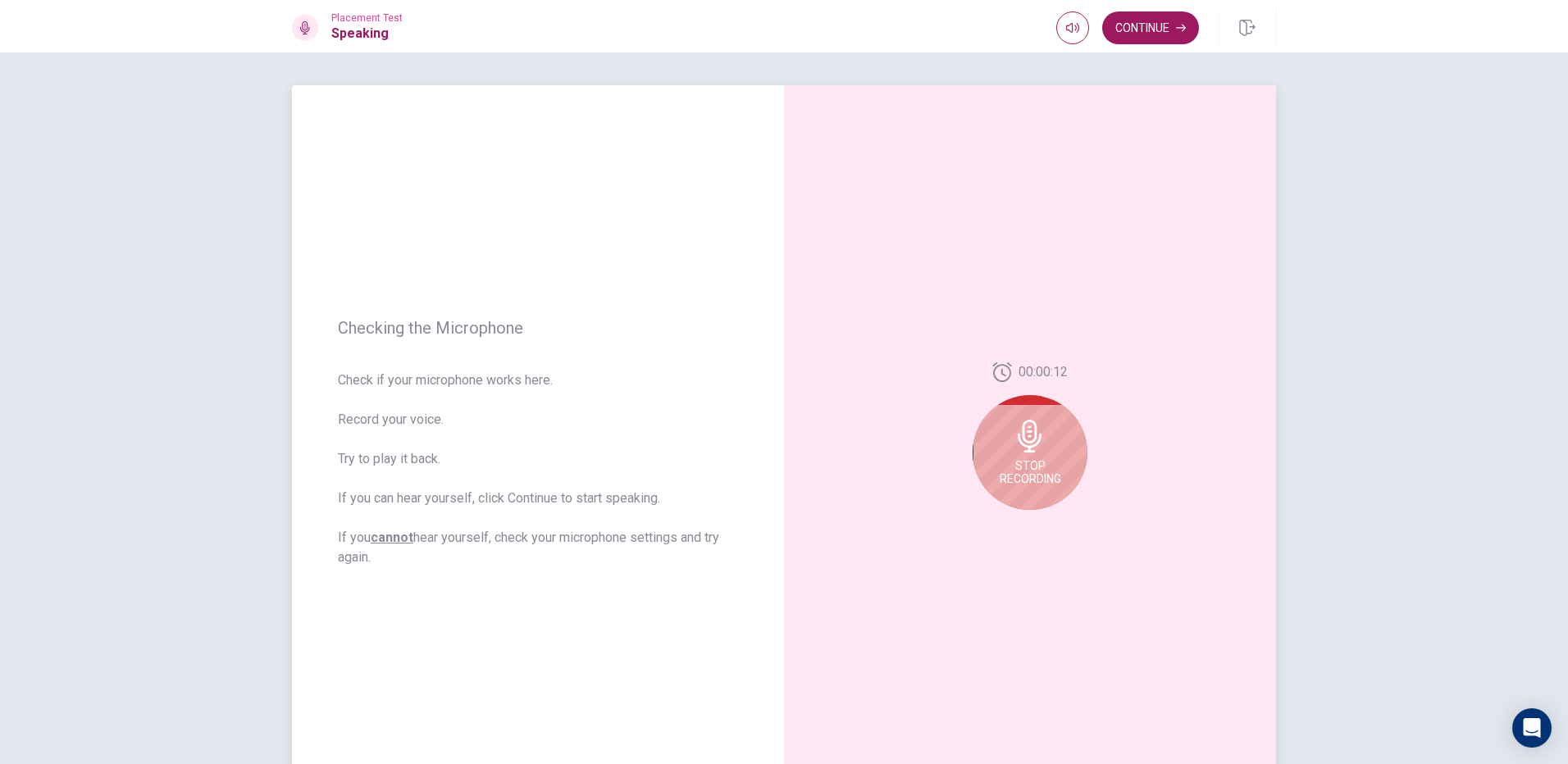
click at [1016, 448] on icon at bounding box center [1030, 436] width 33 height 33
click at [1047, 520] on icon "Play Audio" at bounding box center [1049, 523] width 10 height 10
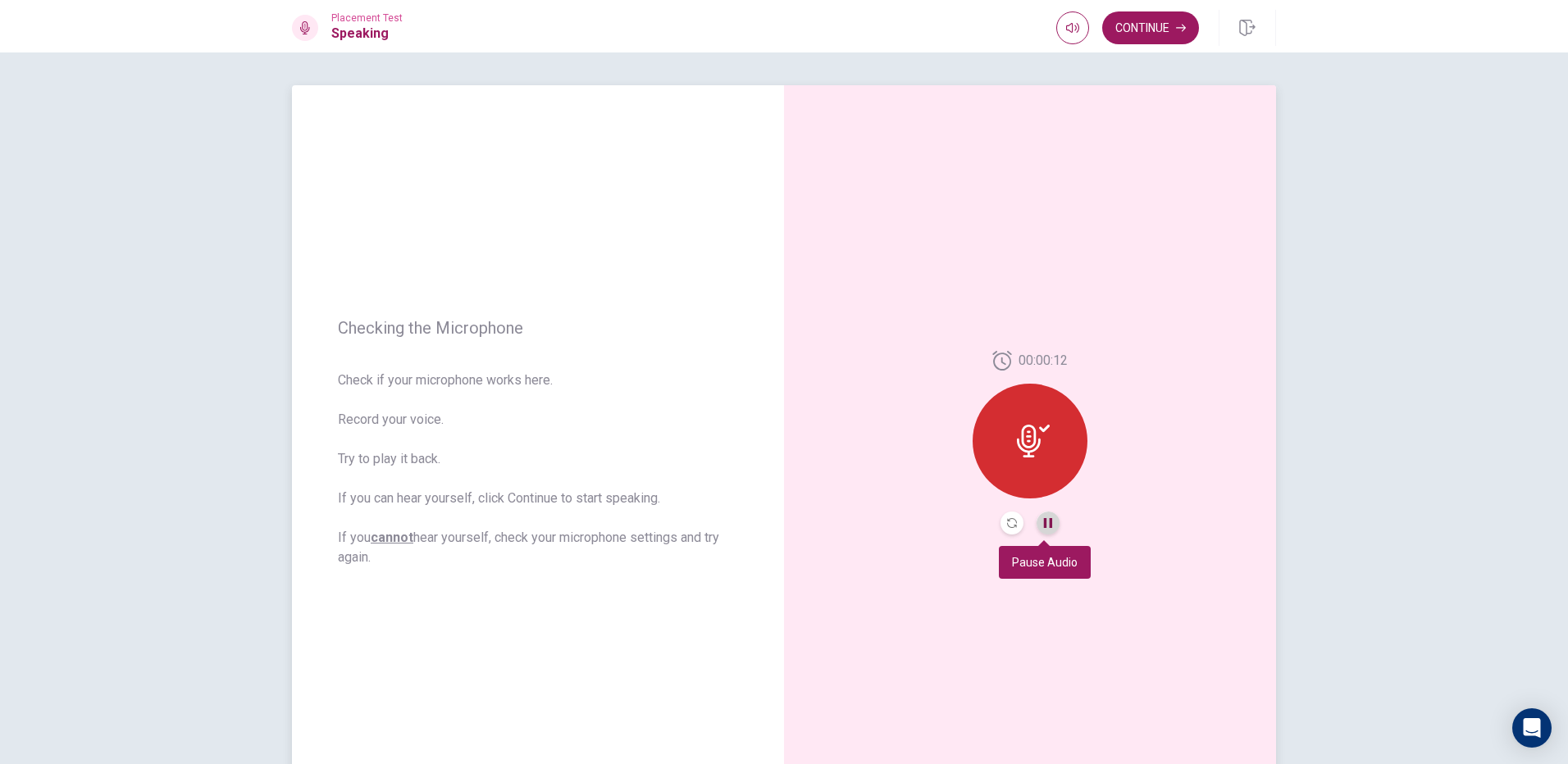
click at [1047, 520] on icon "Pause Audio" at bounding box center [1048, 523] width 8 height 10
click at [1050, 451] on div at bounding box center [1030, 441] width 114 height 114
click at [1168, 13] on button "Continue" at bounding box center [1150, 28] width 97 height 33
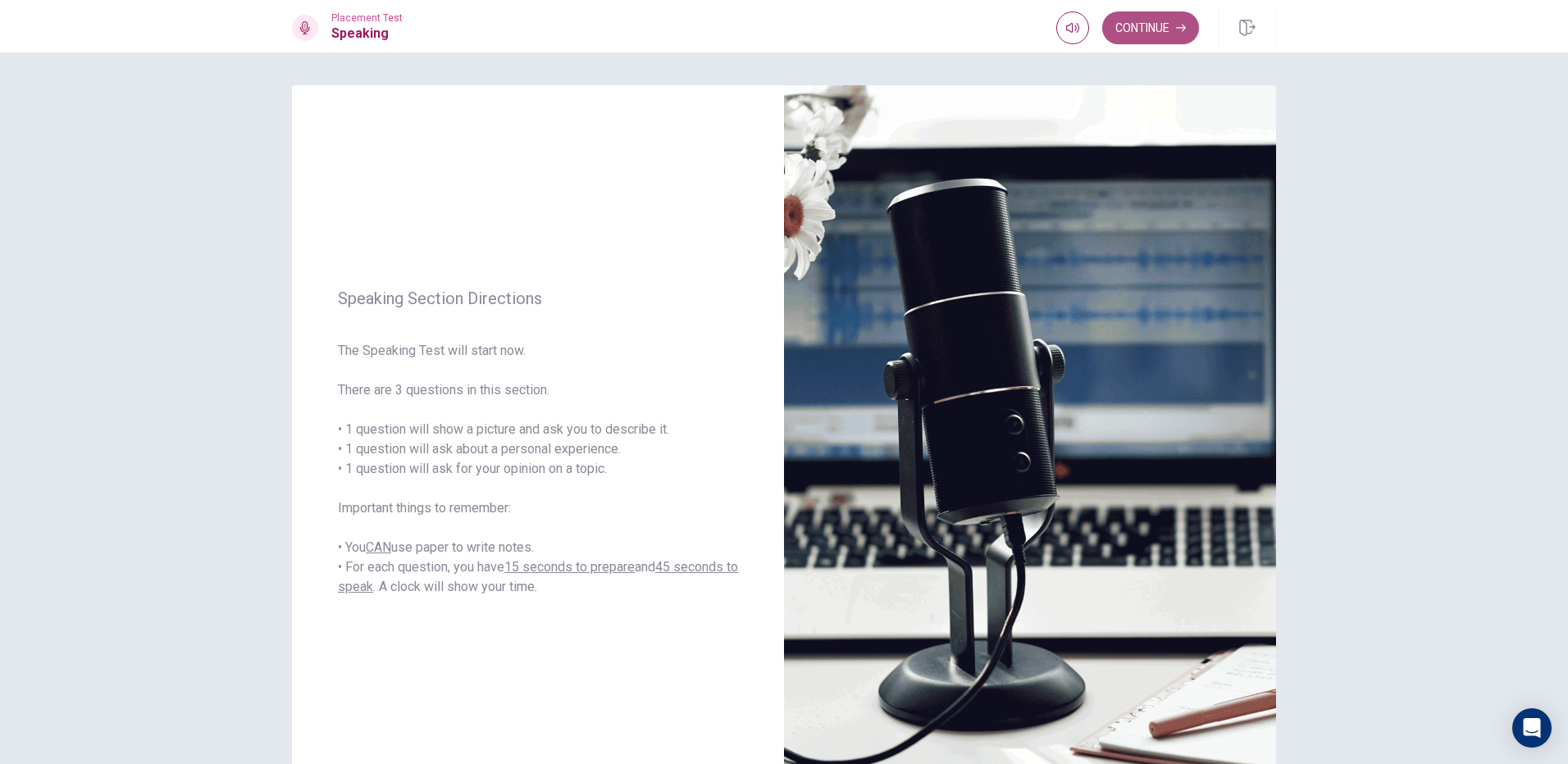
click at [1171, 25] on button "Continue" at bounding box center [1150, 28] width 97 height 33
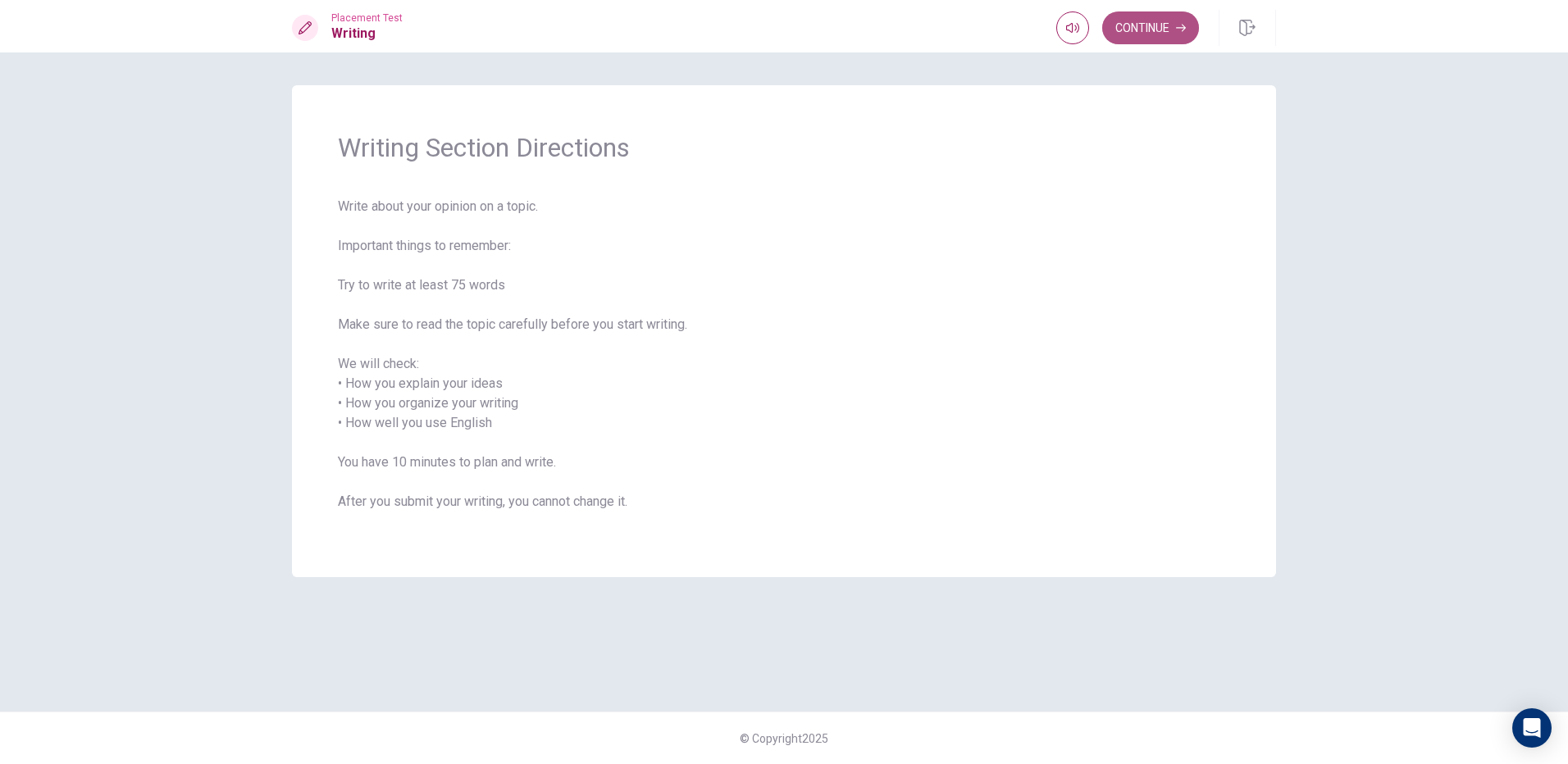
click at [1187, 34] on button "Continue" at bounding box center [1150, 28] width 97 height 33
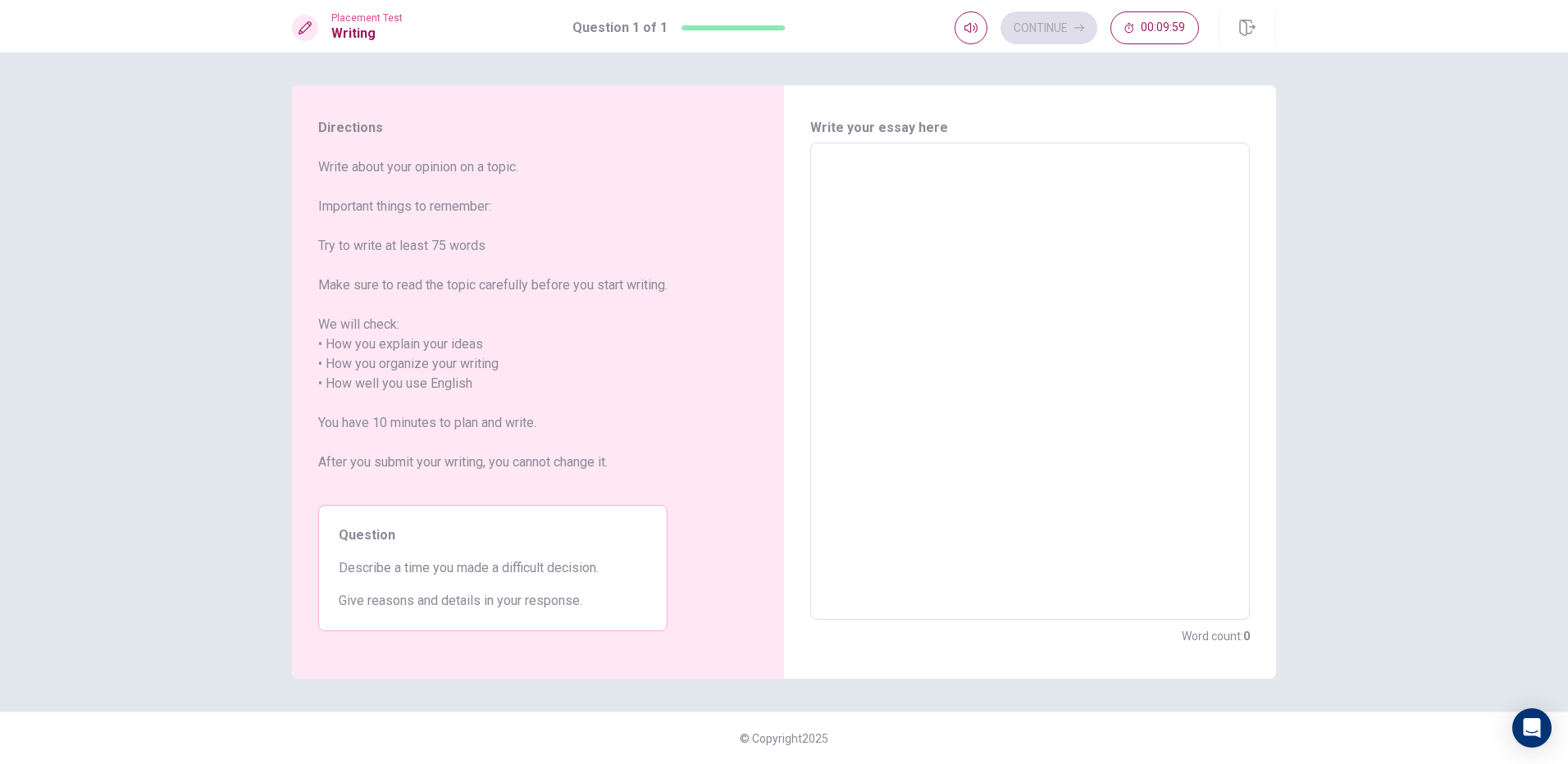
click at [1097, 240] on textarea at bounding box center [1030, 381] width 417 height 451
type textarea "i"
type textarea "x"
type textarea "i"
type textarea "x"
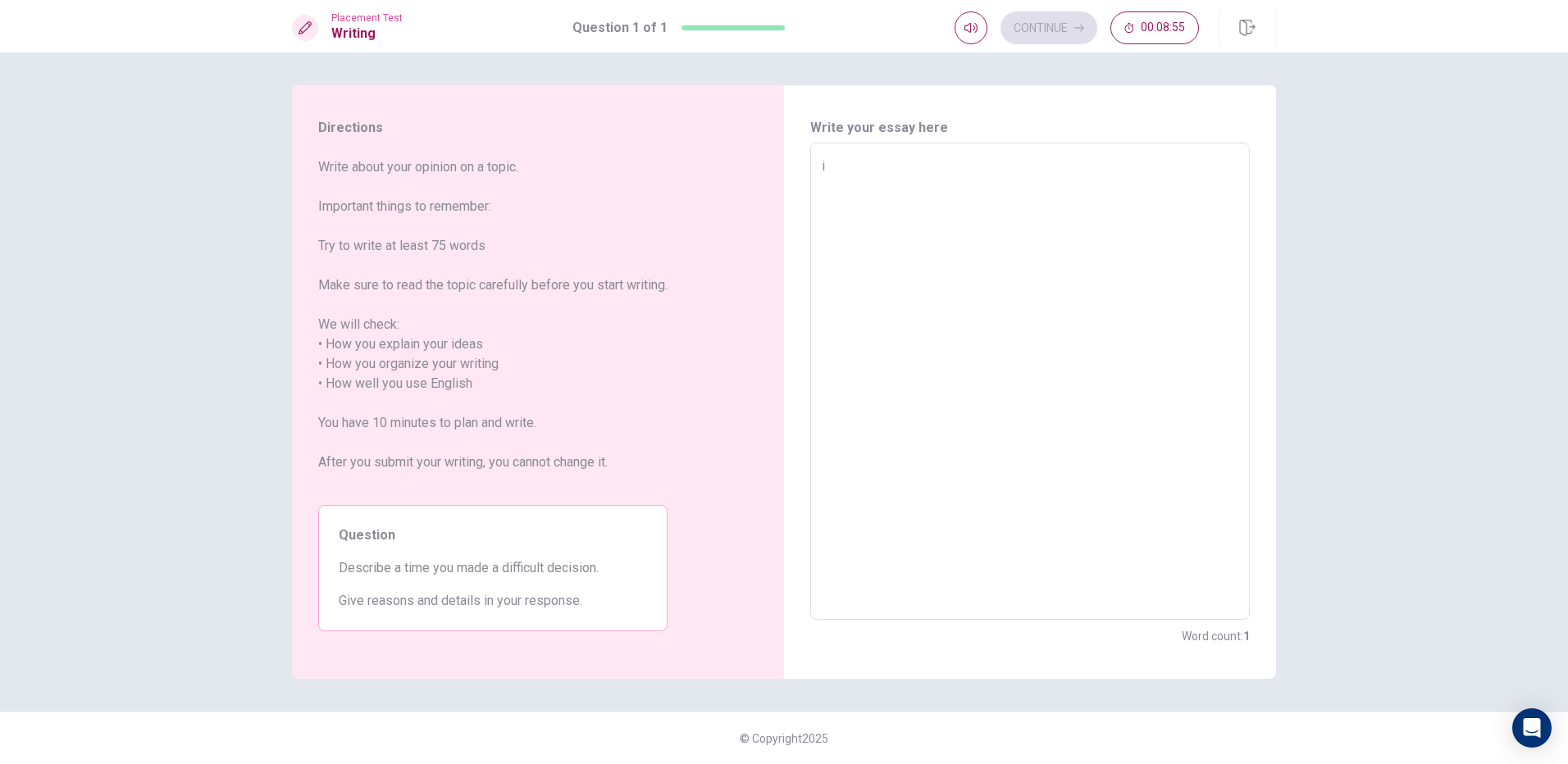
type textarea "i"
type textarea "x"
type textarea "i"
type textarea "x"
type textarea "i"
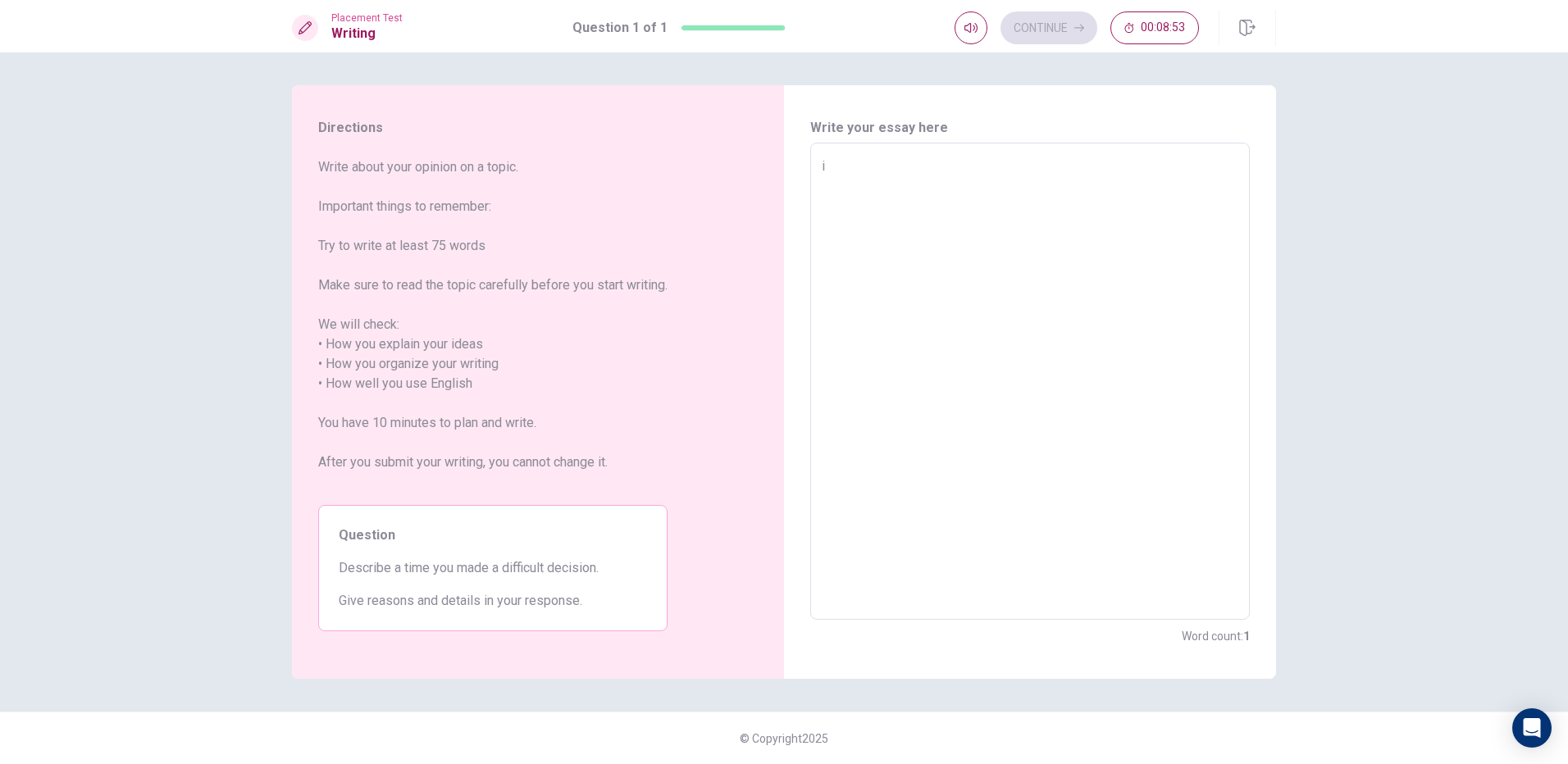
type textarea "x"
type textarea "i m"
type textarea "x"
type textarea "i ma"
type textarea "x"
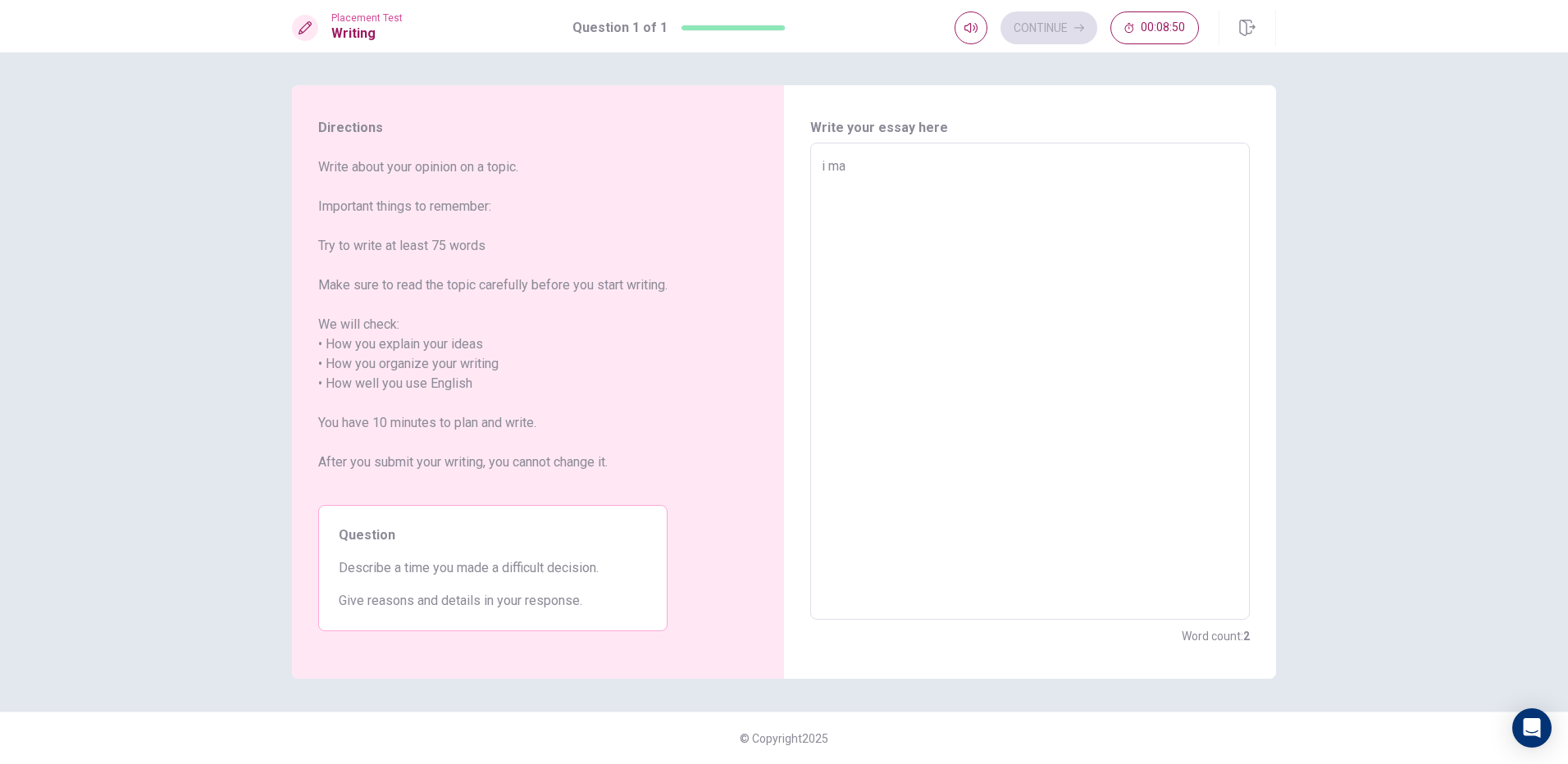
type textarea "i mad"
type textarea "x"
type textarea "i made"
type textarea "x"
type textarea "i made"
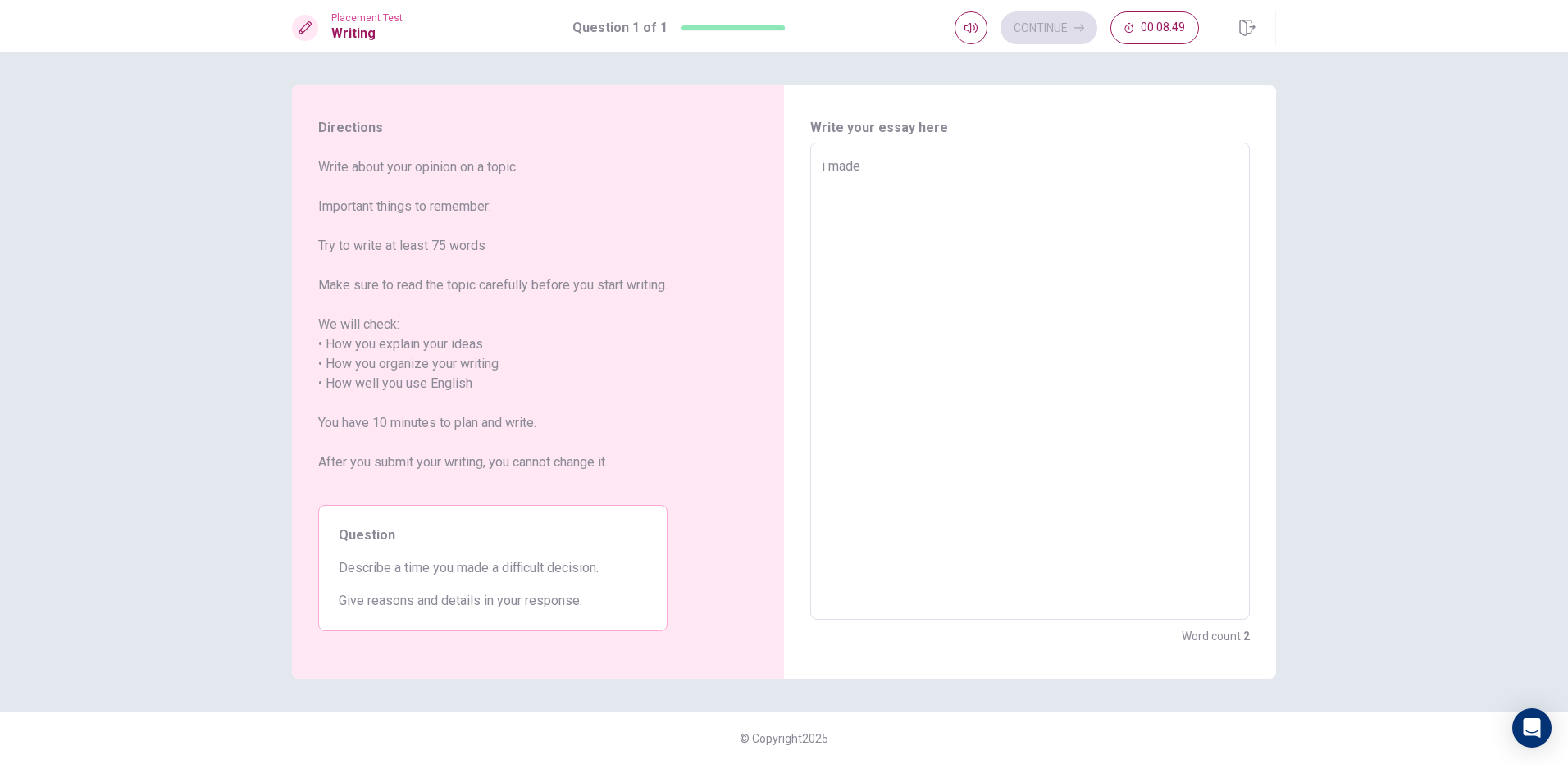
type textarea "x"
type textarea "i made a"
type textarea "x"
type textarea "i made a"
type textarea "x"
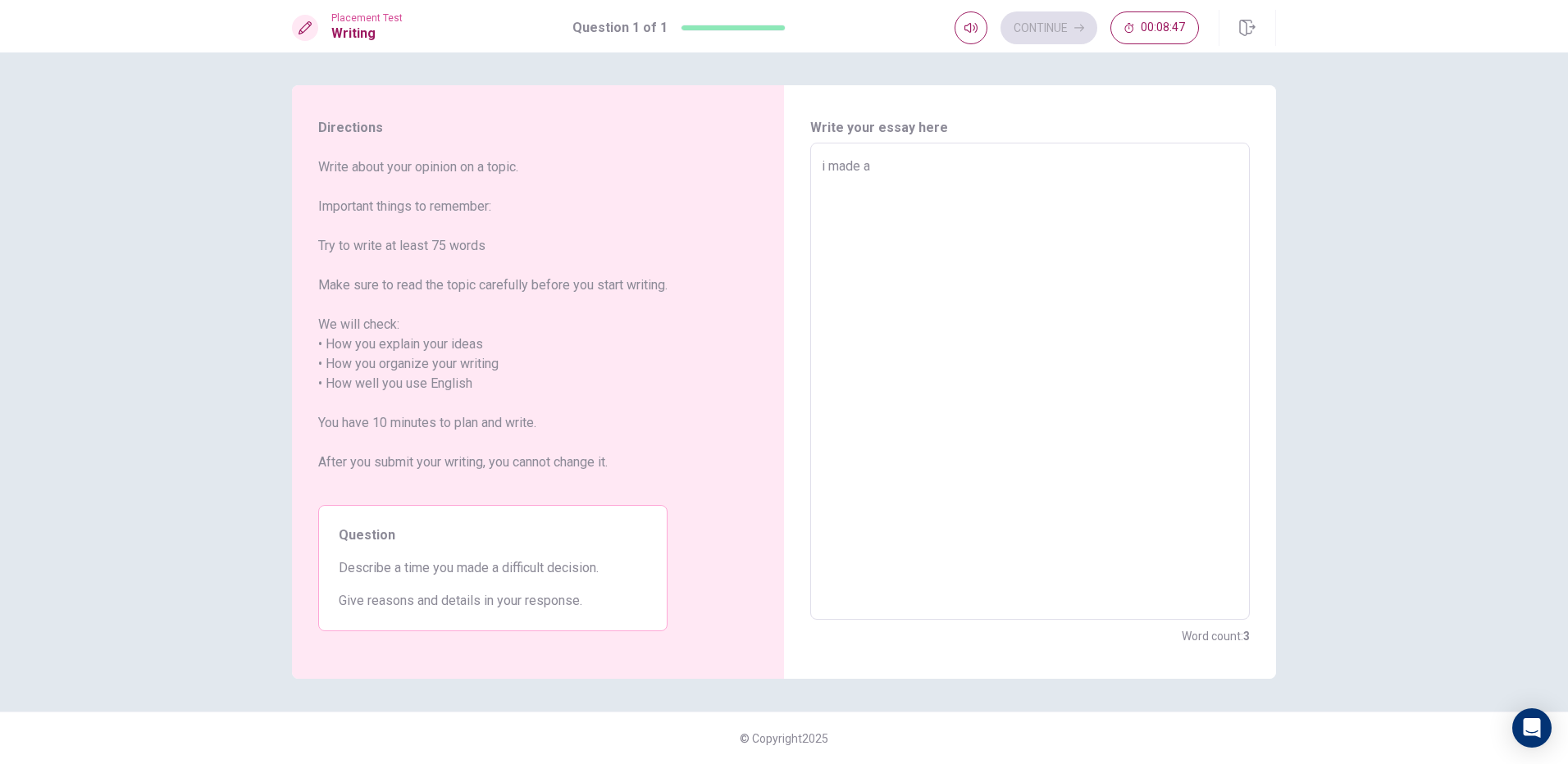
type textarea "i made a d"
type textarea "x"
type textarea "i made a di"
type textarea "x"
type textarea "i made a dif"
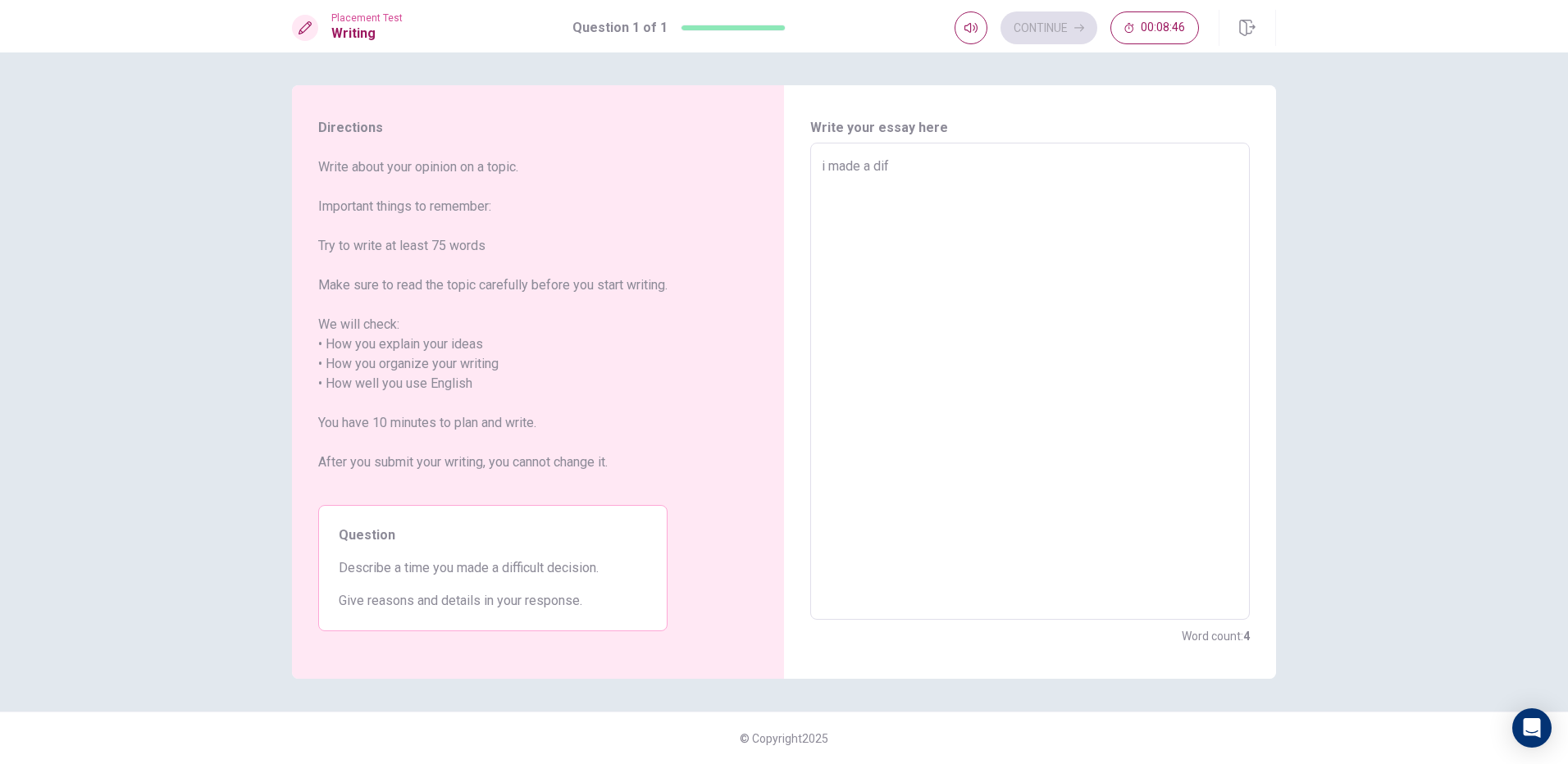
type textarea "x"
type textarea "i made a diff"
type textarea "x"
type textarea "i made a diffi"
type textarea "x"
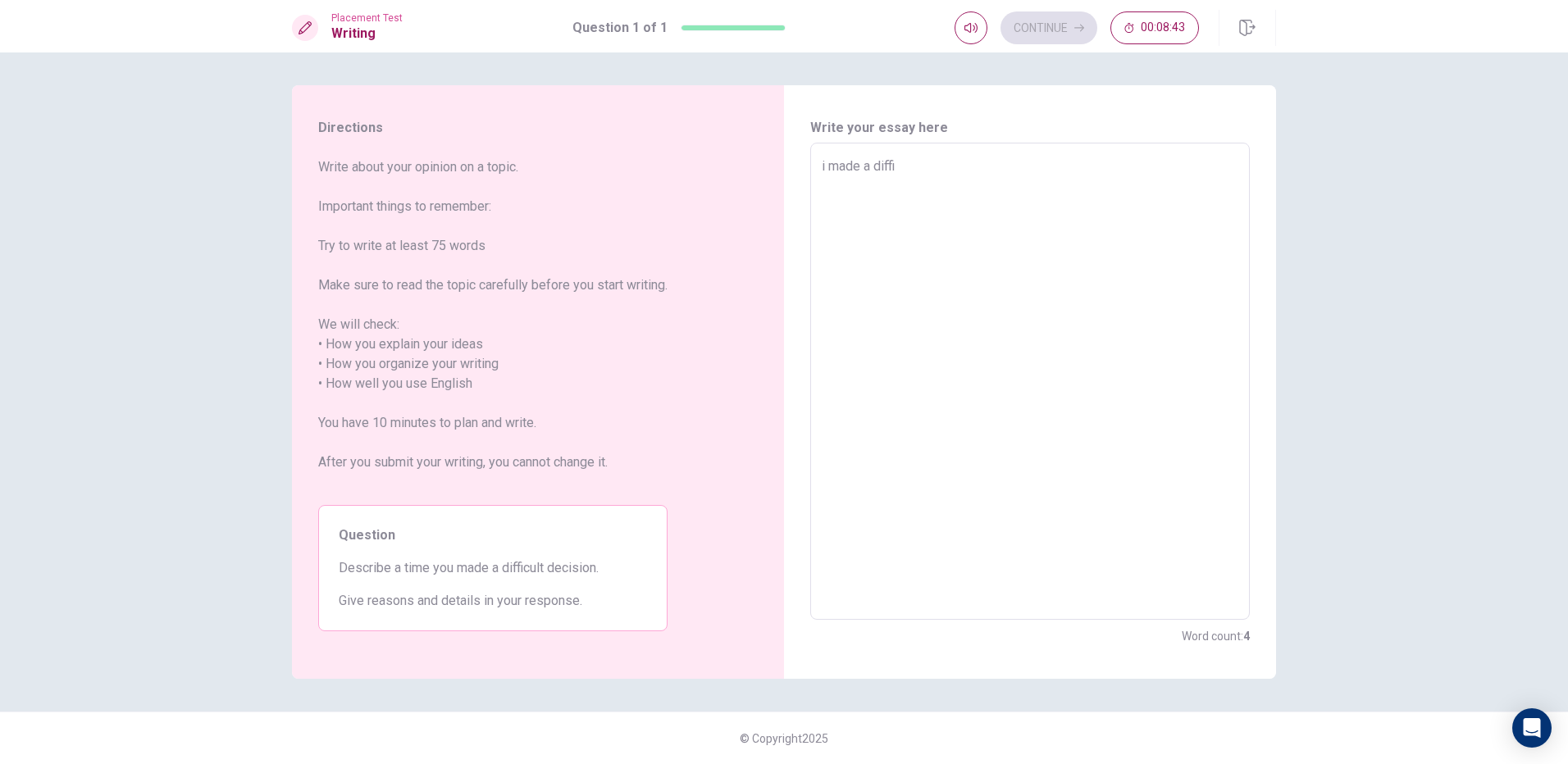
type textarea "i made a diffic"
type textarea "x"
type textarea "i made a difficu"
type textarea "x"
type textarea "i made a difficul"
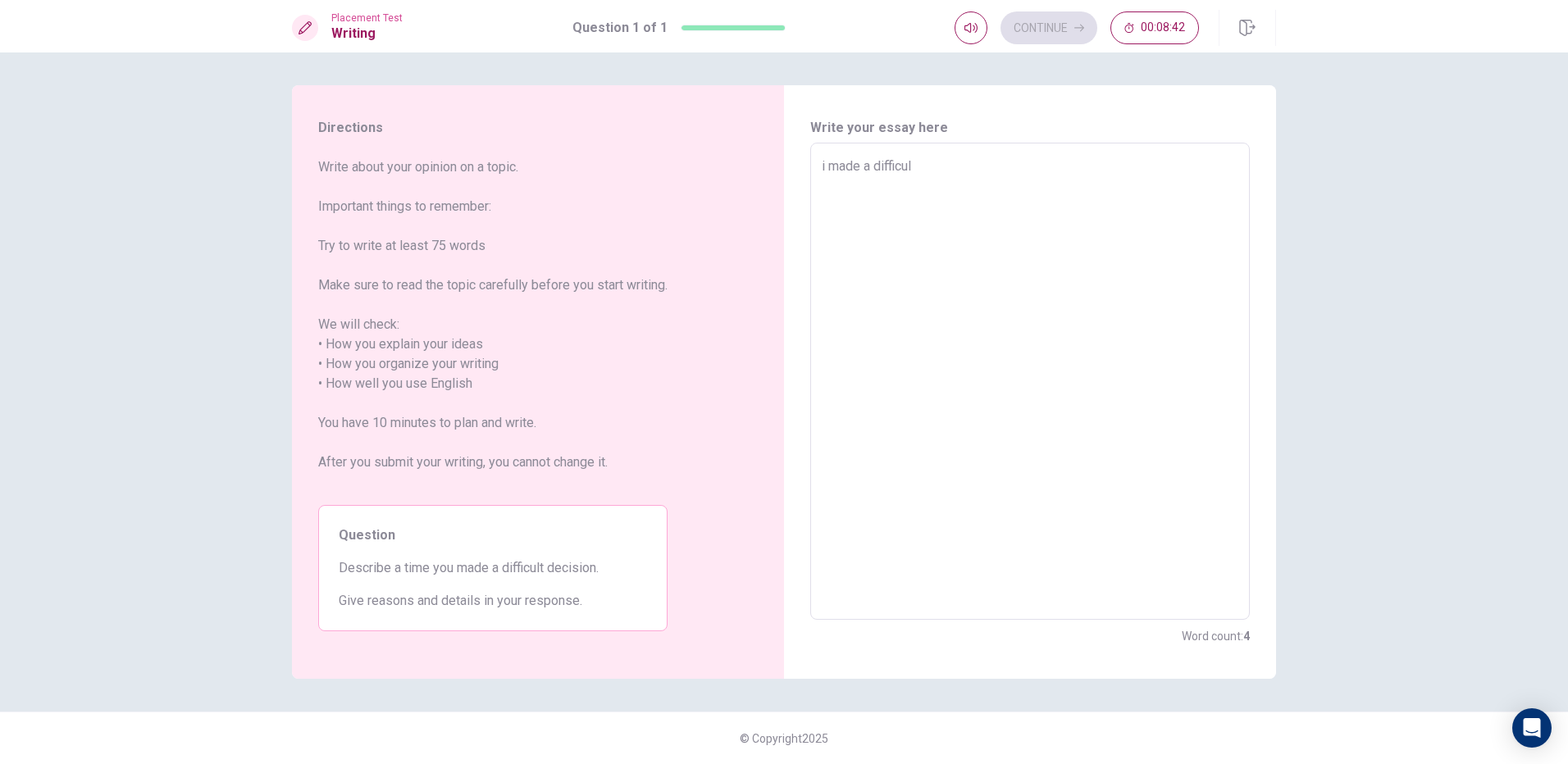
type textarea "x"
type textarea "i made a difficult"
type textarea "x"
type textarea "i made a difficult"
type textarea "x"
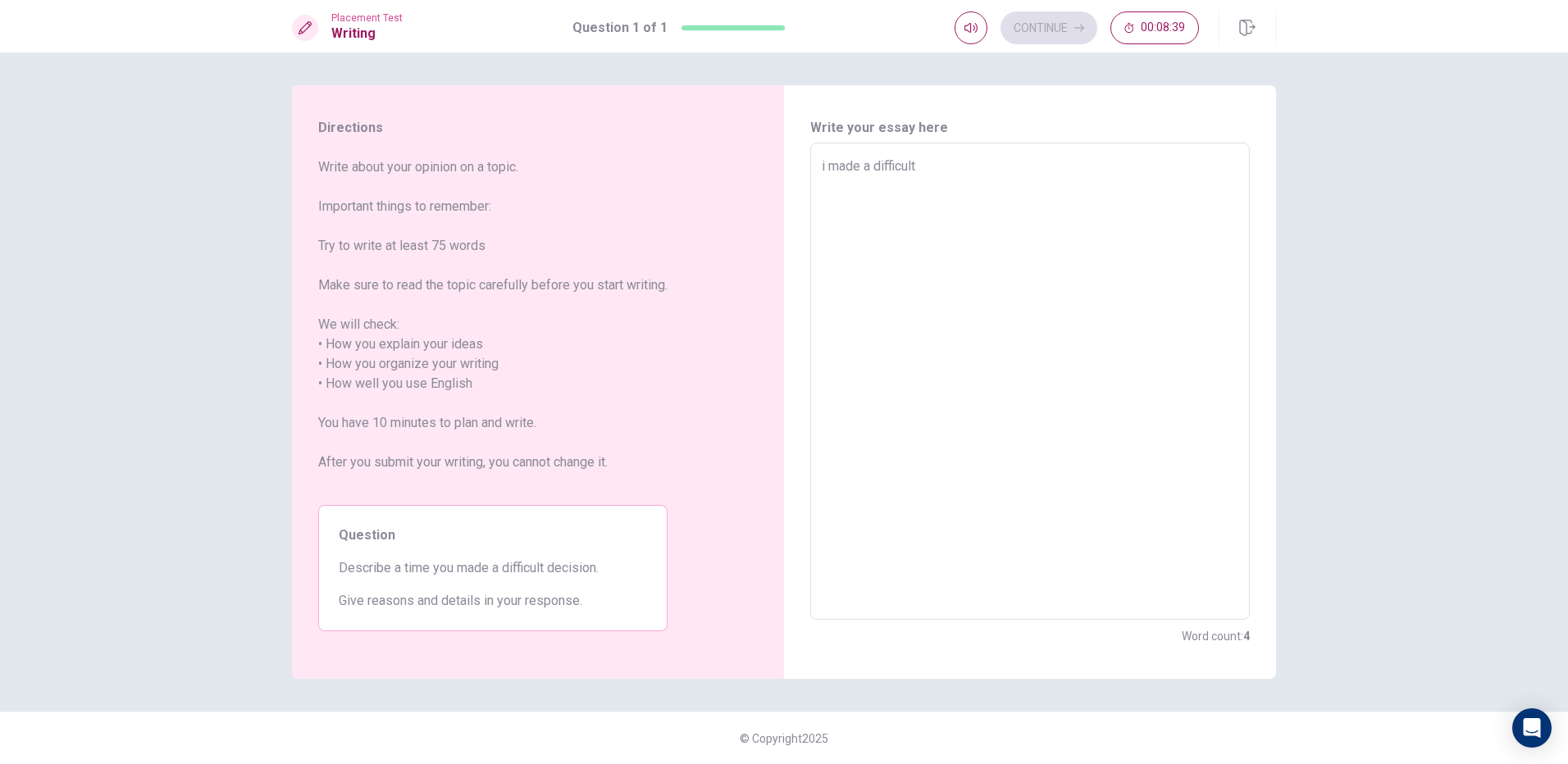
type textarea "i made a difficult d"
type textarea "x"
type textarea "i made a difficult de"
type textarea "x"
type textarea "i made a difficult dec"
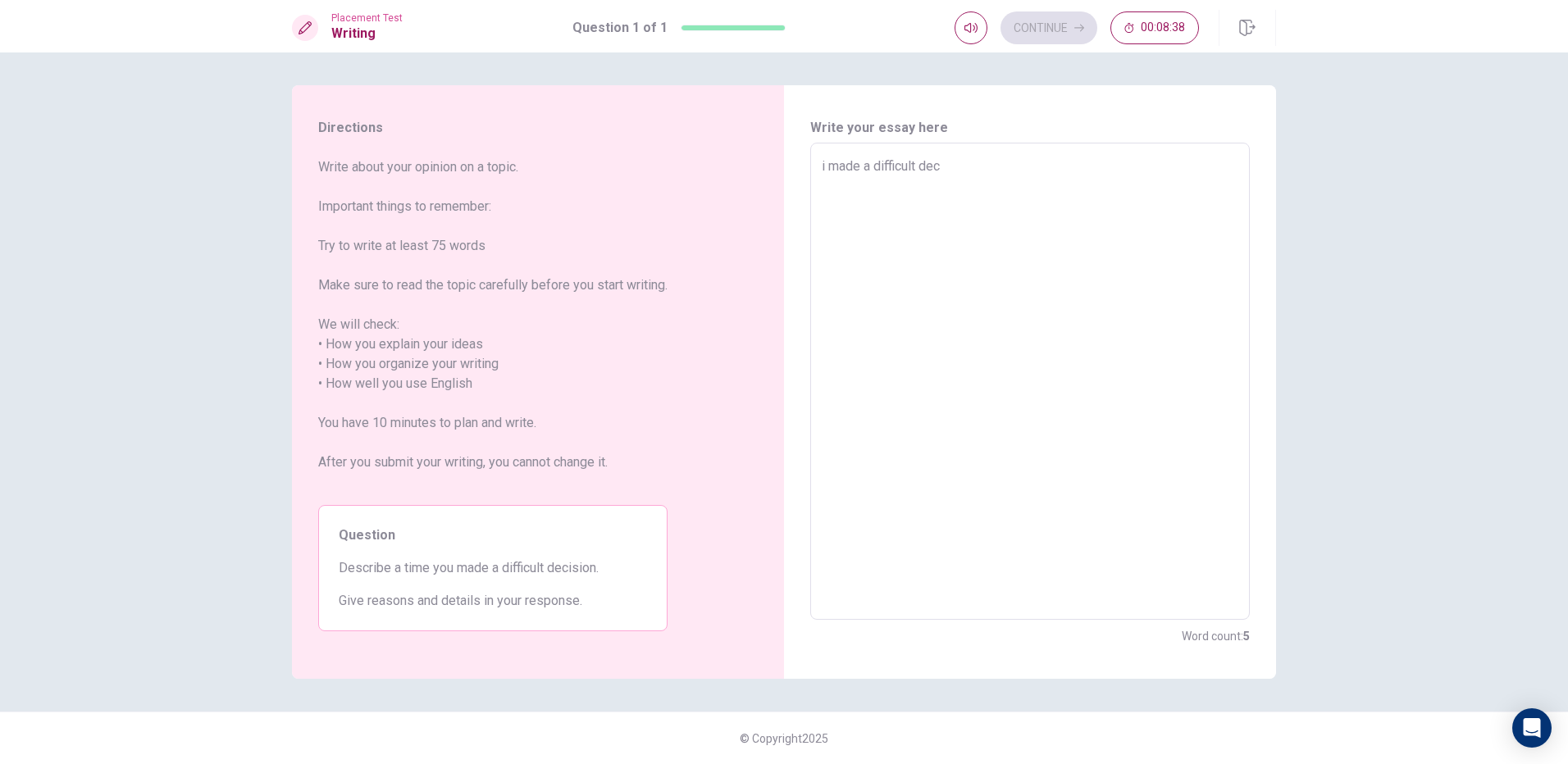
type textarea "x"
type textarea "i made a difficult deci"
type textarea "x"
type textarea "i made a difficult decis"
type textarea "x"
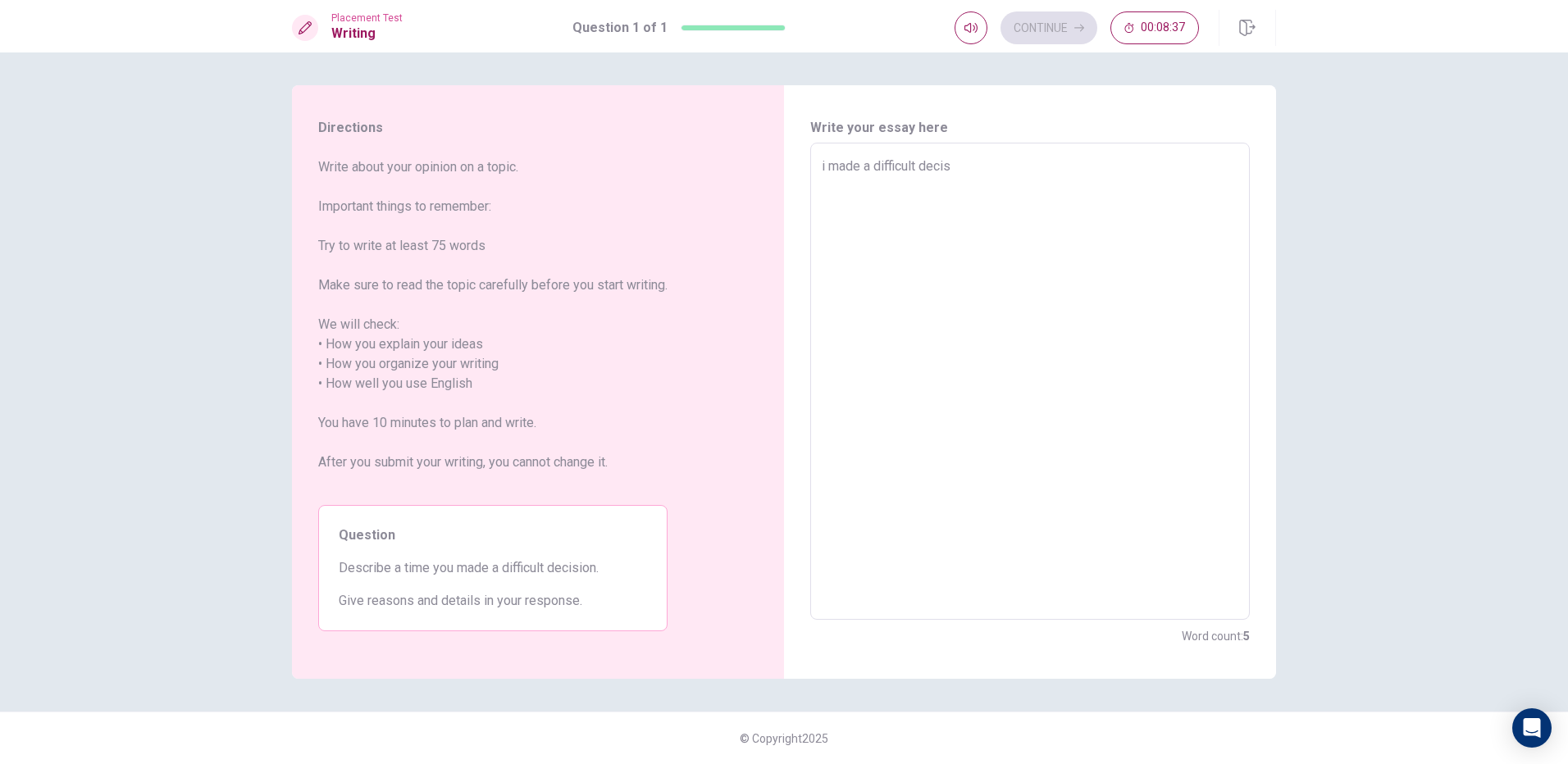
type textarea "i made a difficult decisi"
type textarea "x"
type textarea "i made a difficult decisio"
type textarea "x"
type textarea "i made a difficult decision"
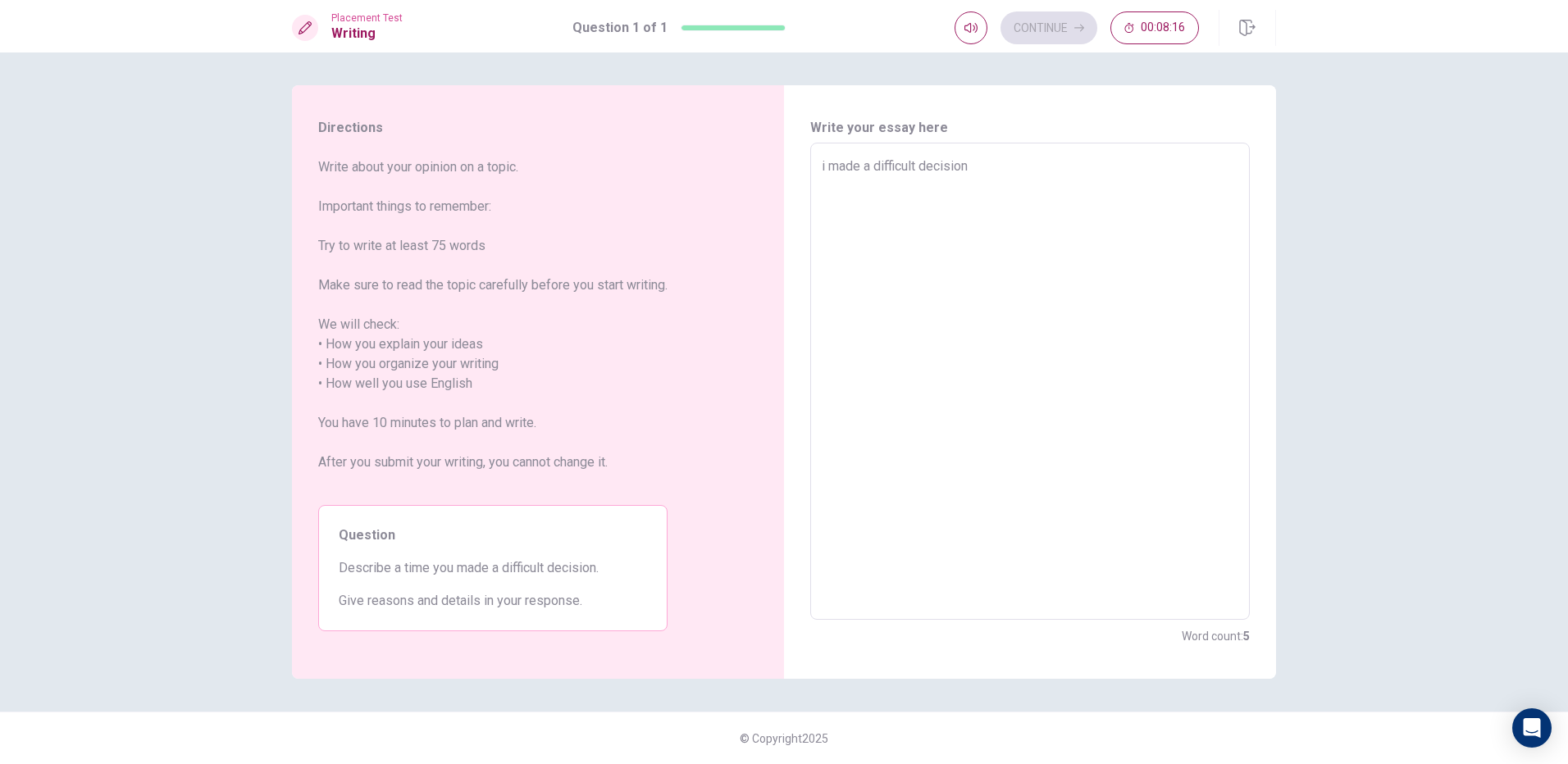
type textarea "x"
type textarea "i made a difficult decision"
type textarea "x"
type textarea "i made a difficult decision i"
type textarea "x"
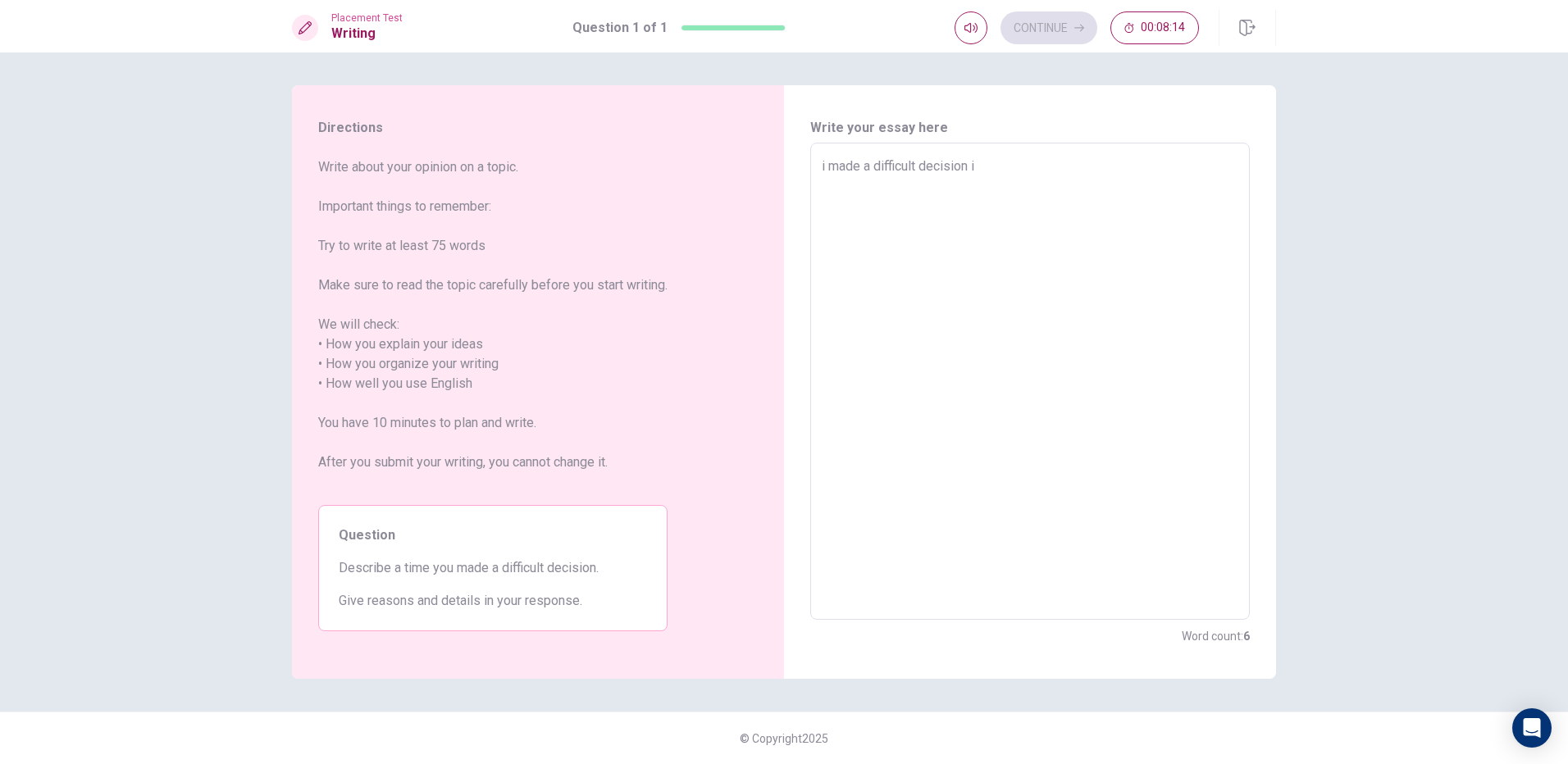
type textarea "i made a difficult decision i"
type textarea "x"
type textarea "i made a difficult decision i w"
type textarea "x"
type textarea "i made a difficult decision i wi"
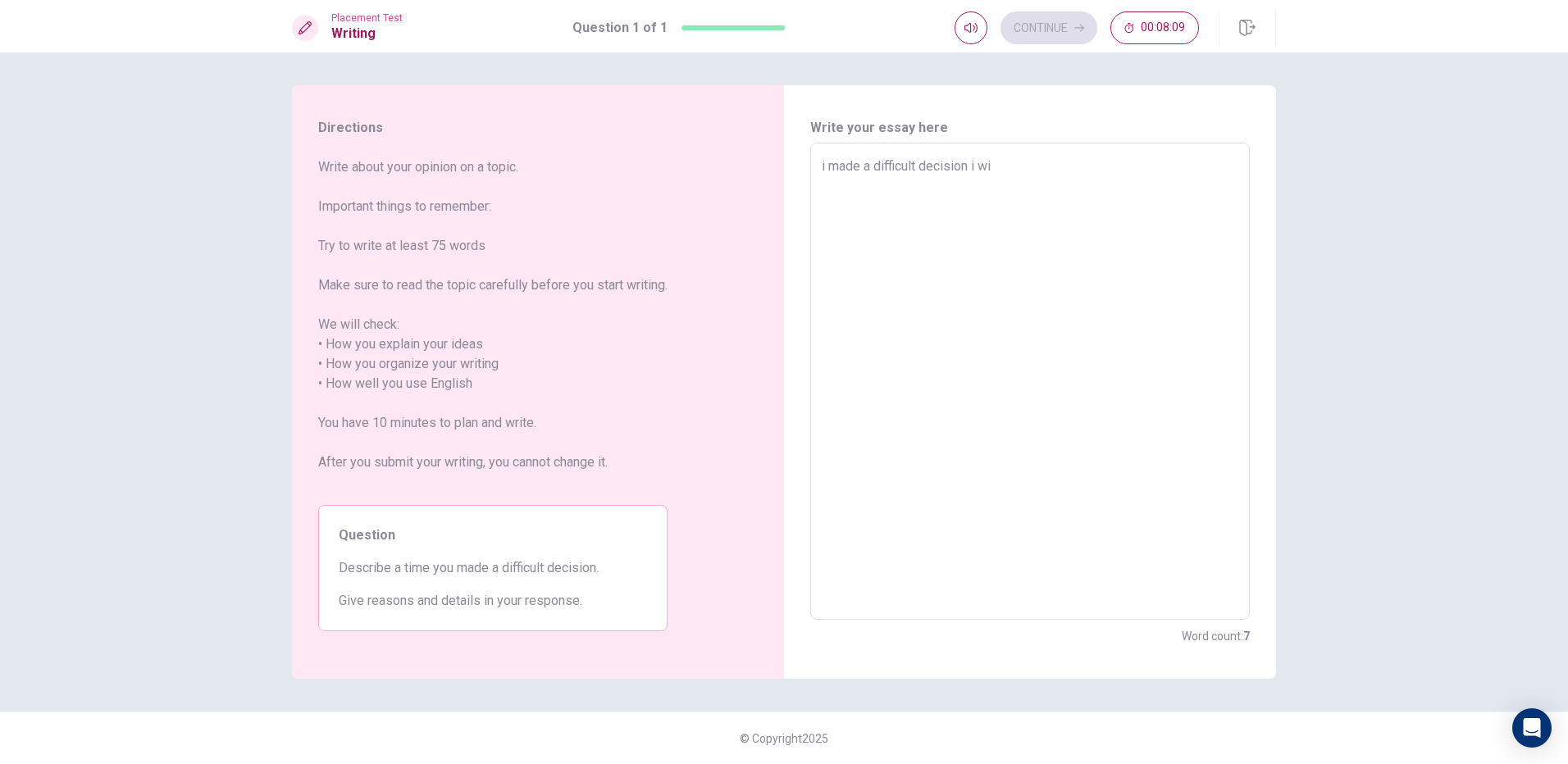
type textarea "x"
type textarea "i made a difficult decision i wil"
type textarea "x"
type textarea "i made a difficult decision i will"
type textarea "x"
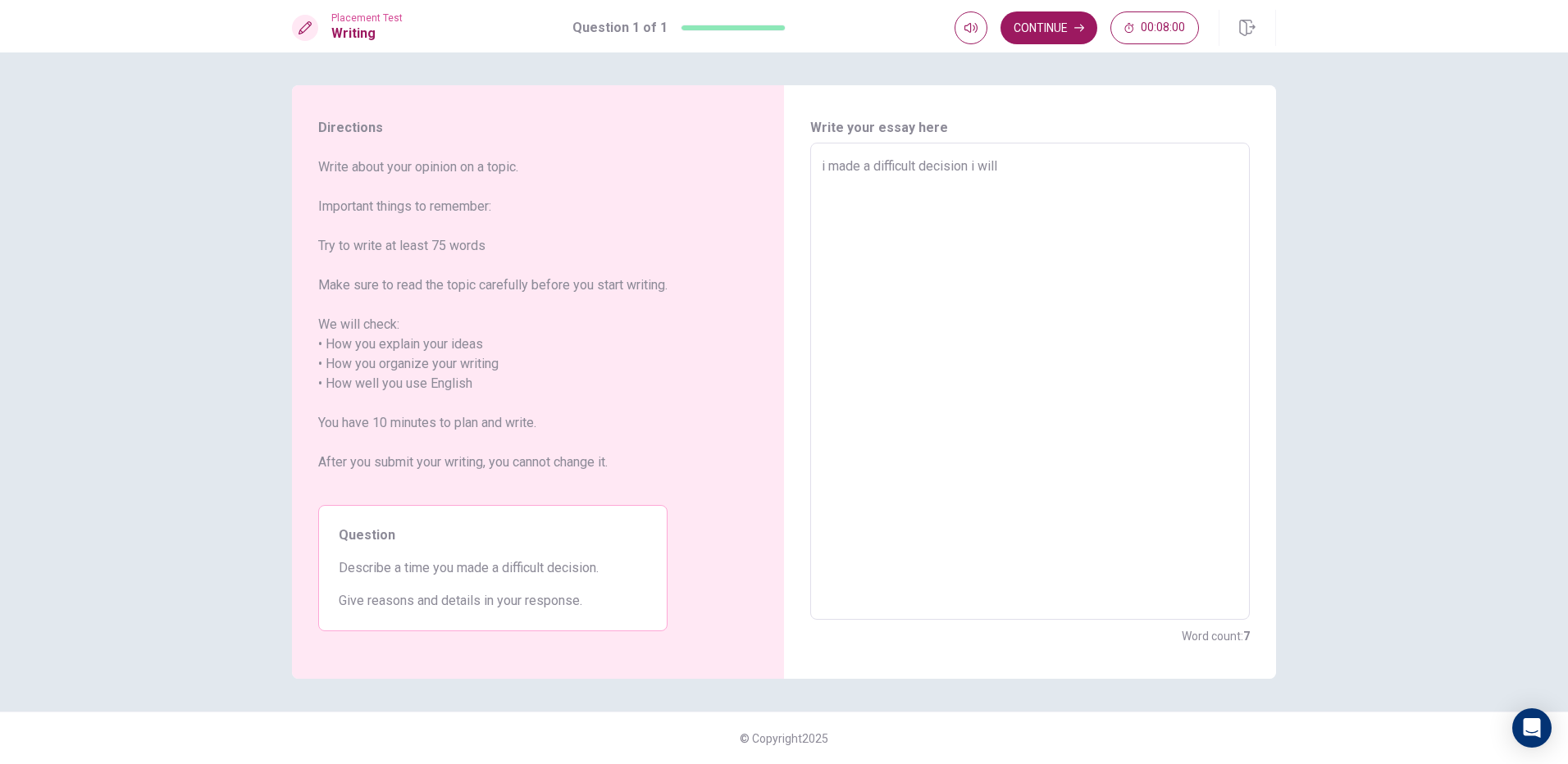
type textarea "i made a difficult decision i will"
type textarea "x"
type textarea "i made a difficult decision i will c"
type textarea "x"
type textarea "i made a difficult decision i will ca"
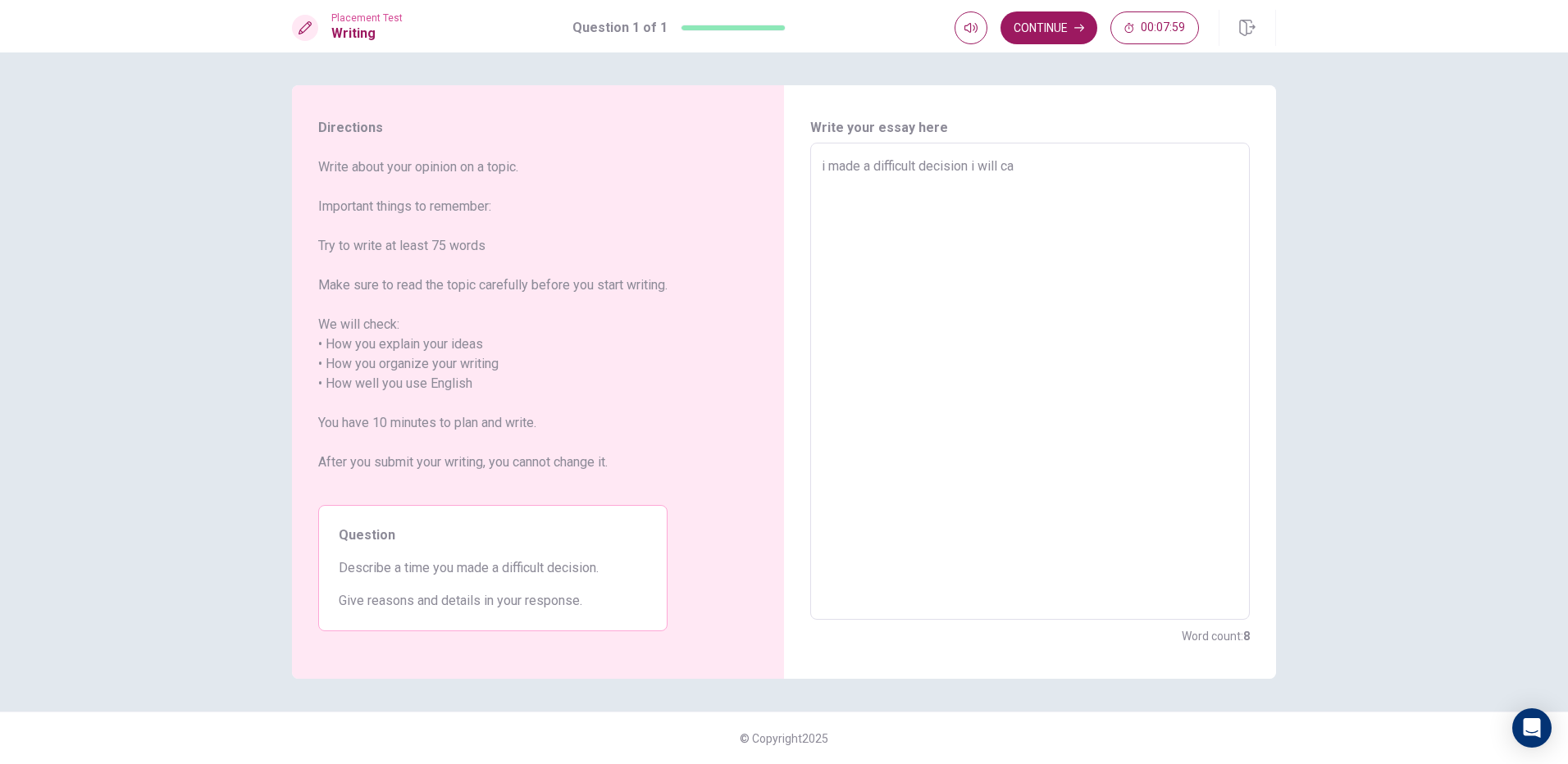
type textarea "x"
type textarea "i made a difficult decision i will cae"
type textarea "x"
type textarea "i made a difficult decision i will caer"
type textarea "x"
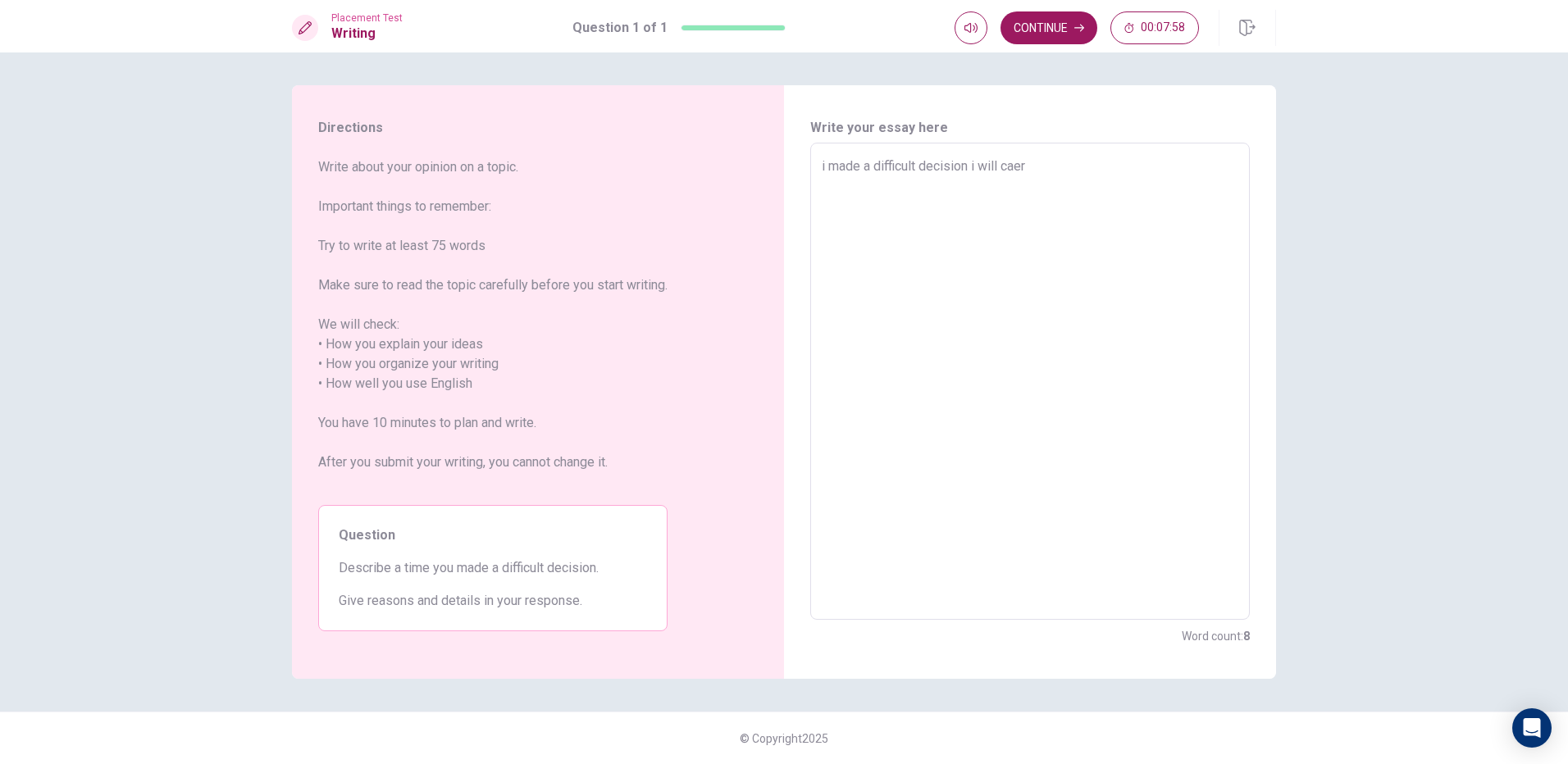
type textarea "i made a difficult decision i will cae"
type textarea "x"
type textarea "i made a difficult decision i will ca"
type textarea "x"
type textarea "i made a difficult decision i will car"
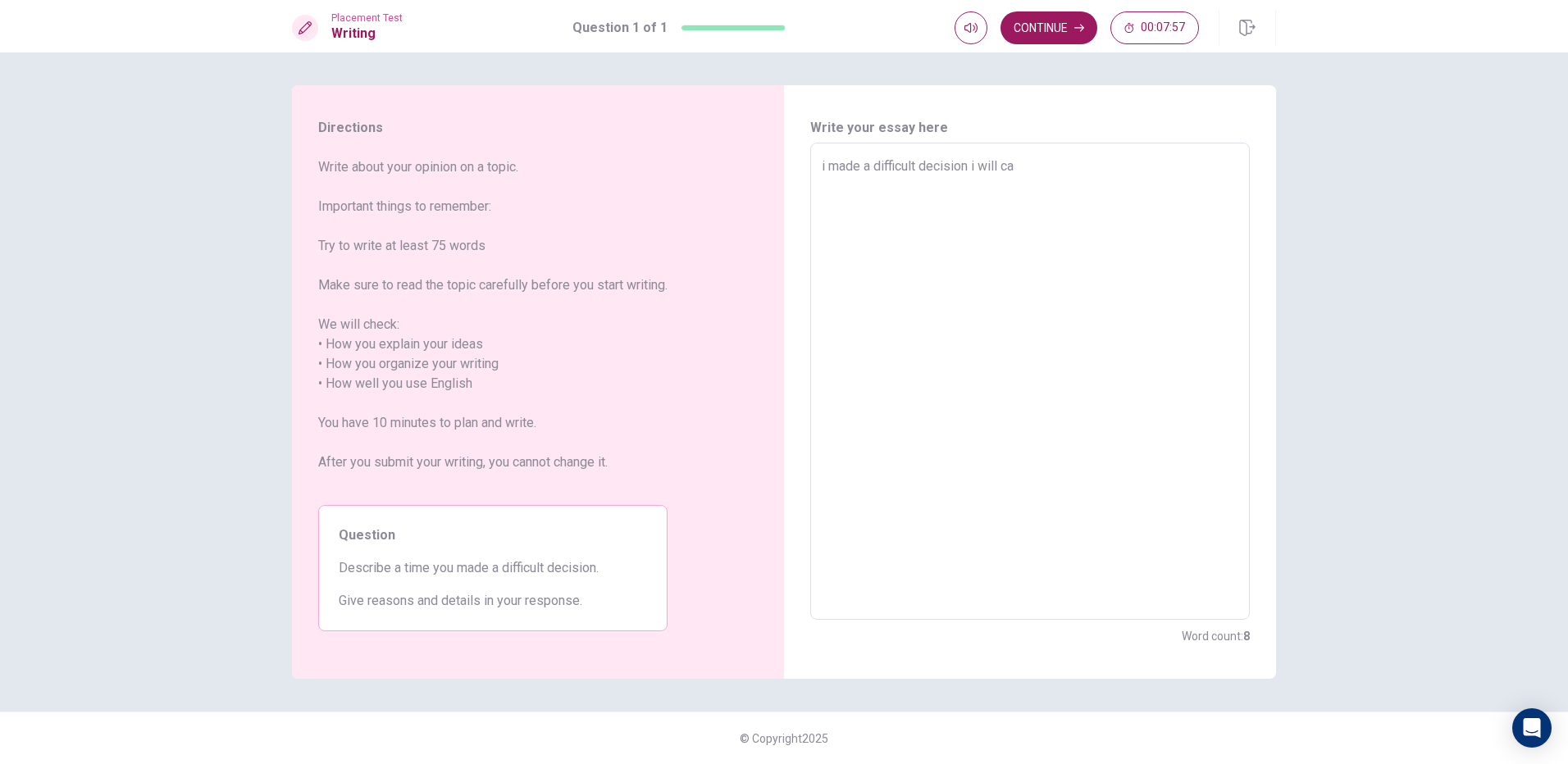
type textarea "x"
type textarea "i made a difficult decision i will care"
type textarea "x"
type textarea "i made a difficult decision i will caref"
type textarea "x"
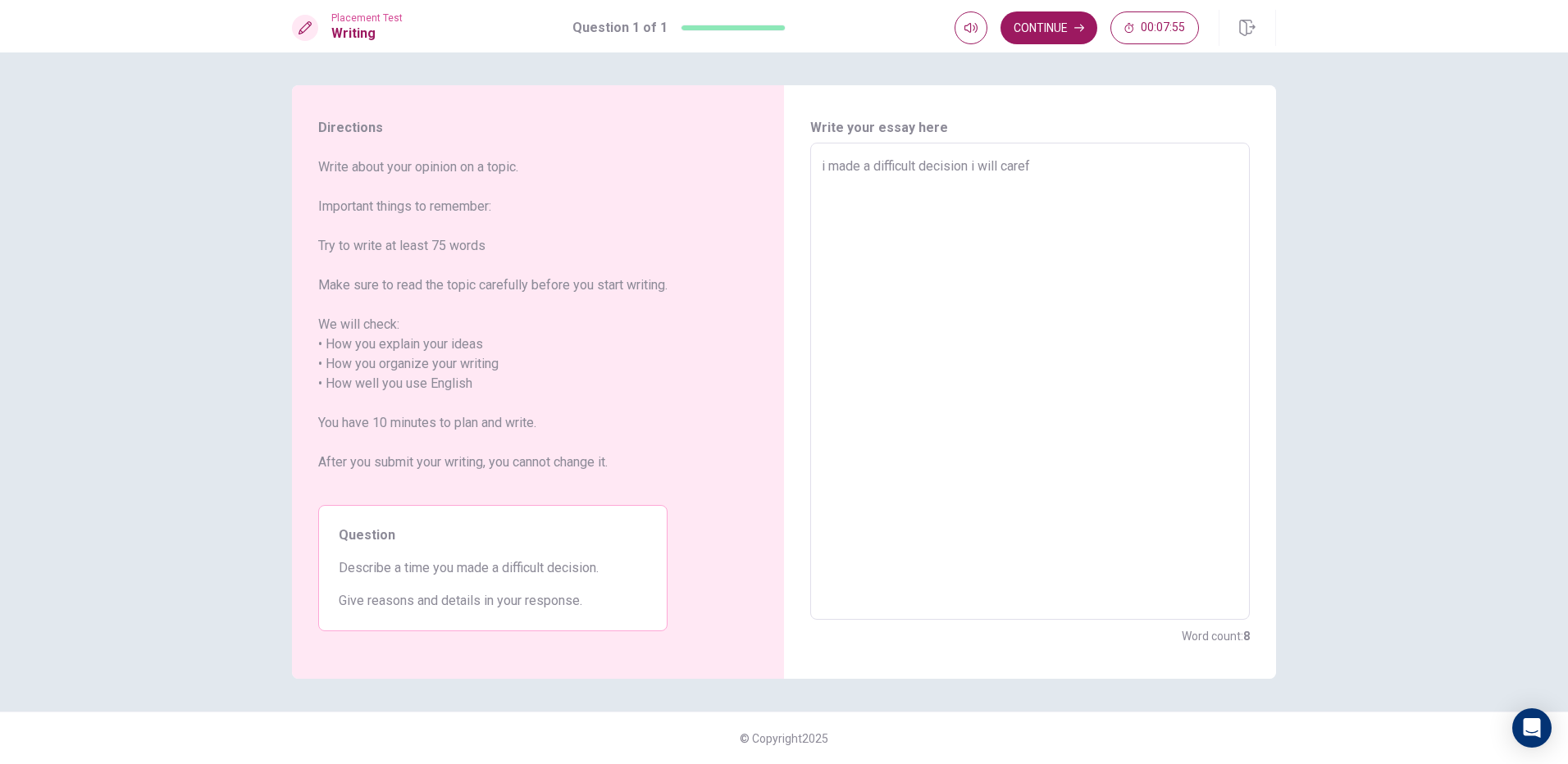
type textarea "i made a difficult decision i will carefu"
type textarea "x"
type textarea "i made a difficult decision i will careful"
type textarea "x"
type textarea "i made a difficult decision i will carefull"
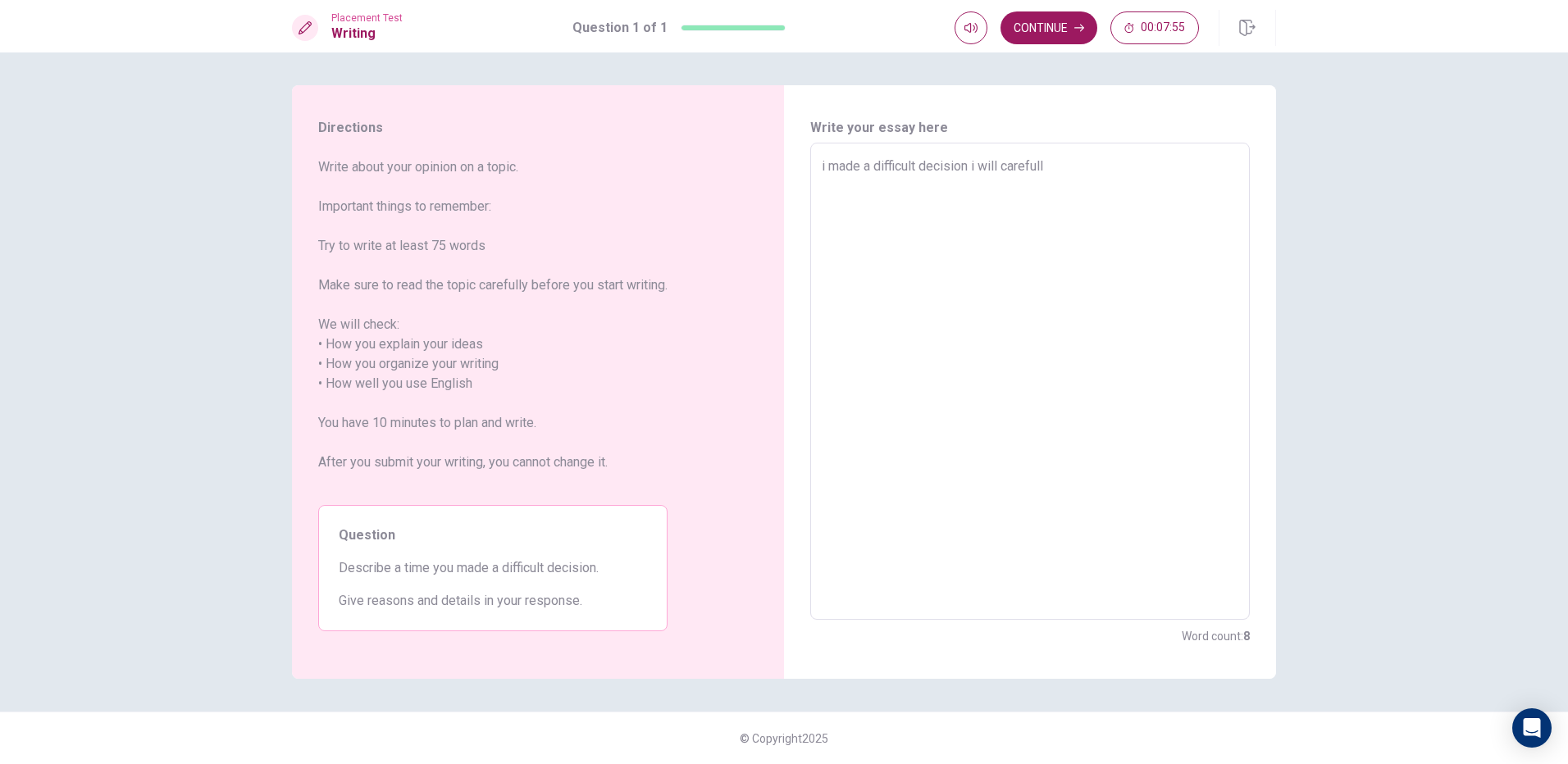
type textarea "x"
type textarea "i made a difficult decision i will carefully"
type textarea "x"
type textarea "i made a difficult decision i will carefully"
type textarea "x"
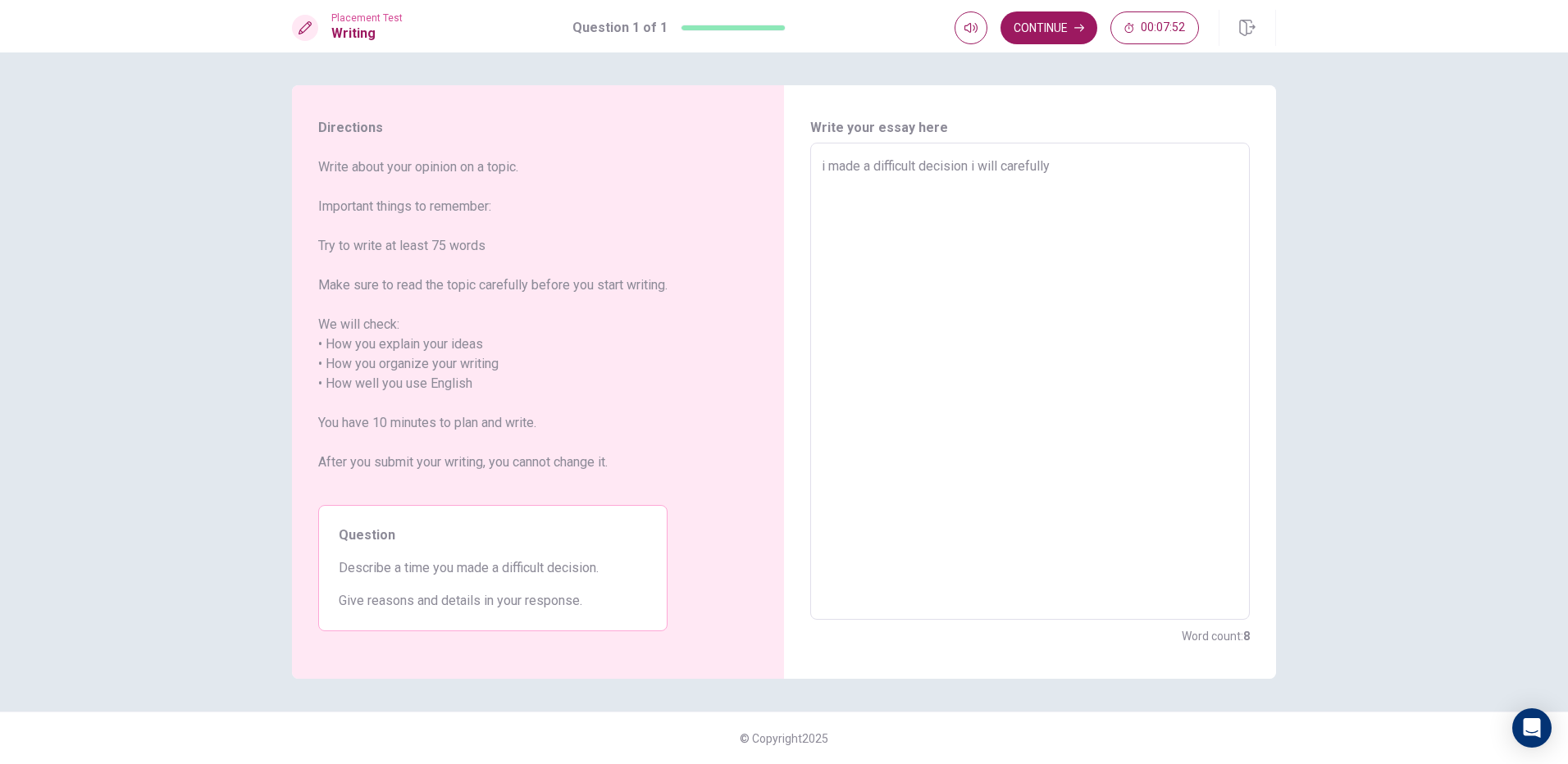
type textarea "i made a difficult decision i will carefully a"
type textarea "x"
type textarea "i made a difficult decision i will carefully ab"
type textarea "x"
type textarea "i made a difficult decision i will carefully abo"
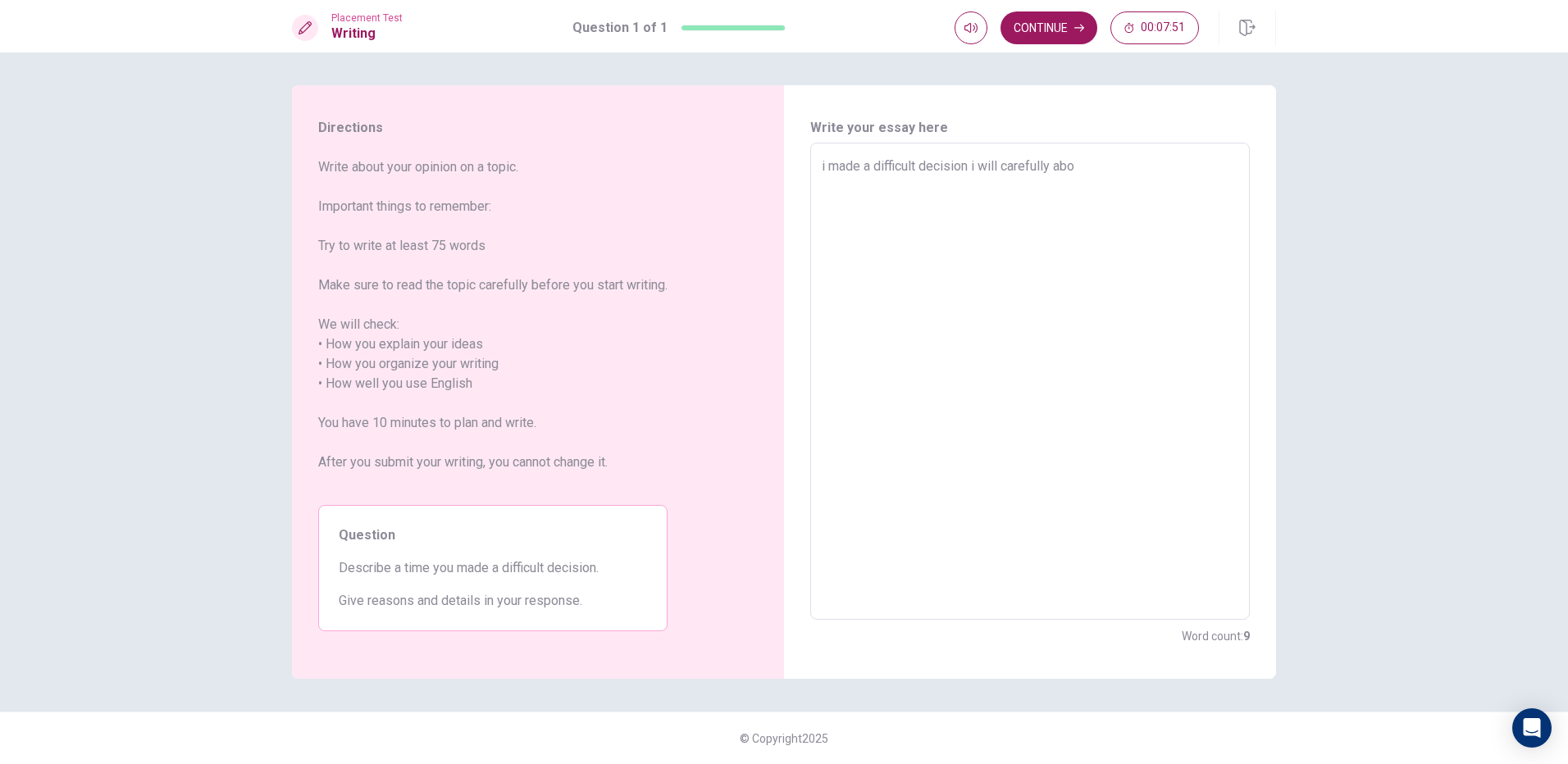
type textarea "x"
type textarea "i made a difficult decision i will carefully abou"
type textarea "x"
type textarea "i made a difficult decision i will carefully about"
type textarea "x"
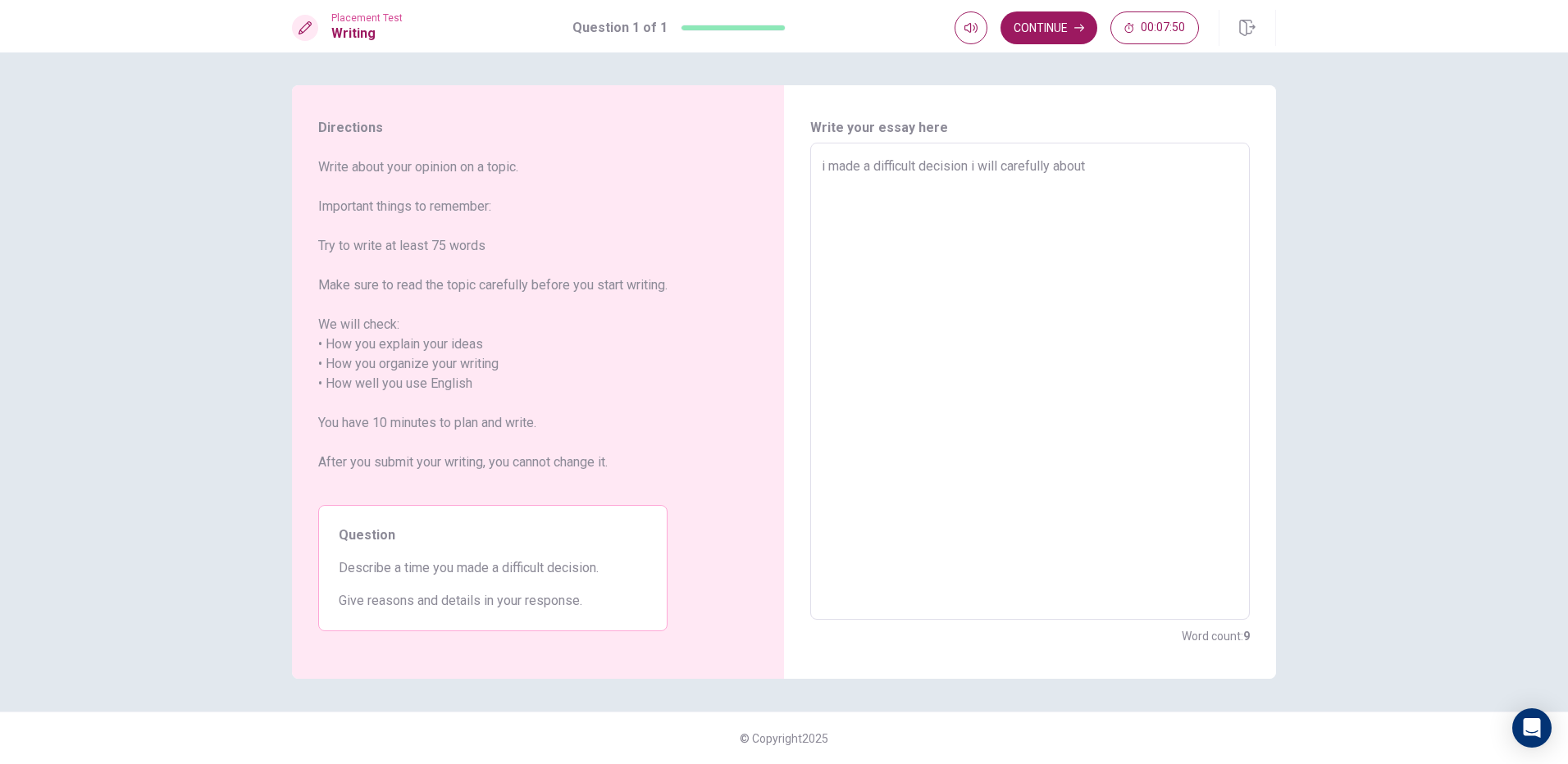
type textarea "i made a difficult decision i will carefully about"
type textarea "x"
type textarea "i made a difficult decision i will carefully about t"
type textarea "x"
type textarea "i made a difficult decision i will carefully about th"
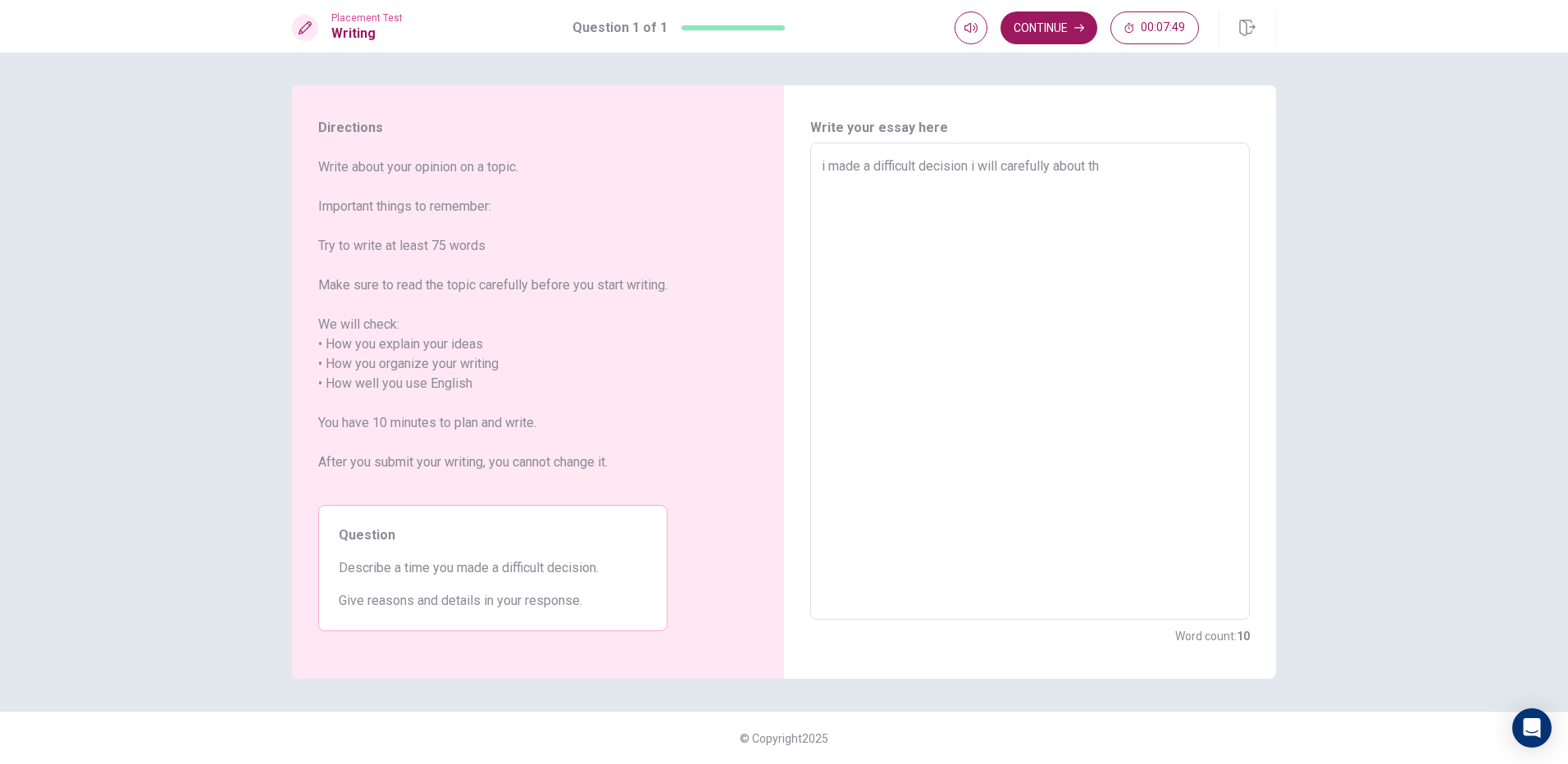
type textarea "x"
type textarea "i made a difficult decision i will carefully about thi"
type textarea "x"
type textarea "i made a difficult decision i will carefully about this"
type textarea "x"
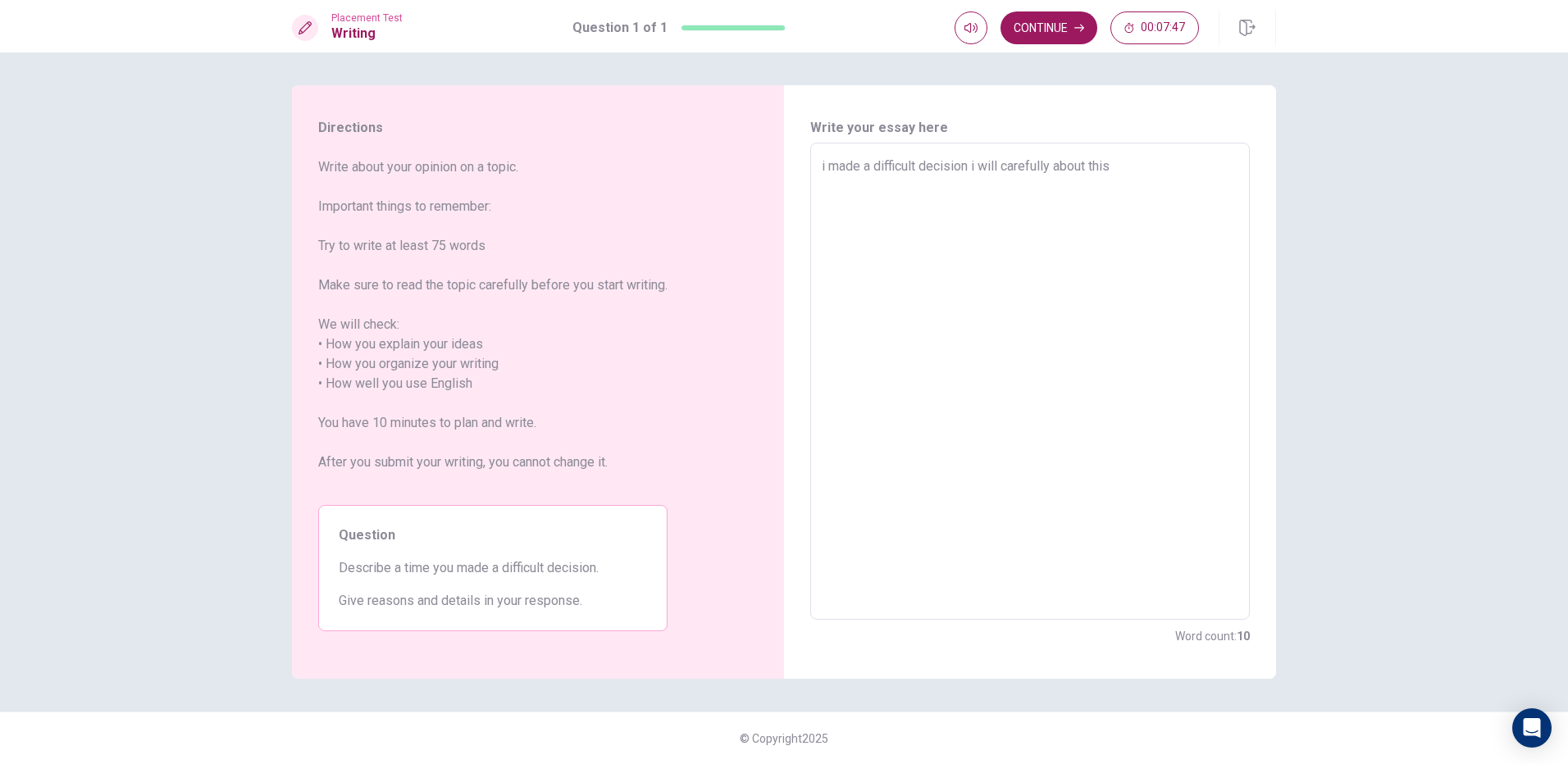
type textarea "i made a difficult decision i will carefully about this"
type textarea "x"
type textarea "i made a difficult decision i will carefully about this t"
type textarea "x"
type textarea "i made a difficult decision i will carefully about this ti"
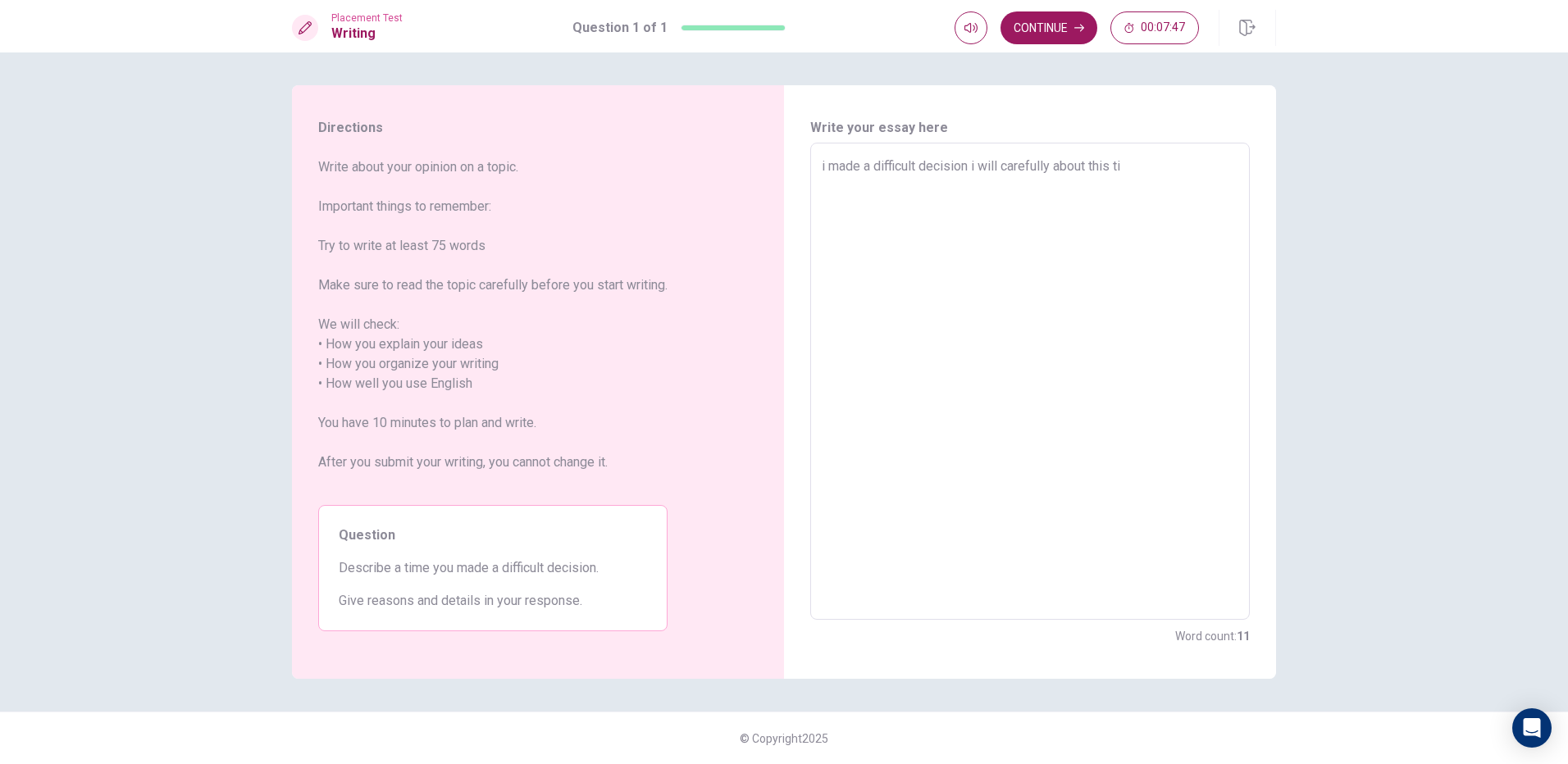
type textarea "x"
type textarea "i made a difficult decision i will carefully about this tin"
type textarea "x"
type textarea "i made a difficult decision i will carefully about this ting"
type textarea "x"
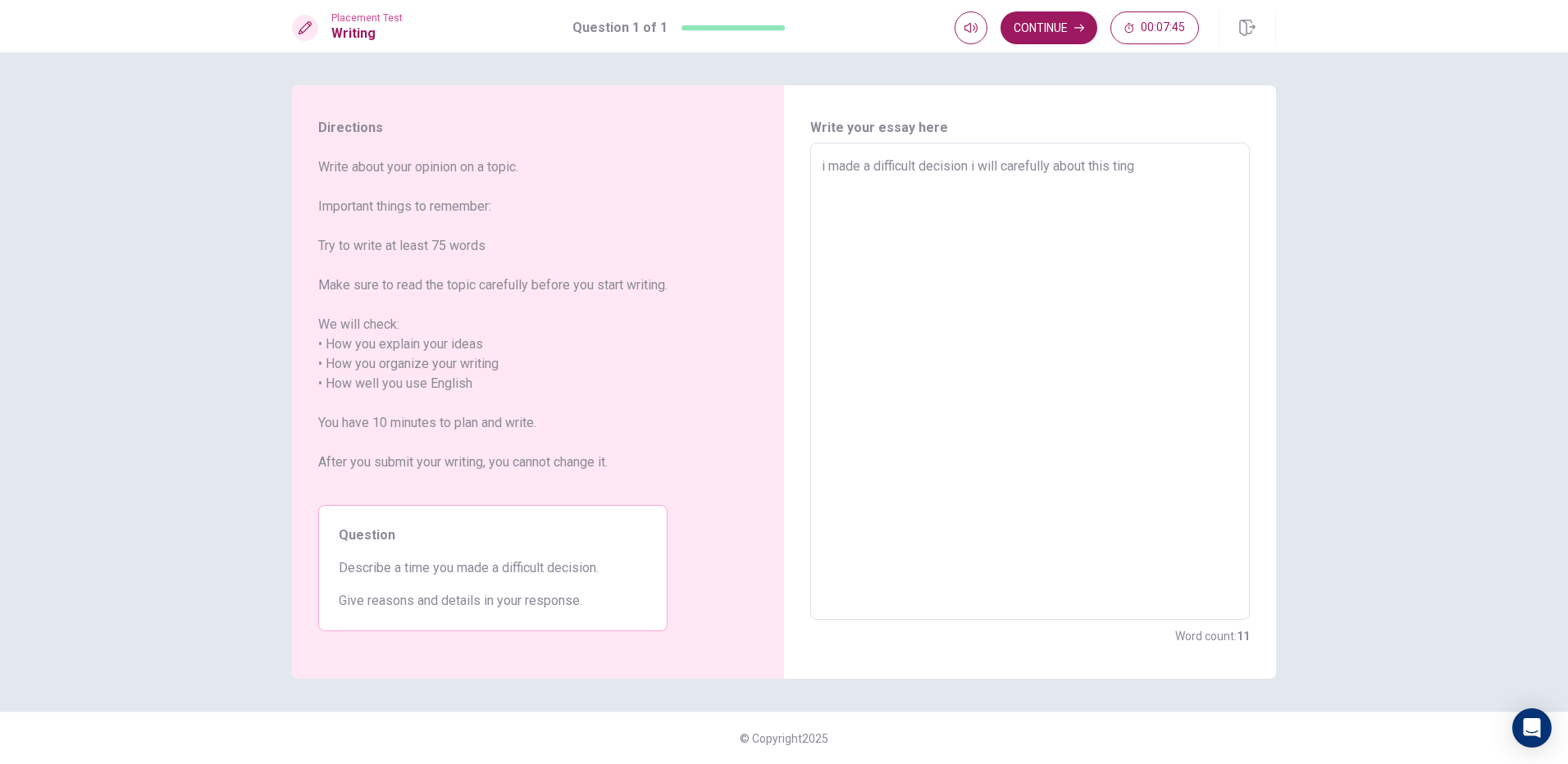
type textarea "i made a difficult decision i will carefully about this ting"
type textarea "x"
type textarea "i made a difficult decision i will carefully about this ting s"
type textarea "x"
type textarea "i made a difficult decision i will carefully about this ting sa"
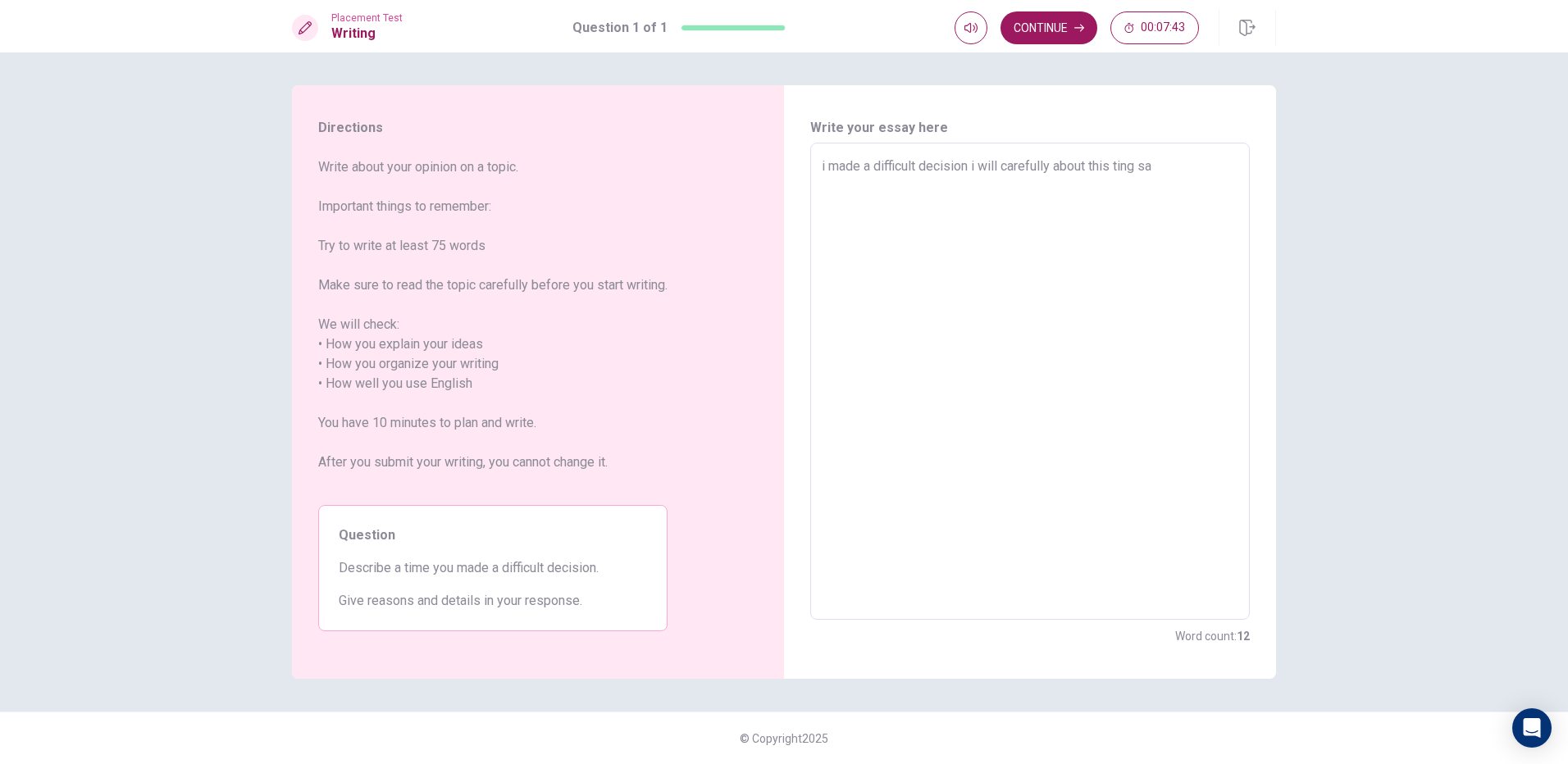
type textarea "x"
type textarea "i made a difficult decision i will carefully about this ting san"
type textarea "x"
type textarea "i made a difficult decision i will carefully about this ting san="
type textarea "x"
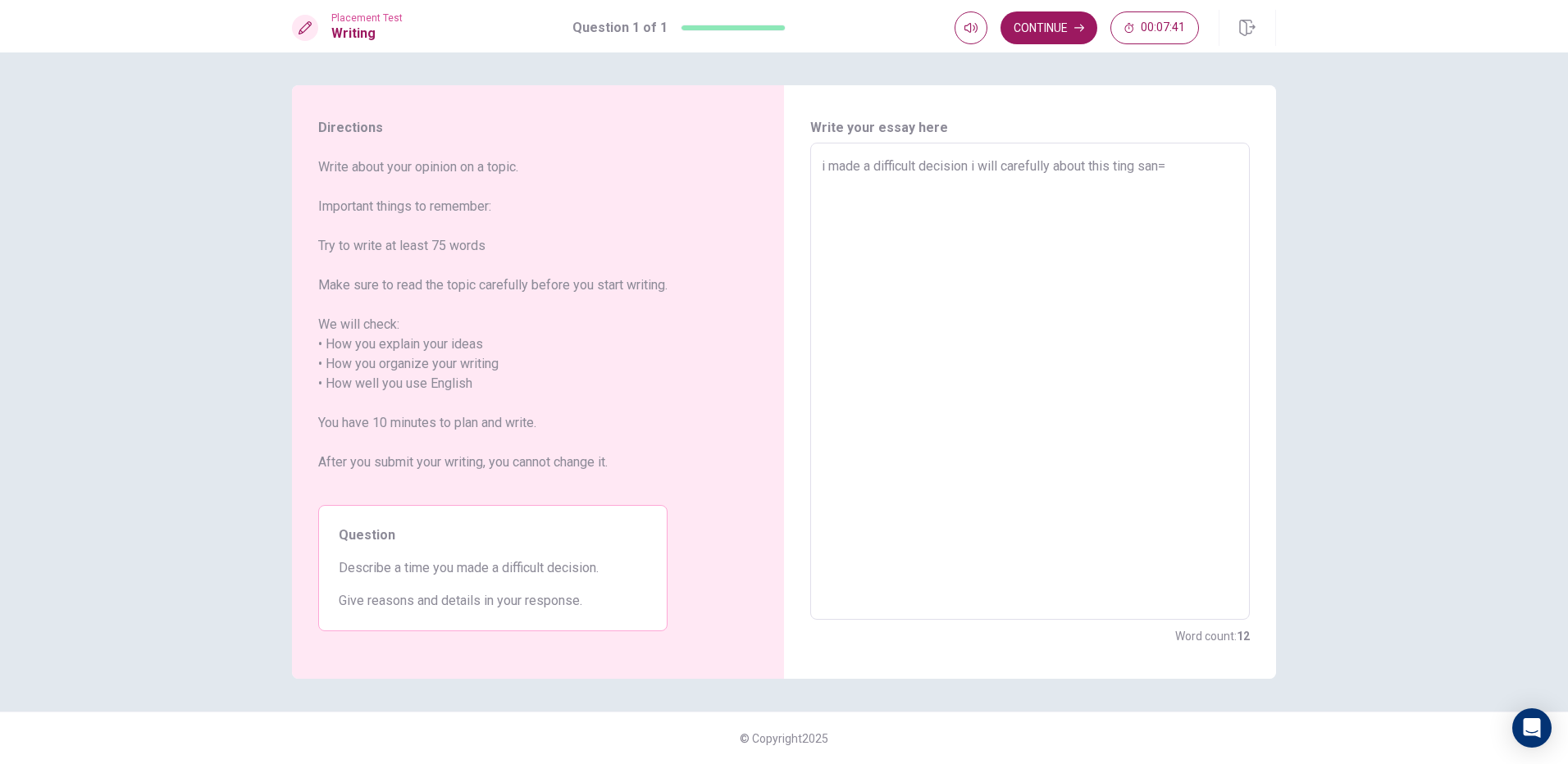
type textarea "i made a difficult decision i will carefully about this ting san"
type textarea "x"
type textarea "i made a difficult decision i will carefully about this ting sa"
type textarea "x"
type textarea "i made a difficult decision i will carefully about this ting s"
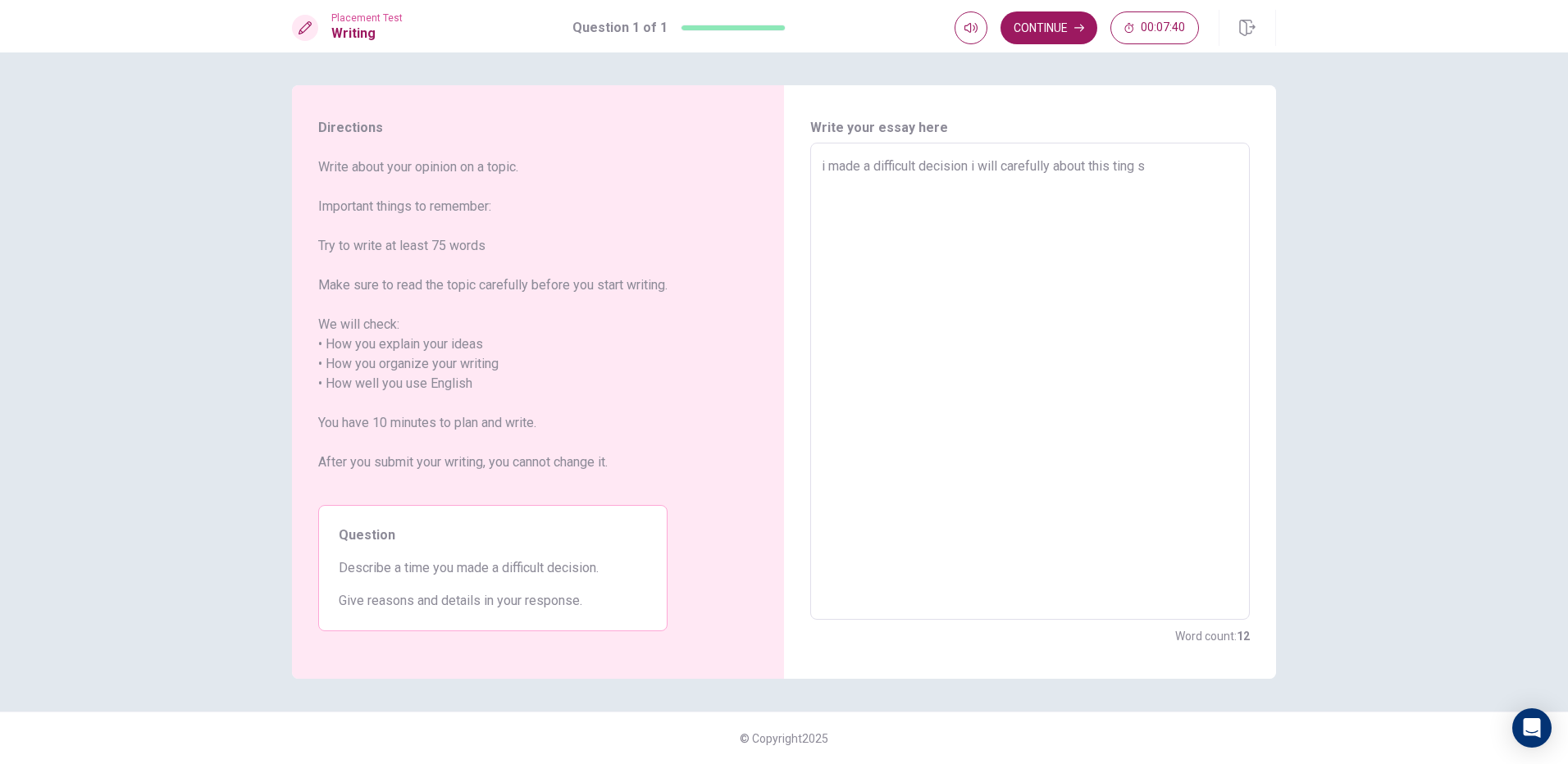
type textarea "x"
type textarea "i made a difficult decision i will carefully about this ting"
type textarea "x"
type textarea "i made a difficult decision i will carefully about this ting a"
type textarea "x"
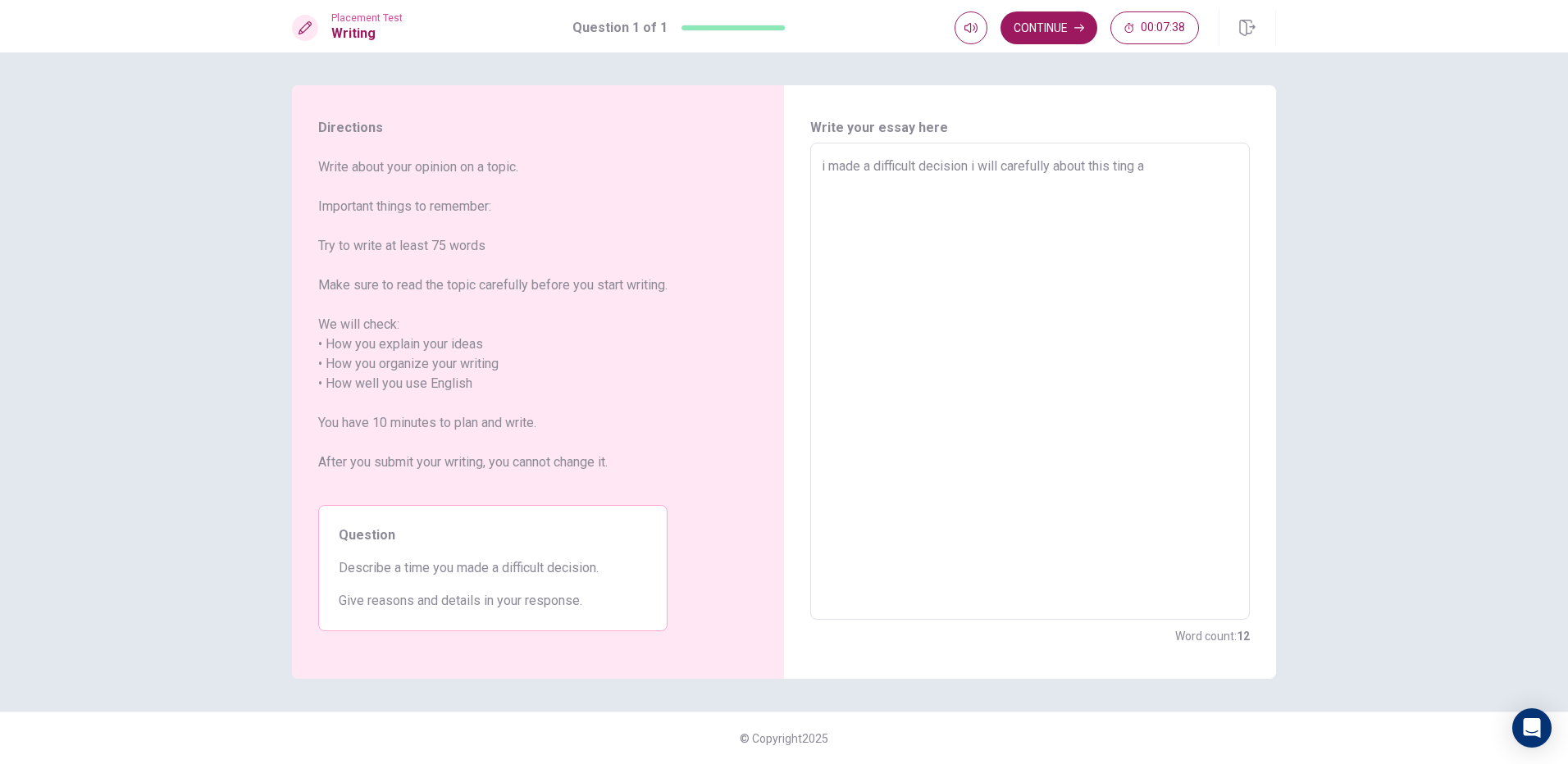
type textarea "i made a difficult decision i will carefully about this ting an"
type textarea "x"
type textarea "i made a difficult decision i will carefully about this ting and"
type textarea "x"
type textarea "i made a difficult decision i will carefully about this ting and"
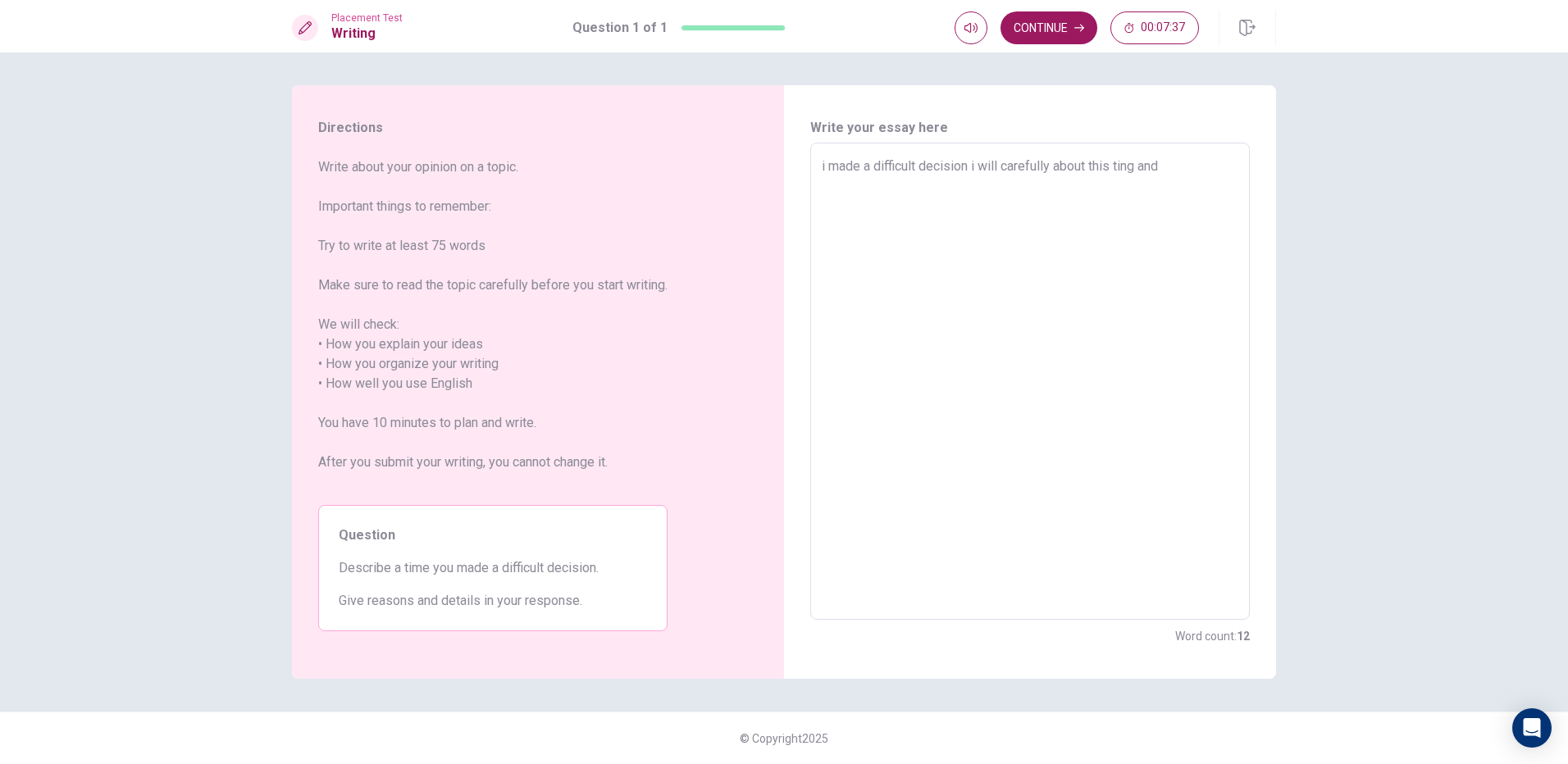
type textarea "x"
type textarea "i made a difficult decision i will carefully about this ting and i"
type textarea "x"
type textarea "i made a difficult decision i will carefully about this ting and i"
type textarea "x"
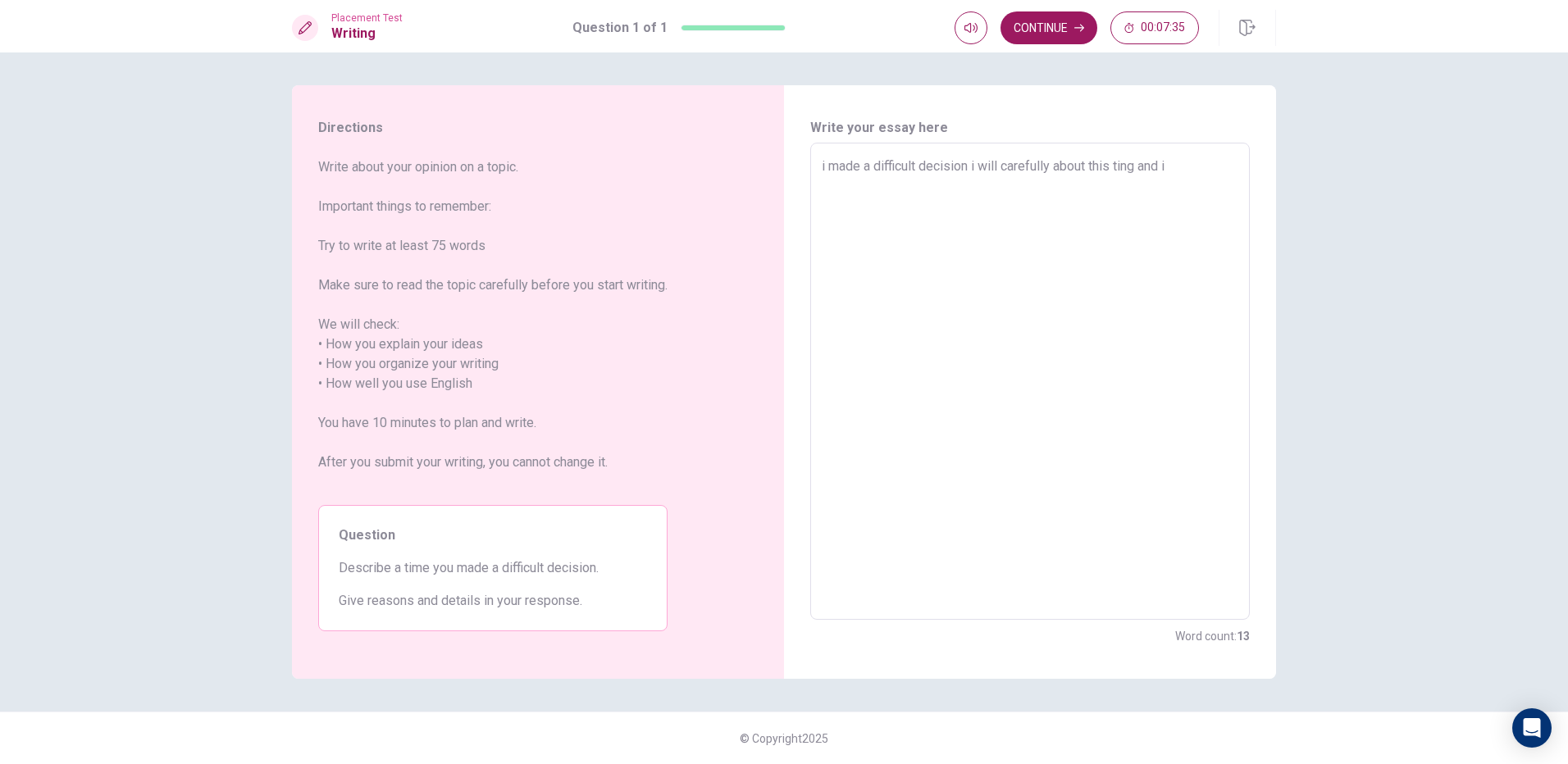
type textarea "i made a difficult decision i will carefully about this ting and i n"
type textarea "x"
type textarea "i made a difficult decision i will carefully about this ting and i ne"
type textarea "x"
type textarea "i made a difficult decision i will carefully about this ting and i nee"
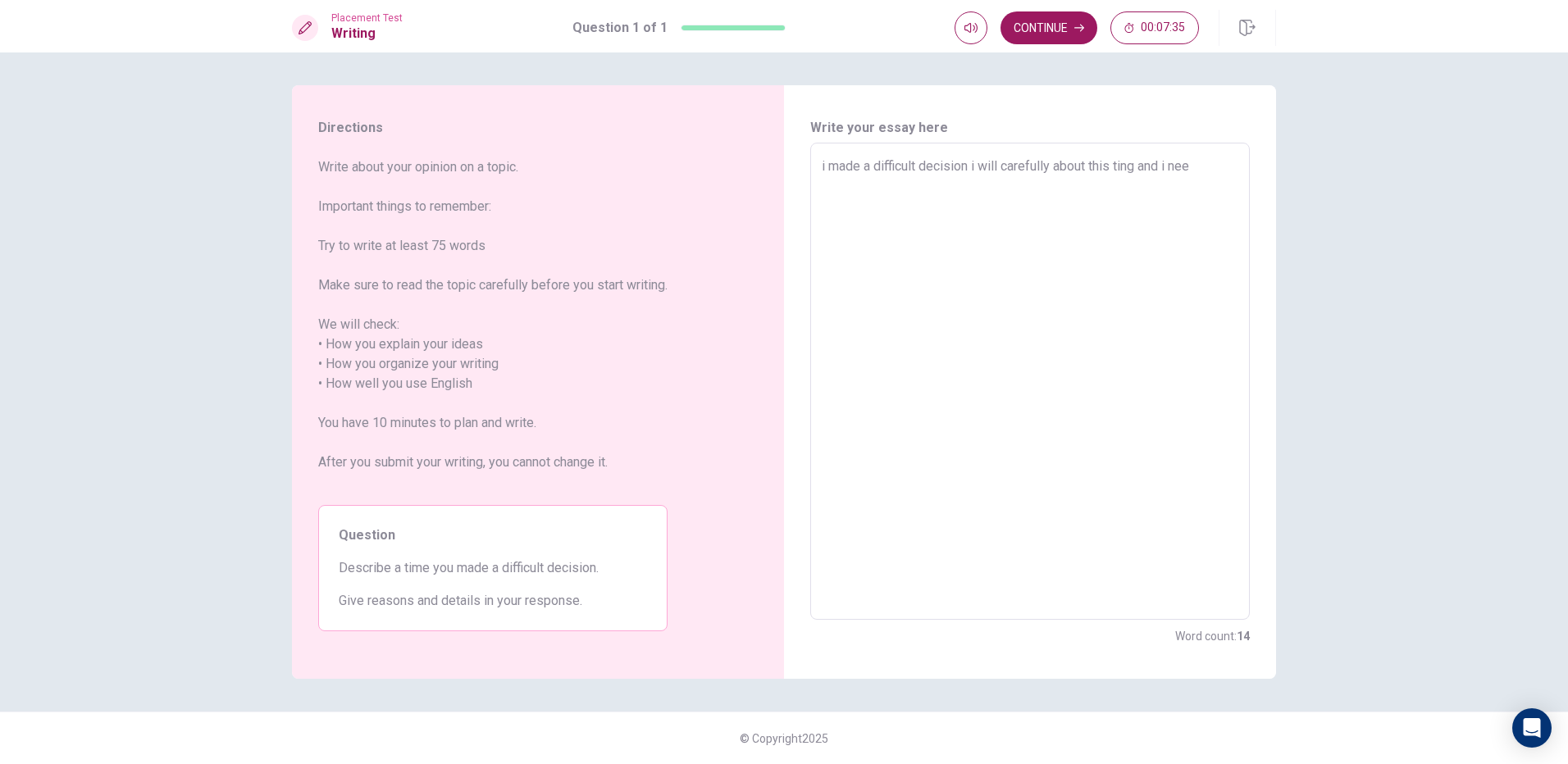
type textarea "x"
type textarea "i made a difficult decision i will carefully about this ting and i need"
type textarea "x"
type textarea "i made a difficult decision i will carefully about this ting and i need"
type textarea "x"
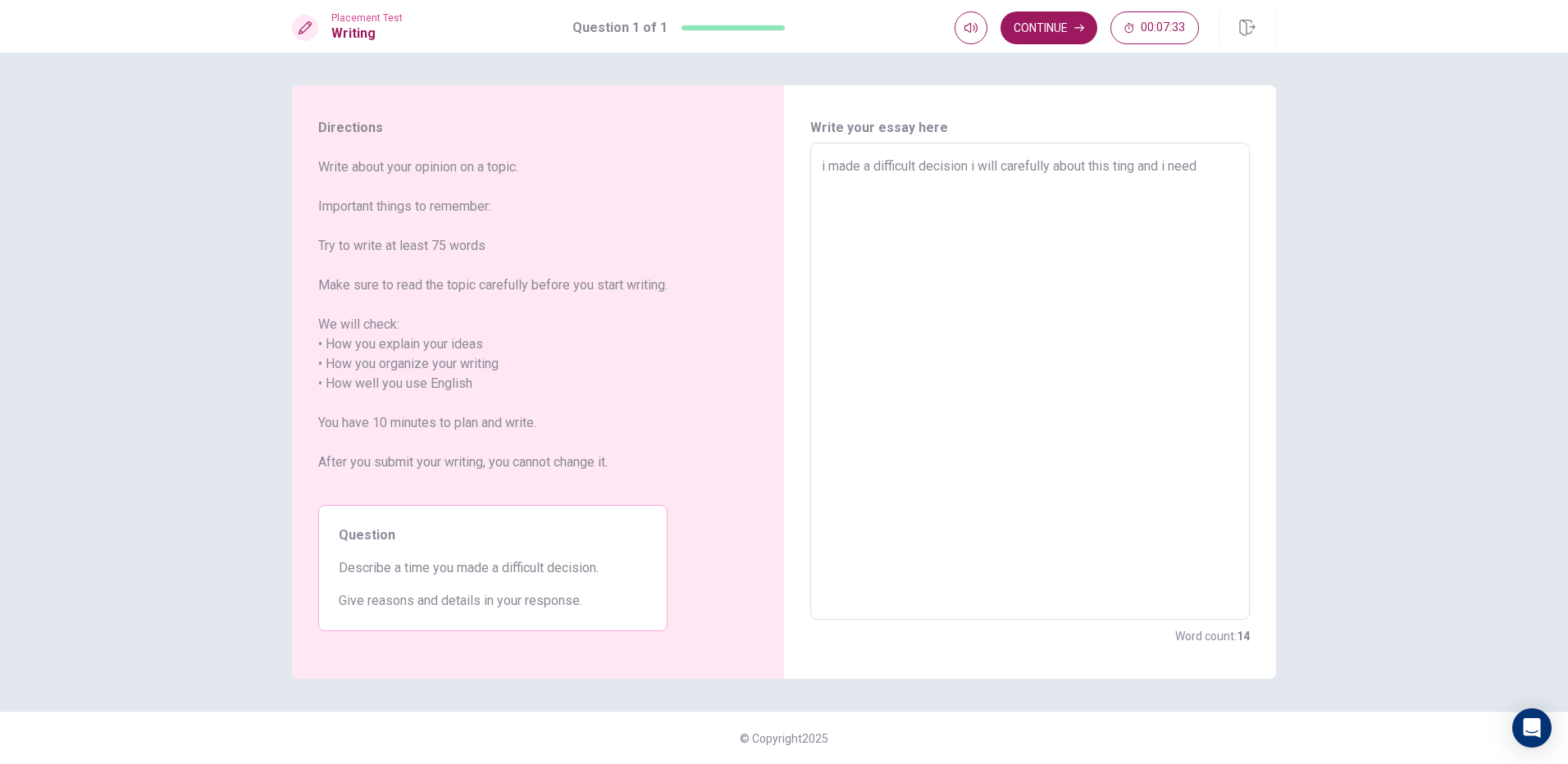
type textarea "i made a difficult decision i will carefully about this ting and i need s"
type textarea "x"
type textarea "i made a difficult decision i will carefully about this ting and i need sa"
type textarea "x"
type textarea "i made a difficult decision i will carefully about this ting and i need sav"
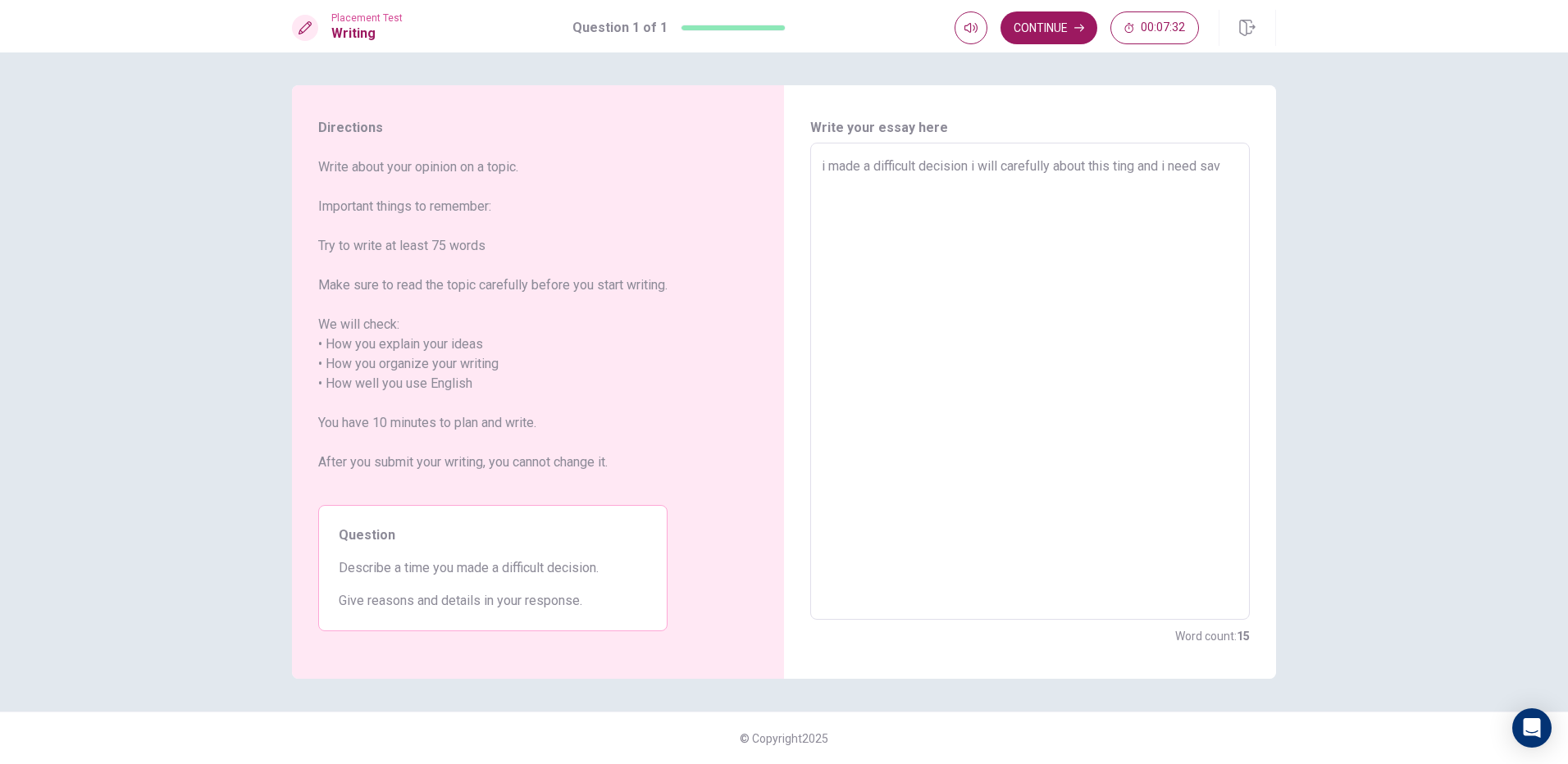
type textarea "x"
type textarea "i made a difficult decision i will carefully about this ting and i need save"
type textarea "x"
type textarea "i made a difficult decision i will carefully about this ting and i need save"
type textarea "x"
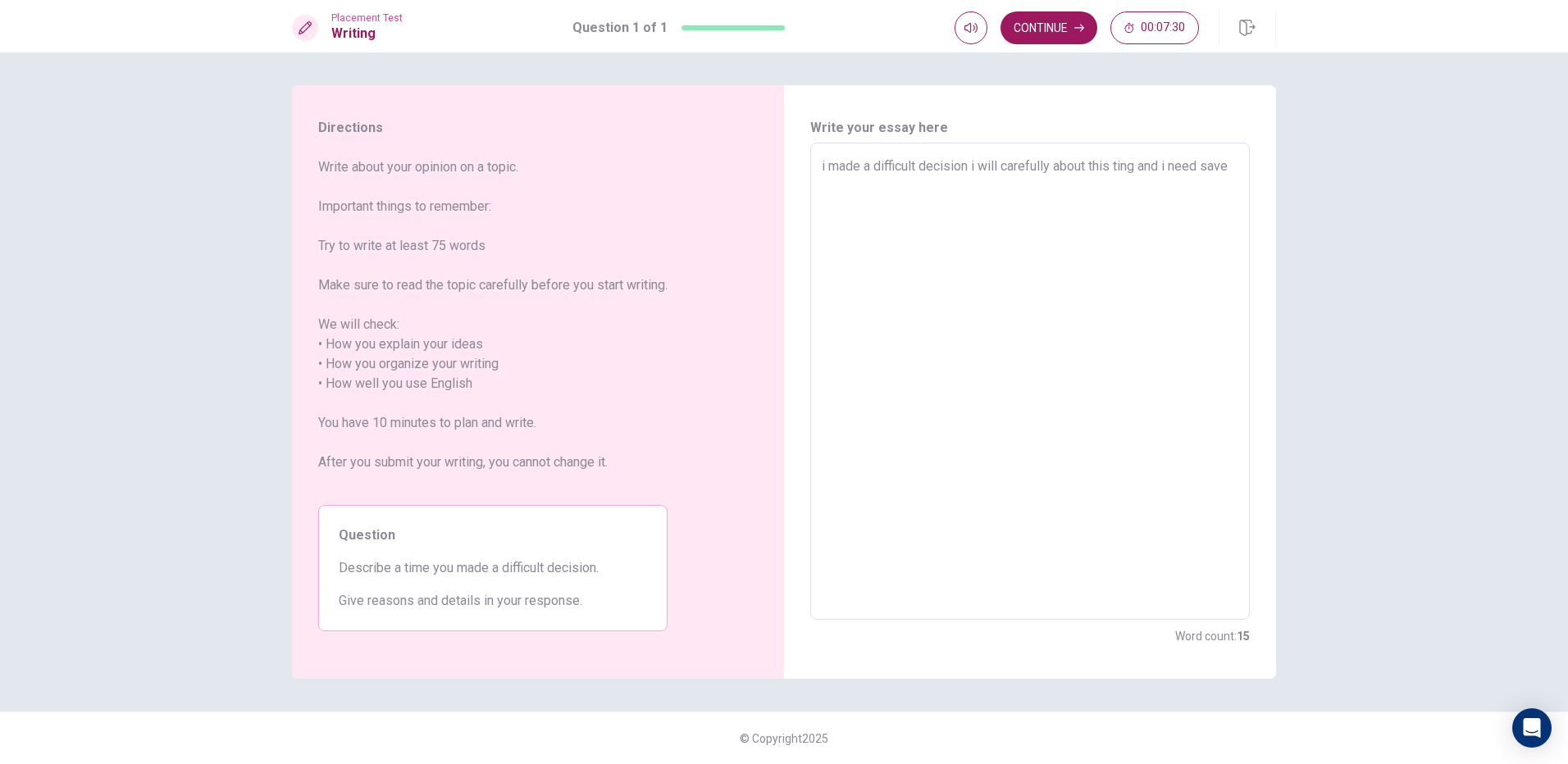
type textarea "i made a difficult decision i will carefully about this ting and i need save m"
type textarea "x"
type textarea "i made a difficult decision i will carefully about this ting and i need save my"
type textarea "x"
type textarea "i made a difficult decision i will carefully about this ting and i need save my"
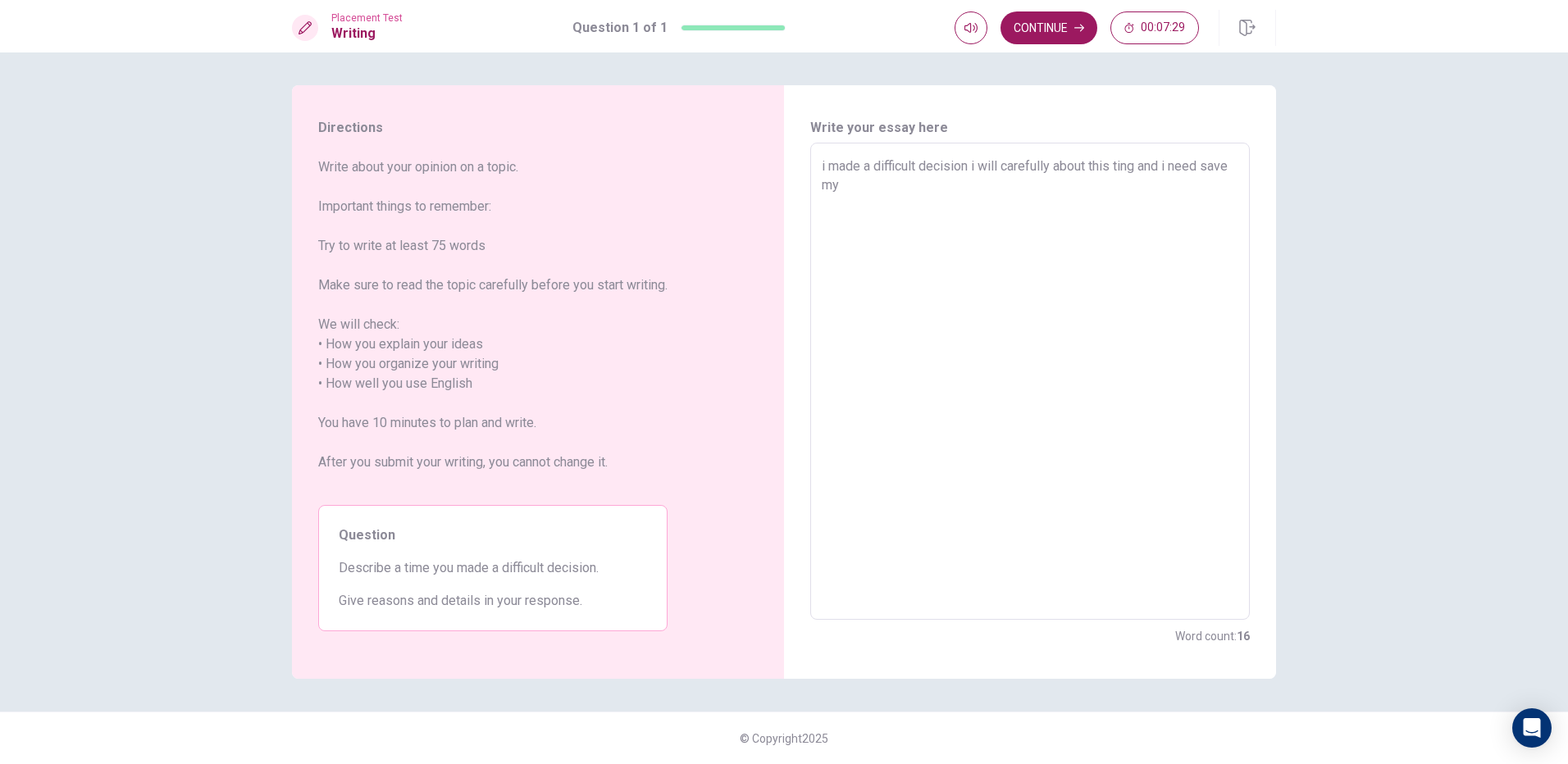
type textarea "x"
type textarea "i made a difficult decision i will carefully about this ting and i need save my…"
type textarea "x"
type textarea "i made a difficult decision i will carefully about this ting and i need save my…"
type textarea "x"
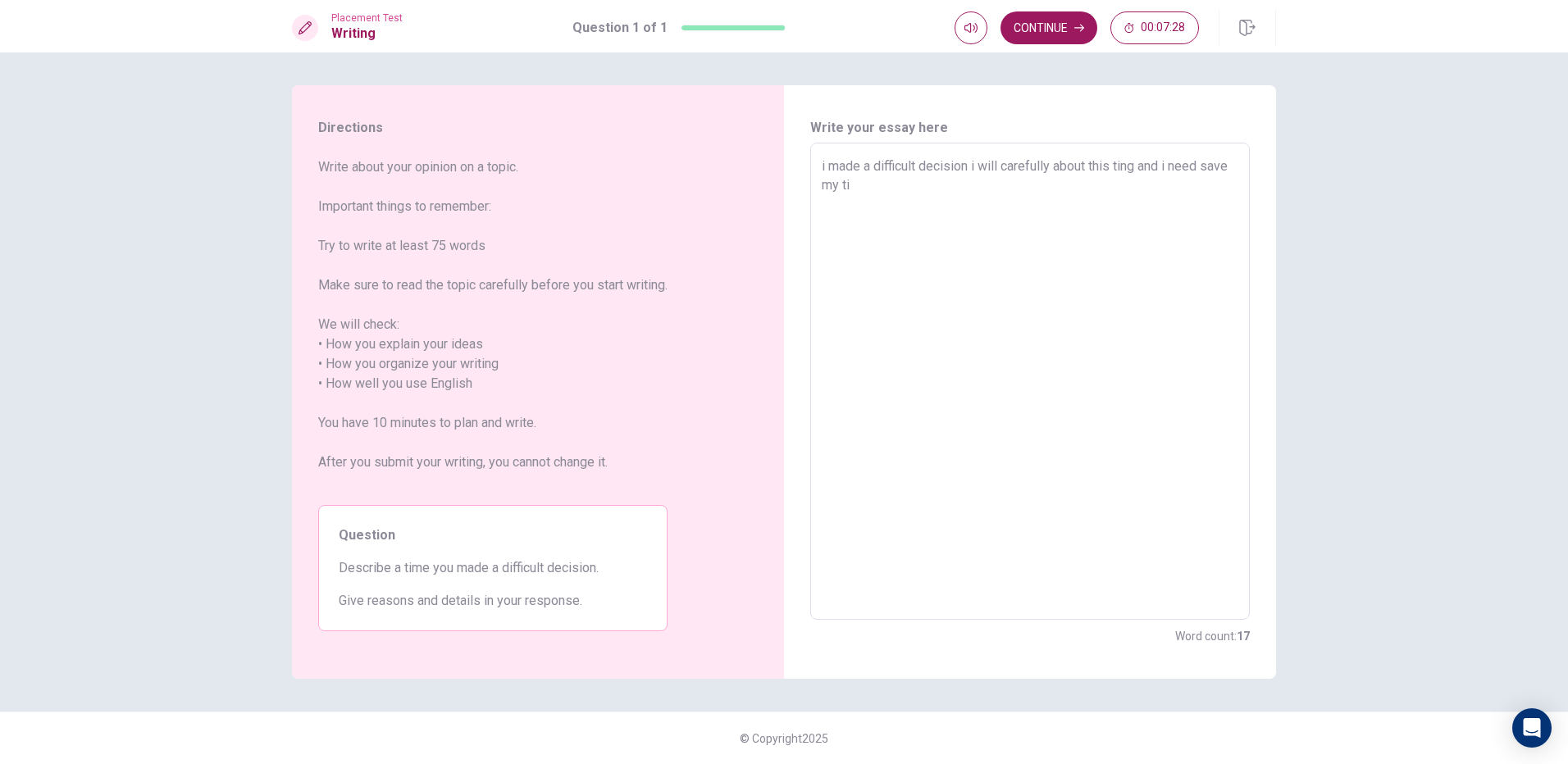
type textarea "i made a difficult decision i will carefully about this ting and i need save my…"
type textarea "x"
type textarea "i made a difficult decision i will carefully about this ting and i need save my…"
click at [938, 203] on textarea "i made a difficult decision i will carefully about this ting and i need save my…" at bounding box center [1030, 381] width 417 height 451
click at [903, 228] on textarea "i made a difficult decision i will carefully about this ting and i need save my…" at bounding box center [1030, 381] width 417 height 451
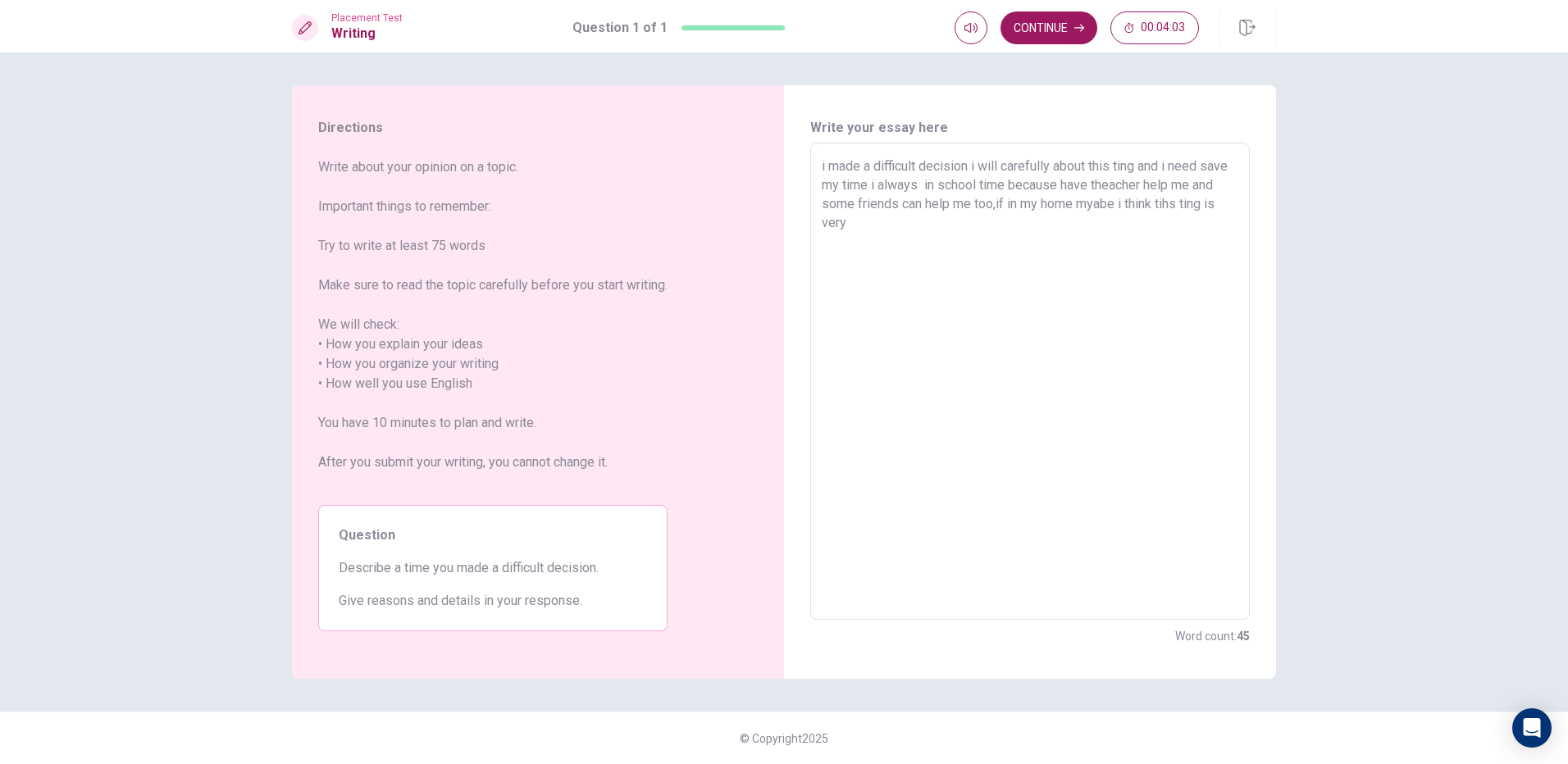
click at [844, 217] on textarea "i made a difficult decision i will carefully about this ting and i need save my…" at bounding box center [1030, 381] width 417 height 451
click at [917, 239] on textarea "i made a difficult decision i will carefully about this ting and i need save my…" at bounding box center [1030, 381] width 417 height 451
click at [1035, 184] on textarea "i made a difficult decision i will carefully about this ting and i need save my…" at bounding box center [1030, 381] width 417 height 451
click at [1158, 217] on textarea "i made a difficult decision i will carefully about this ting and i need save my…" at bounding box center [1030, 381] width 417 height 451
click at [1165, 227] on textarea "i made a difficult decision i will carefully about this ting and i need save my…" at bounding box center [1030, 381] width 417 height 451
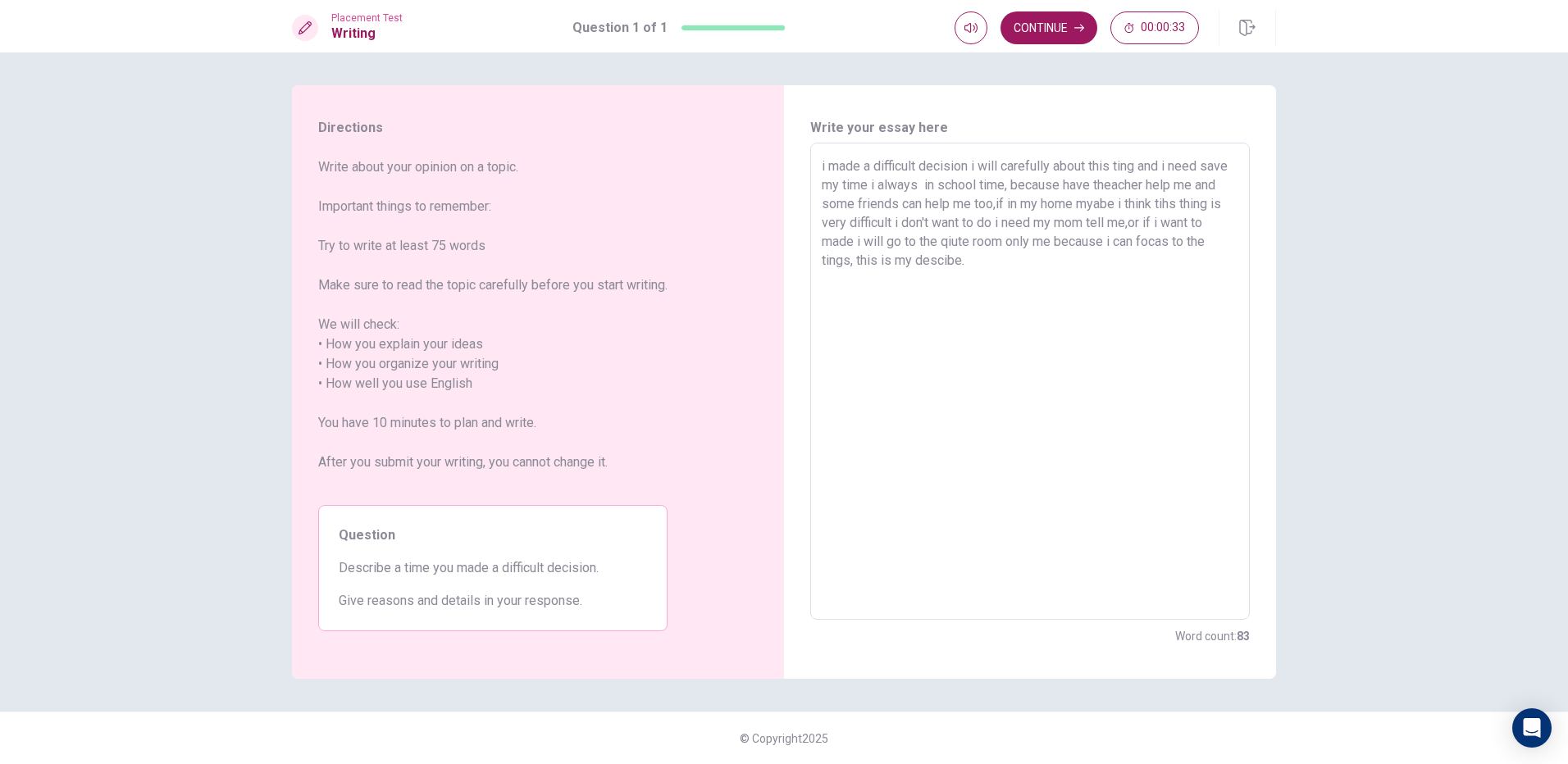
click at [824, 166] on textarea "i made a difficult decision i will carefully about this ting and i need save my…" at bounding box center [1030, 381] width 417 height 451
click at [1025, 198] on textarea "I made a difficult decision i will carefully about this ting and i need save my…" at bounding box center [1030, 381] width 417 height 451
click at [1194, 221] on textarea "I made a difficult decision i will carefully about this ting and i need save my…" at bounding box center [1030, 381] width 417 height 451
click at [1196, 219] on textarea "I made a difficult decision i will carefully about this ting and i need save my…" at bounding box center [1030, 381] width 417 height 451
click at [1197, 219] on textarea "I made a difficult decision i will carefully about this ting and i need save my…" at bounding box center [1030, 381] width 417 height 451
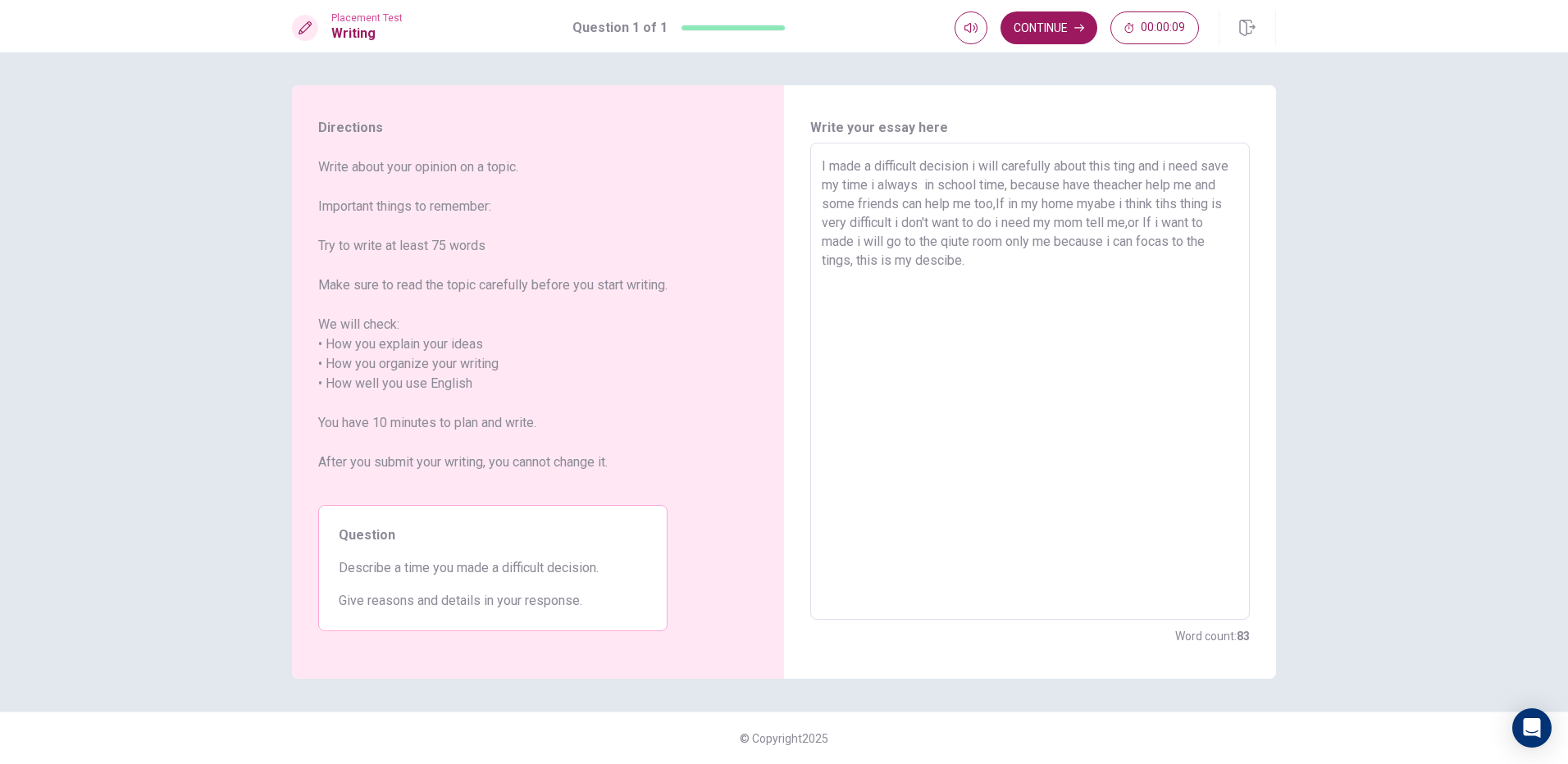
click at [1180, 220] on textarea "I made a difficult decision i will carefully about this ting and i need save my…" at bounding box center [1030, 381] width 417 height 451
click at [1014, 262] on textarea "I made a difficult decision i will carefully about this ting and i need save my…" at bounding box center [1030, 381] width 417 height 451
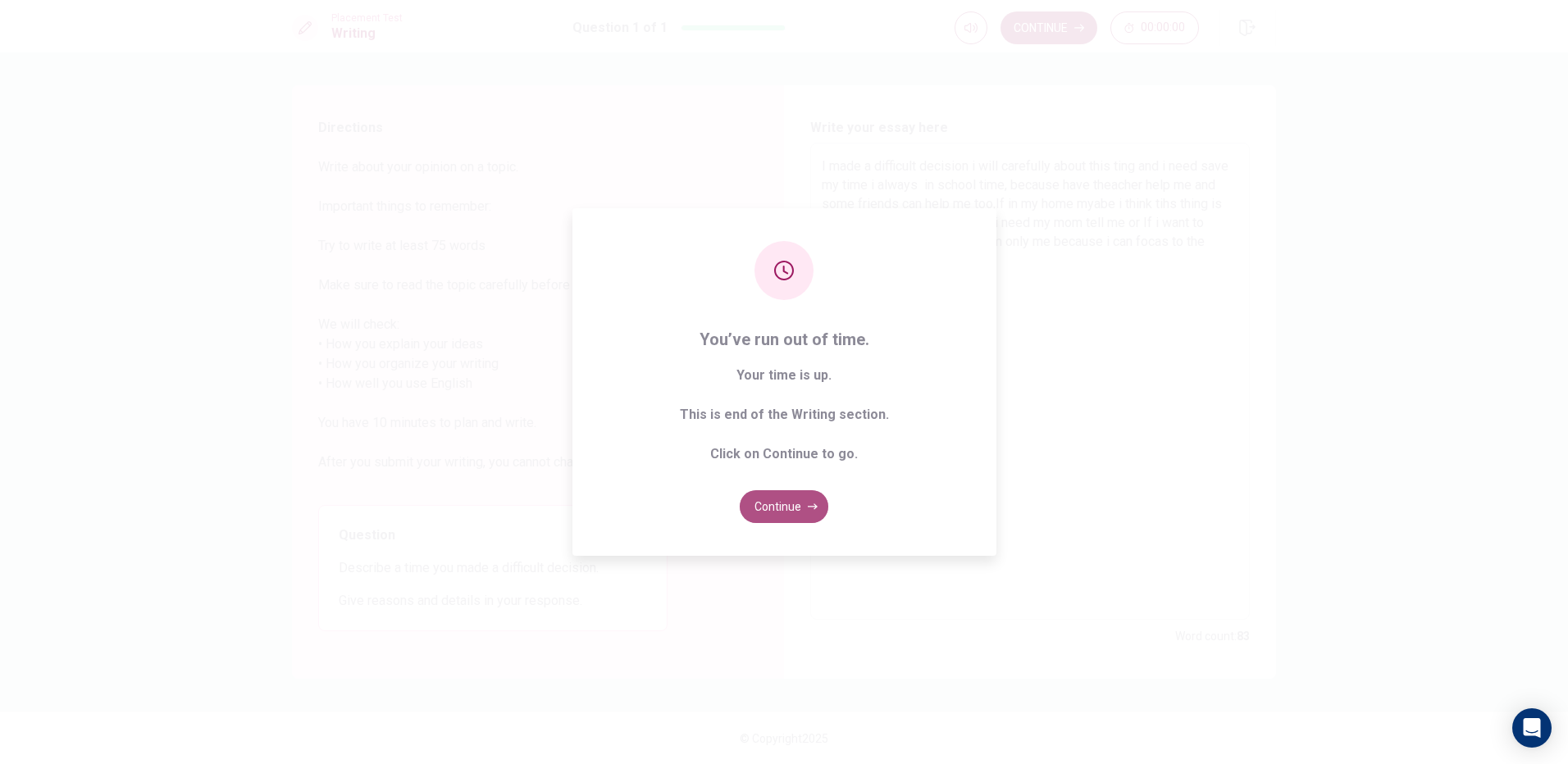
click at [787, 492] on button "Continue" at bounding box center [784, 506] width 89 height 33
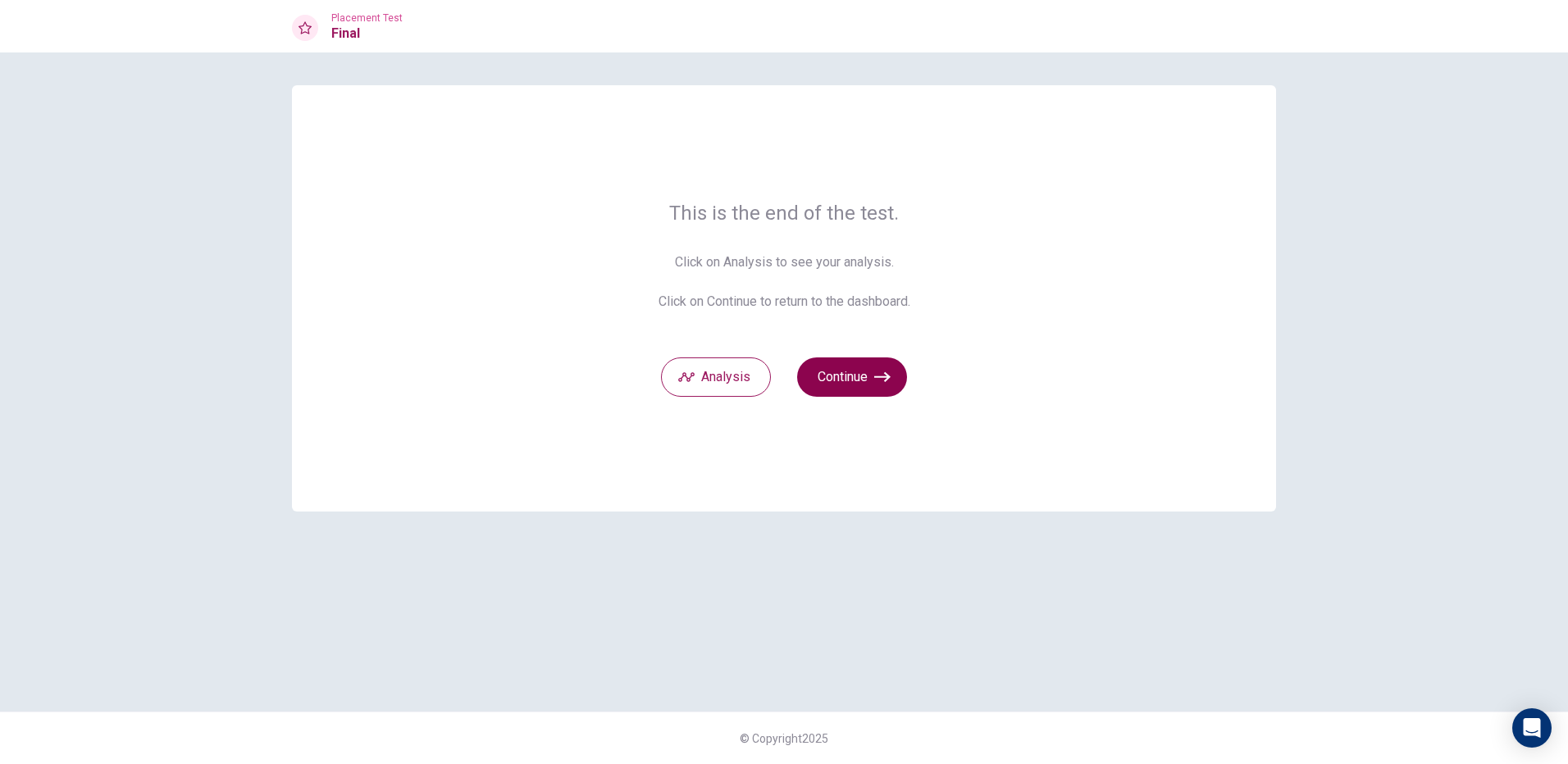
click at [827, 357] on button "Continue" at bounding box center [852, 377] width 109 height 40
